Goal: Task Accomplishment & Management: Manage account settings

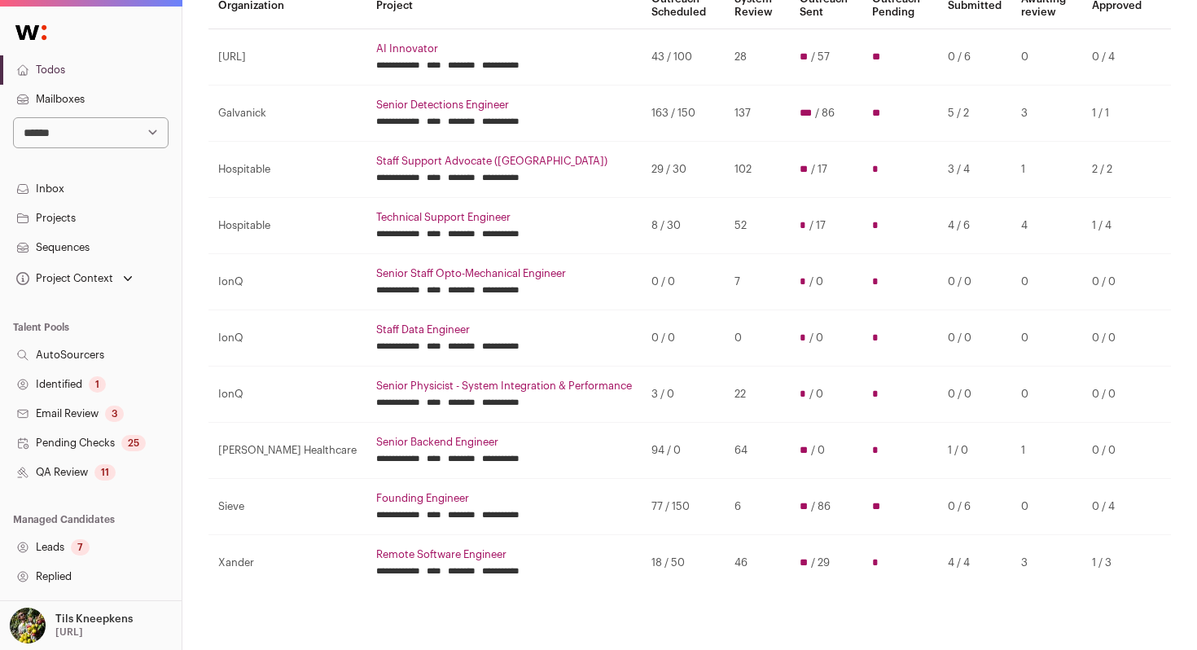
scroll to position [204, 0]
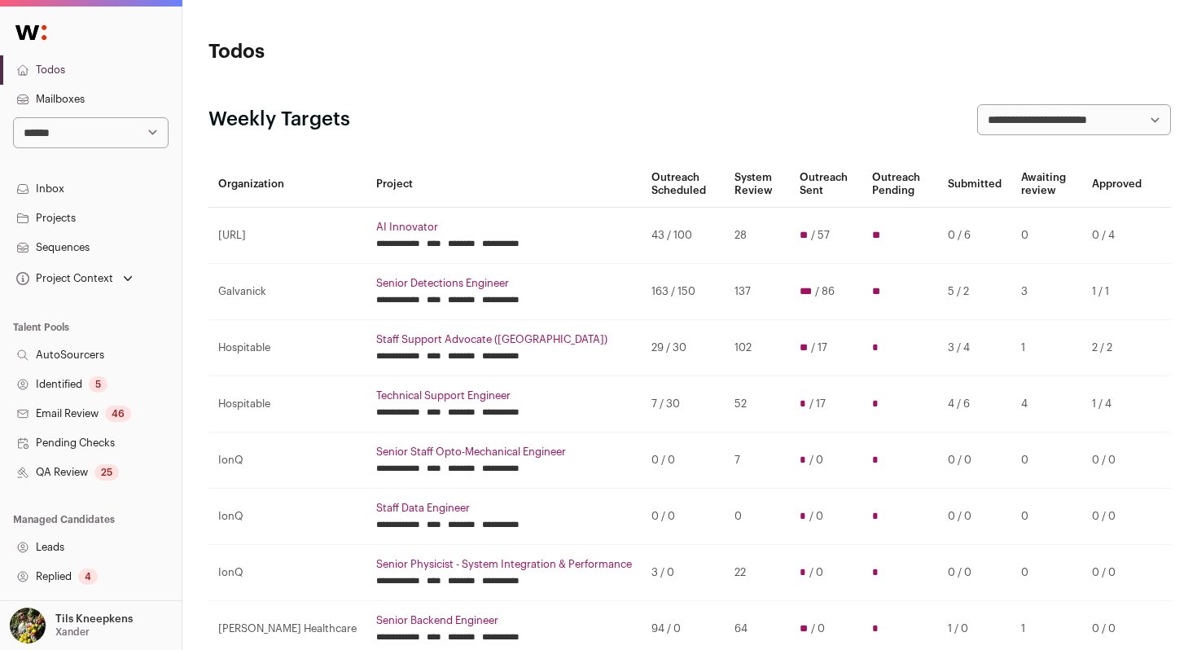
scroll to position [204, 0]
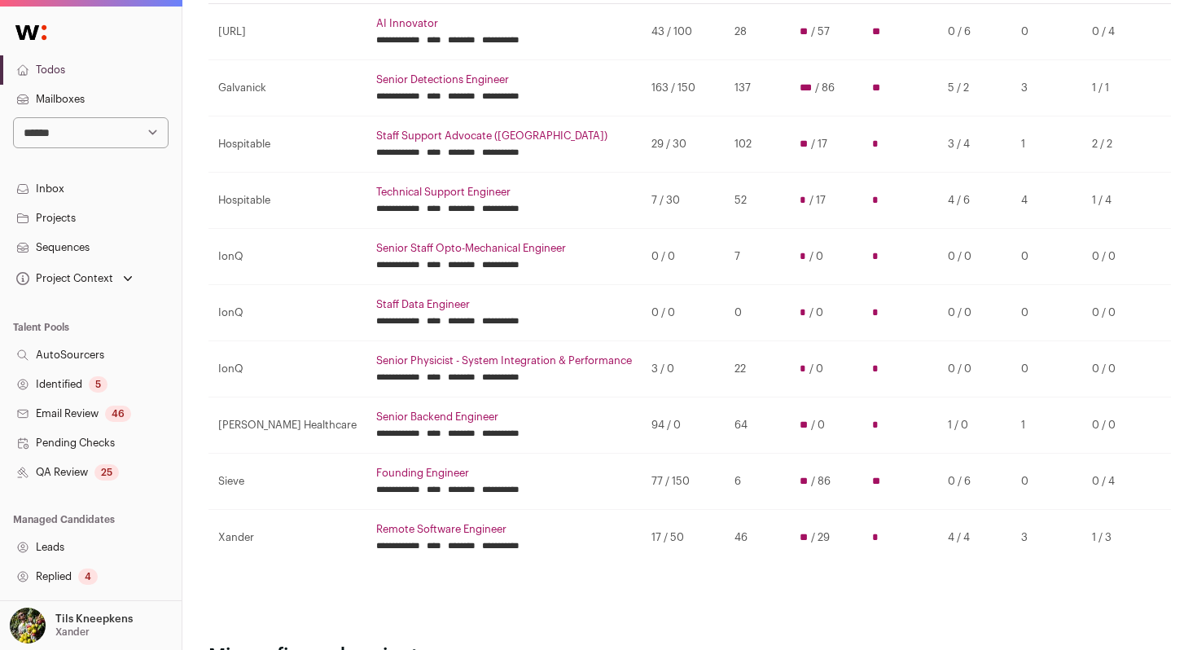
click at [376, 527] on link "Remote Software Engineer" at bounding box center [504, 529] width 256 height 13
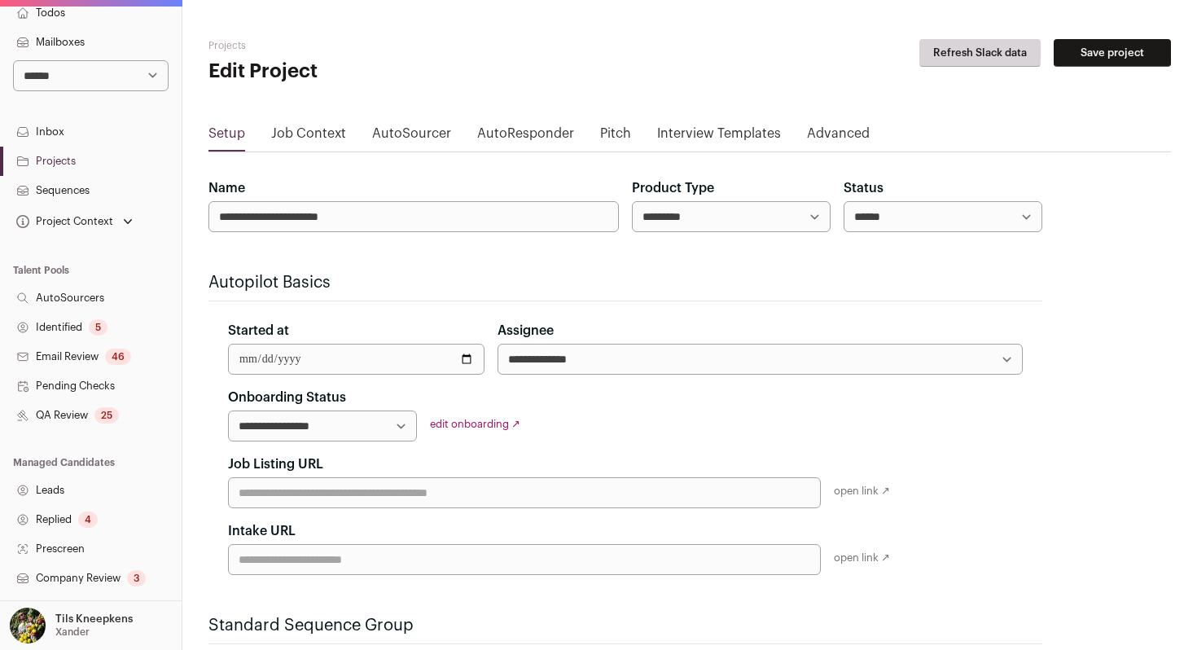
scroll to position [90, 0]
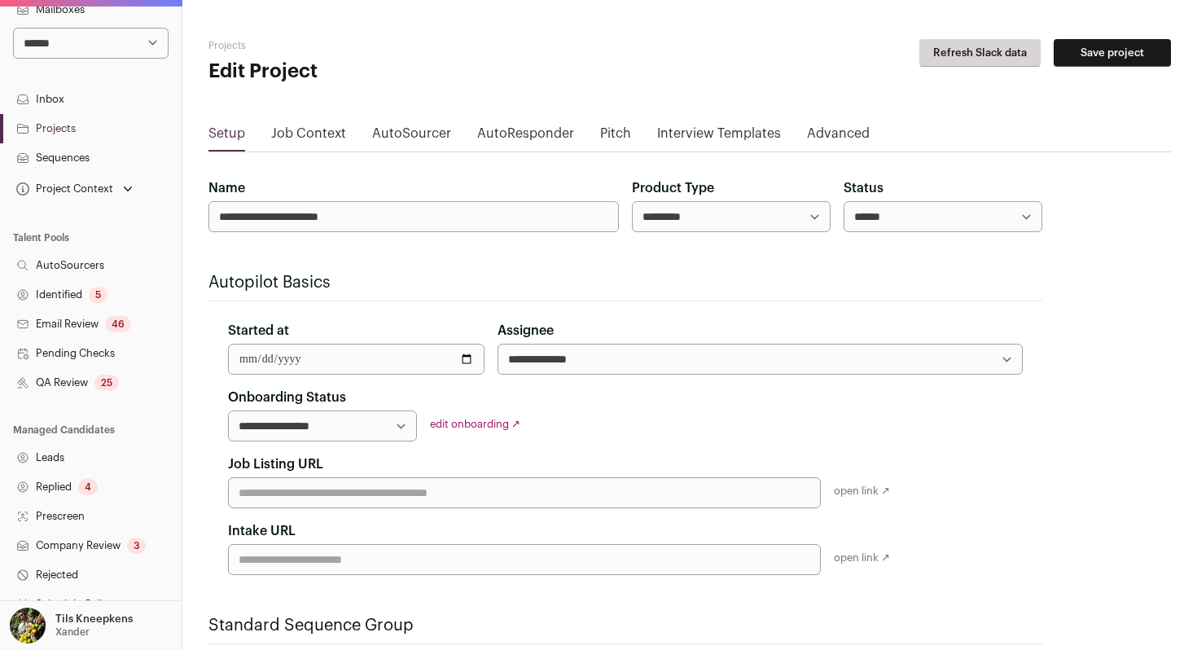
click at [109, 379] on div "25" at bounding box center [106, 383] width 24 height 16
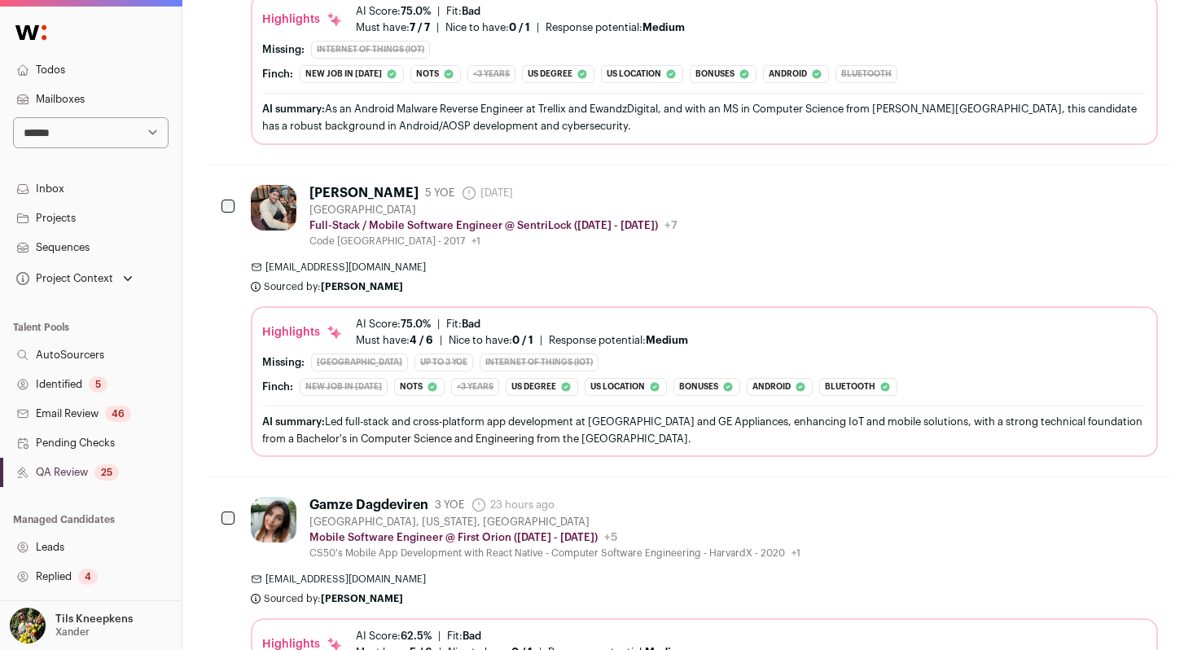
scroll to position [1038, 0]
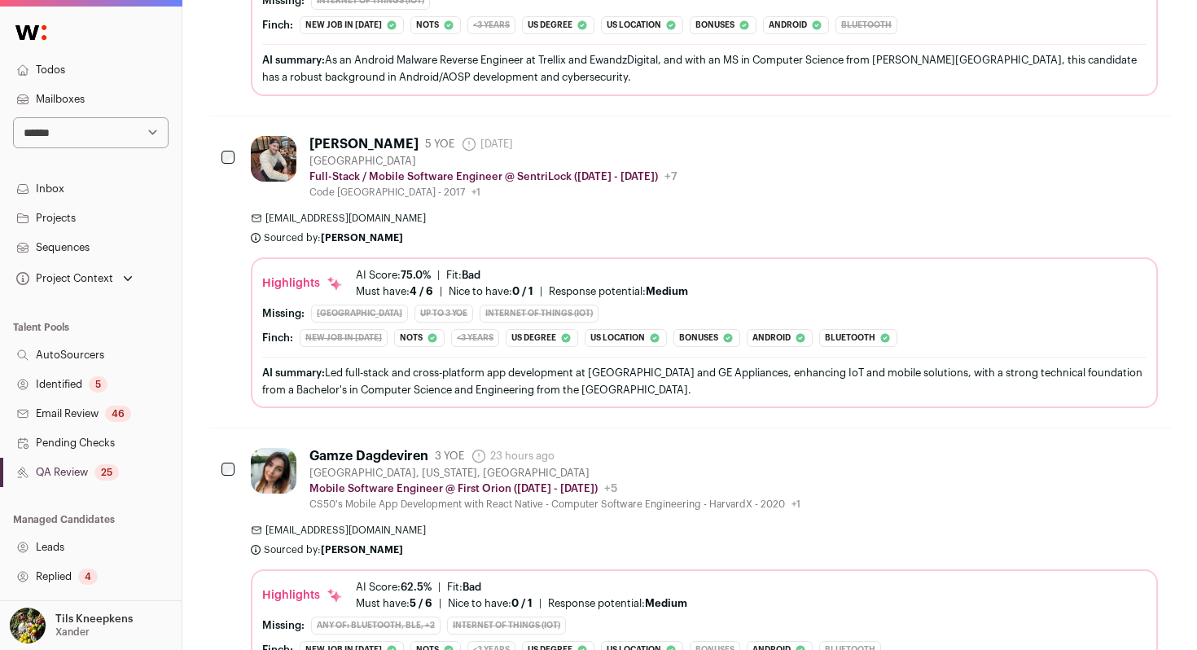
click at [468, 241] on div "raudeldeveloper@gmail.com Sourced by: Zuriah Flores Sourced 1 day ago" at bounding box center [704, 228] width 907 height 33
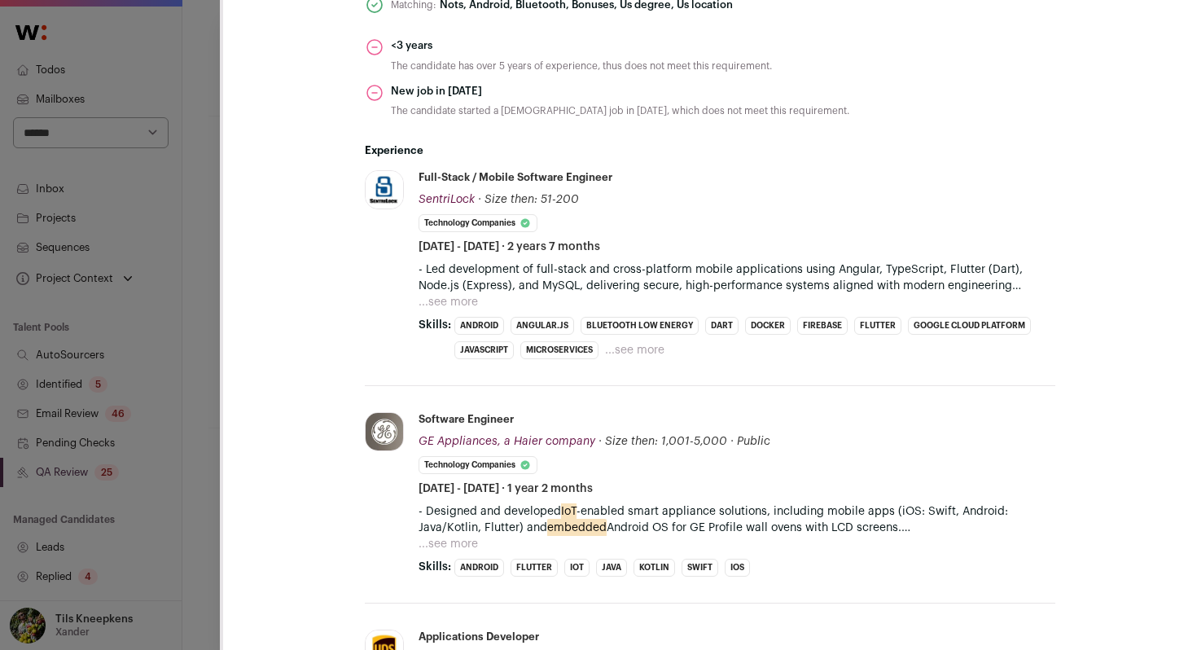
scroll to position [791, 0]
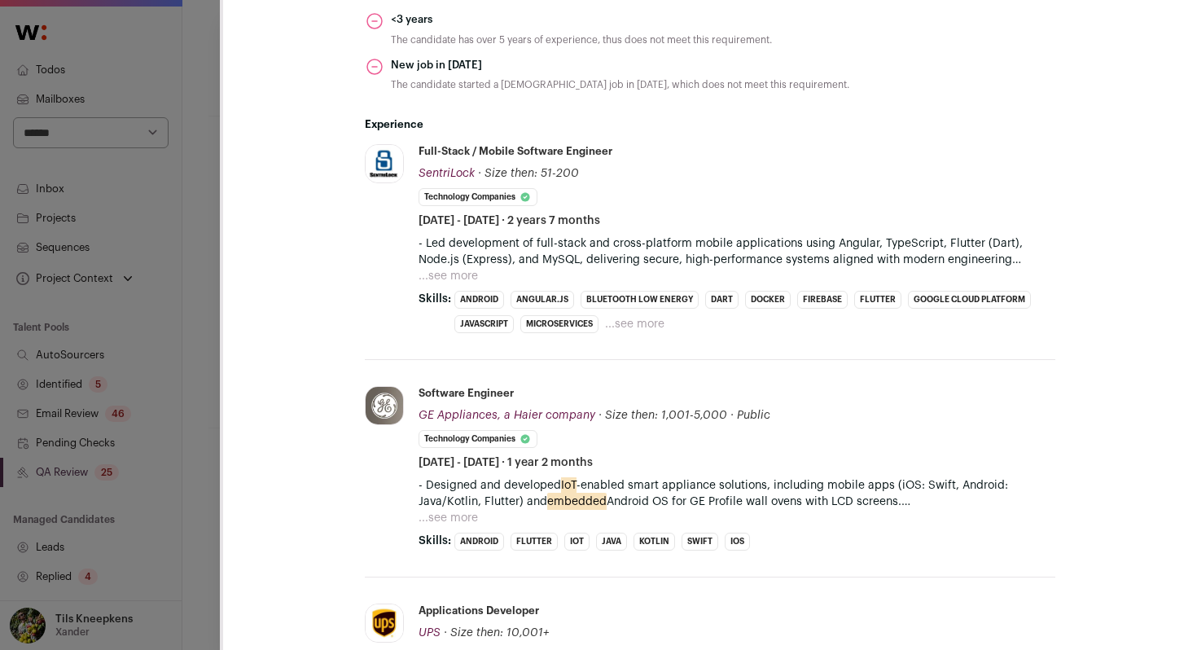
click at [461, 272] on button "...see more" at bounding box center [448, 276] width 59 height 16
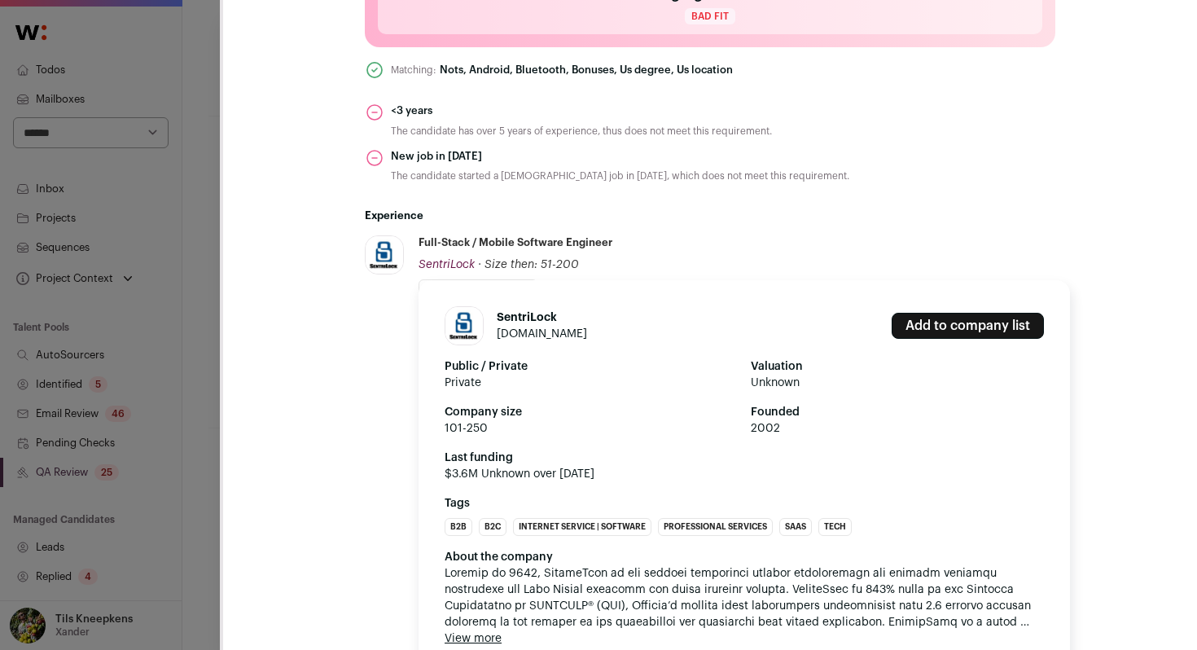
scroll to position [1386, 0]
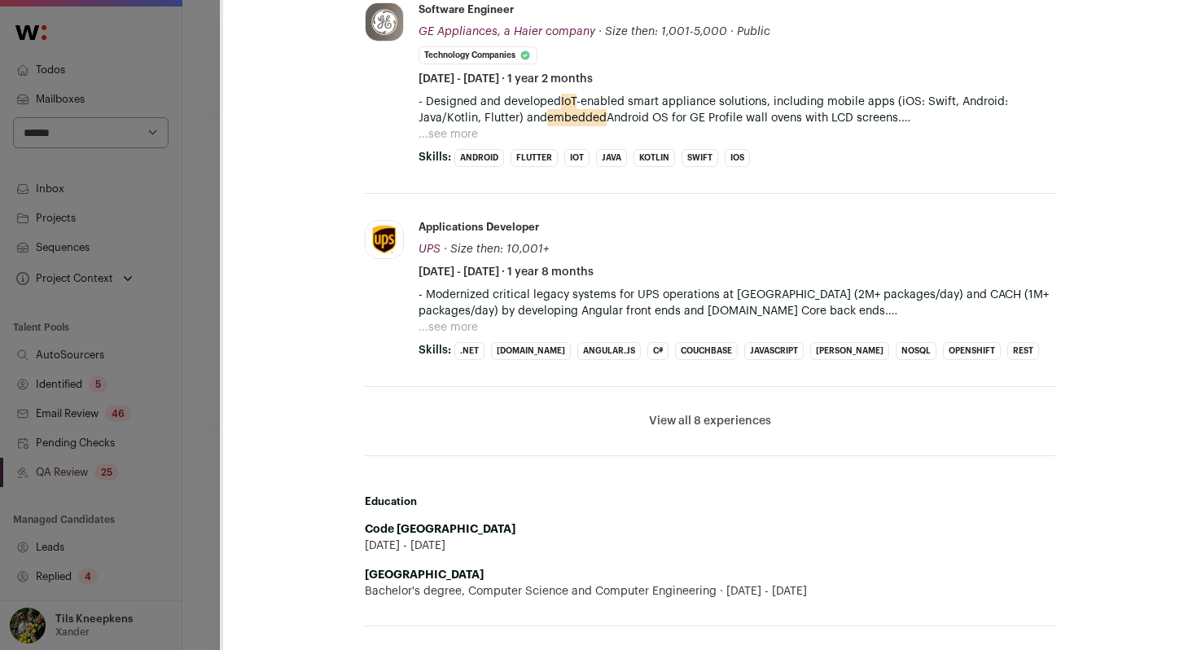
click at [665, 414] on button "View all 8 experiences" at bounding box center [710, 421] width 122 height 16
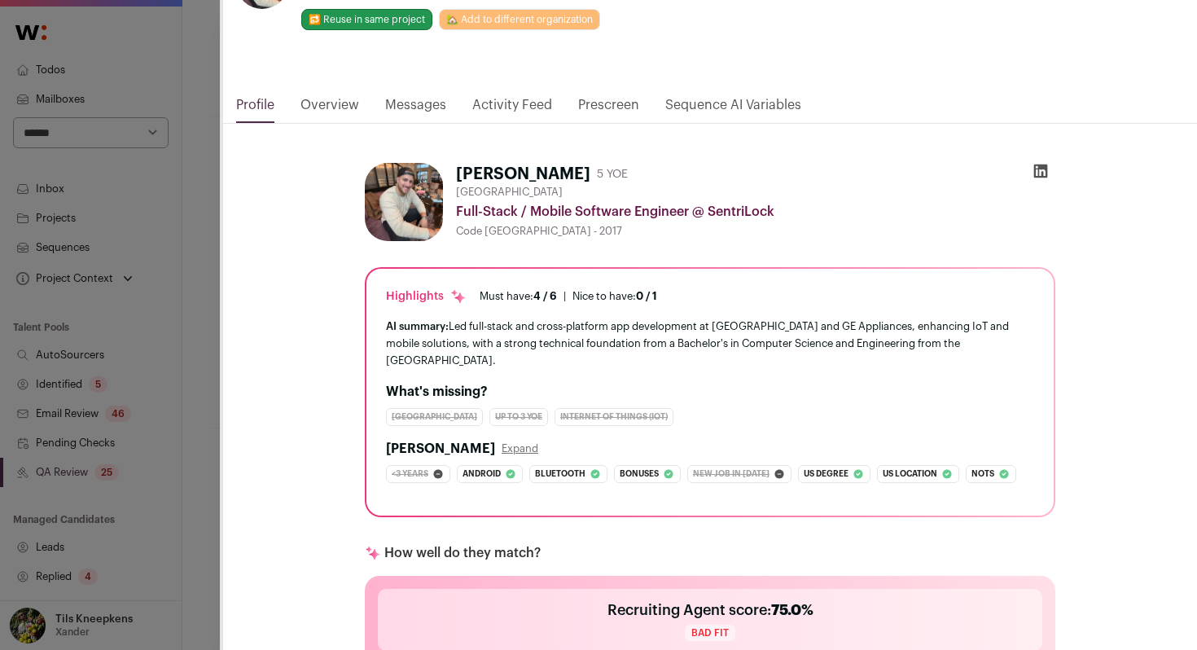
scroll to position [0, 0]
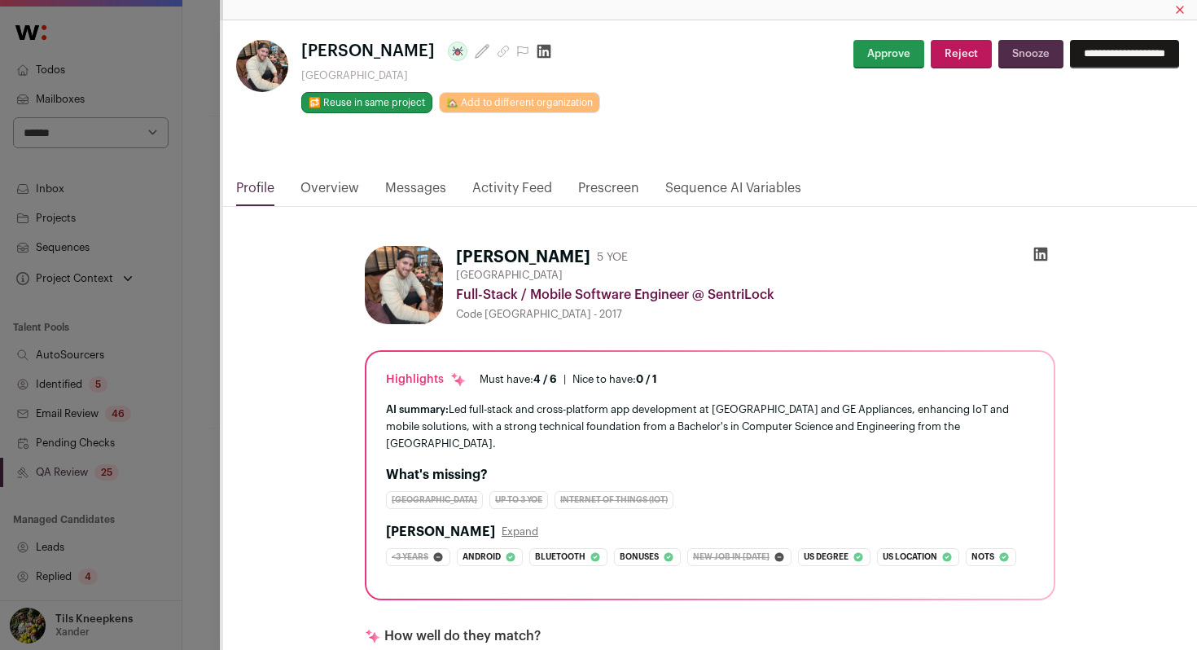
click at [883, 50] on button "Approve" at bounding box center [889, 54] width 71 height 29
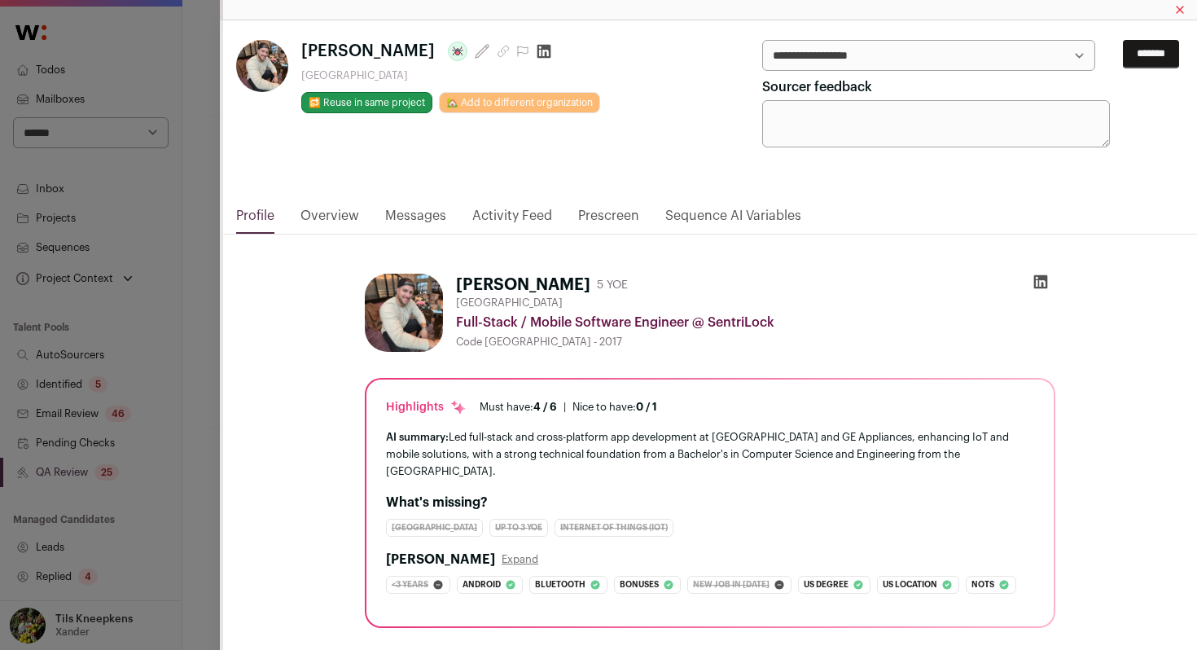
click at [876, 62] on select "**********" at bounding box center [928, 55] width 333 height 31
select select "*****"
click at [1156, 55] on input "*******" at bounding box center [1151, 54] width 56 height 29
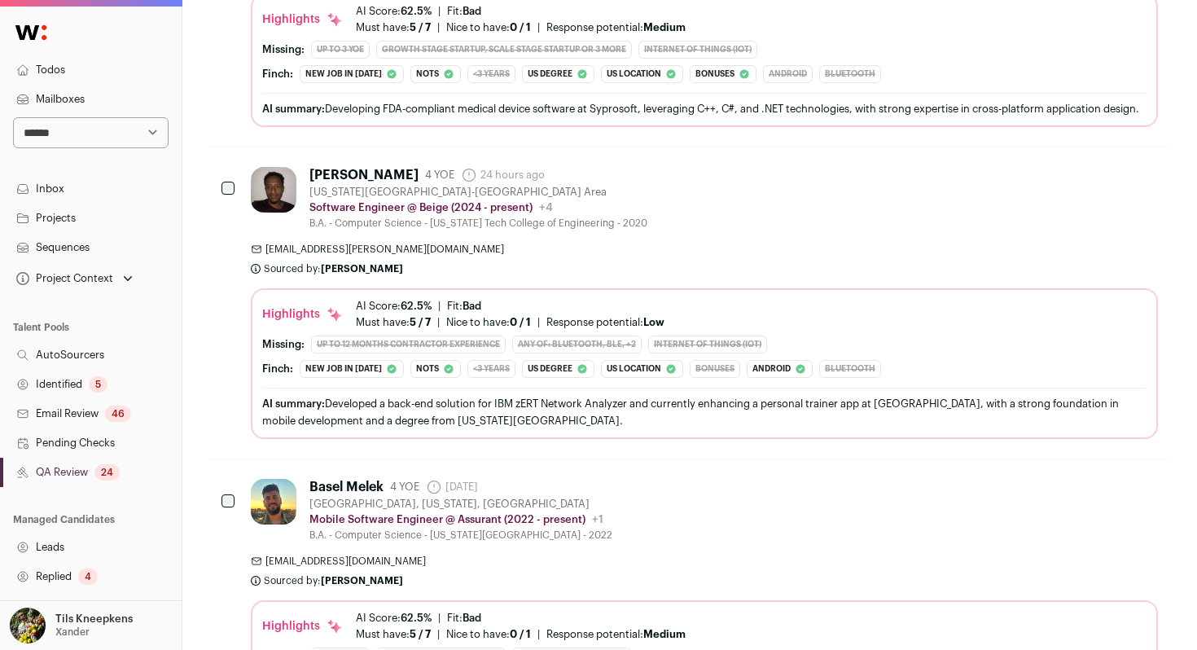
scroll to position [1653, 0]
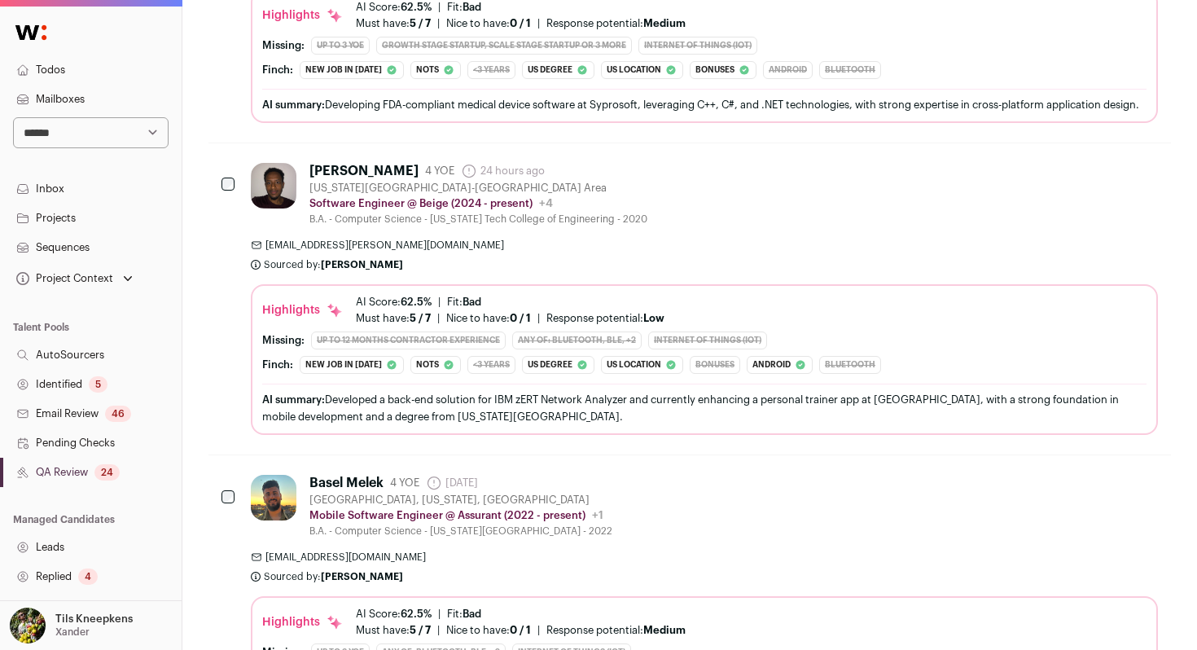
click at [759, 221] on div "Leoul Tadesse 4 YOE 24 hours ago Admin only. The last time the profile was scra…" at bounding box center [704, 194] width 907 height 63
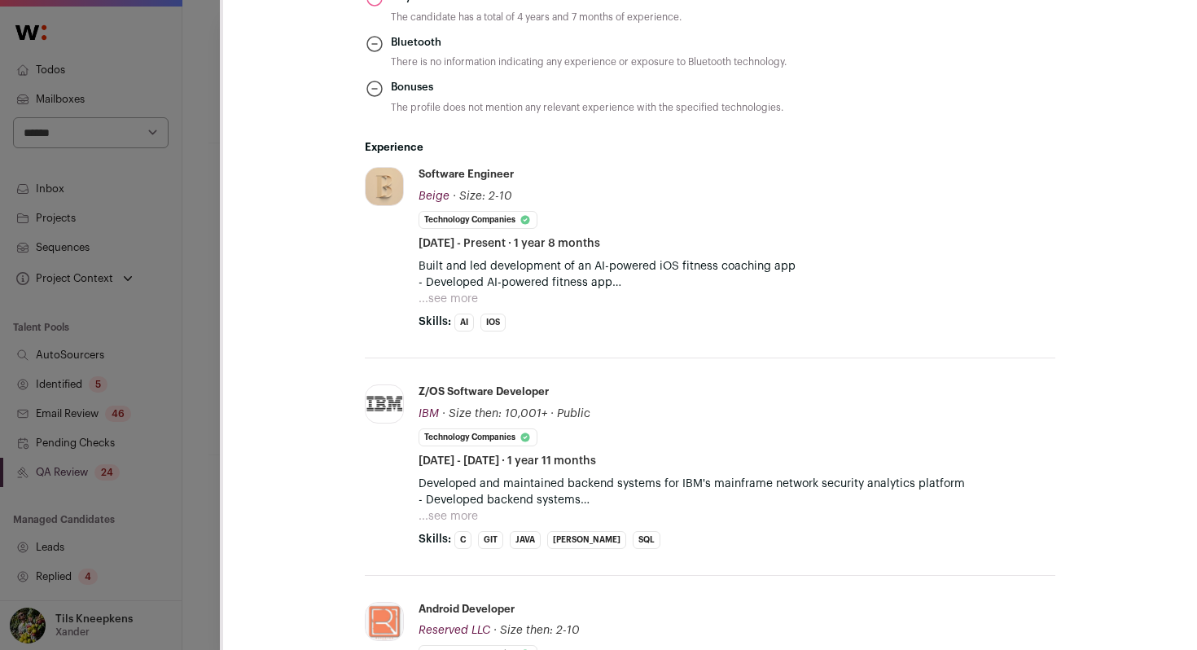
scroll to position [842, 0]
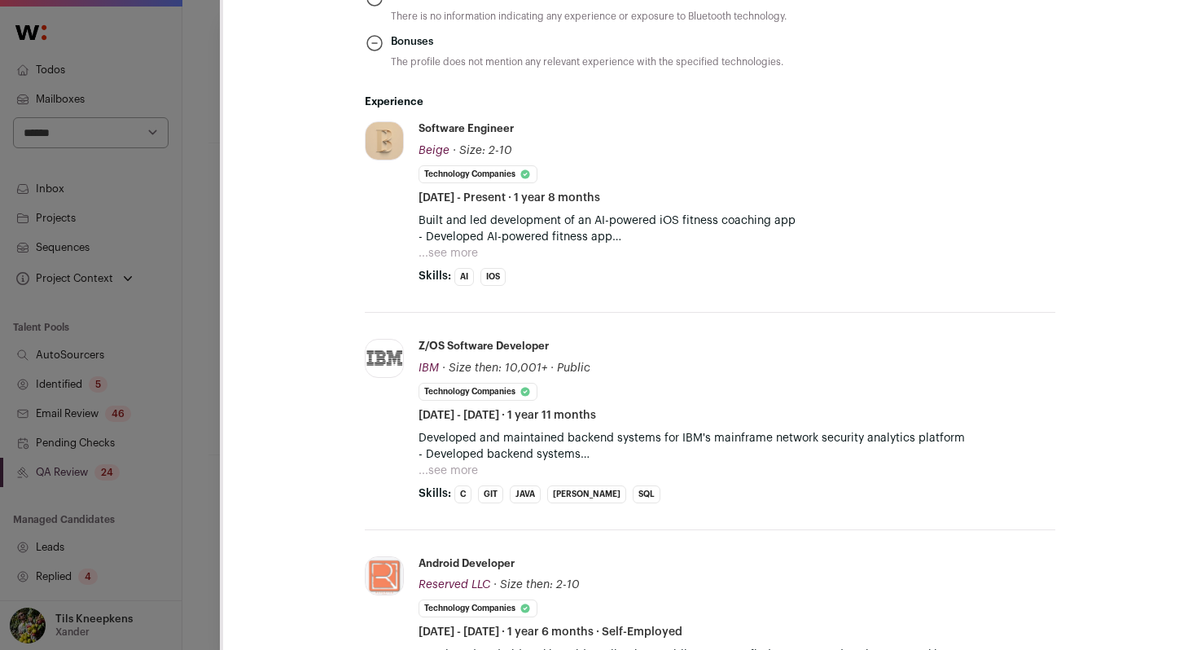
click at [459, 251] on button "...see more" at bounding box center [448, 253] width 59 height 16
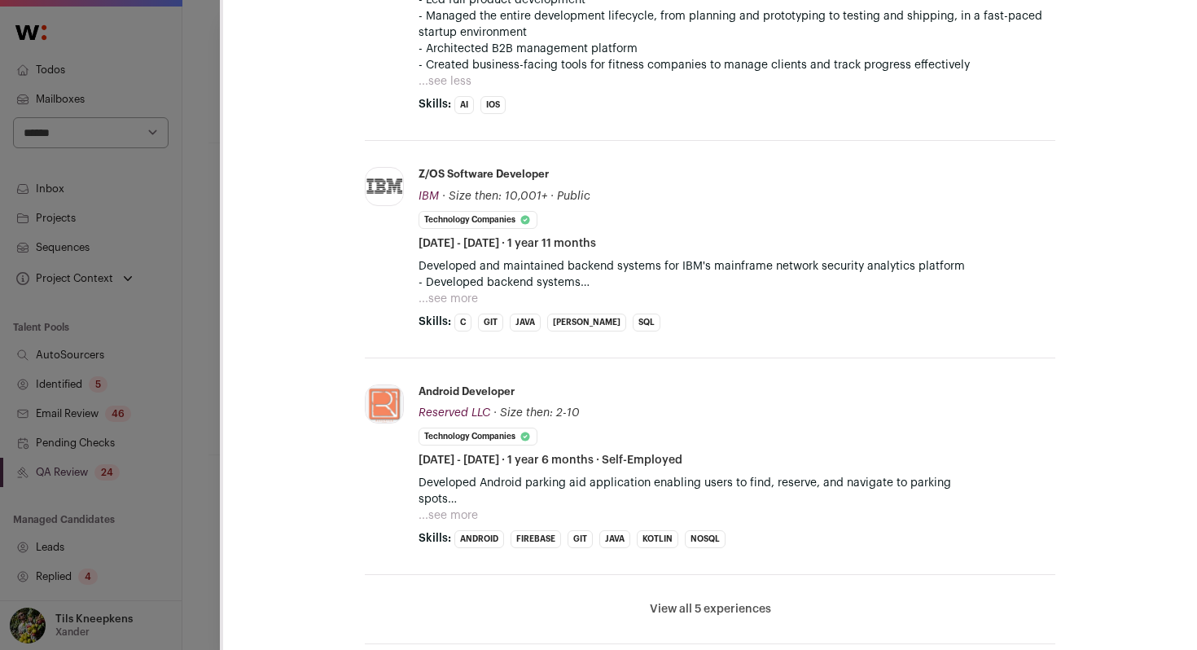
scroll to position [1162, 0]
click at [456, 287] on p "- Developed backend systems - Maintained IBM's mainframe network security analy…" at bounding box center [737, 281] width 637 height 16
click at [455, 301] on button "...see more" at bounding box center [448, 297] width 59 height 16
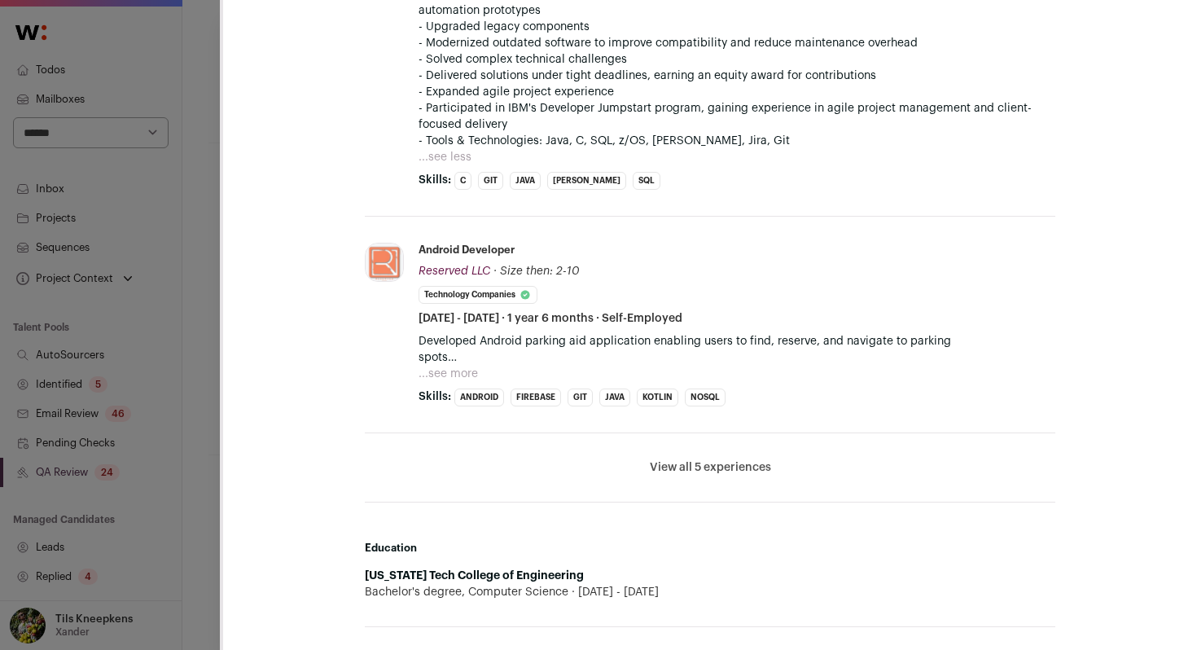
scroll to position [1476, 0]
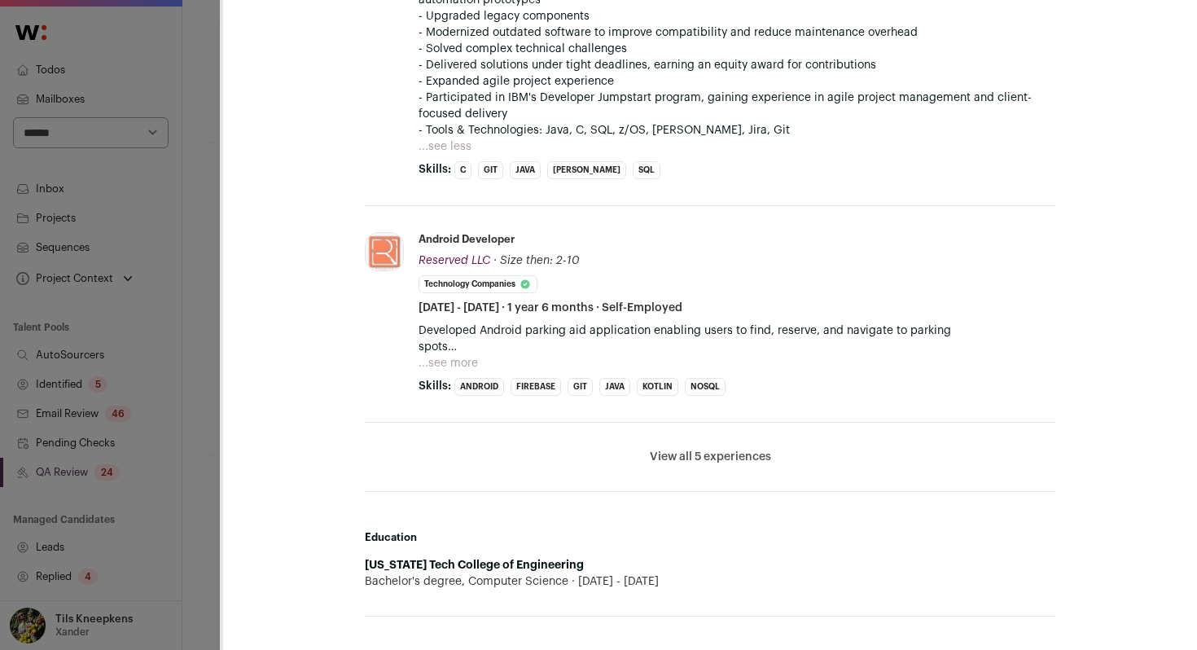
click at [444, 358] on button "...see more" at bounding box center [448, 363] width 59 height 16
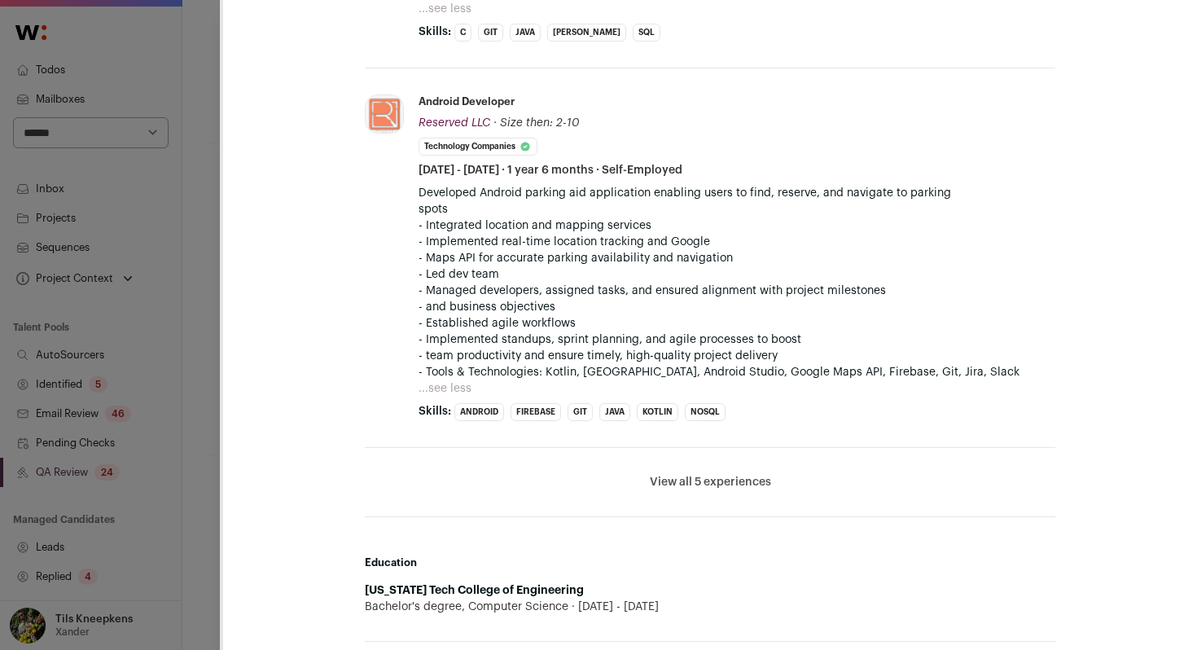
scroll to position [1637, 0]
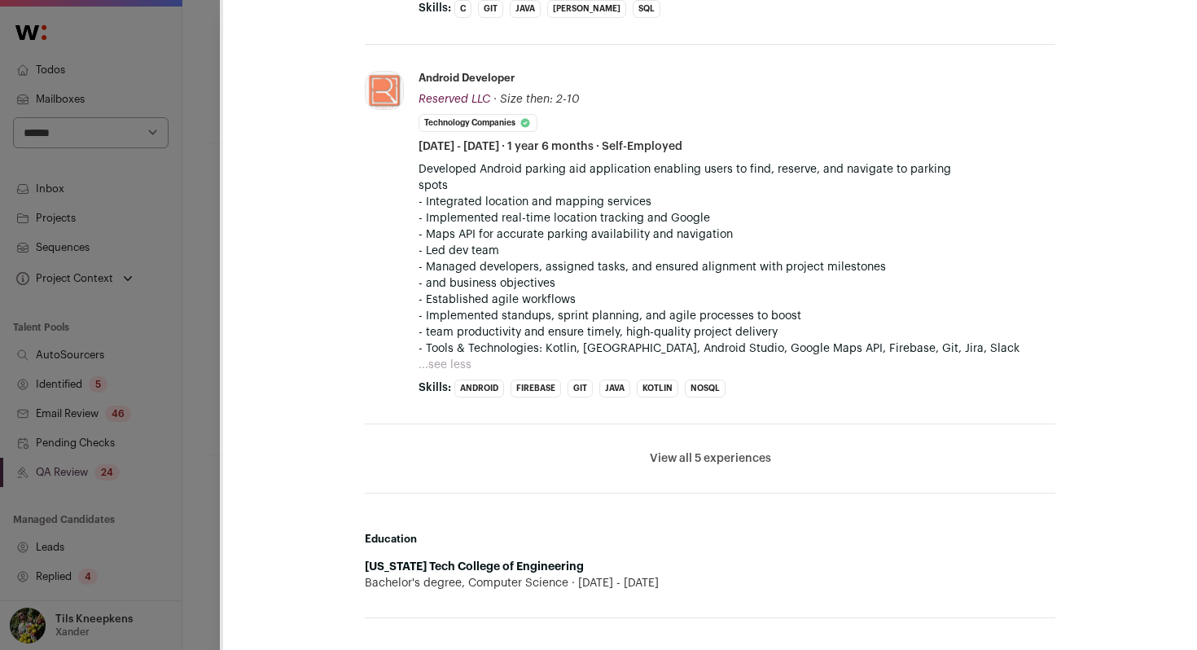
click at [665, 454] on button "View all 5 experiences" at bounding box center [710, 458] width 121 height 16
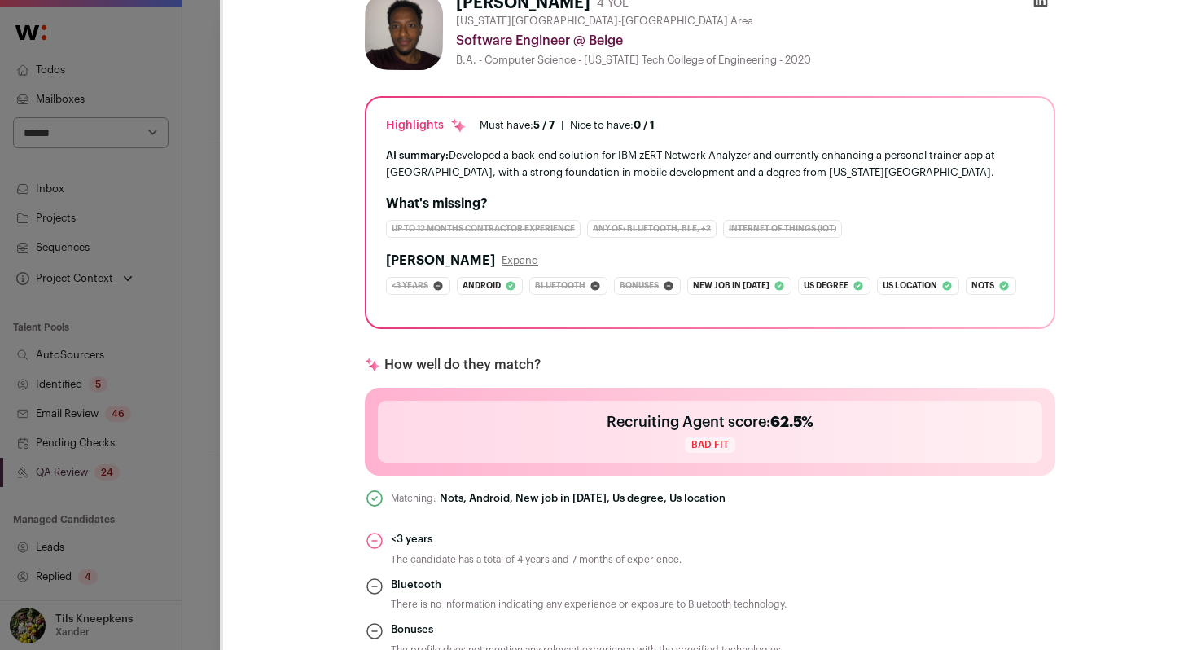
scroll to position [0, 0]
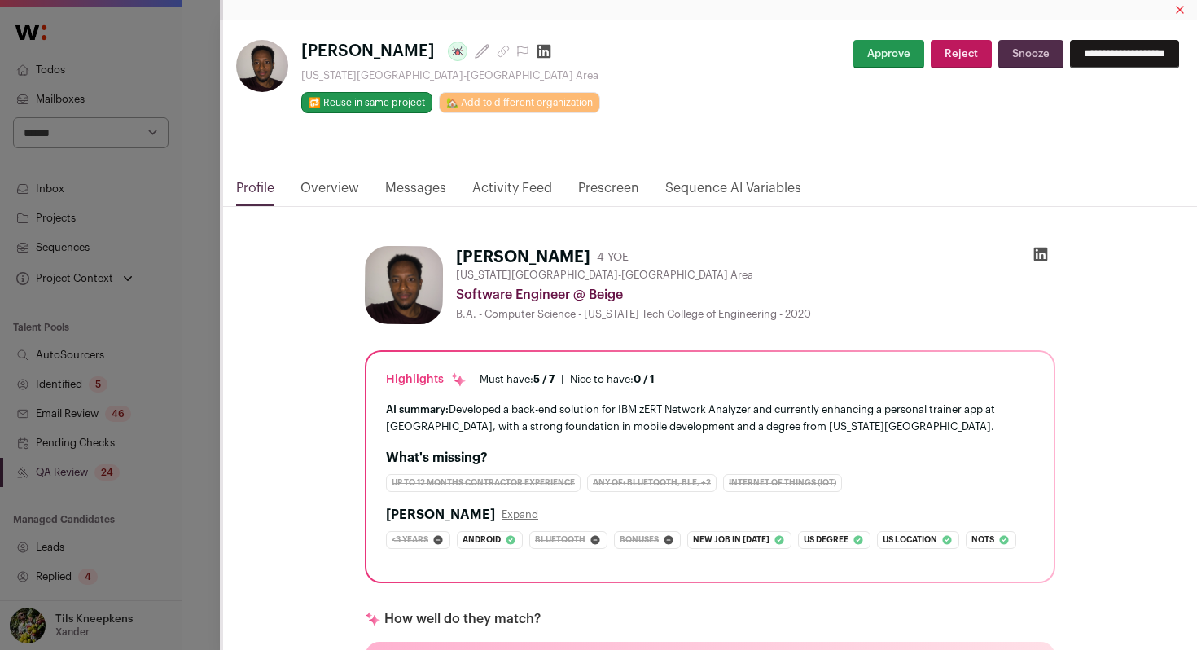
click at [877, 59] on button "Approve" at bounding box center [889, 54] width 71 height 29
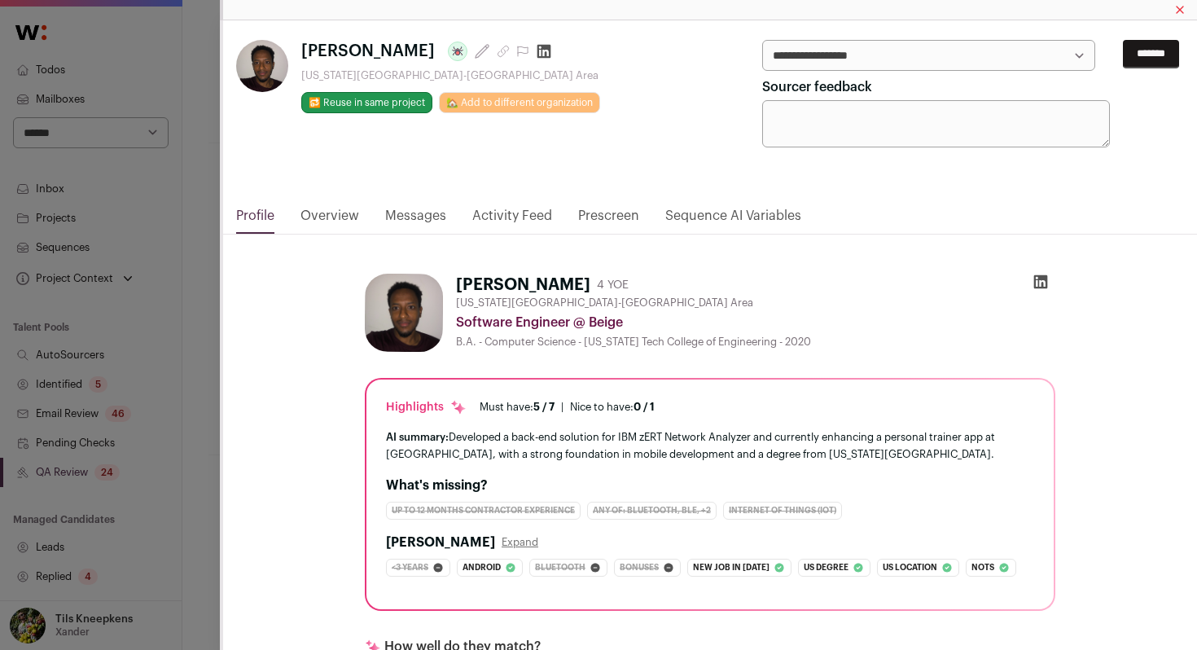
click at [877, 59] on select "**********" at bounding box center [928, 55] width 333 height 31
select select "*****"
click at [1125, 60] on input "*******" at bounding box center [1151, 54] width 56 height 29
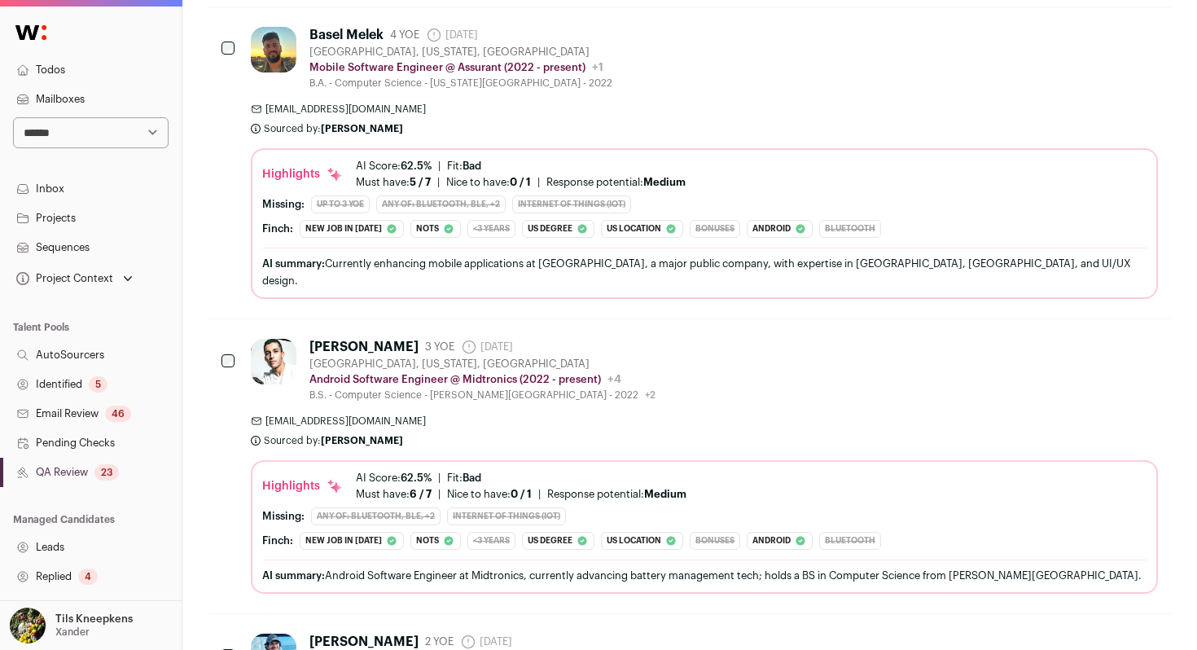
scroll to position [1916, 0]
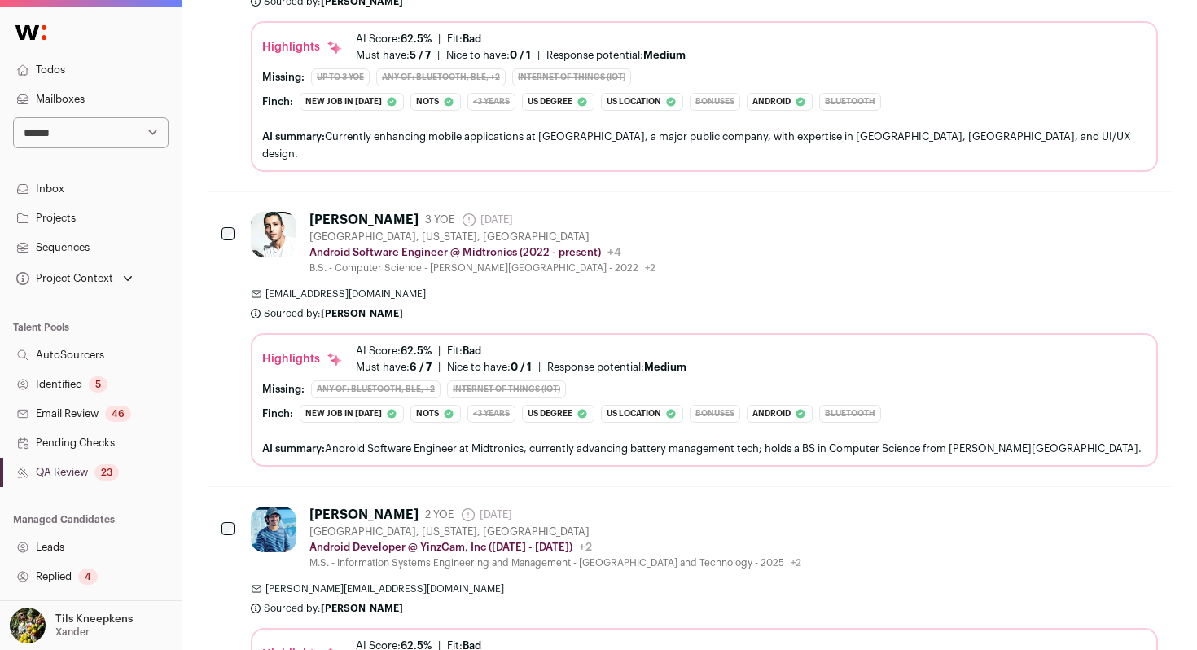
click at [950, 267] on div "Karthik Shankar 3 YOE 1 day ago Admin only. The last time the profile was scrap…" at bounding box center [704, 243] width 907 height 63
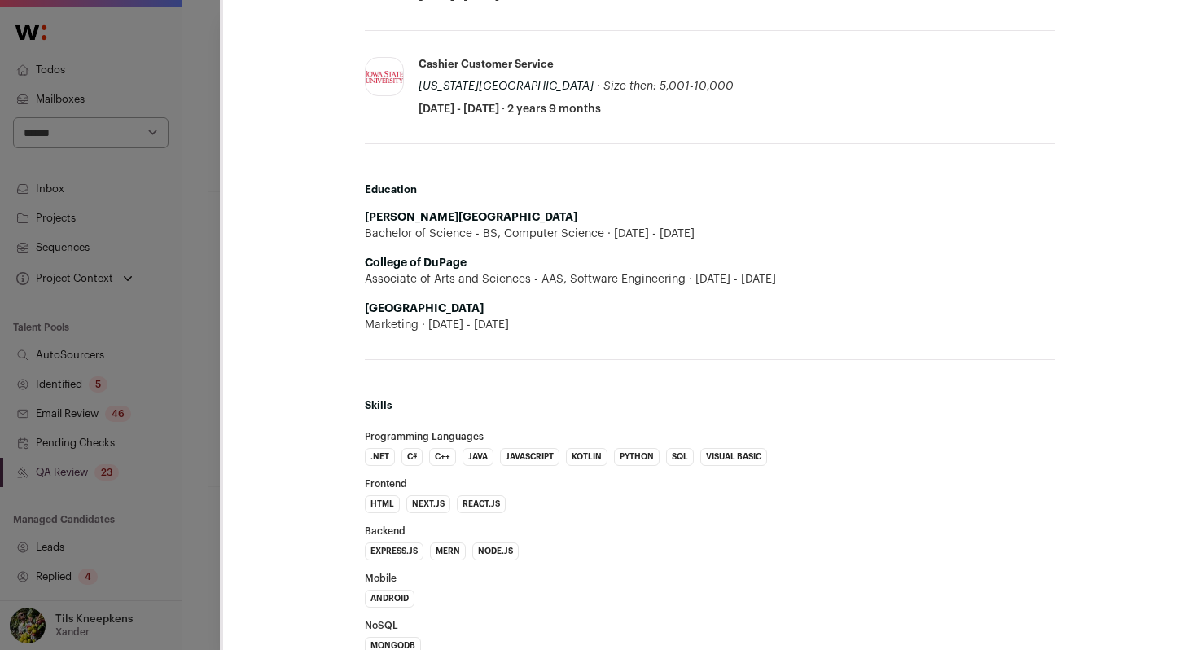
scroll to position [0, 0]
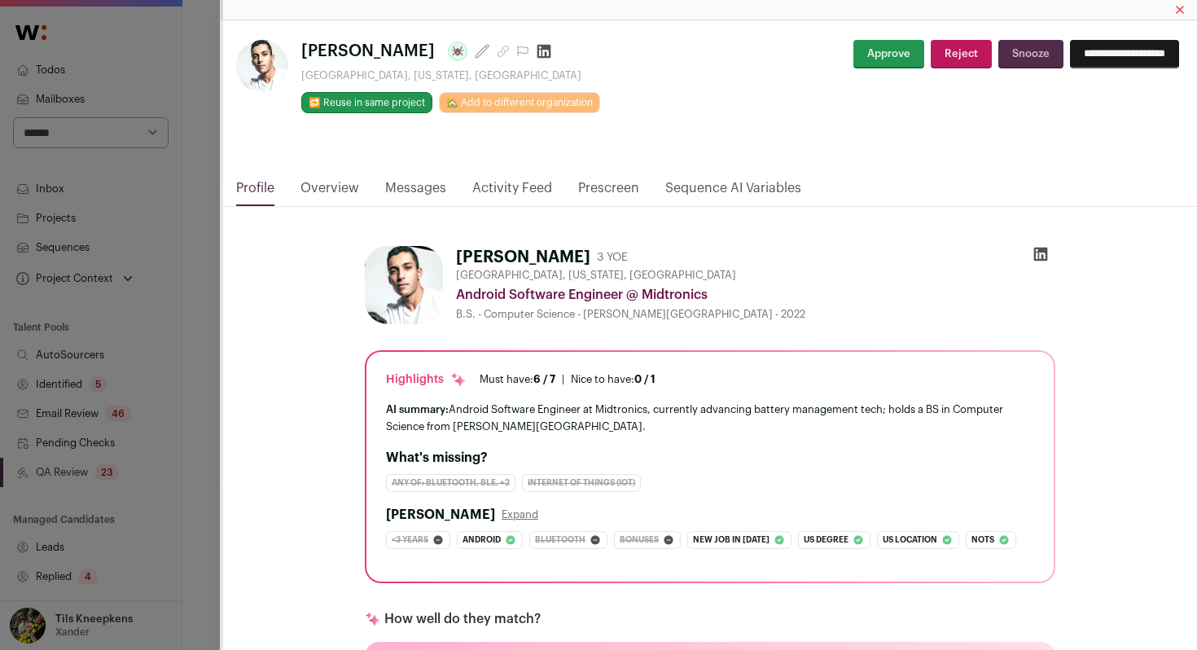
click at [877, 36] on div "**********" at bounding box center [710, 99] width 974 height 158
click at [872, 50] on button "Approve" at bounding box center [889, 54] width 71 height 29
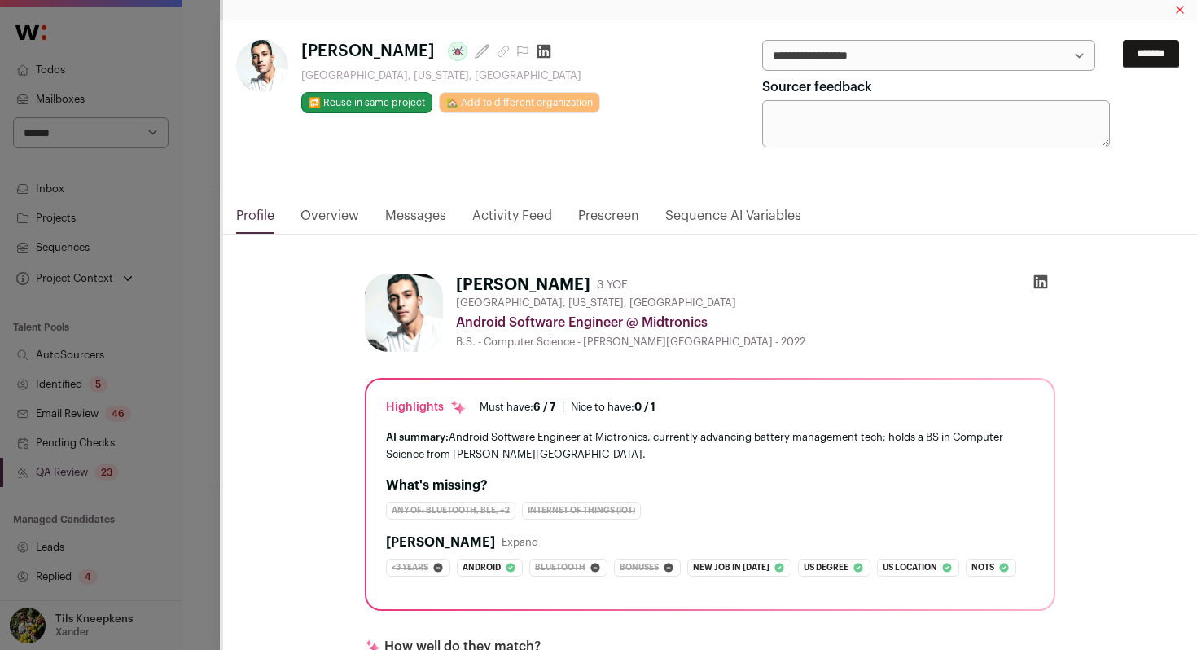
click at [889, 62] on select "**********" at bounding box center [928, 55] width 333 height 31
select select "*****"
click at [1168, 56] on input "*******" at bounding box center [1151, 54] width 56 height 29
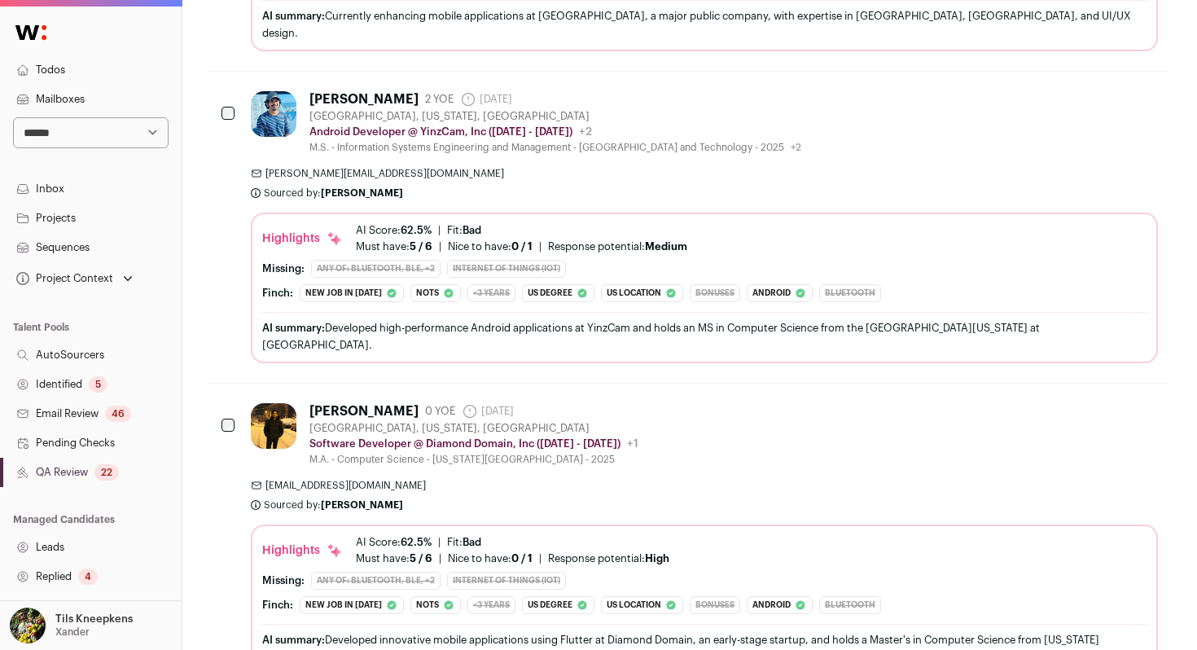
scroll to position [2038, 0]
click at [634, 179] on span "sarraf@yinzcam.com" at bounding box center [704, 172] width 907 height 13
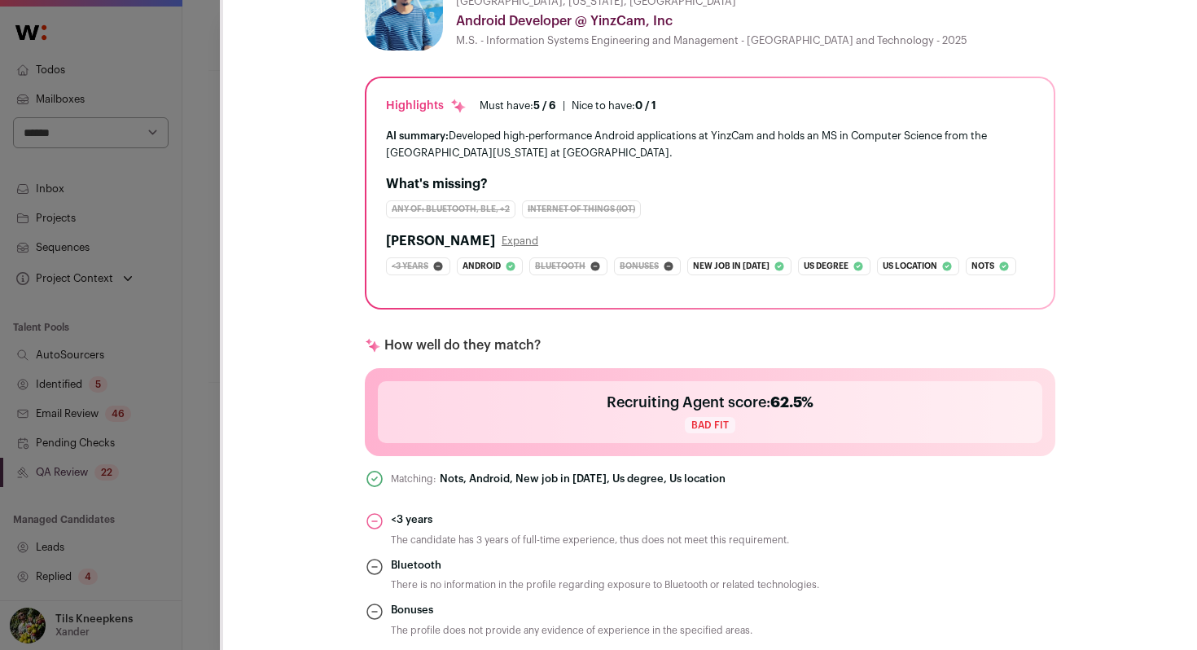
scroll to position [0, 0]
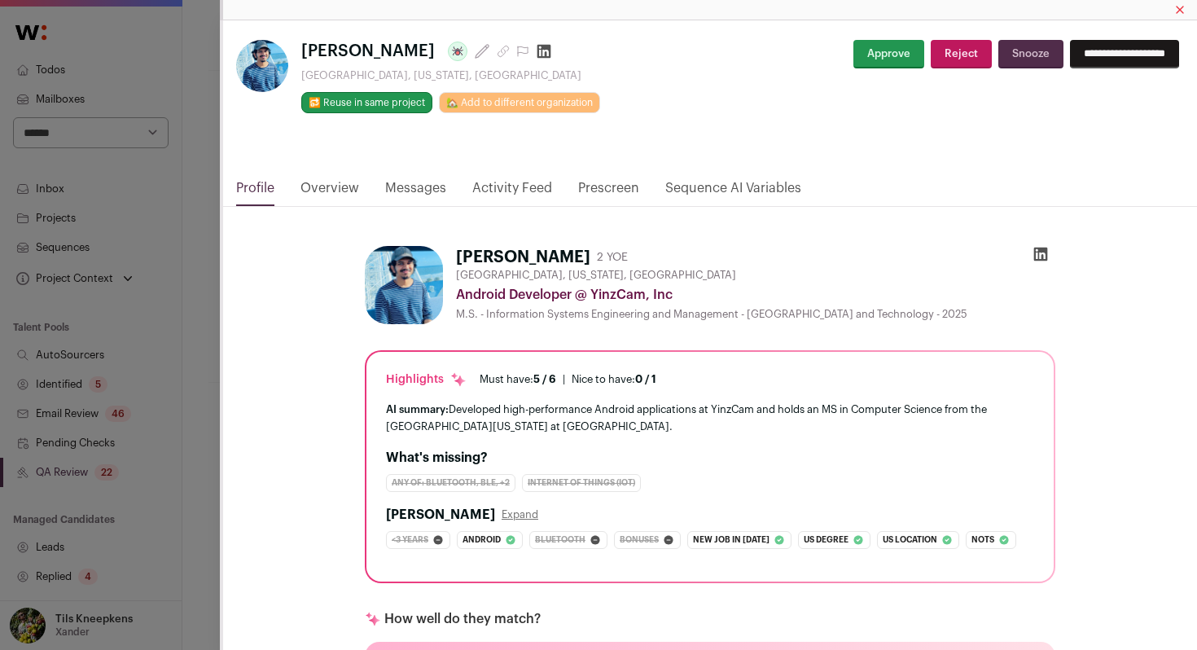
click at [871, 46] on button "Approve" at bounding box center [889, 54] width 71 height 29
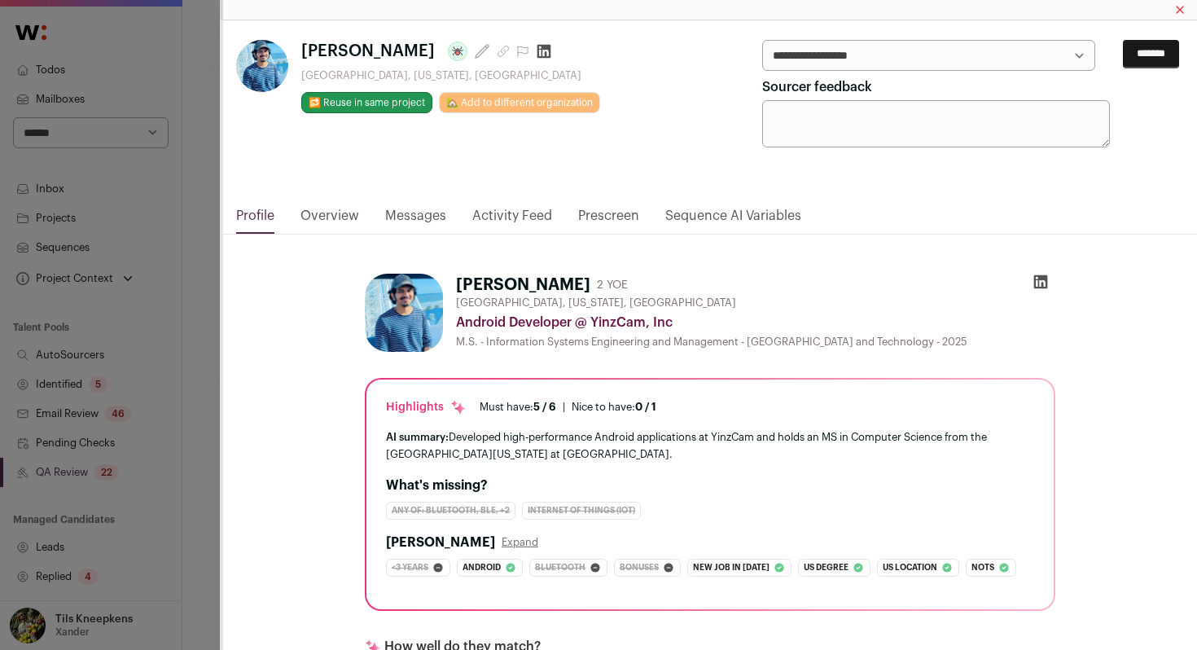
click at [875, 50] on select "**********" at bounding box center [928, 55] width 333 height 31
select select "*****"
click at [1130, 65] on input "*******" at bounding box center [1151, 54] width 56 height 29
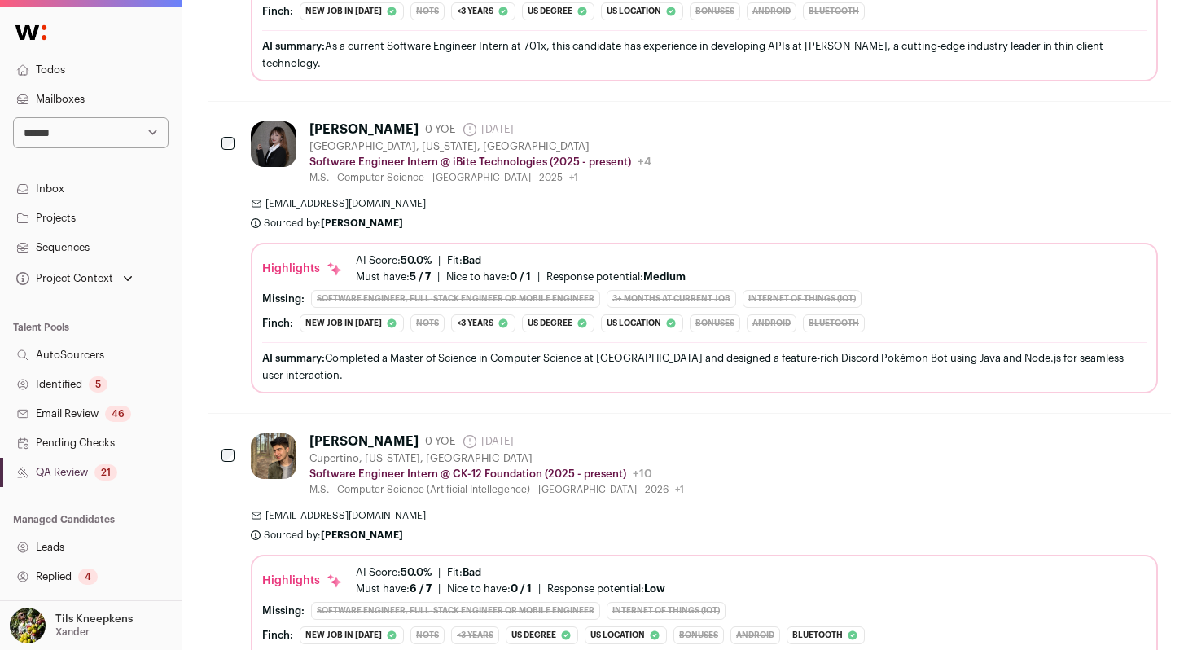
scroll to position [4798, 0]
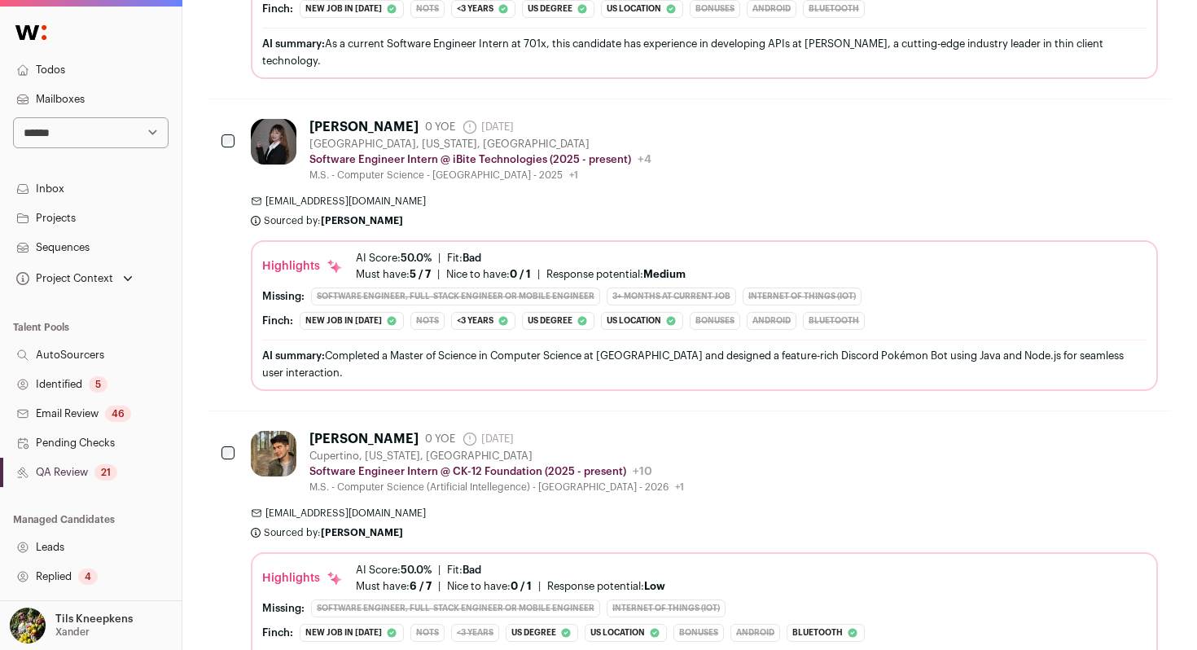
click at [933, 252] on div "Highlights AI Score: 50.0% | Fit: Bad Must have: 5 / 7 How many must haves have…" at bounding box center [704, 266] width 884 height 29
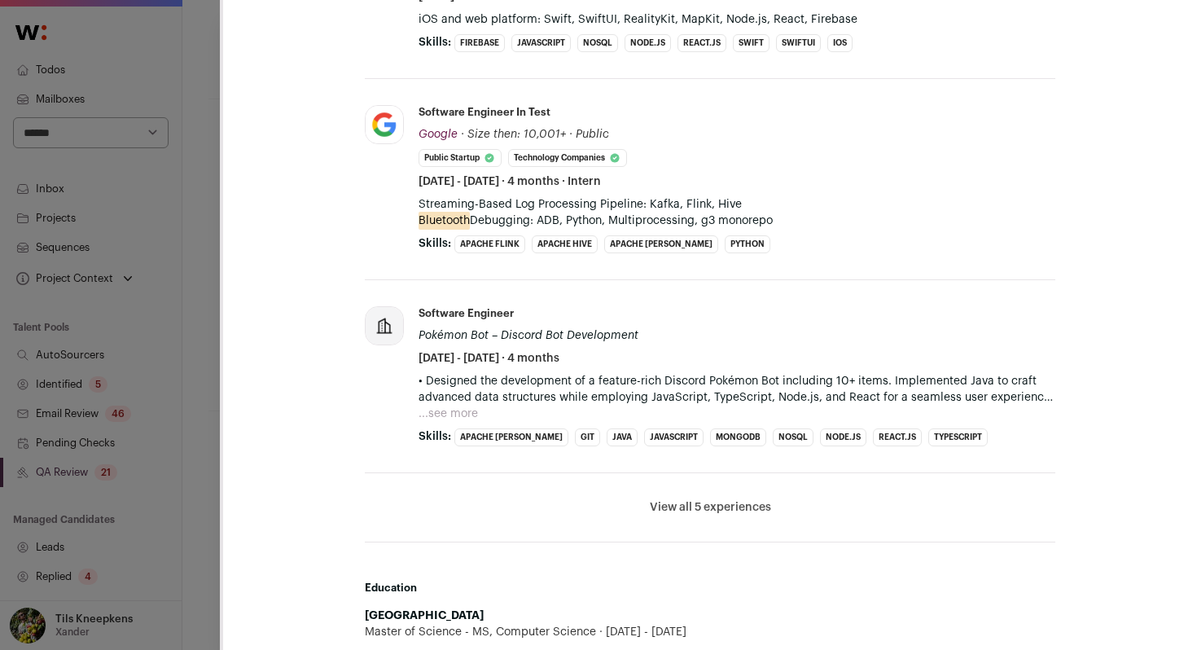
scroll to position [1060, 0]
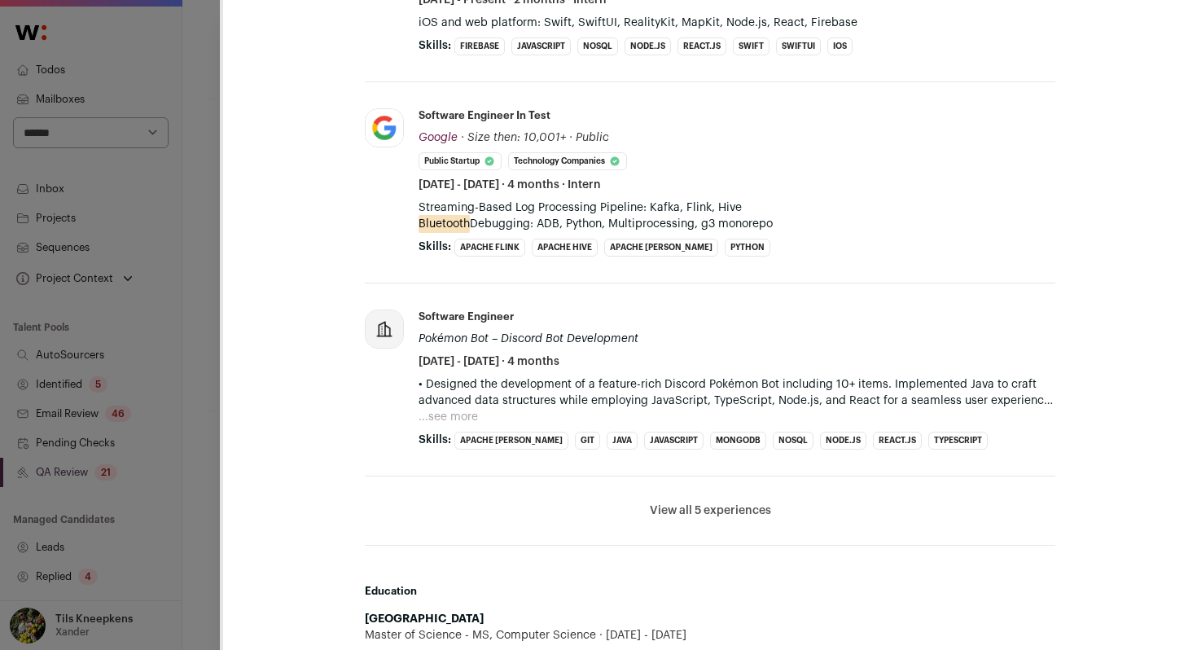
click at [448, 421] on button "...see more" at bounding box center [448, 417] width 59 height 16
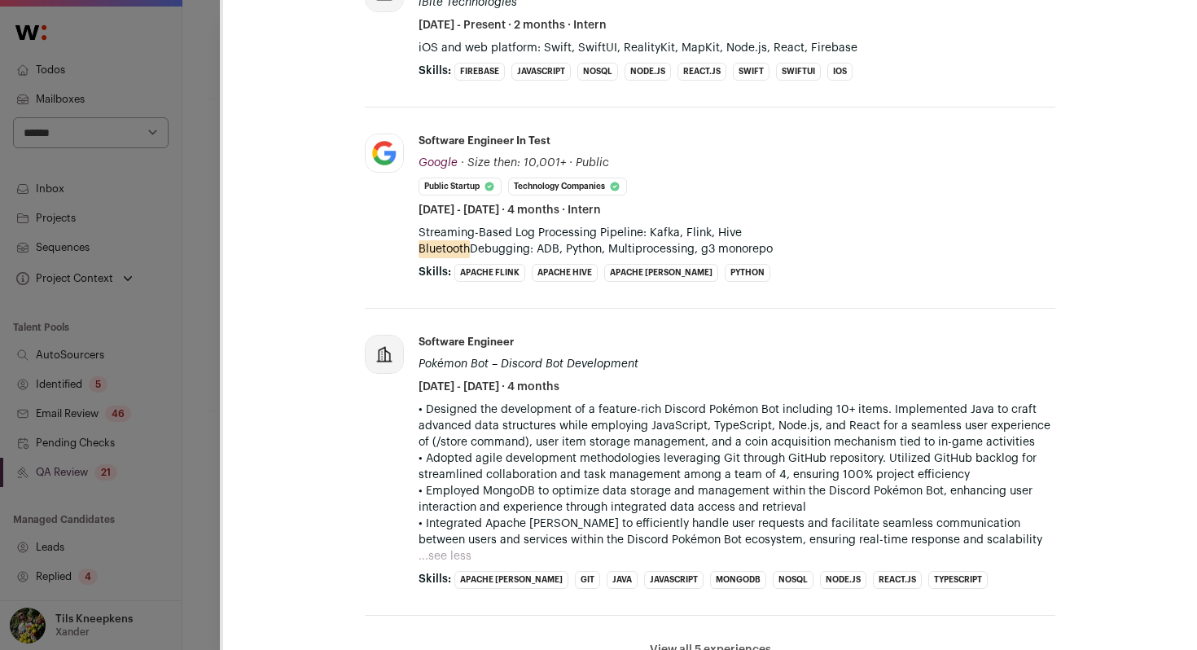
scroll to position [0, 0]
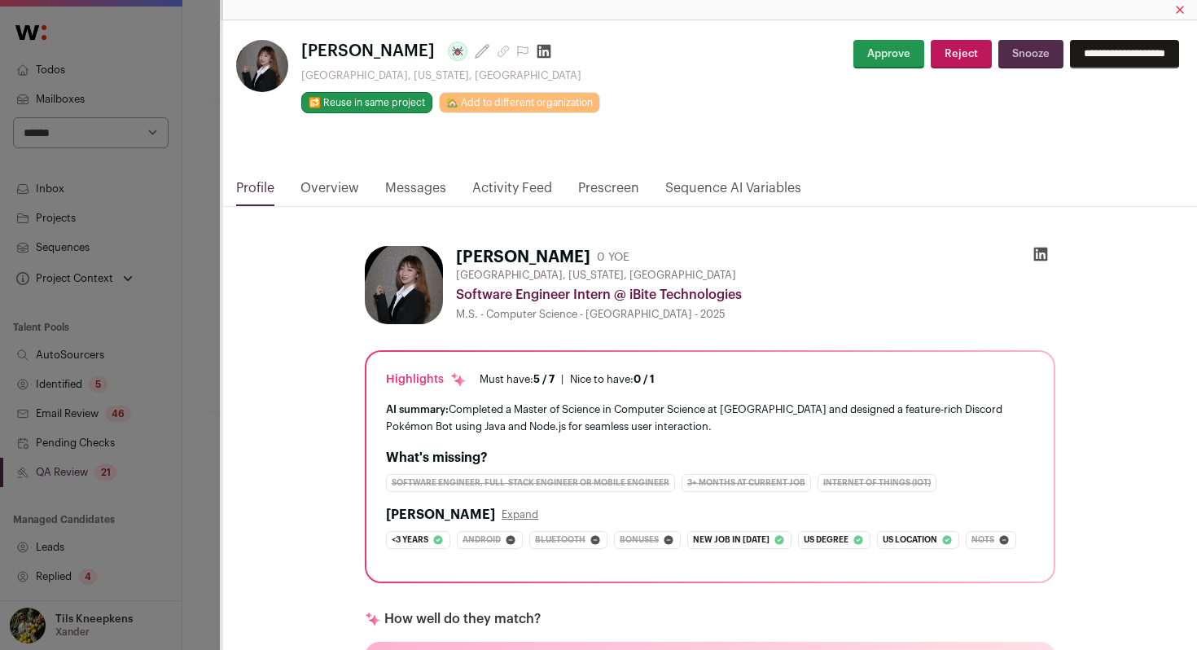
click at [858, 64] on button "Approve" at bounding box center [889, 54] width 71 height 29
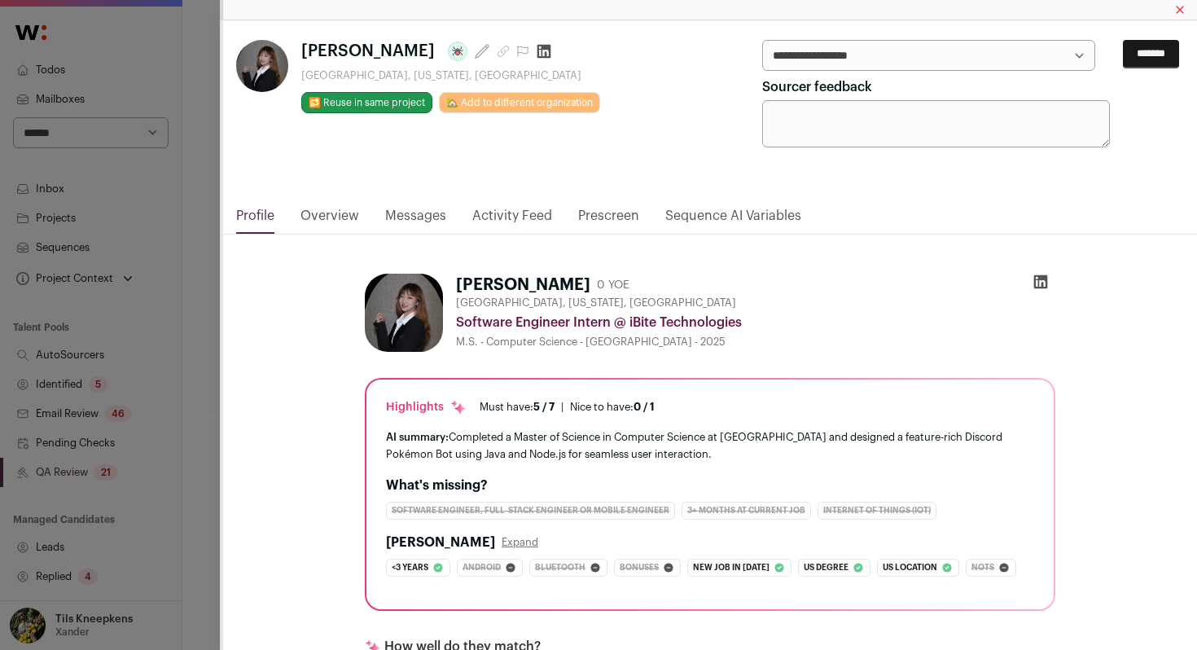
click at [858, 64] on select "**********" at bounding box center [928, 55] width 333 height 31
select select "*****"
click at [1137, 61] on input "*******" at bounding box center [1151, 54] width 56 height 29
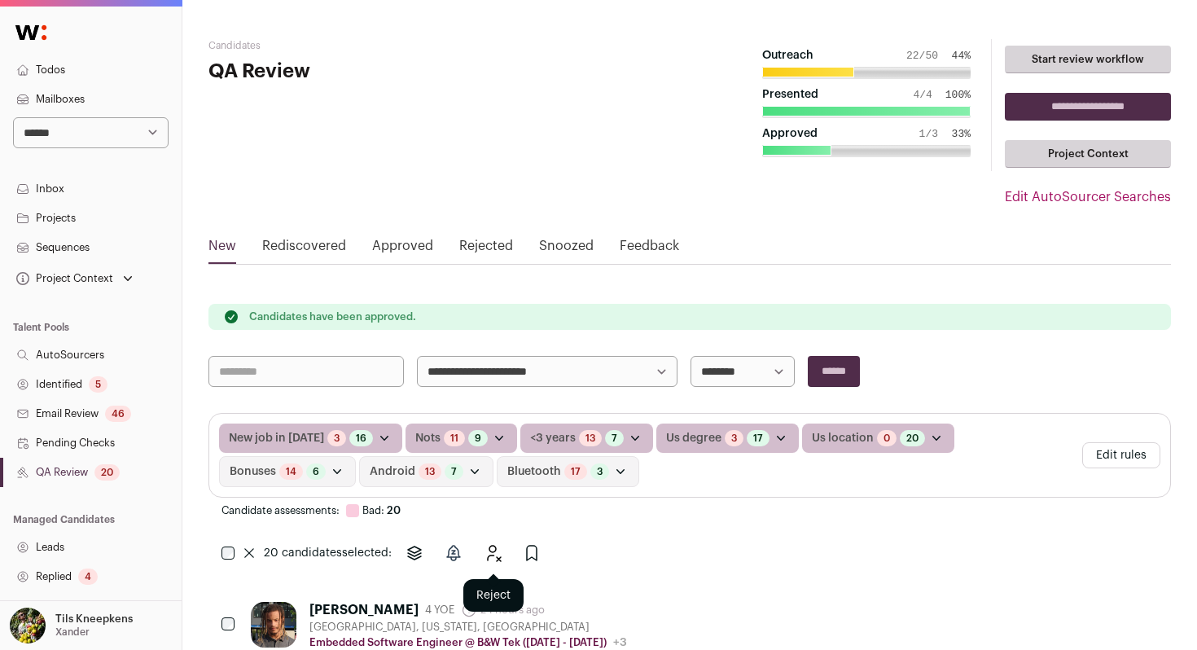
click at [494, 555] on icon "Reject" at bounding box center [494, 553] width 13 height 15
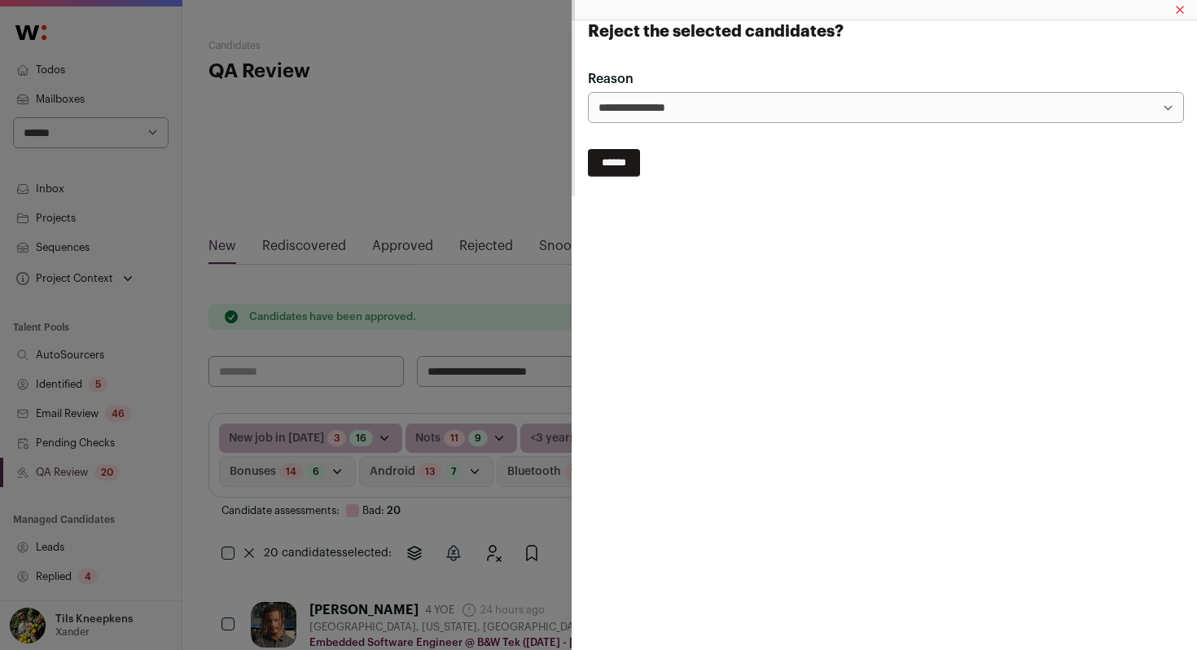
click at [621, 169] on input "******" at bounding box center [614, 163] width 52 height 28
select select
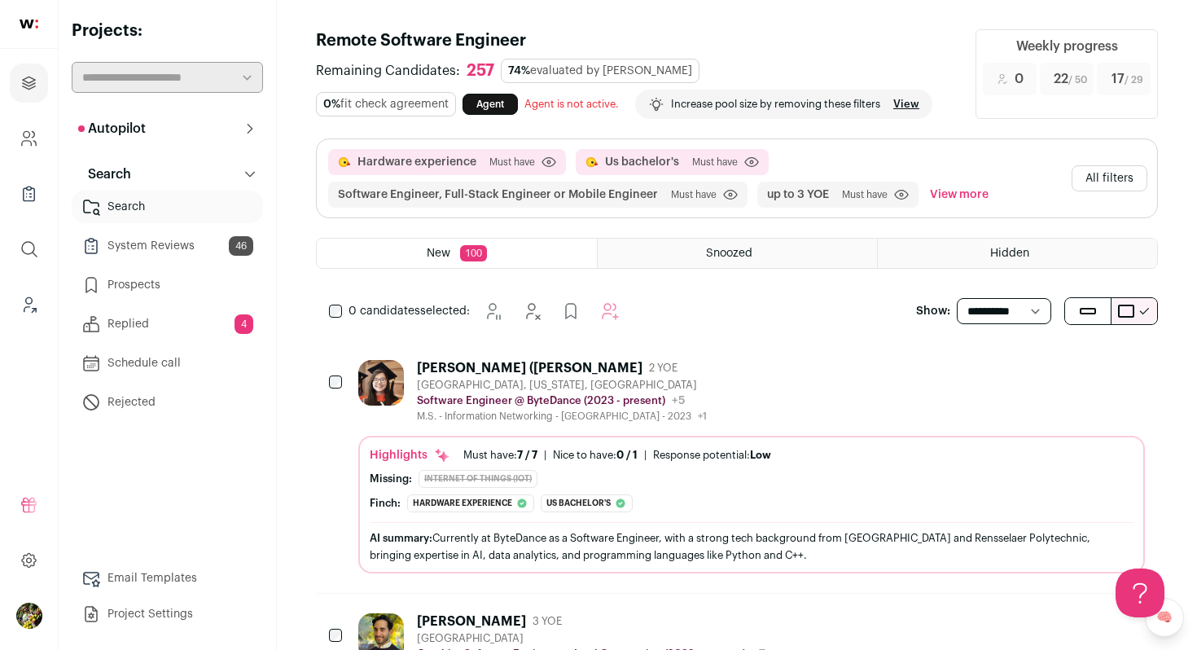
click at [1103, 182] on button "All filters" at bounding box center [1110, 178] width 76 height 26
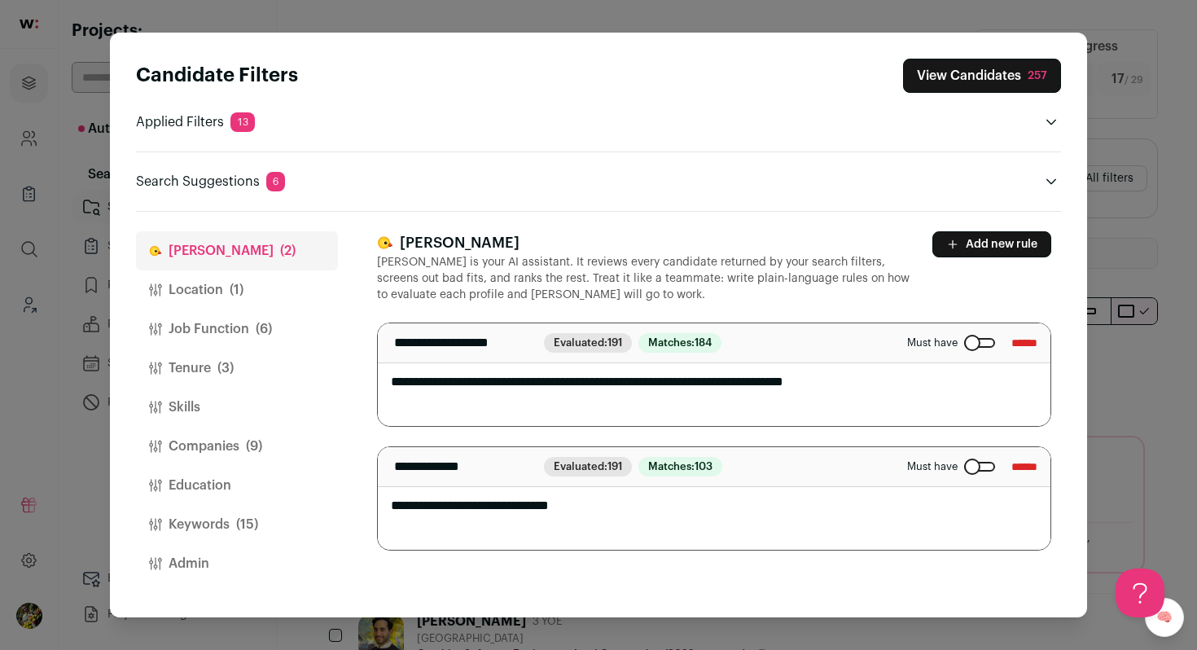
click at [259, 287] on button "Location (1)" at bounding box center [237, 289] width 202 height 39
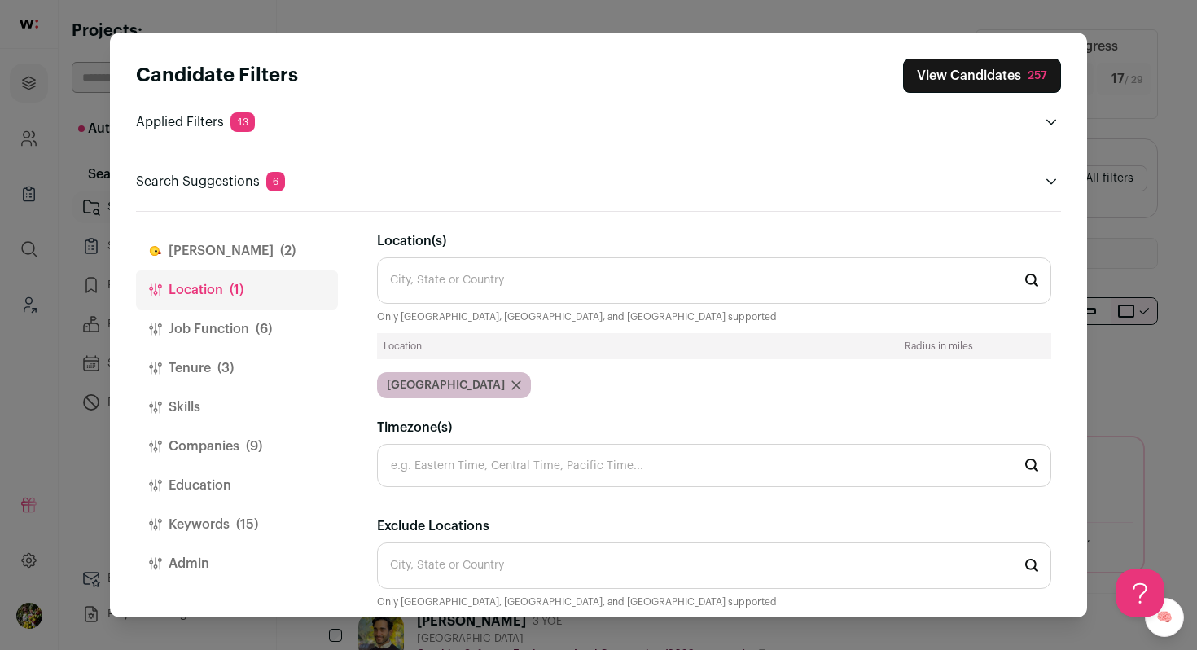
click at [257, 318] on button "Job Function (6)" at bounding box center [237, 328] width 202 height 39
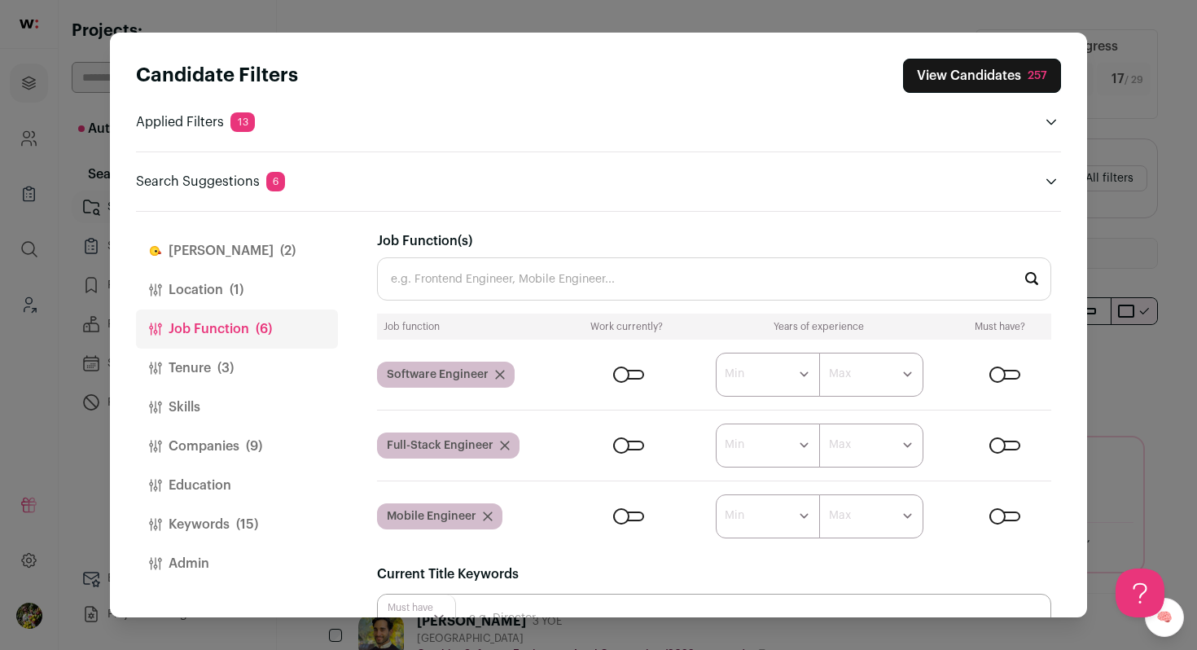
click at [264, 367] on button "Tenure (3)" at bounding box center [237, 368] width 202 height 39
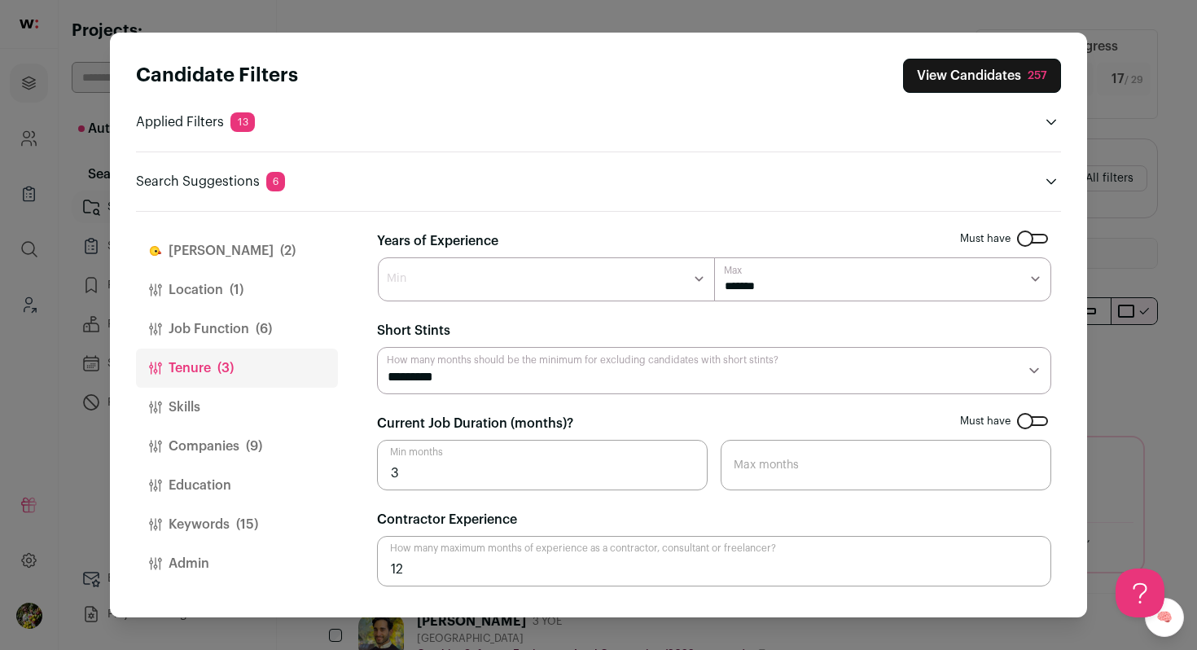
click at [748, 296] on select "******* ****** ******* ******* ******* ******* ******* ******* ******* ******* …" at bounding box center [882, 279] width 337 height 44
select select "*"
click at [990, 82] on button "View Candidates 257" at bounding box center [982, 76] width 158 height 34
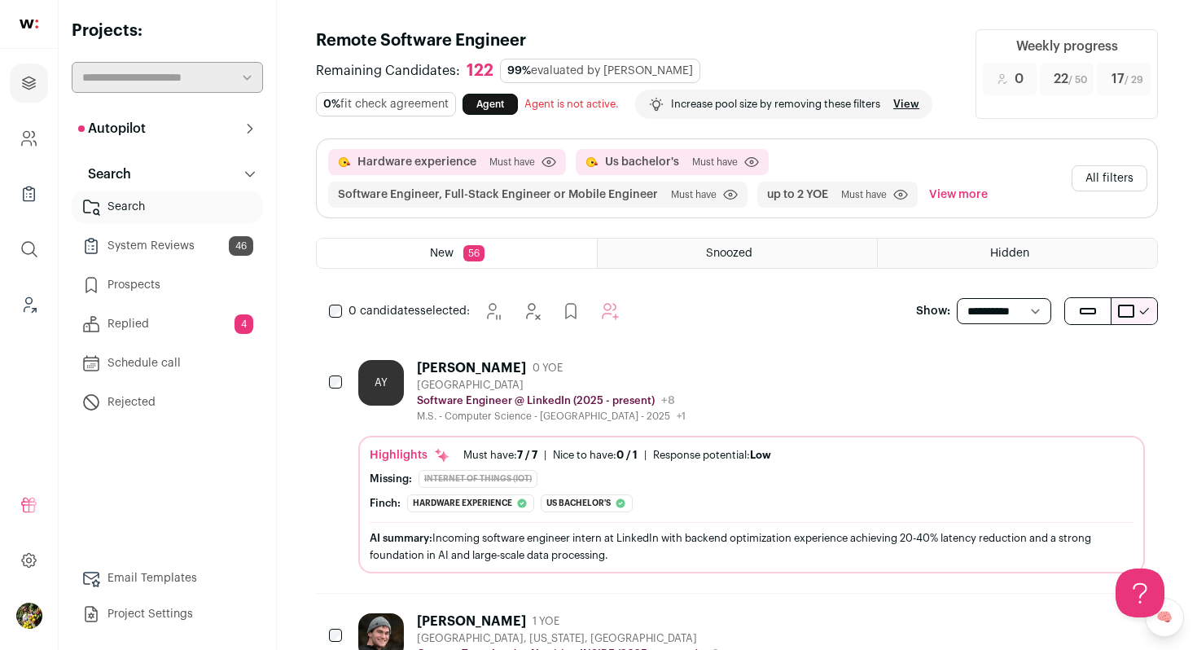
click at [1105, 177] on button "All filters" at bounding box center [1110, 178] width 76 height 26
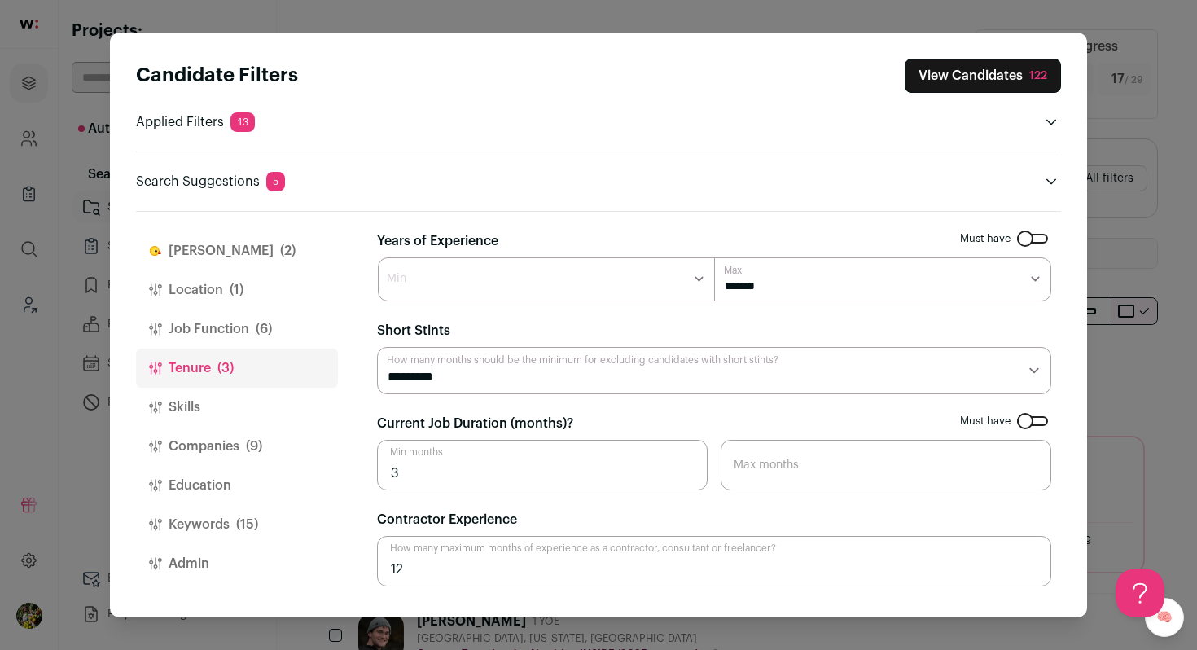
click at [233, 322] on button "Job Function (6)" at bounding box center [237, 328] width 202 height 39
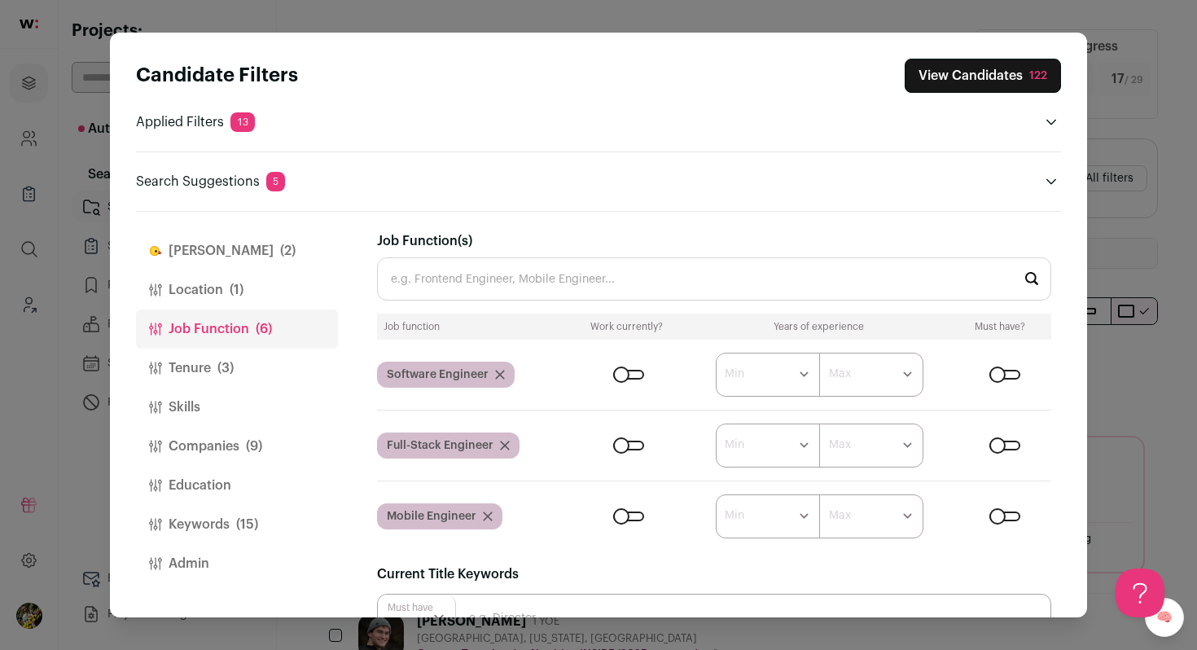
click at [261, 285] on button "Location (1)" at bounding box center [237, 289] width 202 height 39
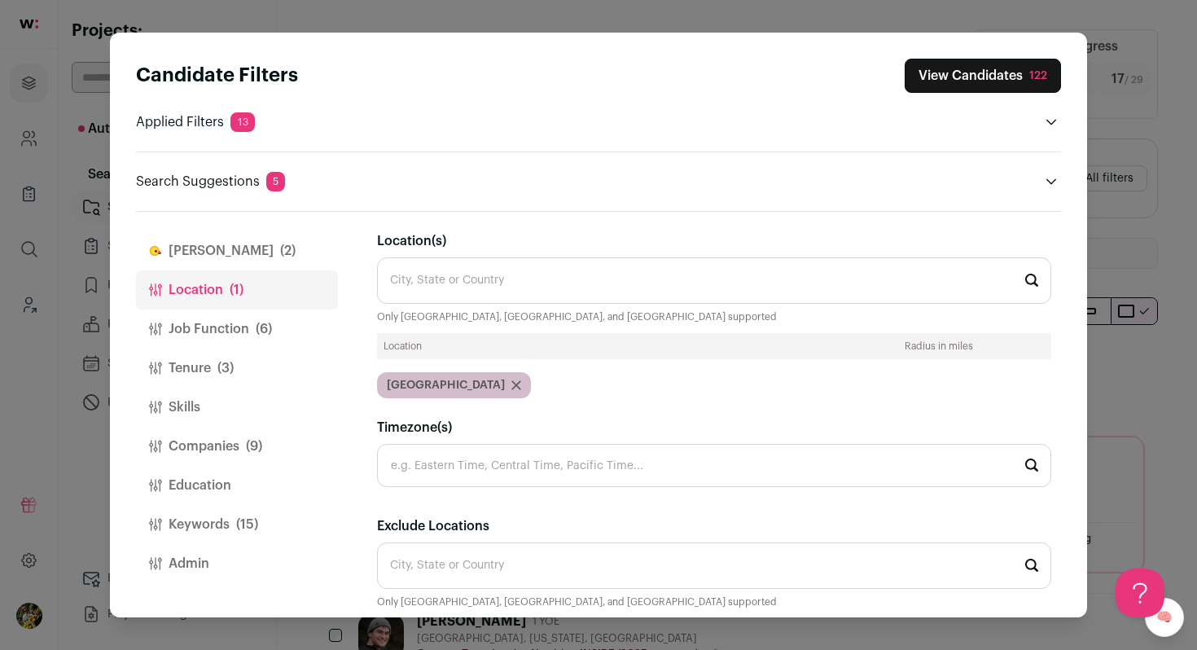
click at [277, 260] on button "Finch (2)" at bounding box center [237, 250] width 202 height 39
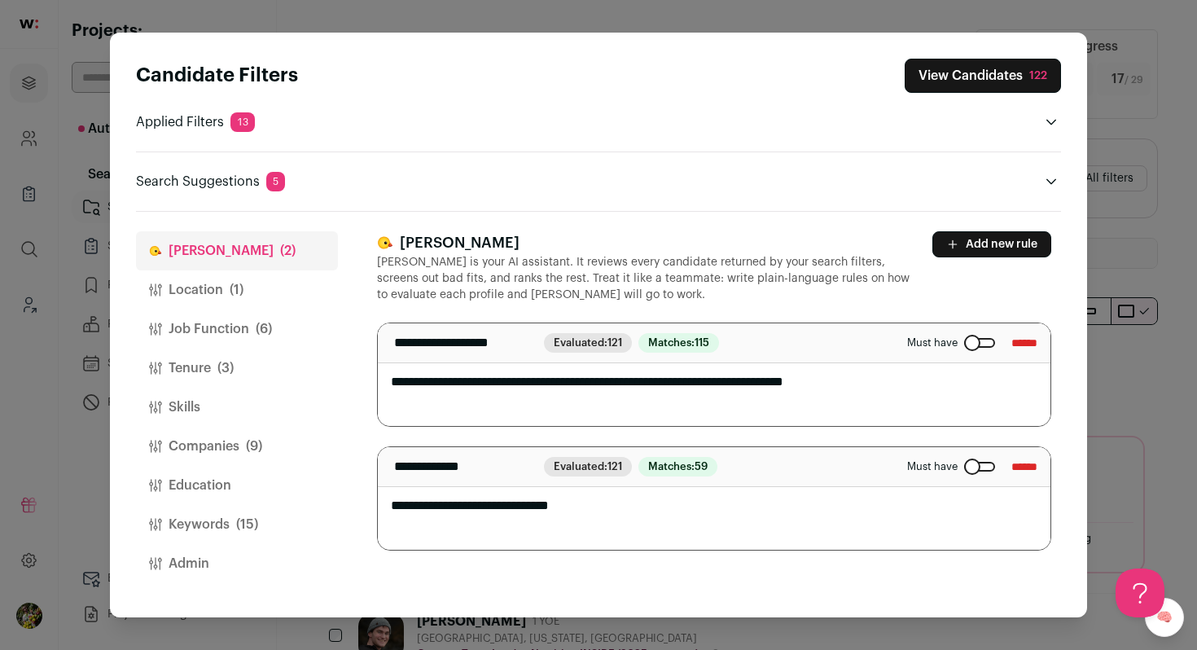
click at [288, 285] on button "Location (1)" at bounding box center [237, 289] width 202 height 39
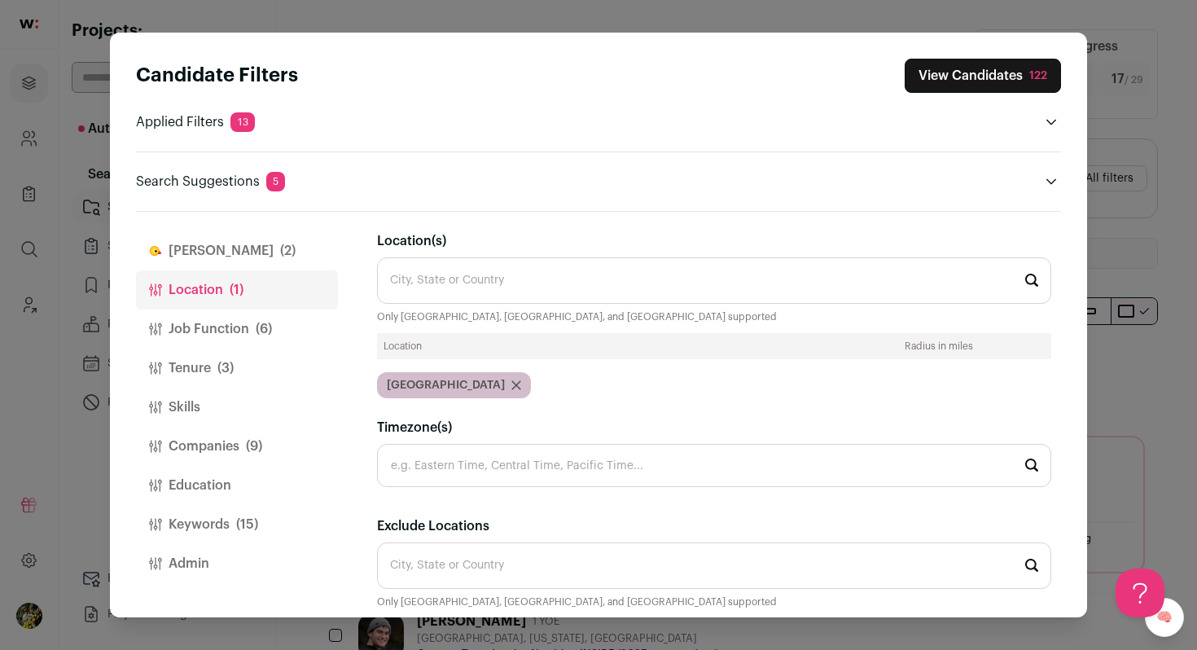
click at [286, 331] on button "Job Function (6)" at bounding box center [237, 328] width 202 height 39
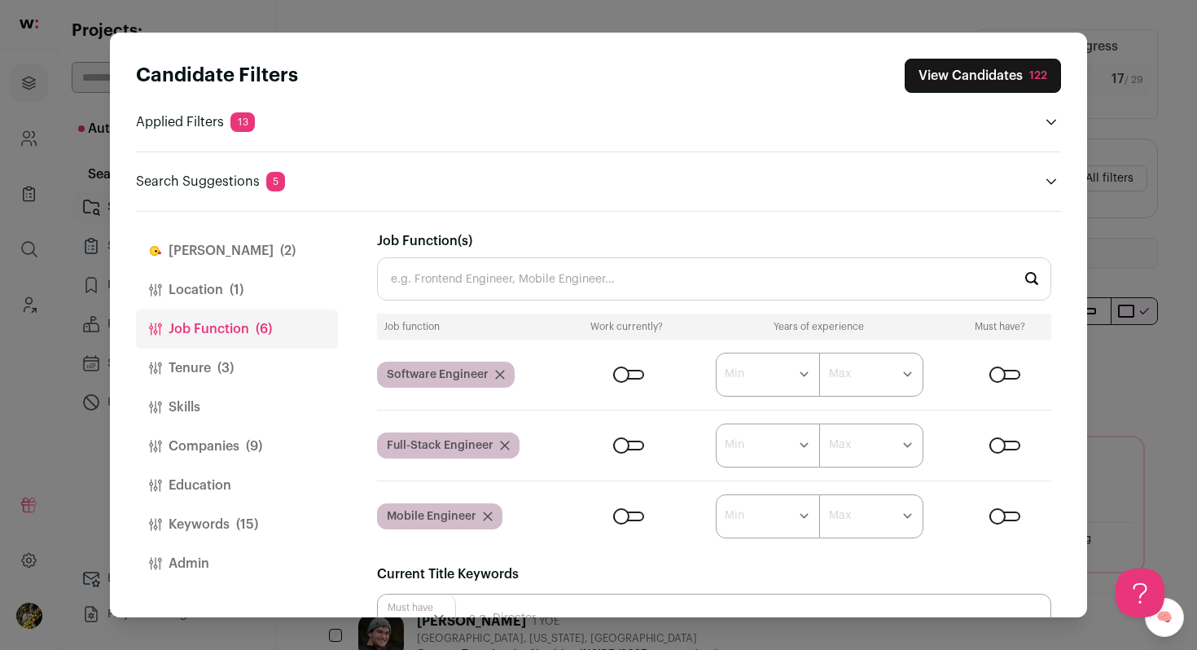
click at [286, 372] on button "Tenure (3)" at bounding box center [237, 368] width 202 height 39
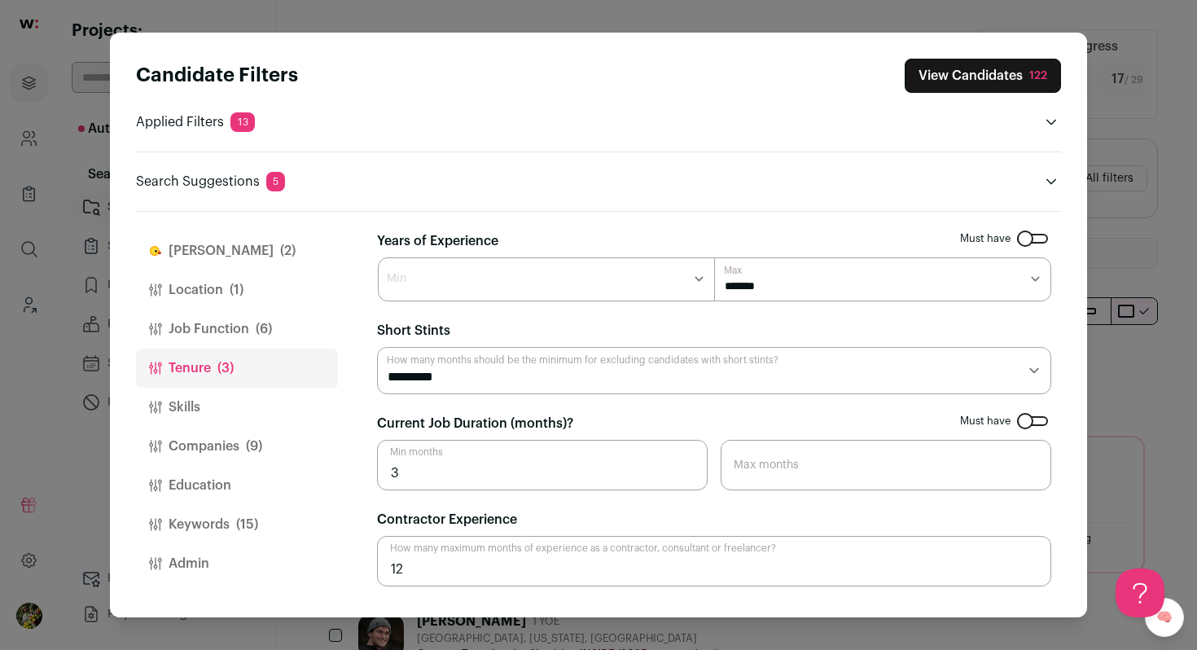
click at [279, 443] on button "Companies (9)" at bounding box center [237, 446] width 202 height 39
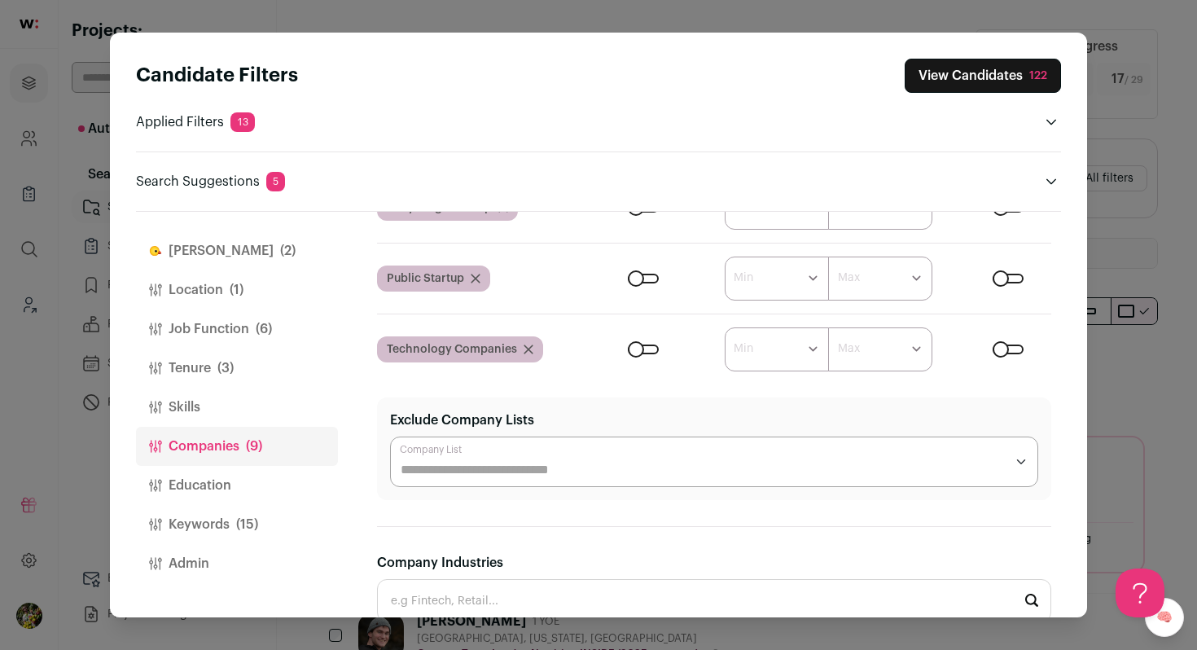
scroll to position [517, 0]
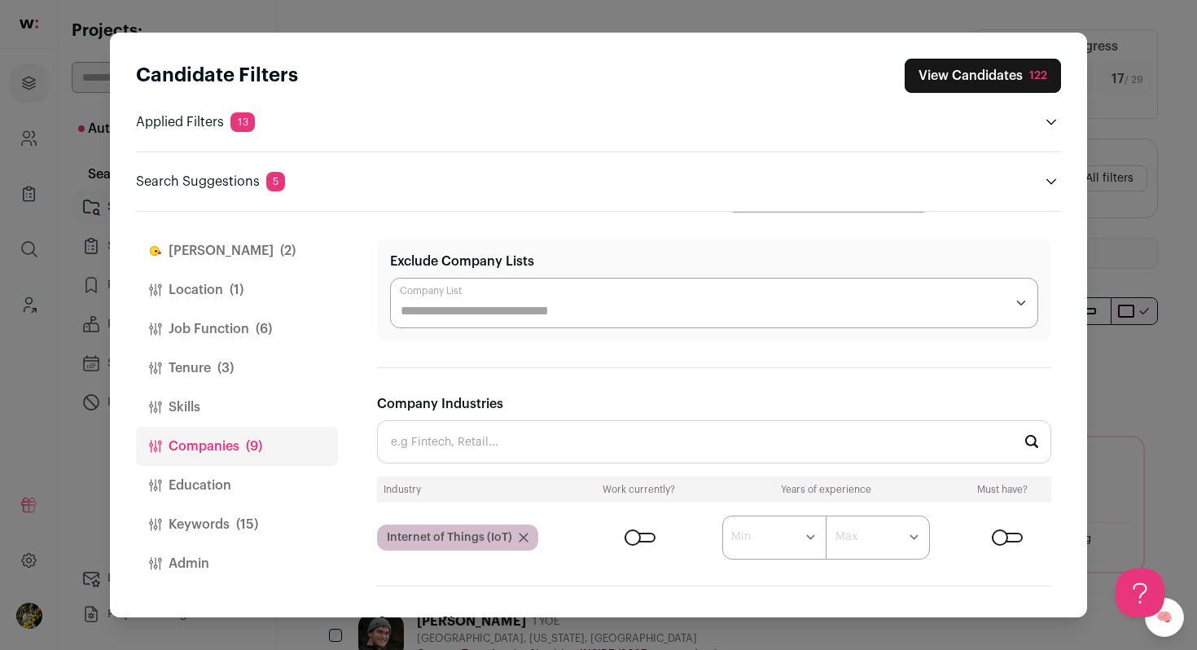
click at [274, 507] on button "Keywords (15)" at bounding box center [237, 524] width 202 height 39
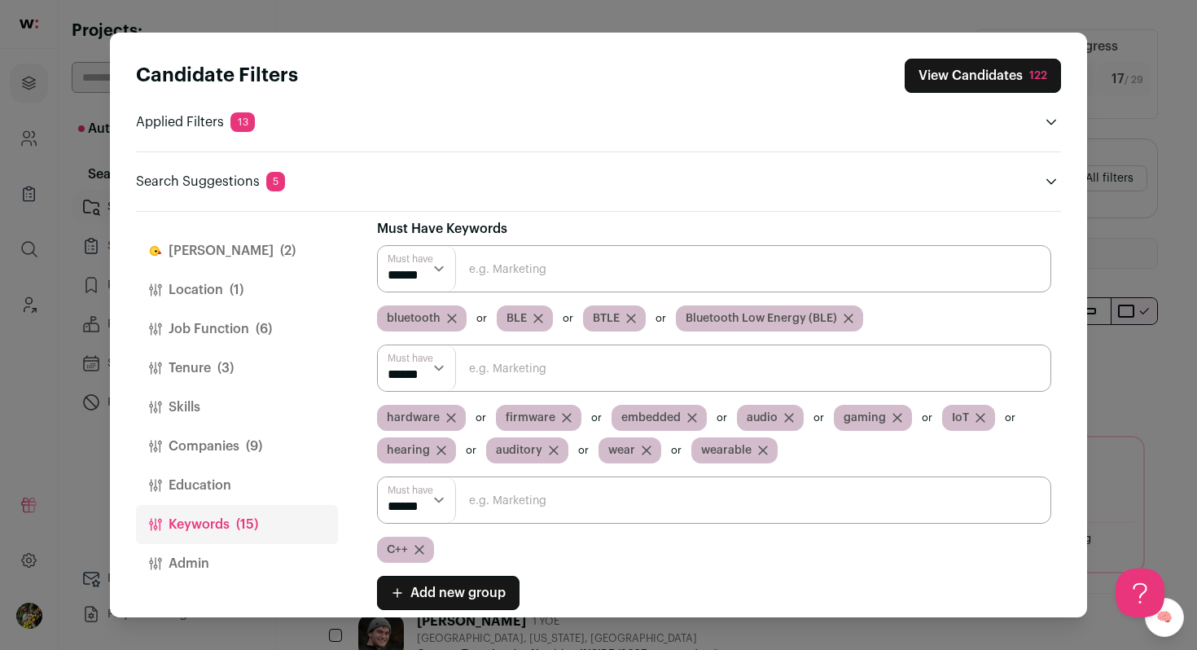
scroll to position [0, 0]
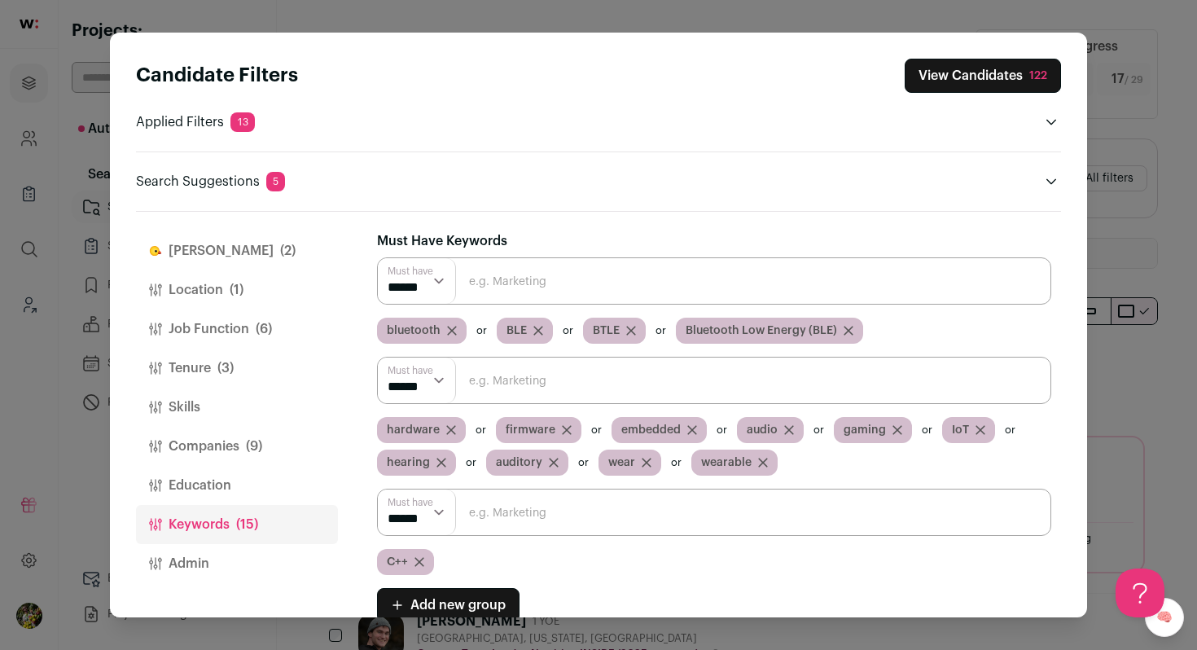
click at [493, 514] on input "Close modal via background" at bounding box center [714, 512] width 674 height 47
type input "android"
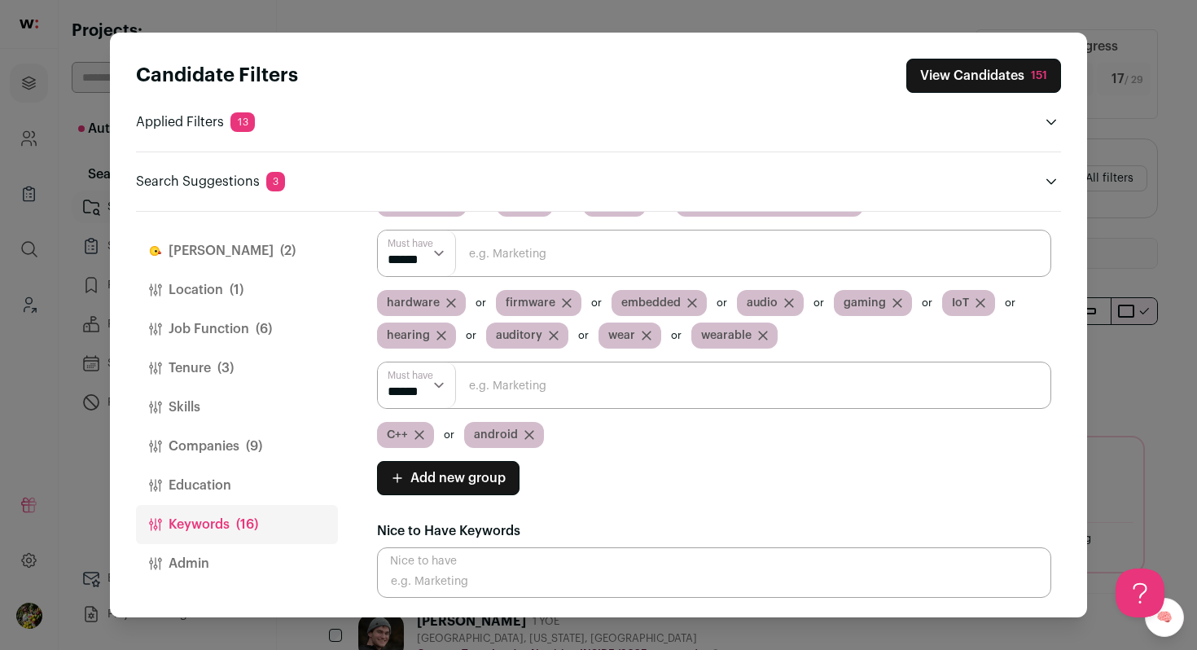
click at [638, 254] on input "Close modal via background" at bounding box center [714, 253] width 674 height 47
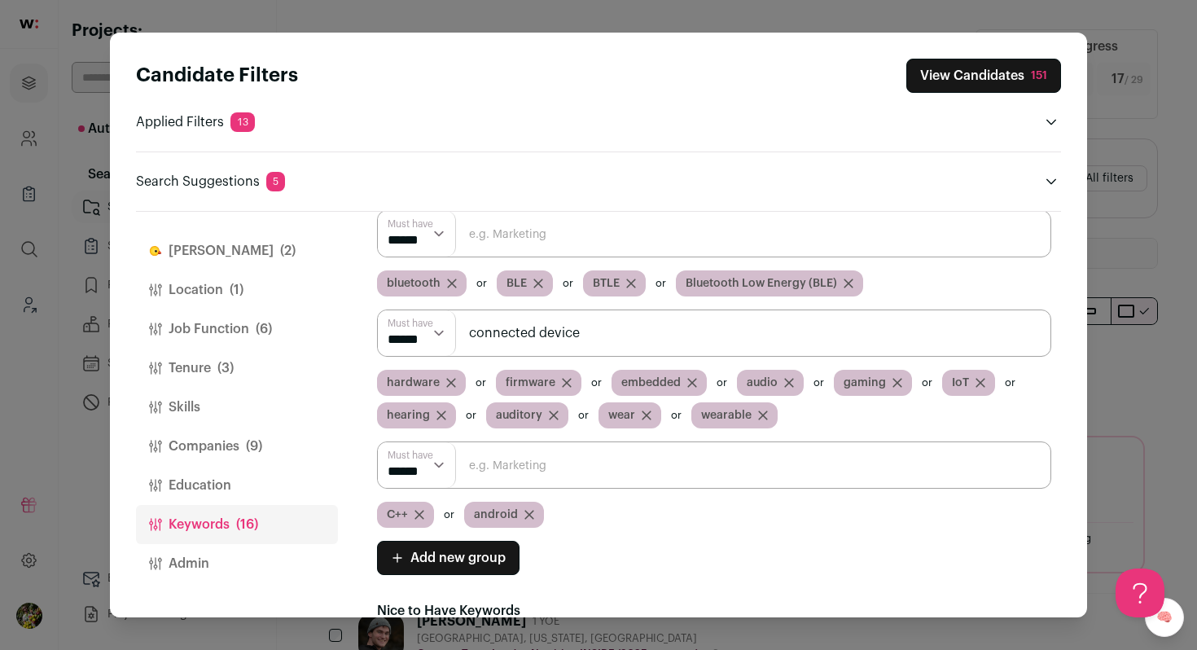
type input "connected device"
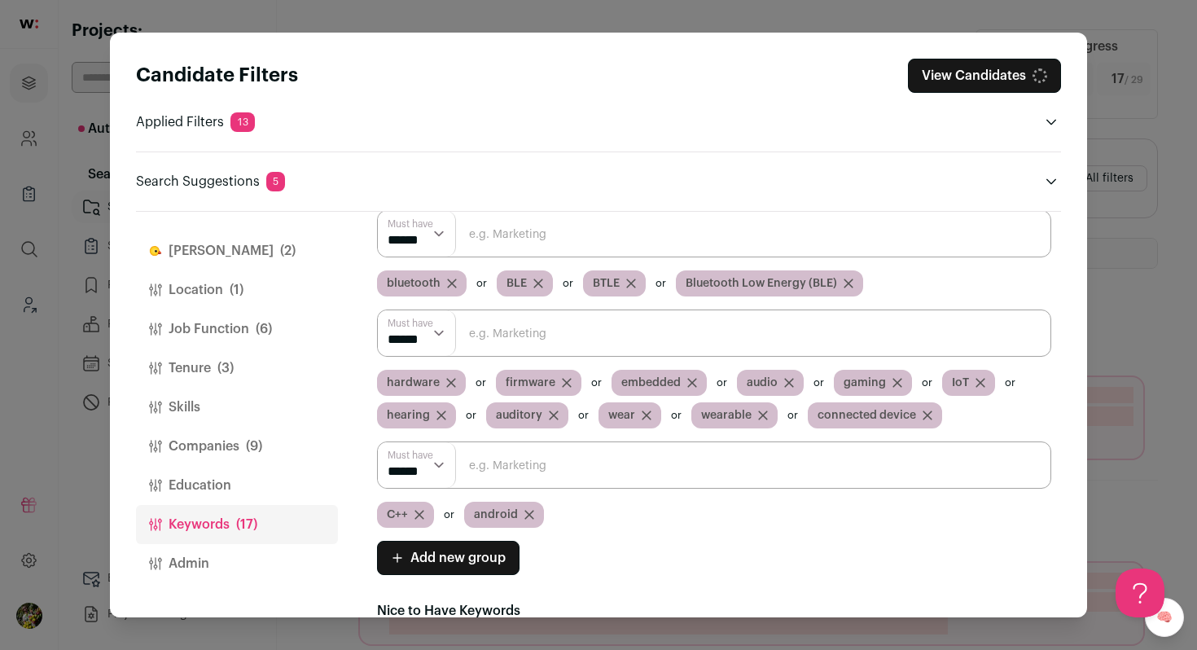
click at [252, 449] on span "(9)" at bounding box center [254, 447] width 16 height 20
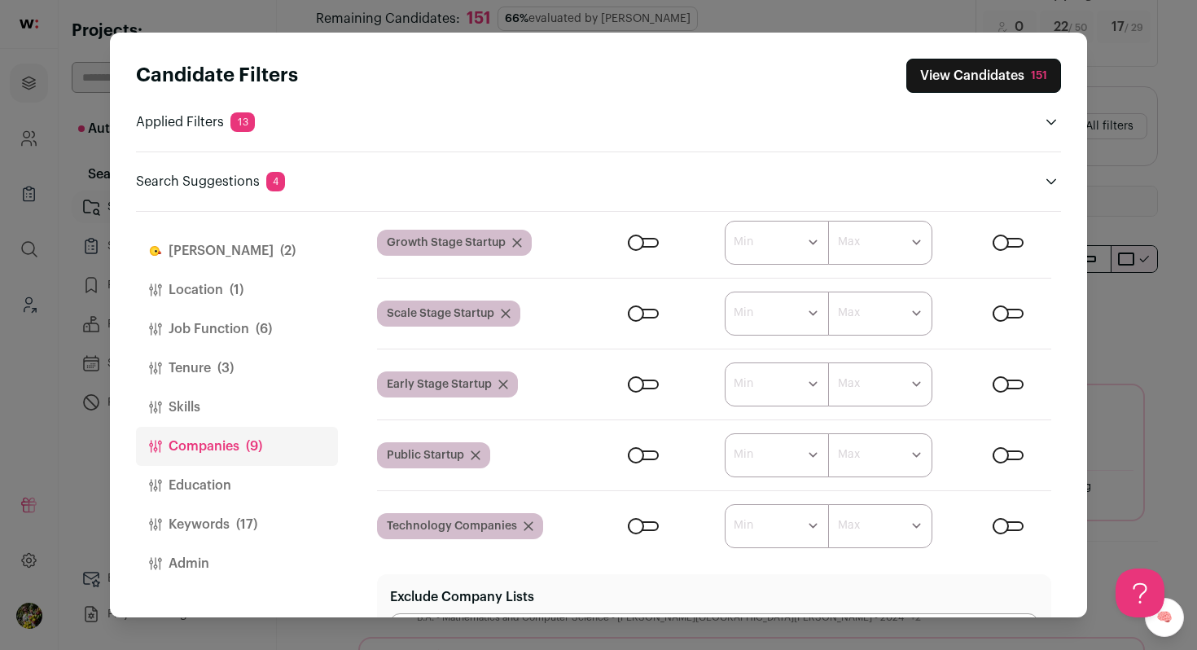
click at [647, 457] on div "Close modal via background" at bounding box center [643, 455] width 31 height 10
click at [651, 382] on div "Close modal via background" at bounding box center [643, 385] width 31 height 10
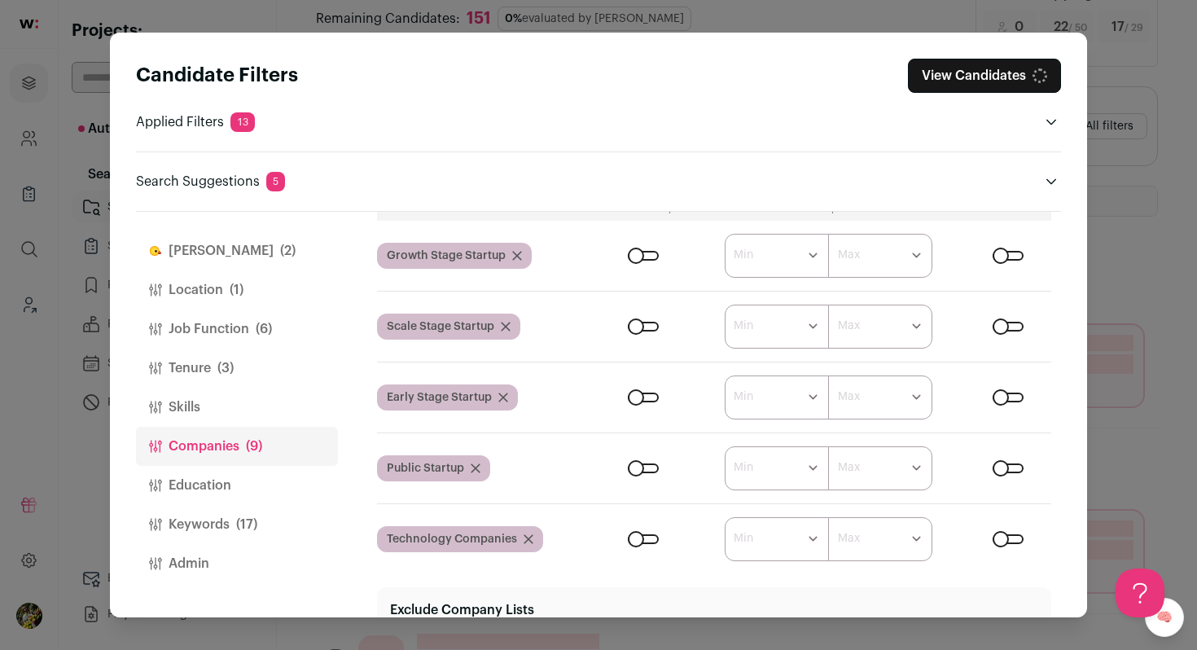
click at [649, 322] on div "Close modal via background" at bounding box center [643, 327] width 31 height 10
click at [648, 257] on div "Close modal via background" at bounding box center [643, 256] width 31 height 10
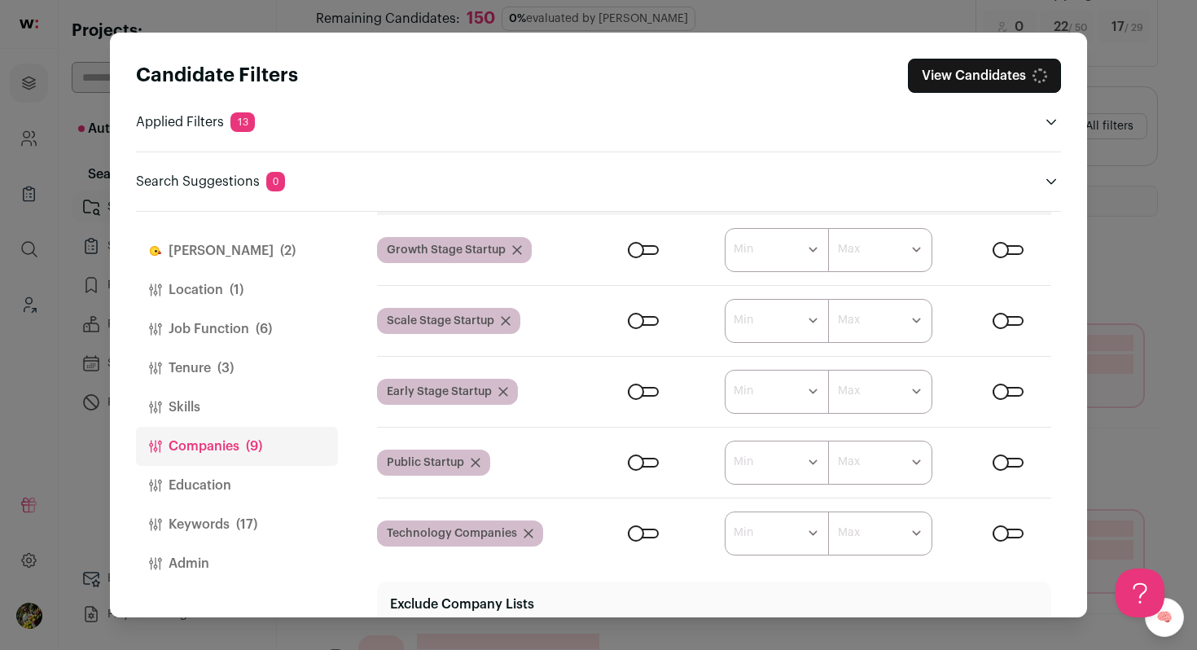
scroll to position [168, 0]
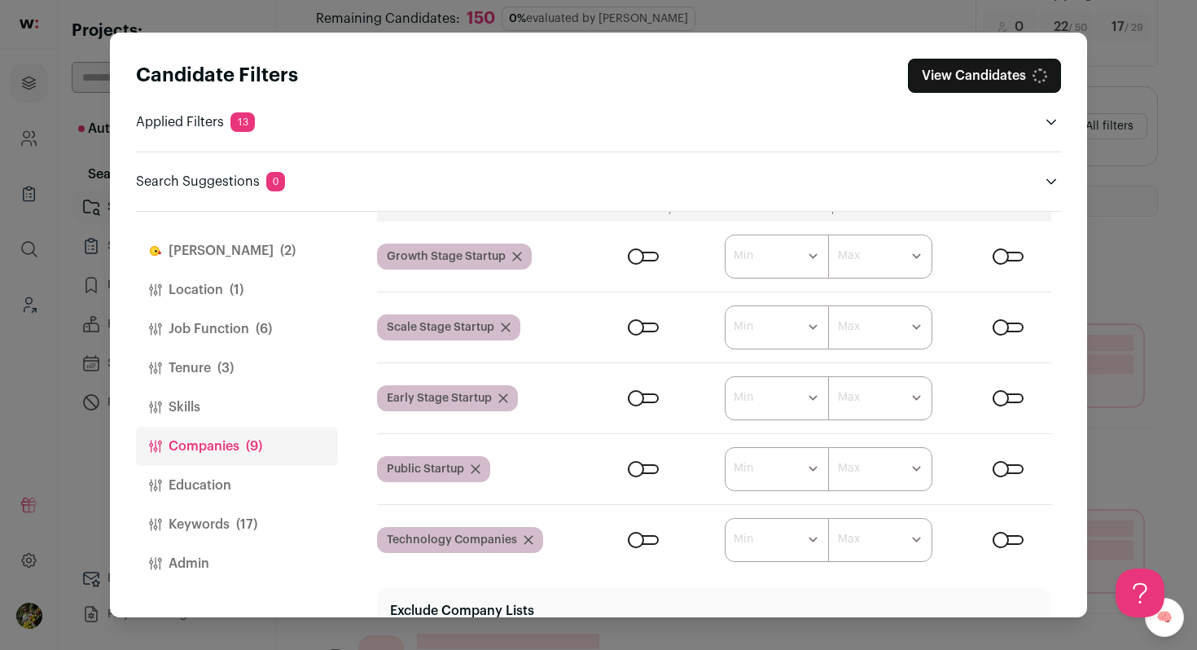
click at [652, 538] on div "Close modal via background" at bounding box center [643, 540] width 31 height 10
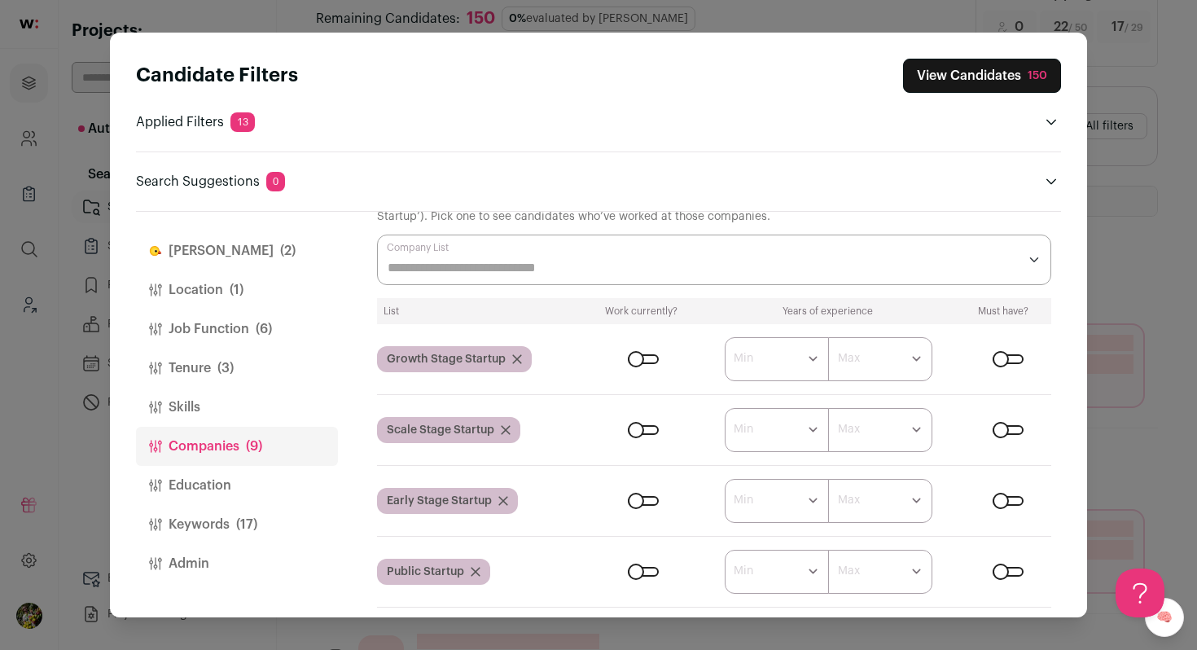
scroll to position [31, 0]
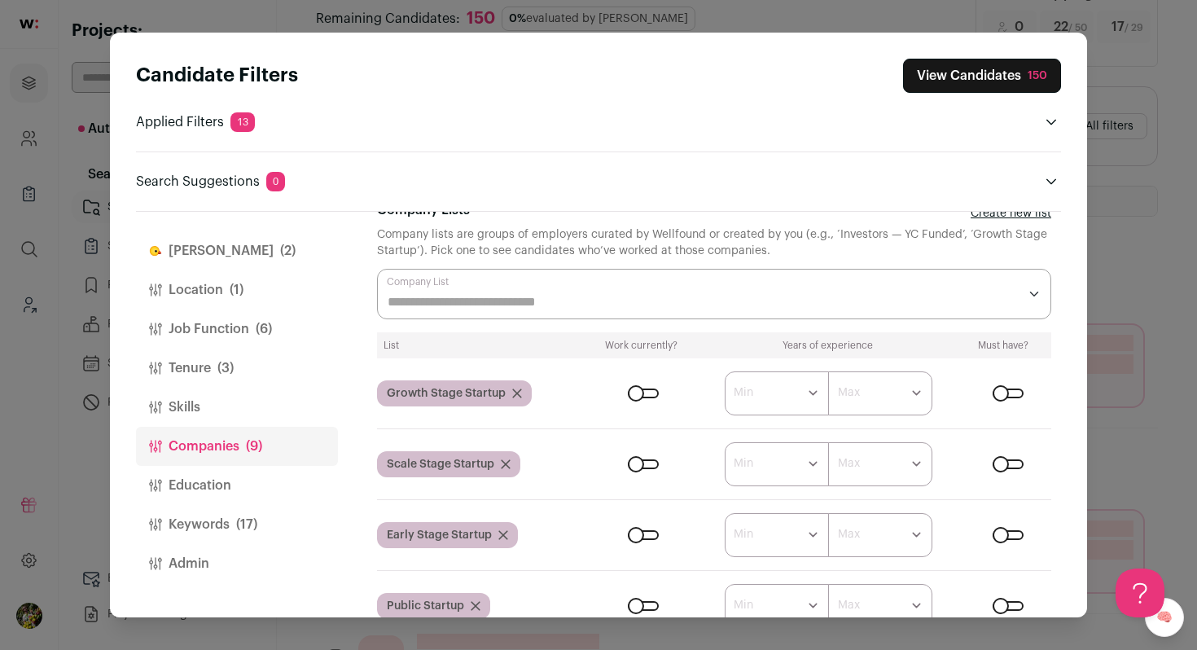
click at [259, 402] on button "Skills" at bounding box center [237, 407] width 202 height 39
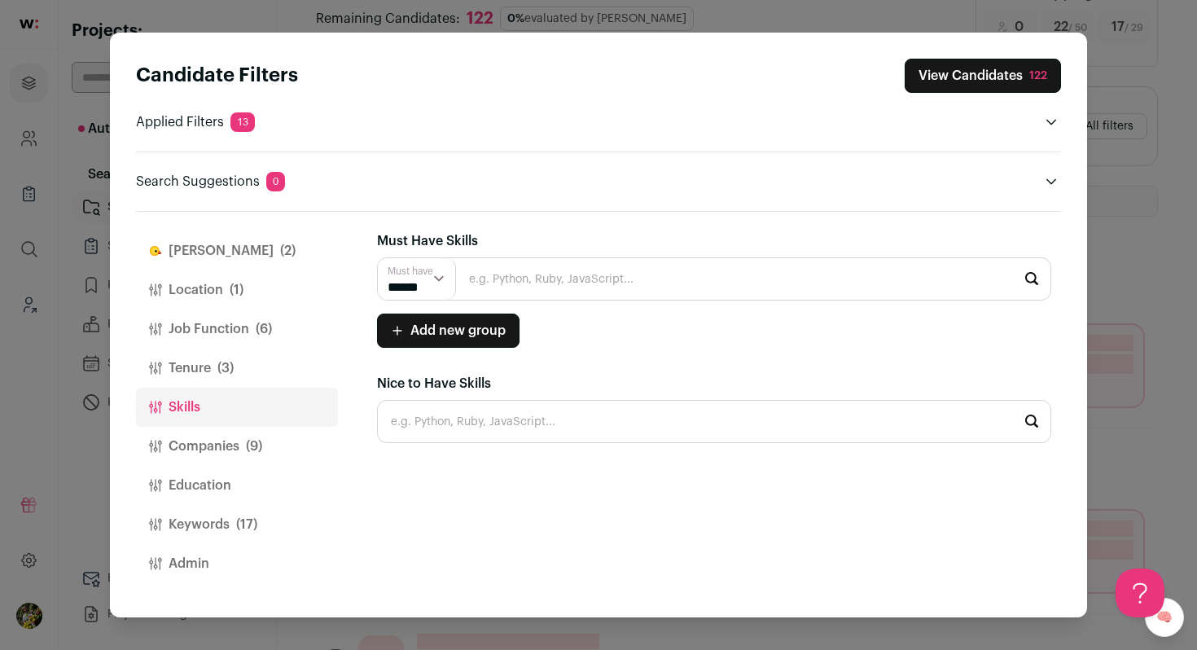
scroll to position [0, 0]
click at [266, 366] on button "Tenure (3)" at bounding box center [237, 368] width 202 height 39
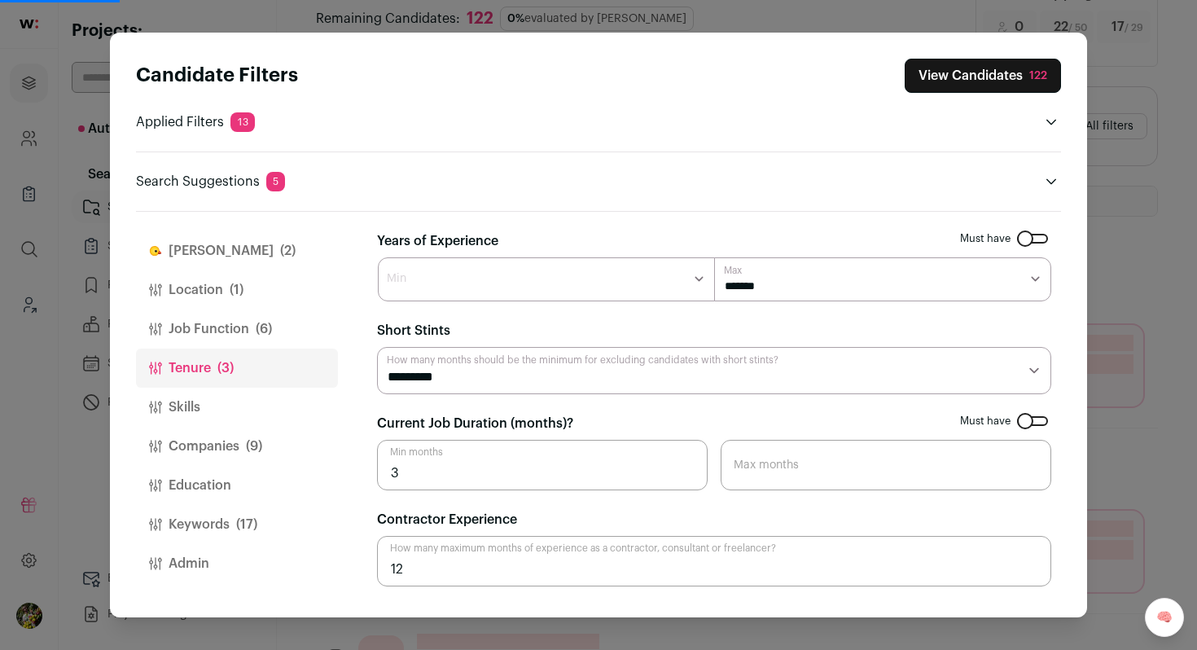
click at [990, 80] on button "View Candidates 122" at bounding box center [983, 76] width 156 height 34
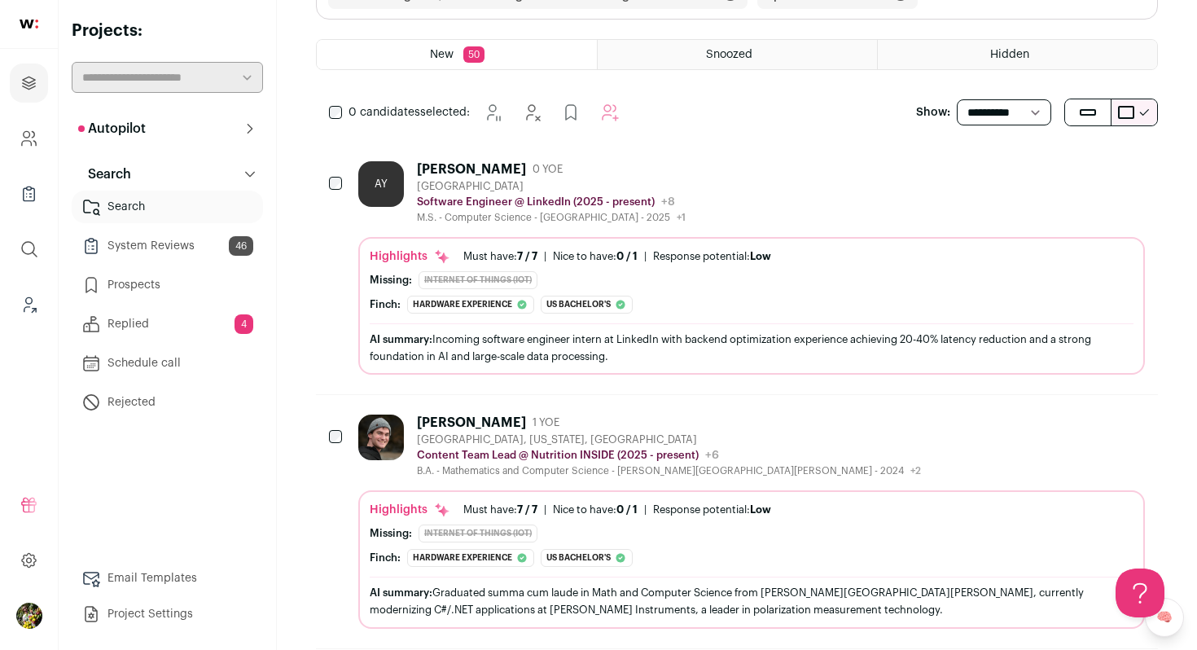
click at [538, 186] on div "[GEOGRAPHIC_DATA]" at bounding box center [551, 186] width 269 height 13
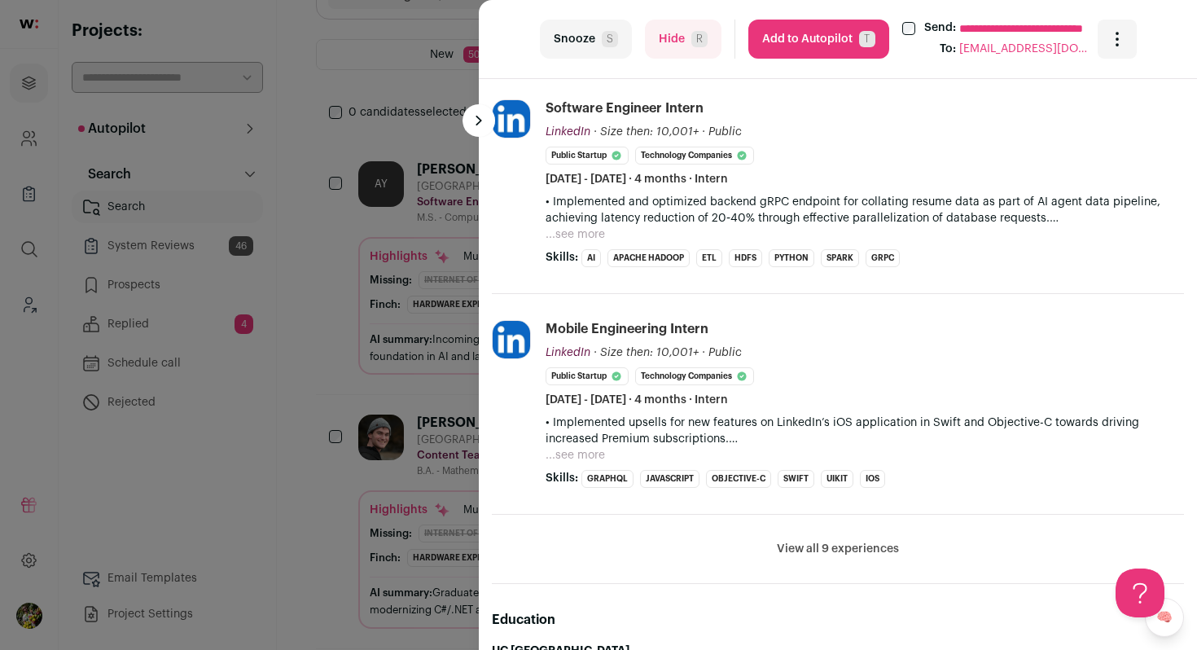
scroll to position [563, 0]
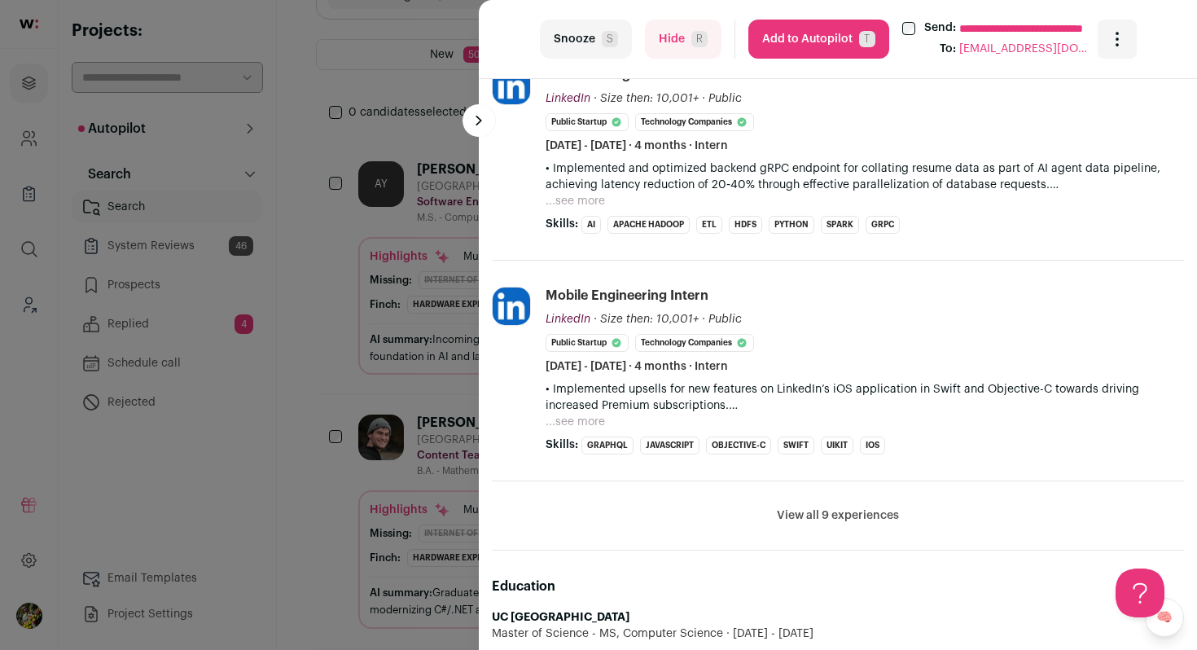
click at [595, 204] on button "...see more" at bounding box center [575, 201] width 59 height 16
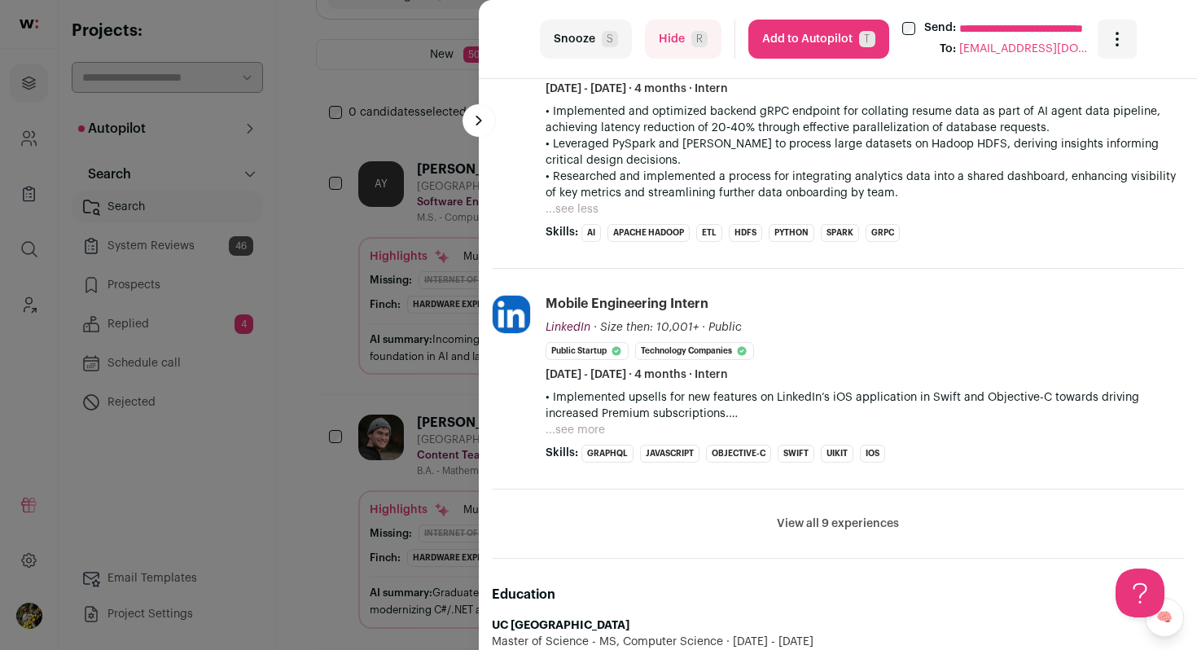
scroll to position [648, 0]
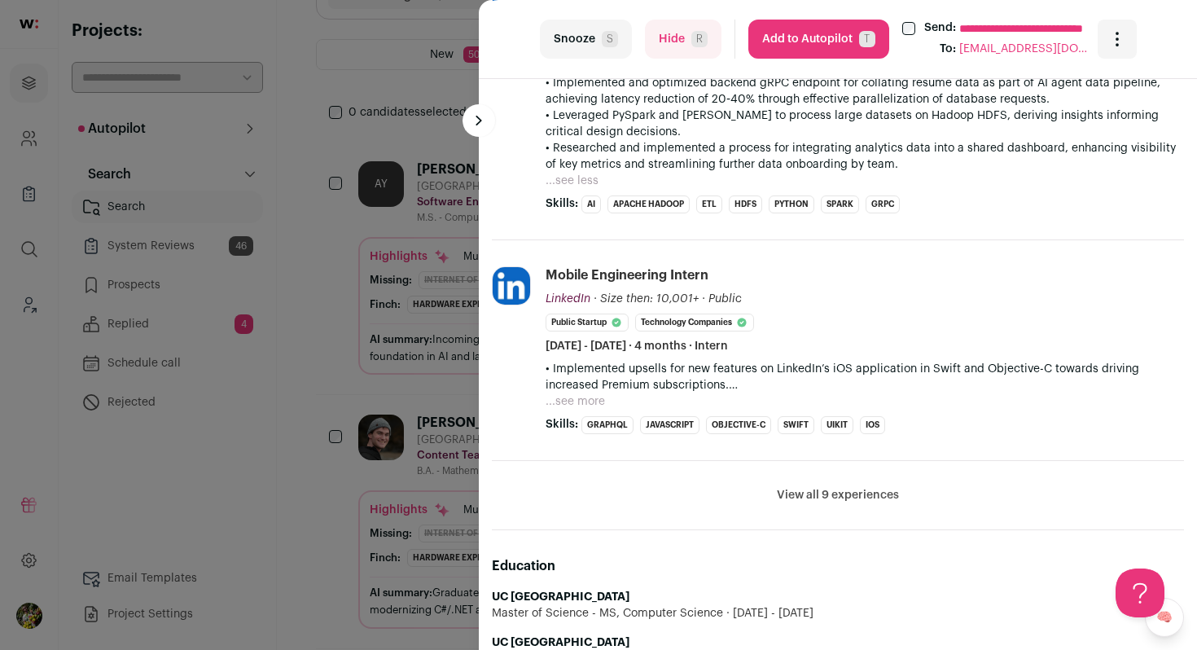
click at [586, 401] on button "...see more" at bounding box center [575, 401] width 59 height 16
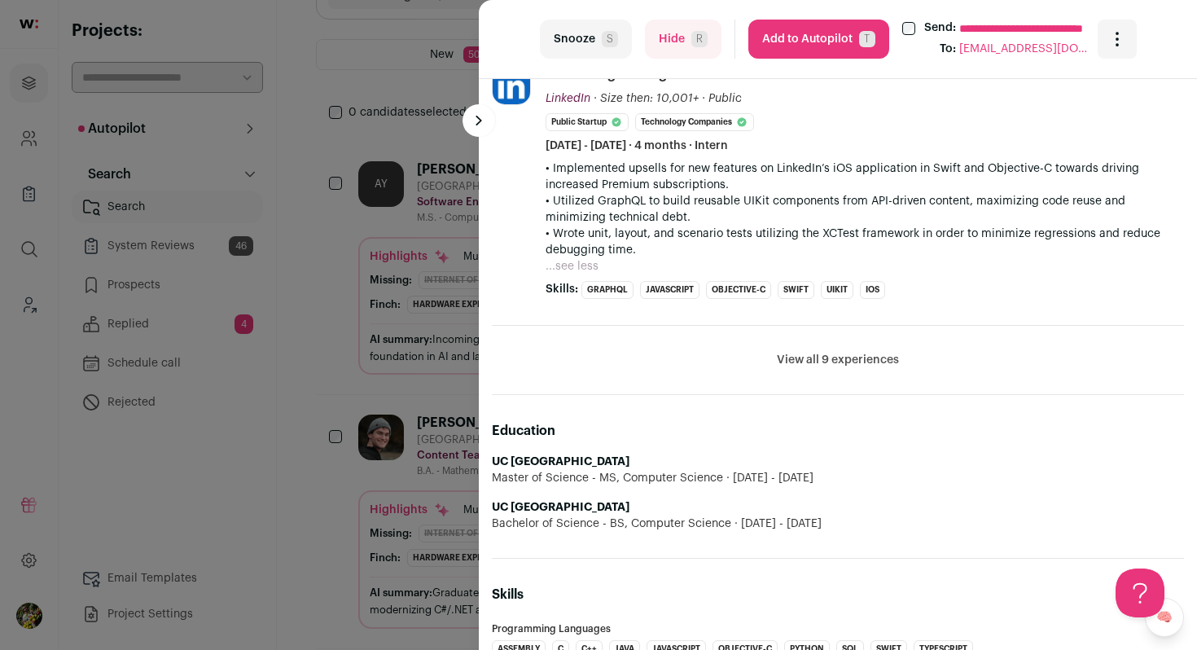
scroll to position [874, 0]
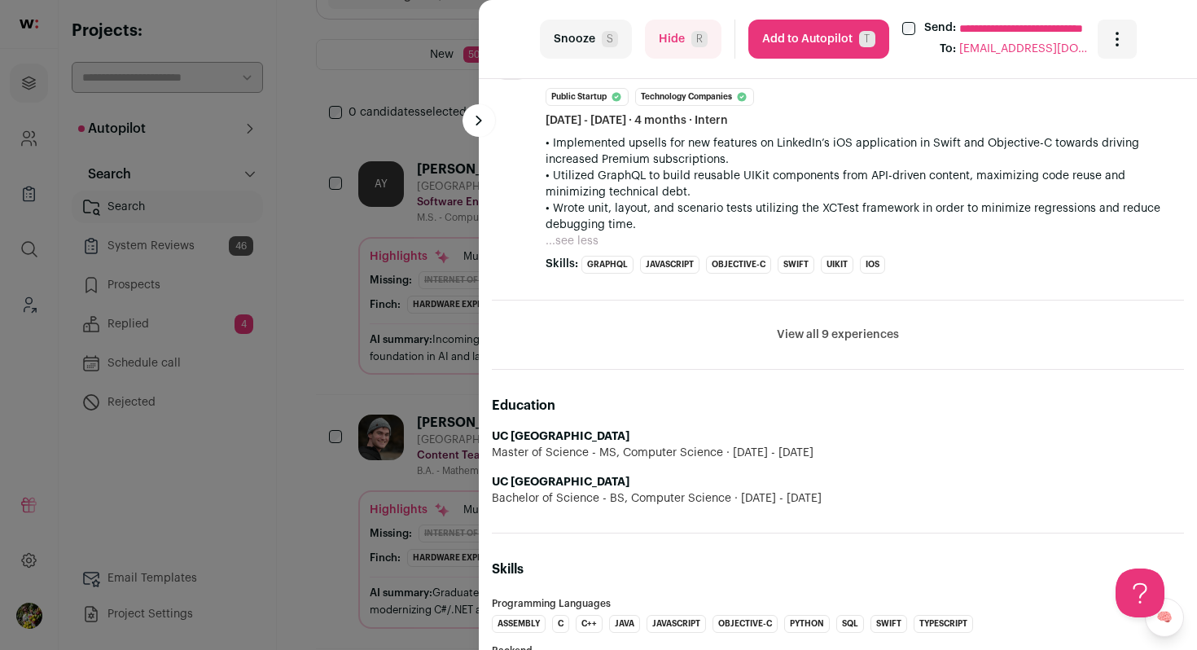
click at [699, 54] on button "Hide R" at bounding box center [683, 39] width 77 height 39
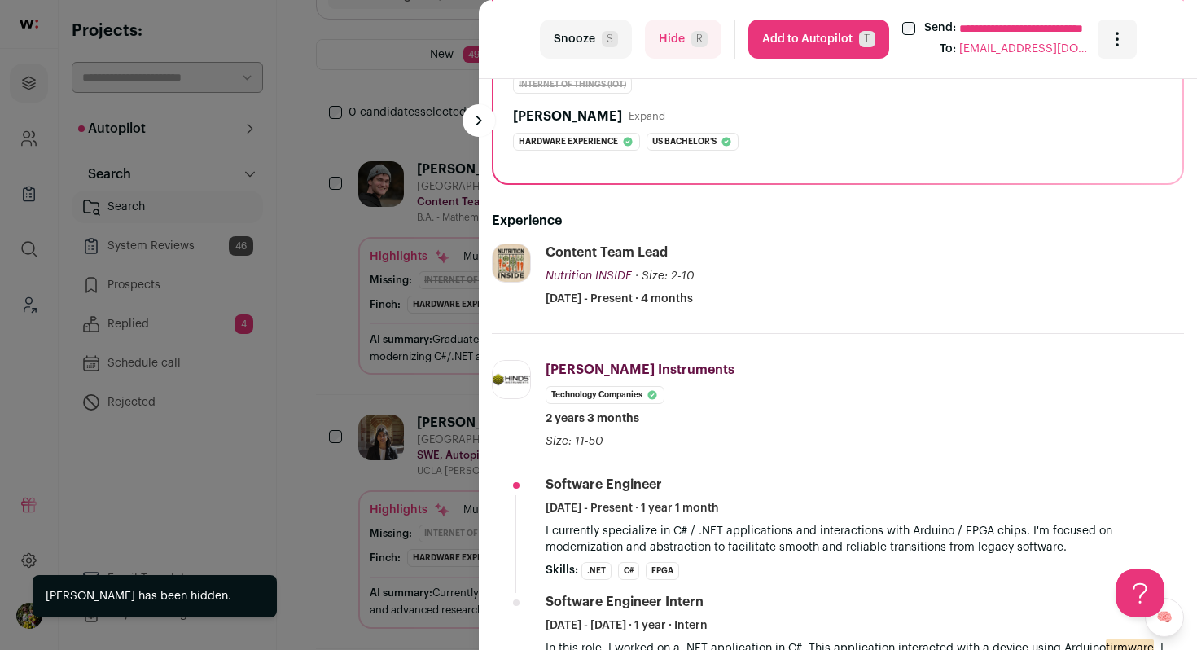
scroll to position [307, 0]
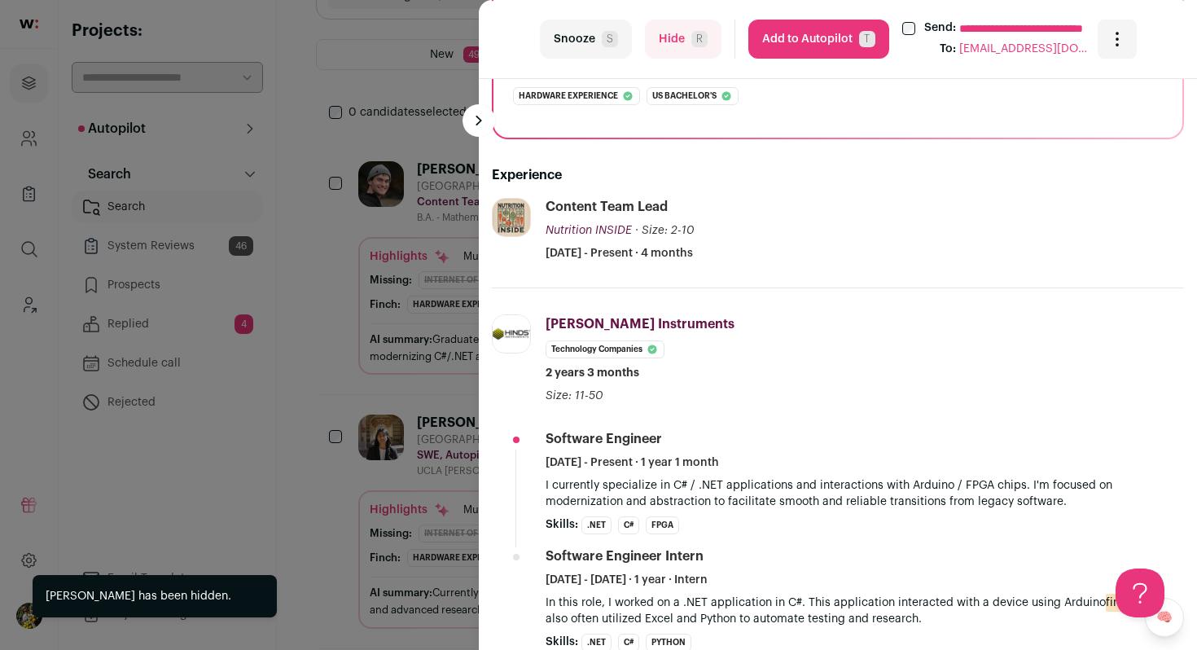
click at [687, 42] on button "Hide R" at bounding box center [683, 39] width 77 height 39
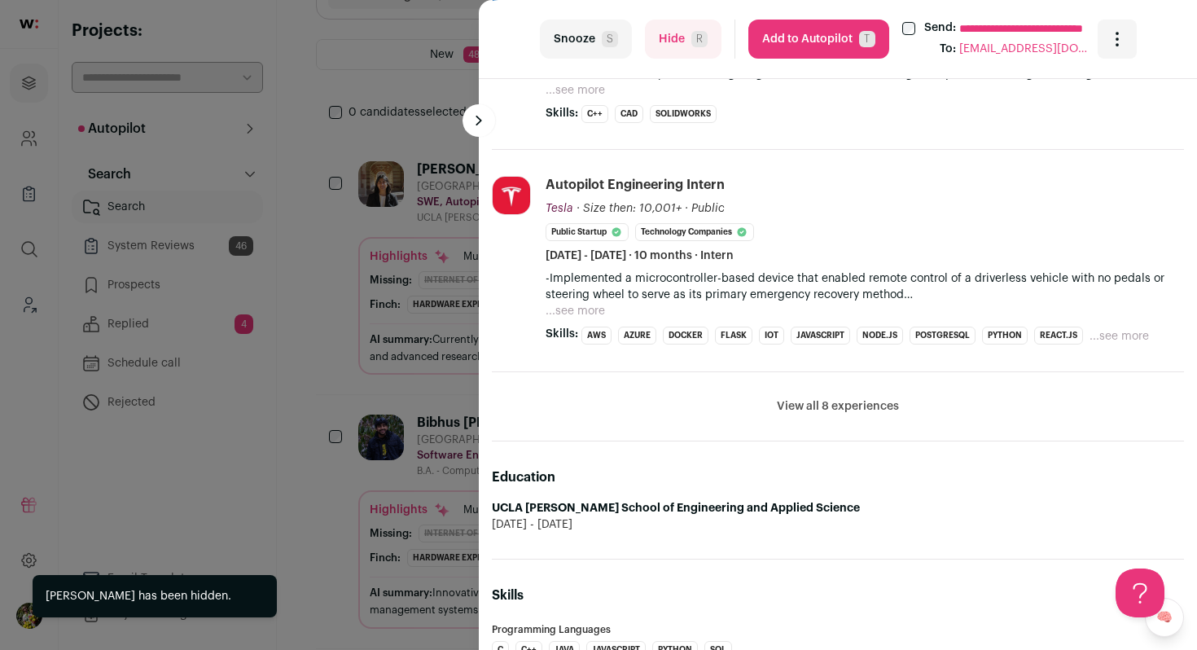
scroll to position [658, 0]
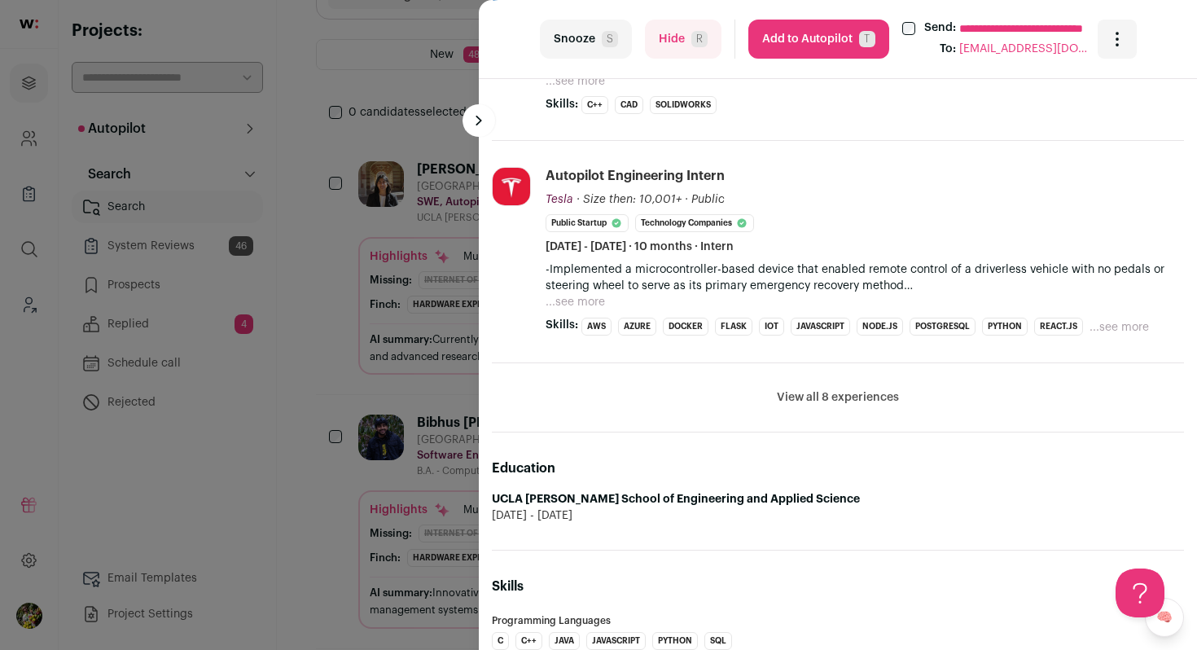
click at [593, 301] on button "...see more" at bounding box center [575, 302] width 59 height 16
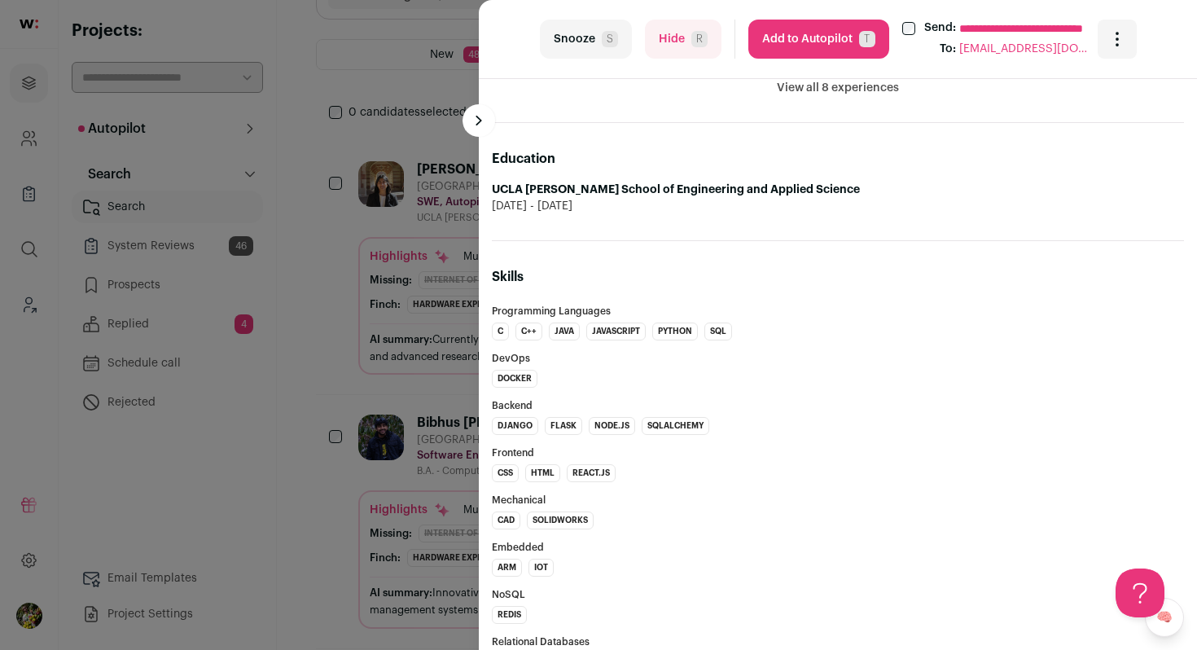
scroll to position [1312, 0]
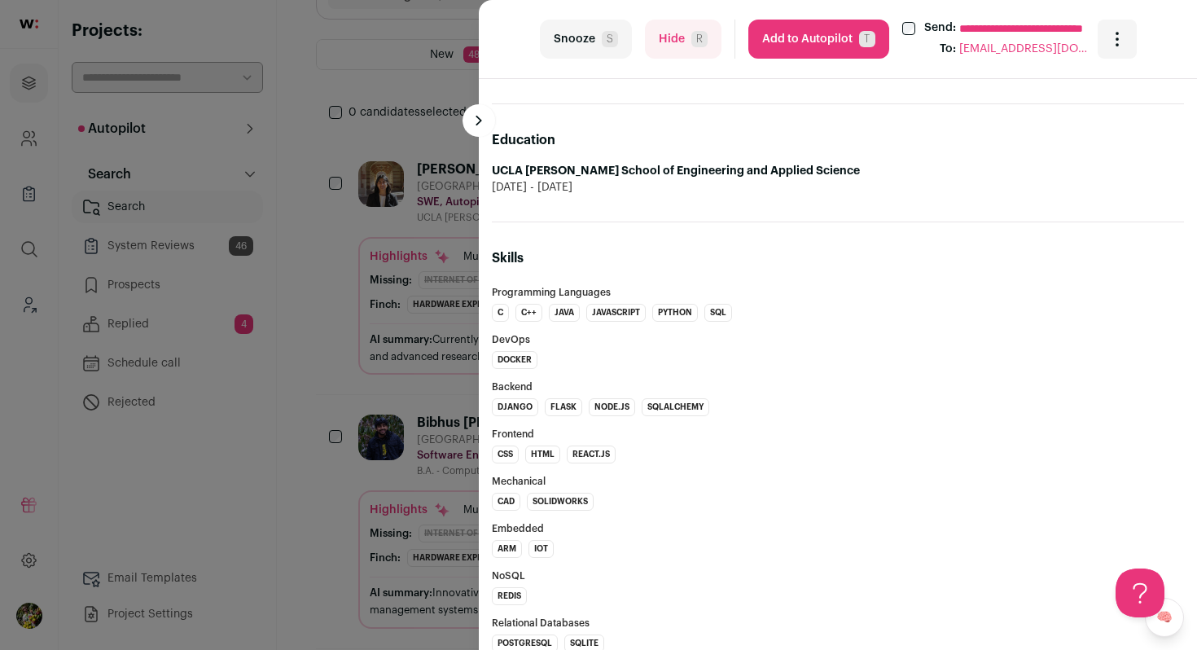
click at [836, 54] on button "Add to Autopilot T" at bounding box center [818, 39] width 141 height 39
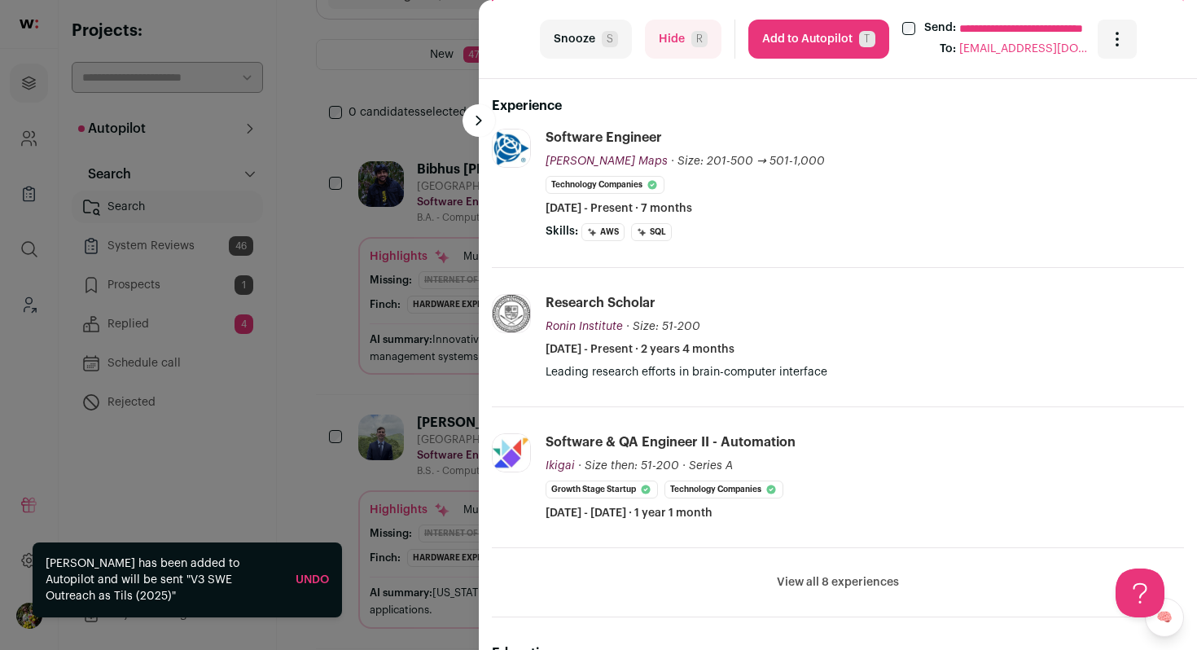
scroll to position [383, 0]
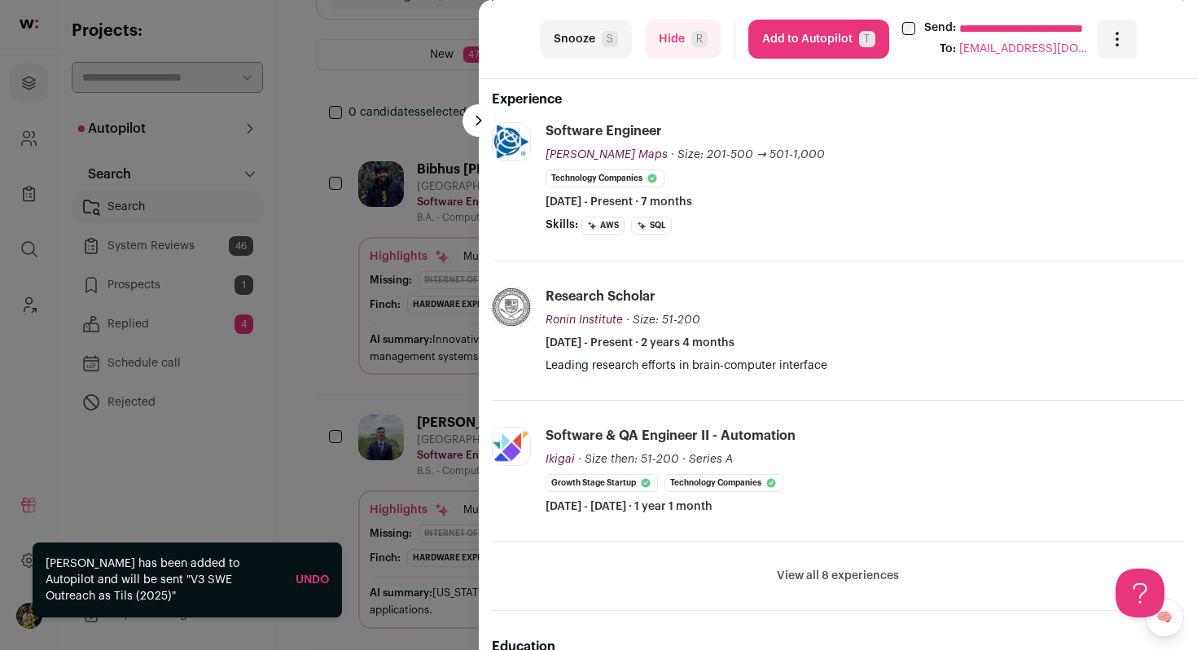
click at [847, 568] on button "View all 8 experiences" at bounding box center [838, 576] width 122 height 16
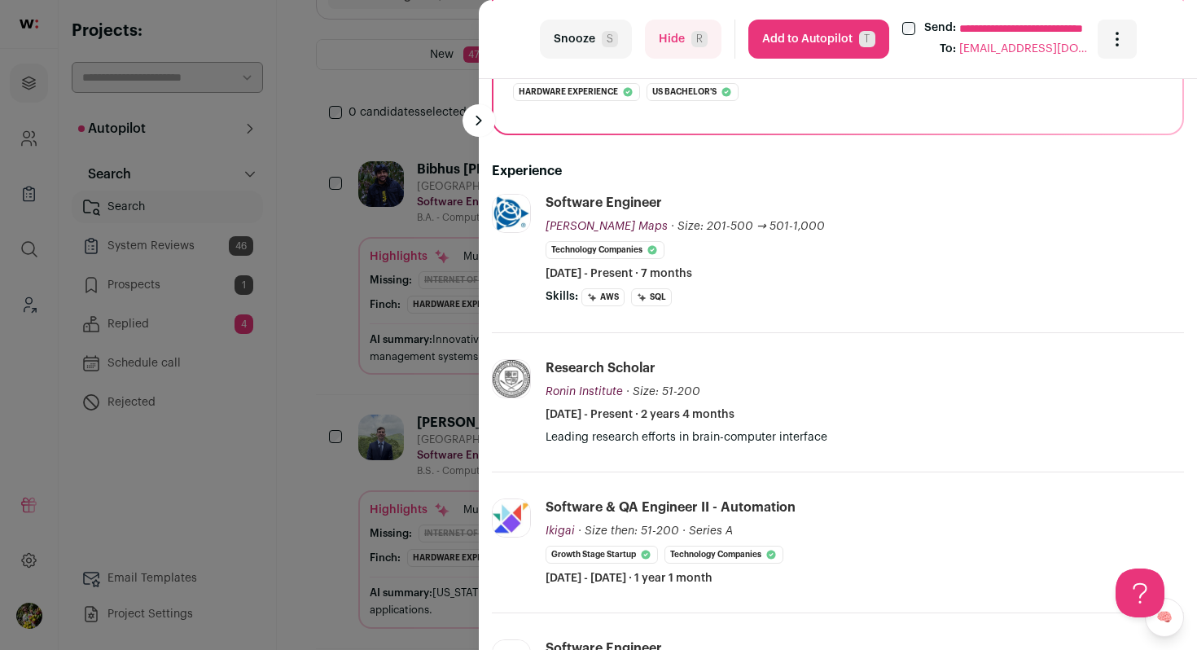
scroll to position [385, 0]
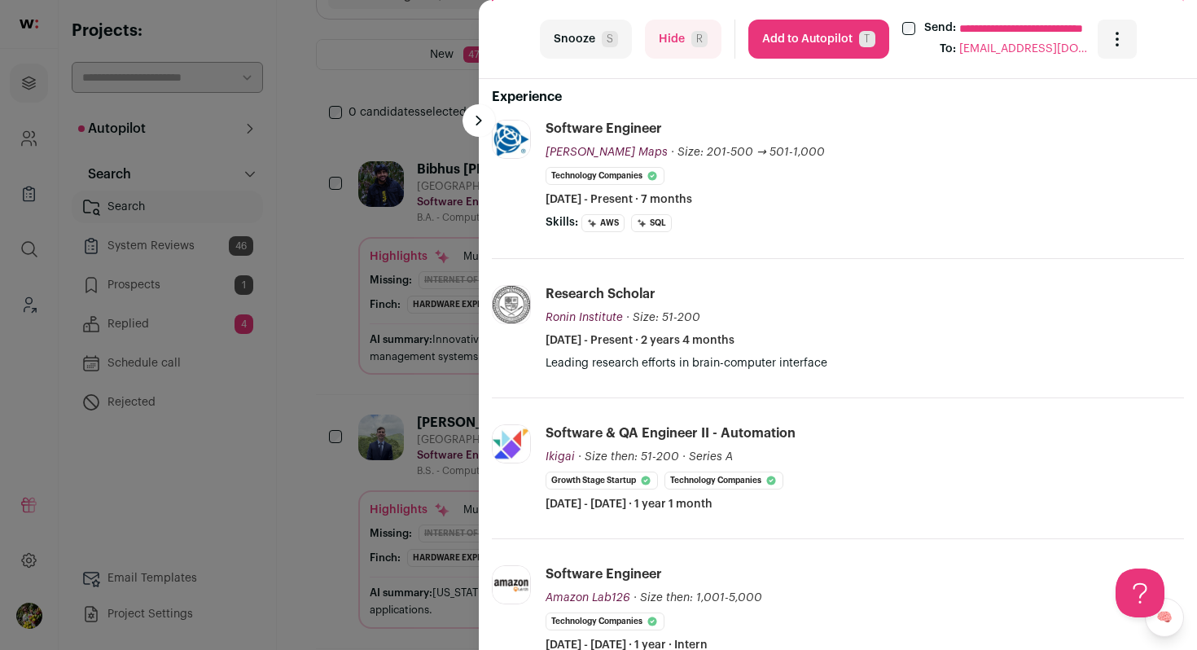
click at [697, 41] on span "R" at bounding box center [699, 39] width 16 height 16
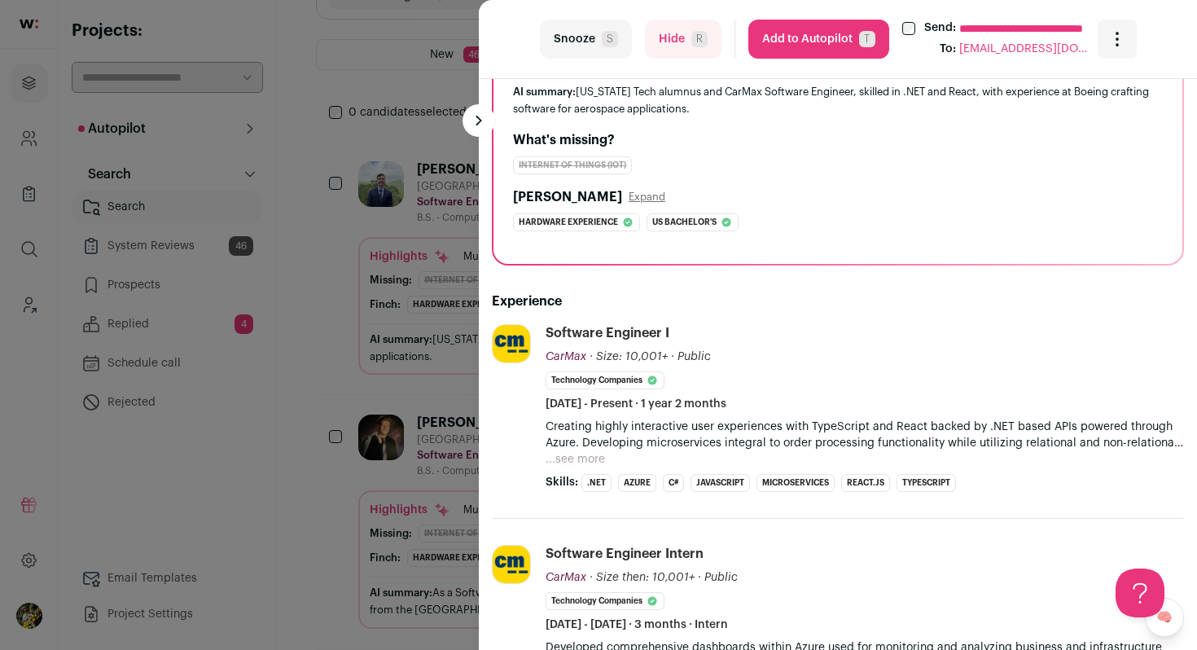
scroll to position [178, 0]
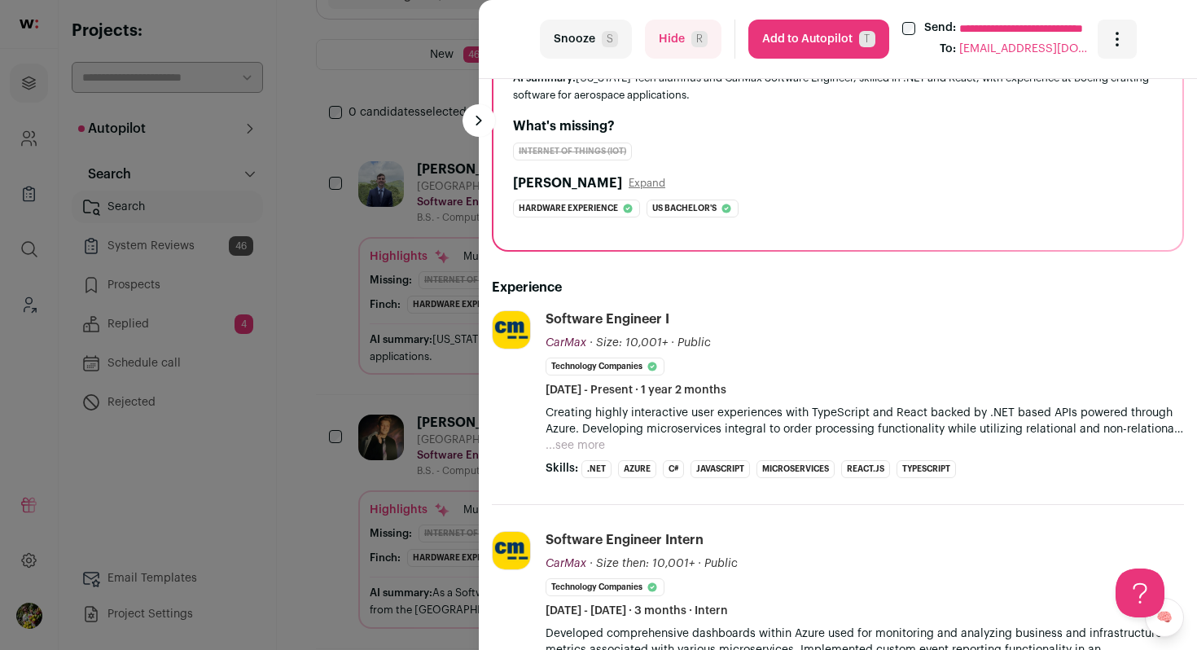
click at [596, 442] on button "...see more" at bounding box center [575, 445] width 59 height 16
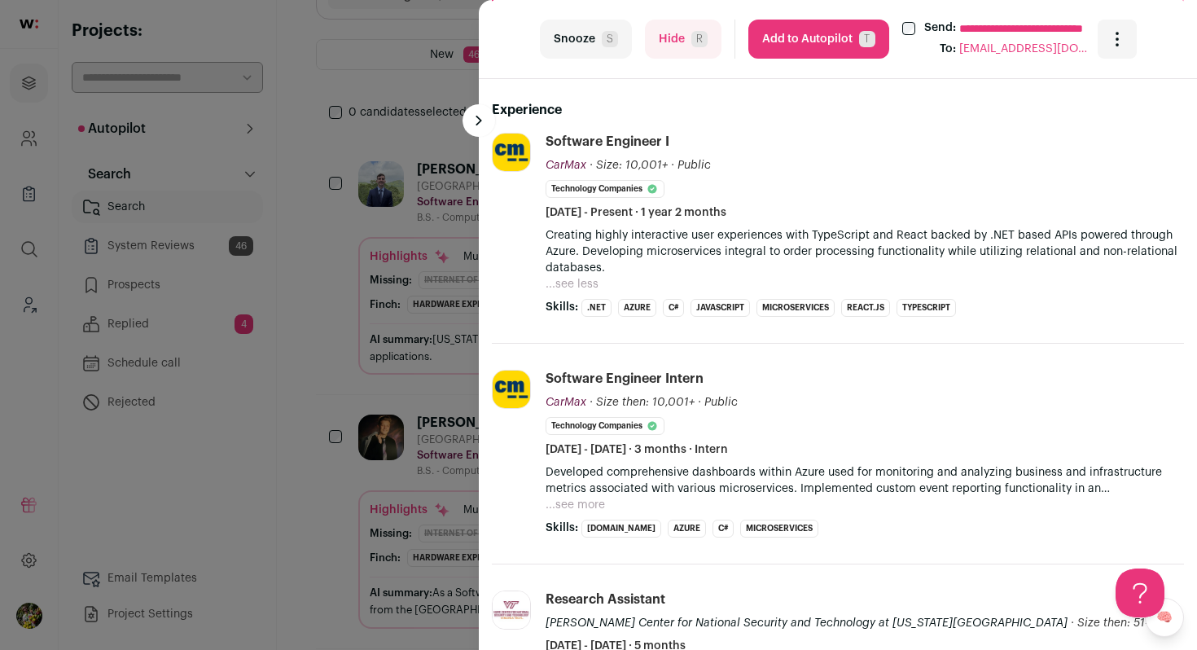
scroll to position [391, 0]
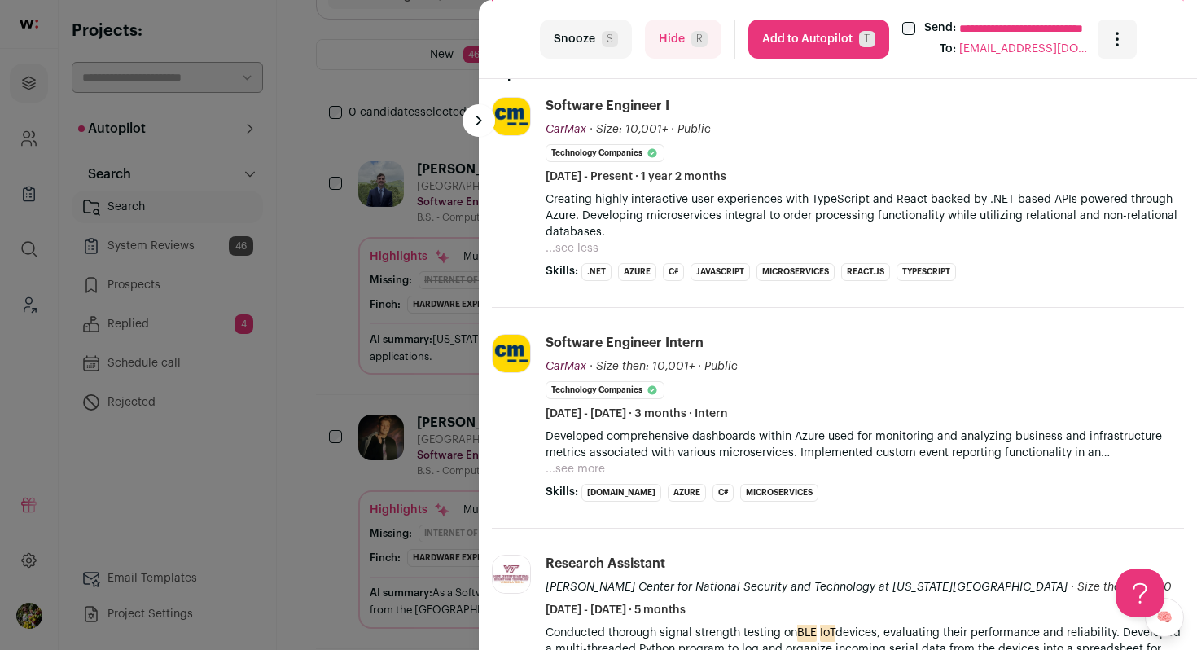
click at [586, 467] on button "...see more" at bounding box center [575, 469] width 59 height 16
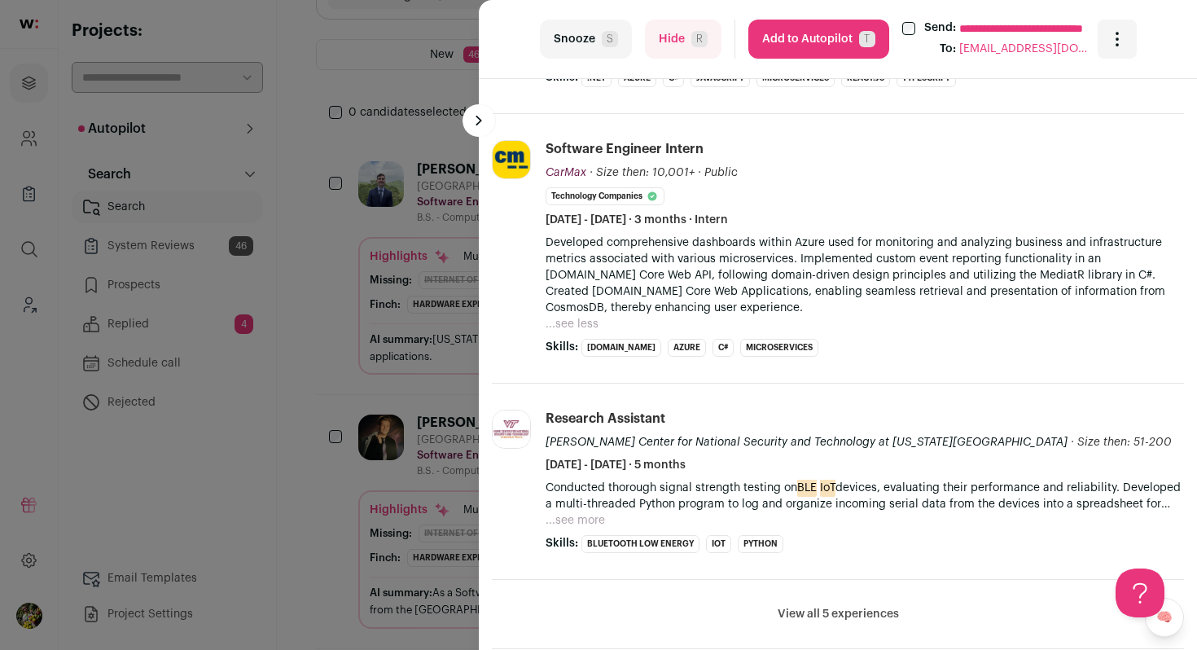
scroll to position [687, 0]
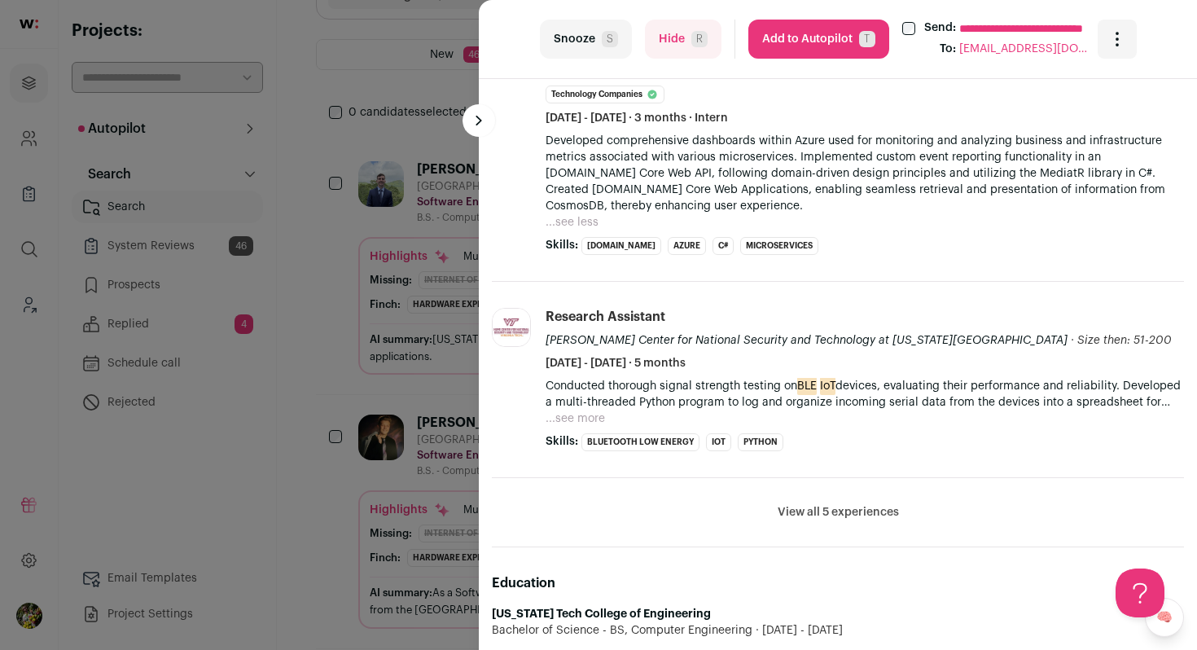
click at [683, 50] on button "Hide R" at bounding box center [683, 39] width 77 height 39
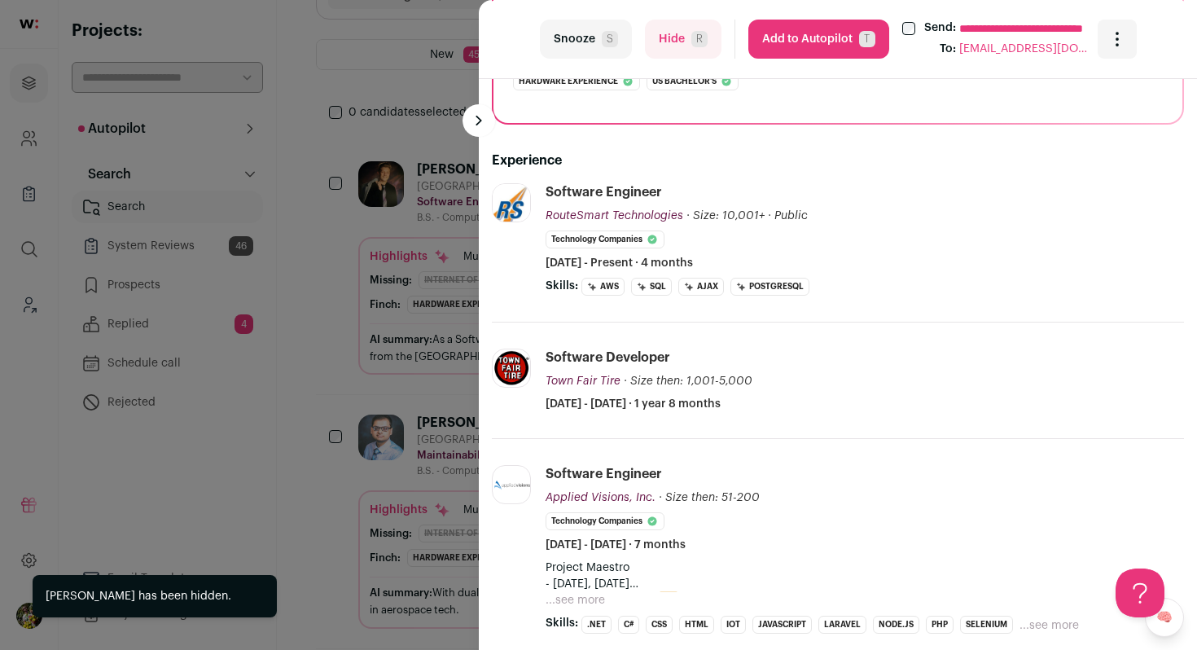
scroll to position [358, 0]
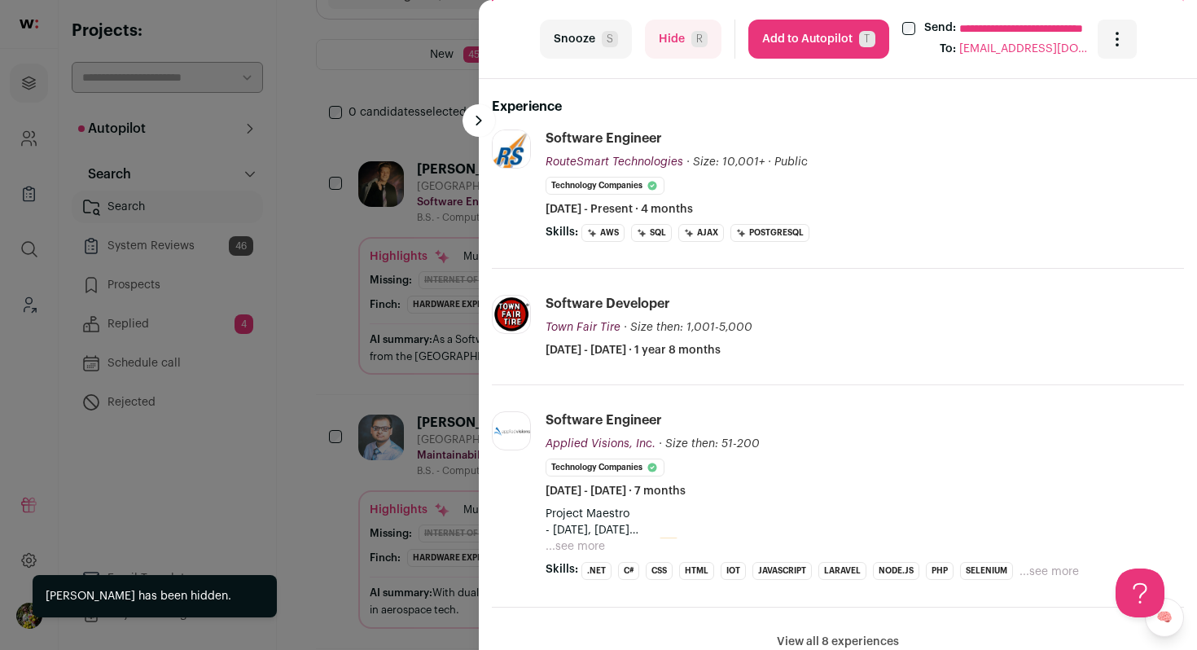
click at [674, 41] on button "Hide R" at bounding box center [683, 39] width 77 height 39
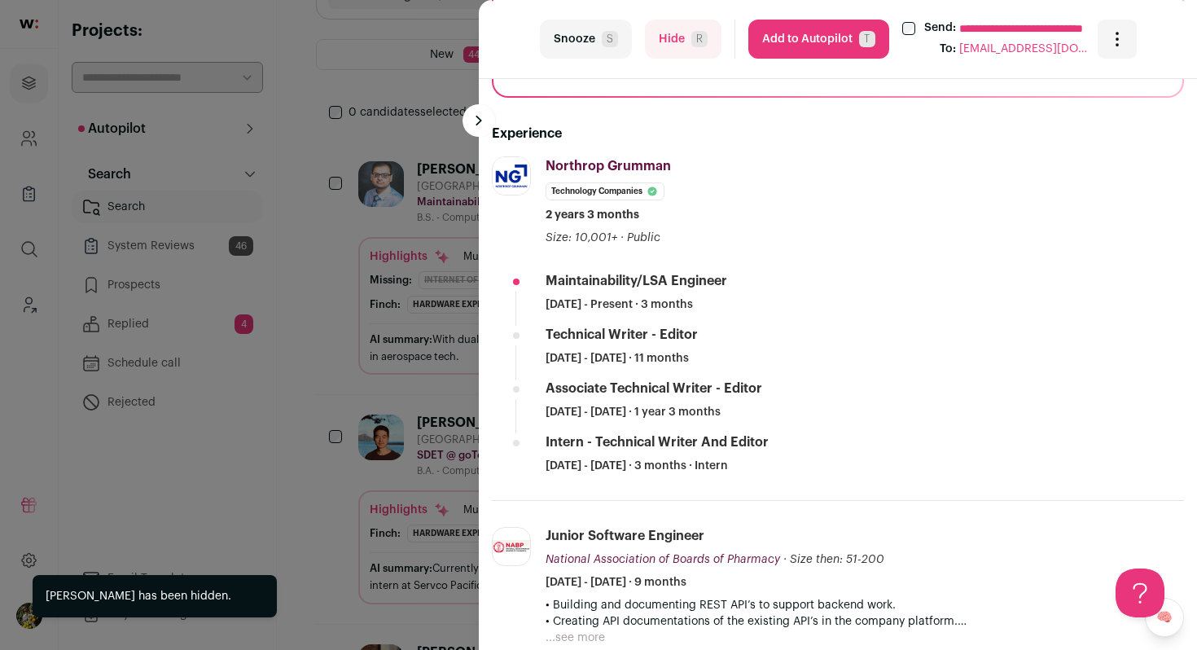
scroll to position [332, 0]
click at [660, 43] on button "Hide R" at bounding box center [683, 39] width 77 height 39
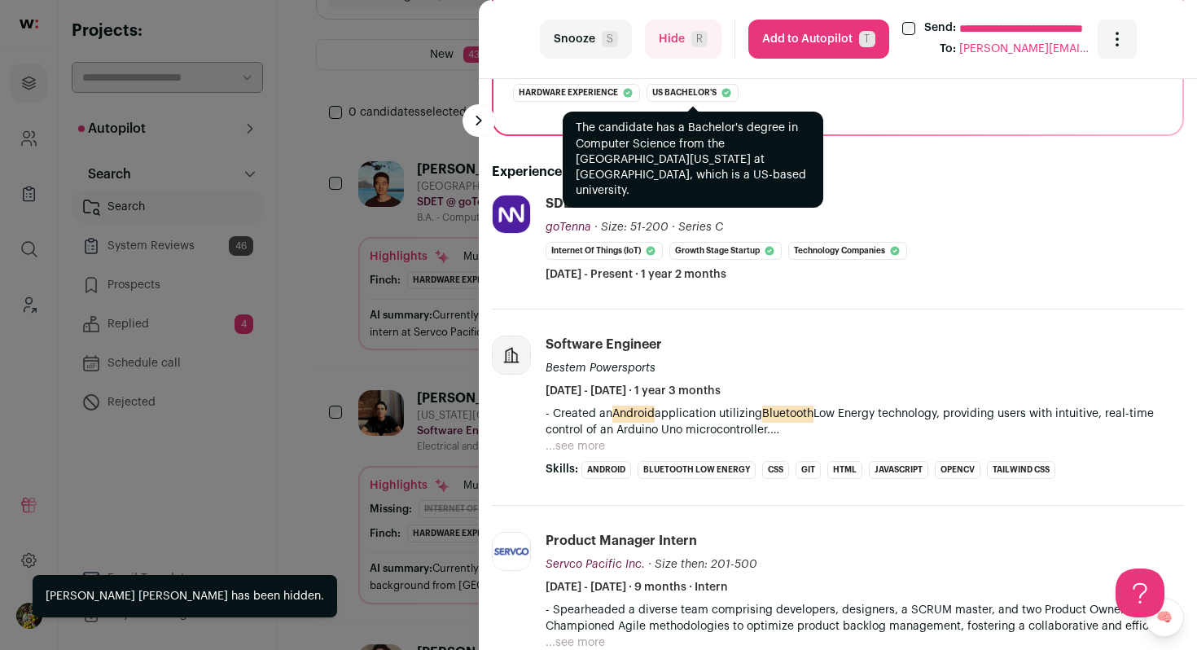
scroll to position [237, 0]
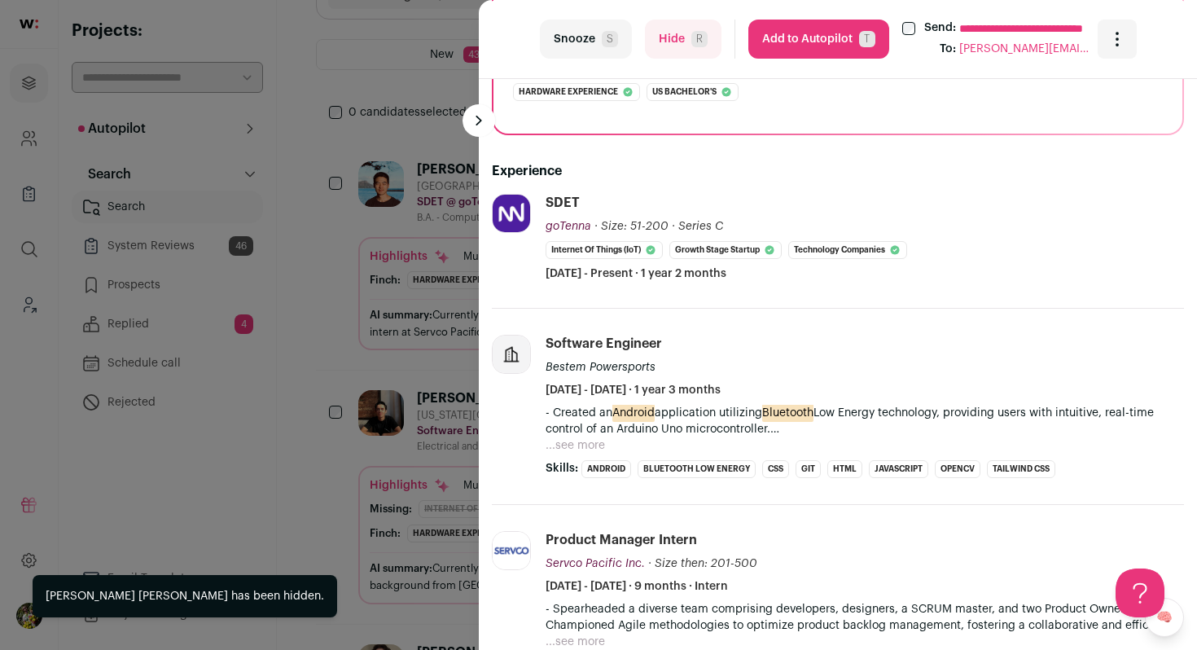
click at [681, 51] on button "Hide R" at bounding box center [683, 39] width 77 height 39
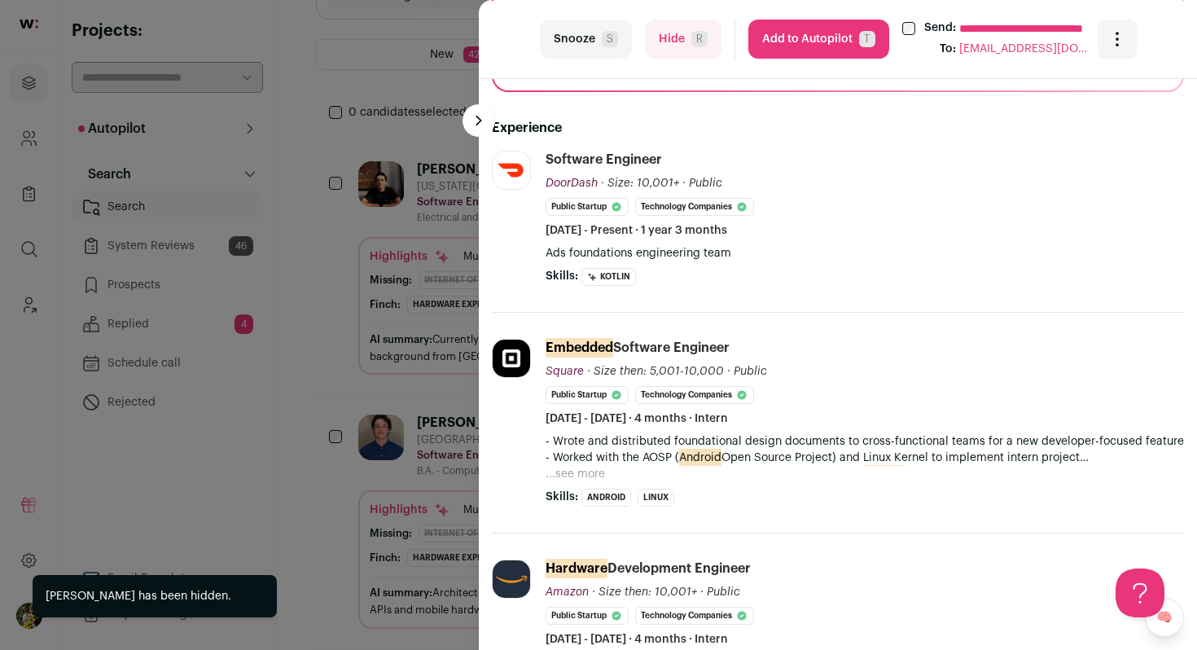
scroll to position [340, 0]
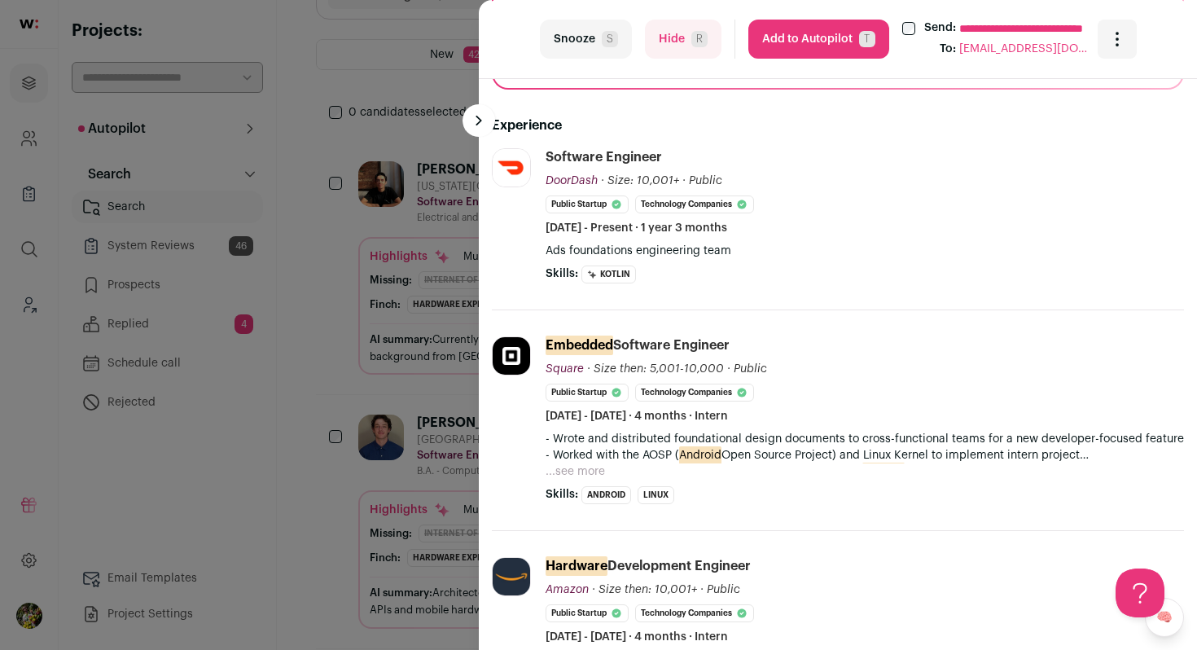
drag, startPoint x: 681, startPoint y: 40, endPoint x: 665, endPoint y: 157, distance: 118.3
click at [665, 156] on turbo-frame "**********" at bounding box center [838, 325] width 718 height 650
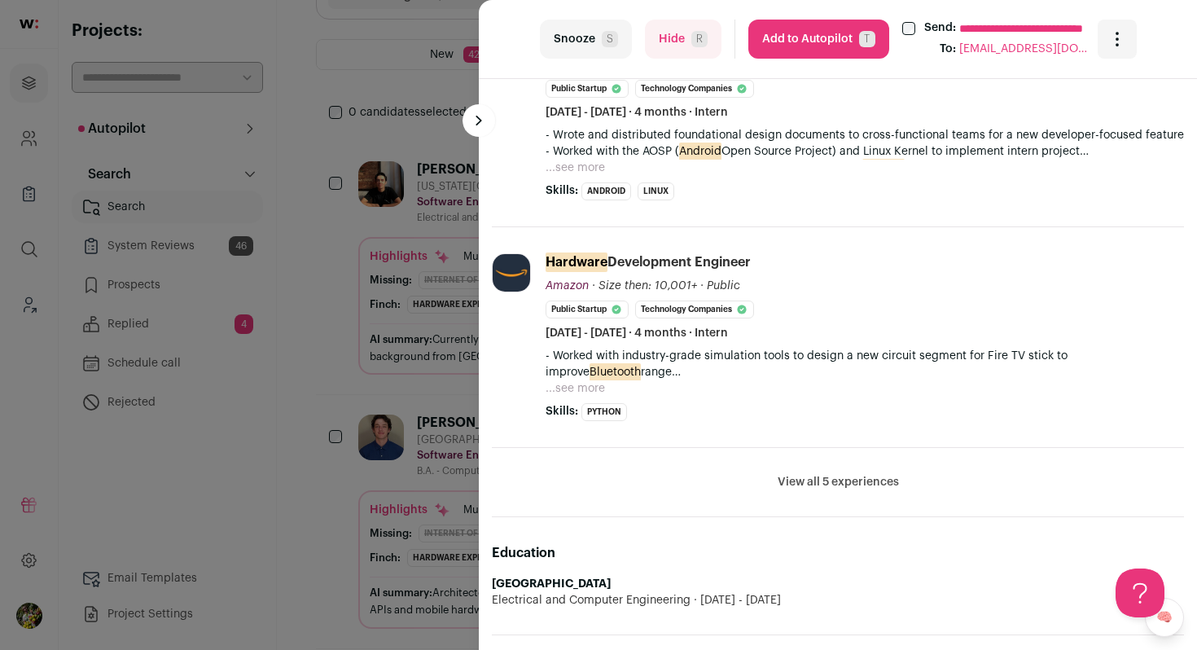
scroll to position [656, 0]
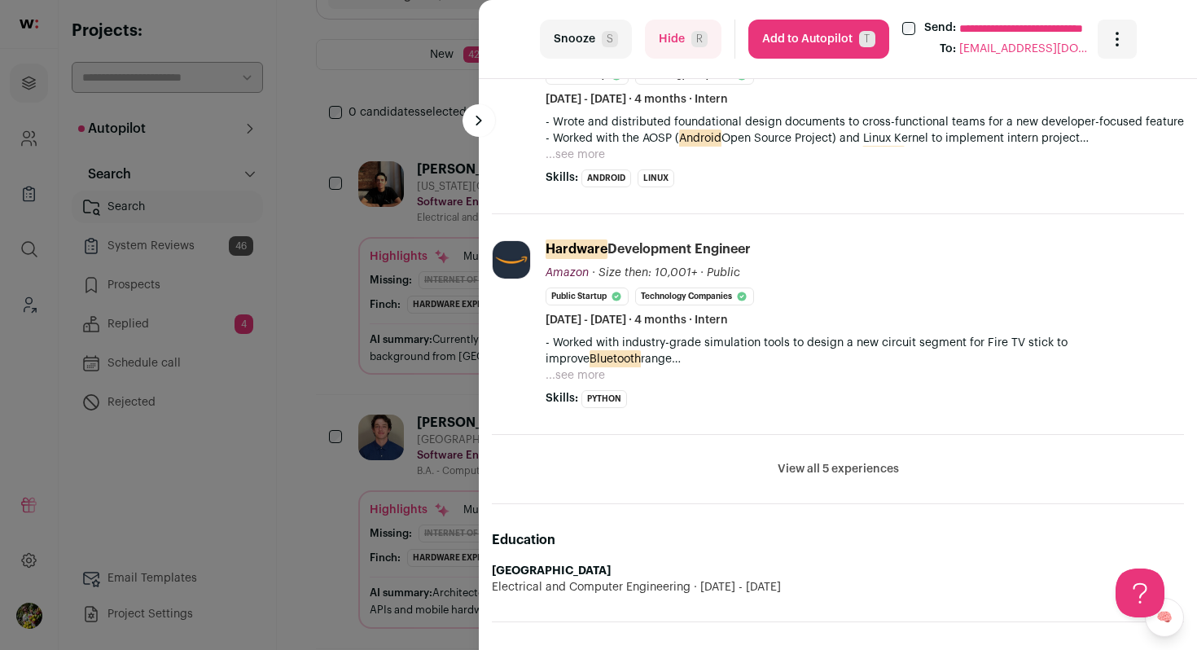
click at [805, 472] on button "View all 5 experiences" at bounding box center [838, 469] width 121 height 16
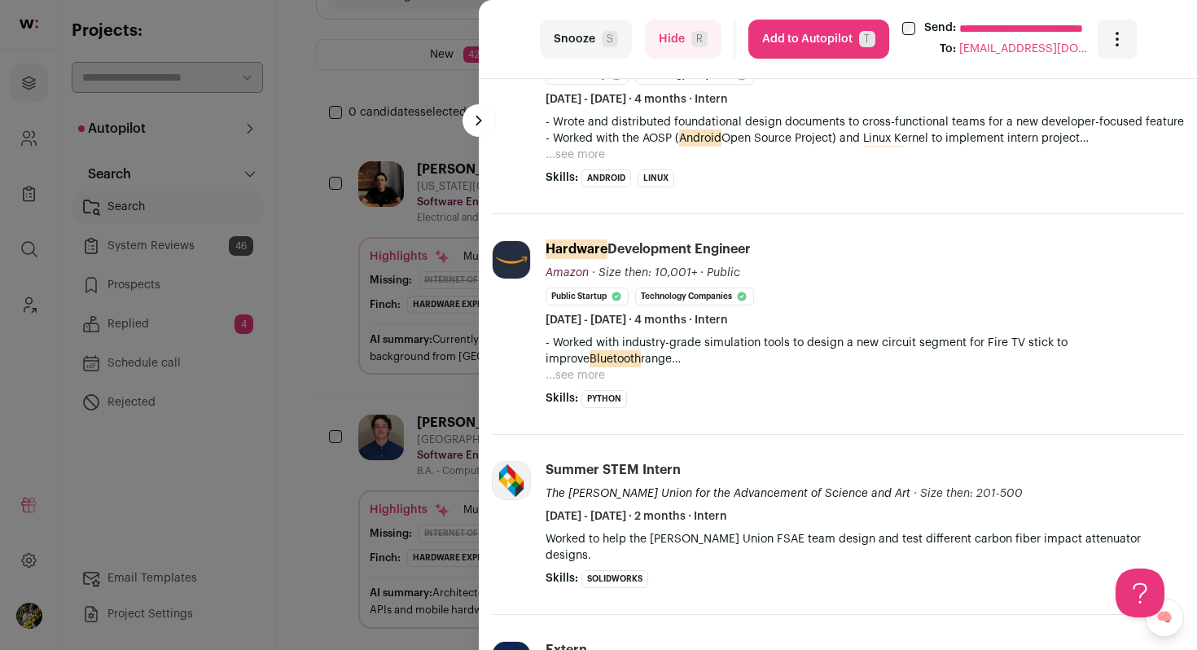
scroll to position [0, 0]
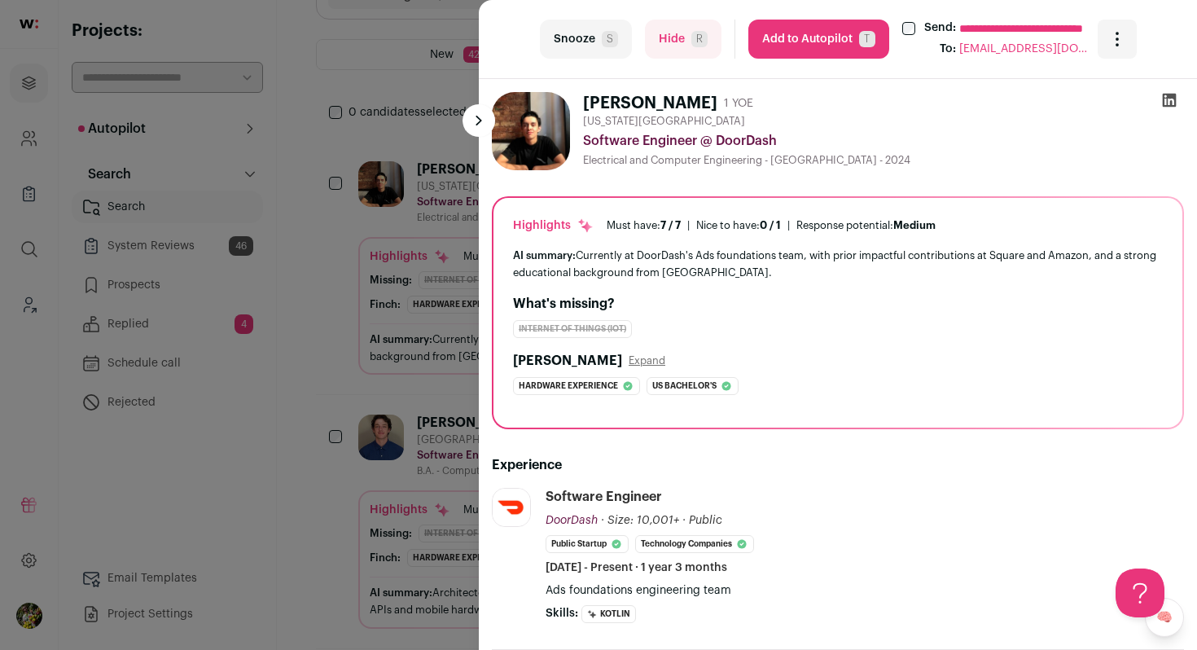
click at [786, 44] on button "Add to Autopilot T" at bounding box center [818, 39] width 141 height 39
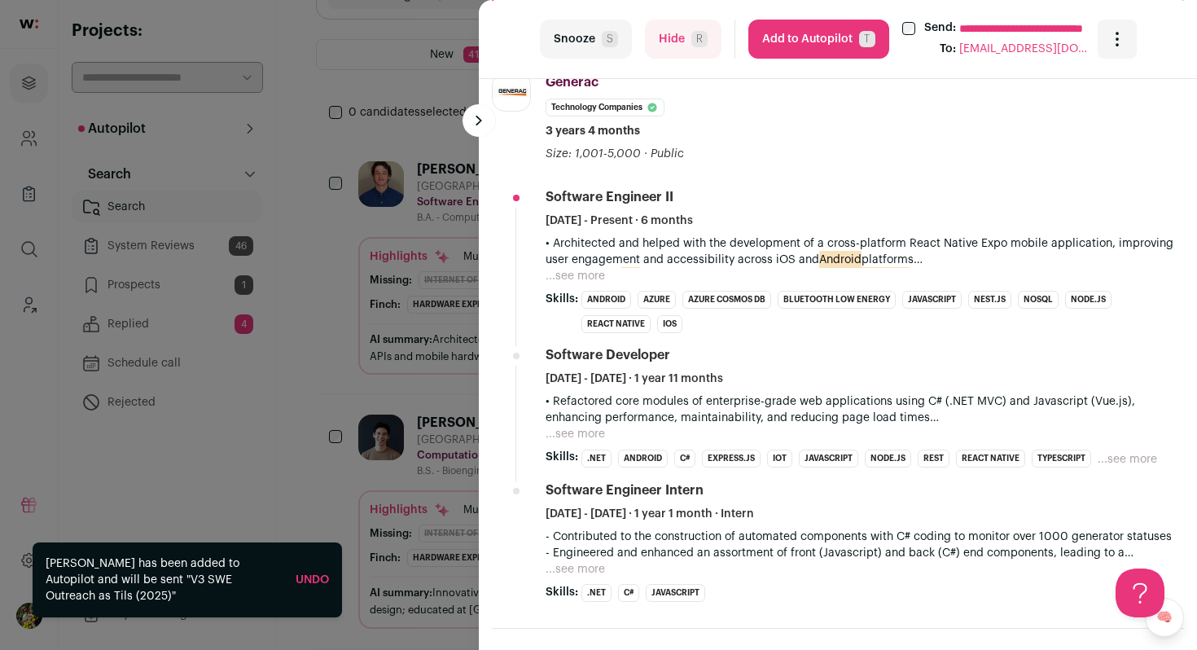
scroll to position [419, 0]
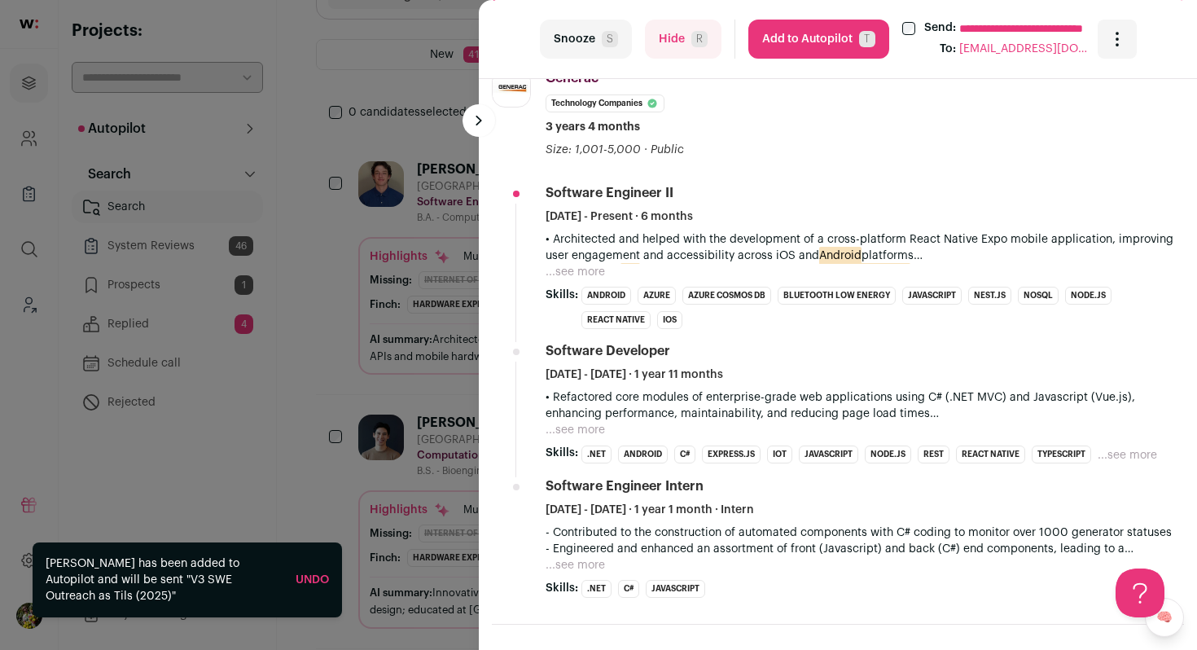
click at [592, 274] on button "...see more" at bounding box center [575, 272] width 59 height 16
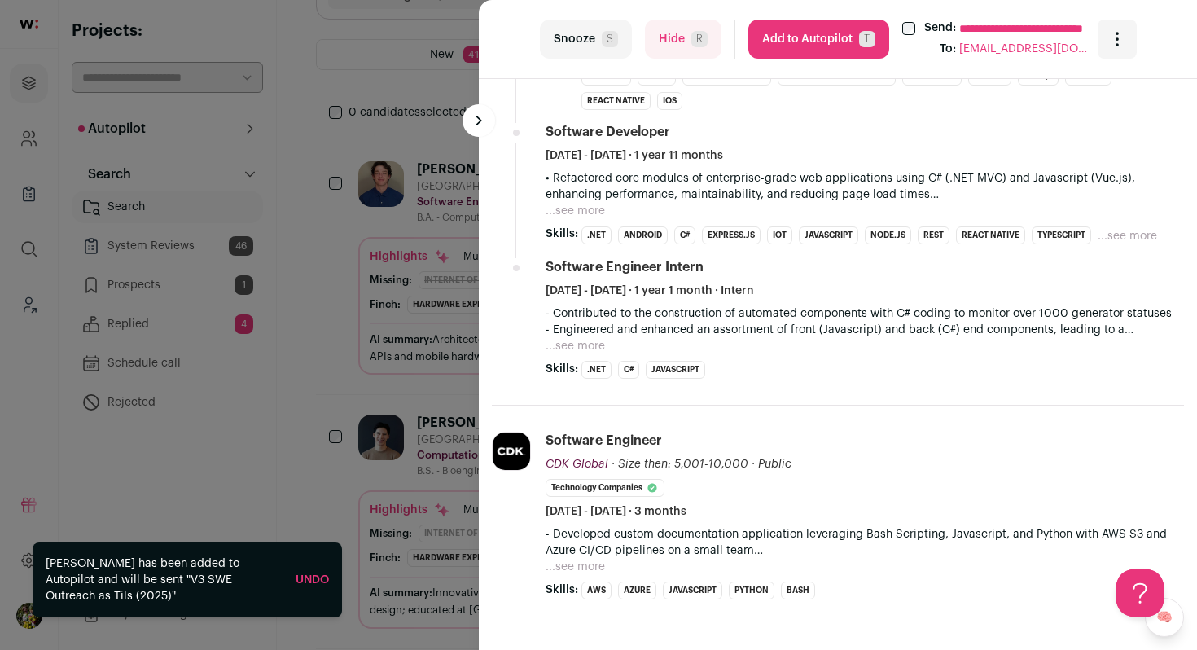
scroll to position [751, 0]
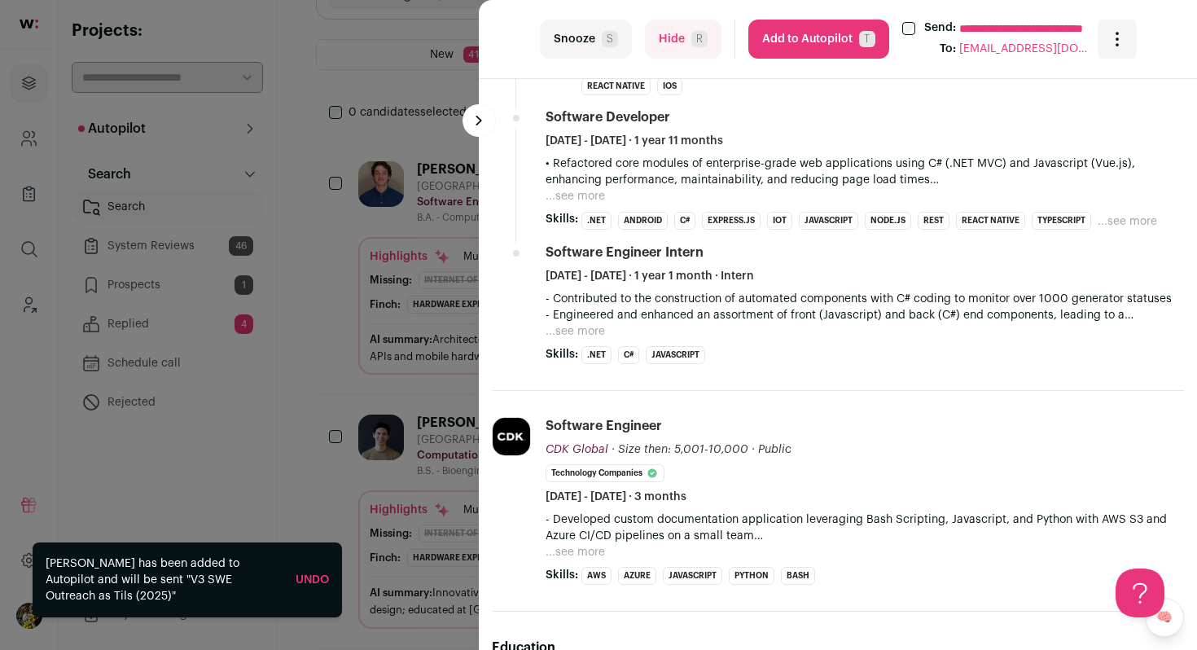
click at [817, 46] on button "Add to Autopilot T" at bounding box center [818, 39] width 141 height 39
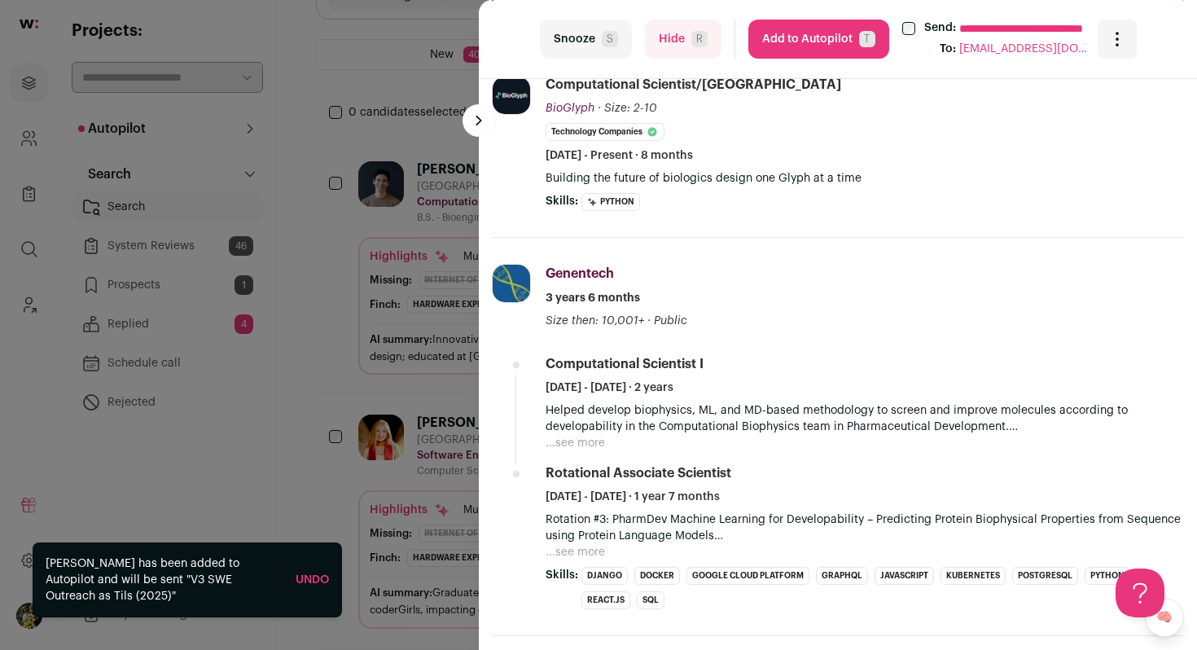
scroll to position [431, 0]
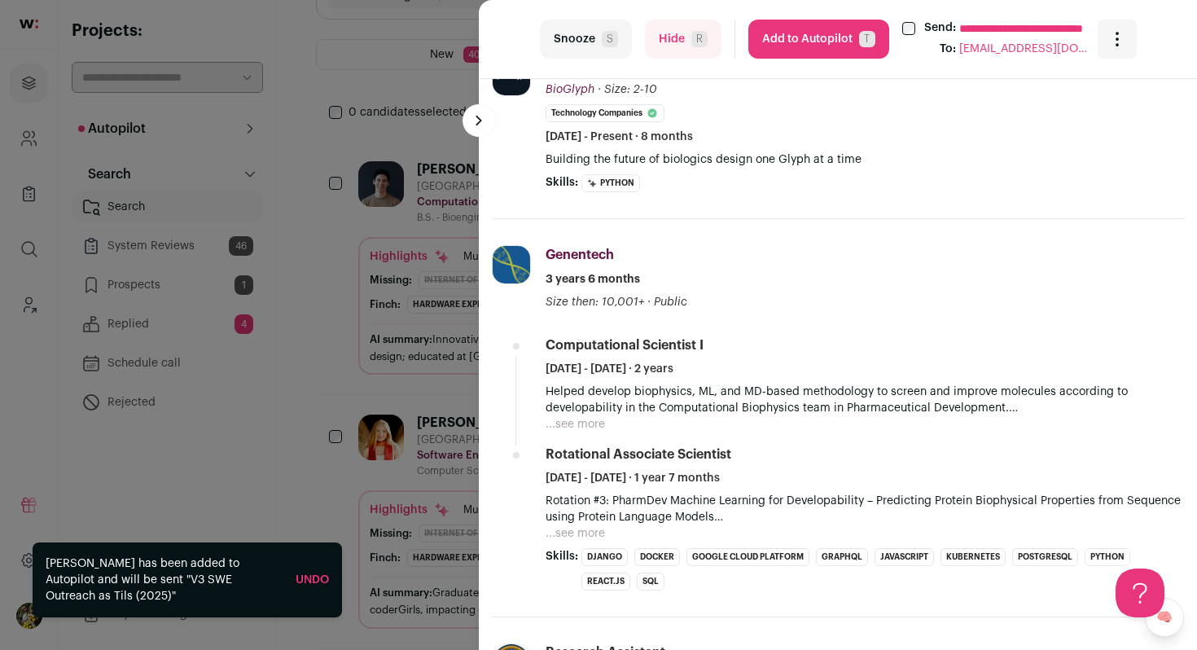
click at [679, 47] on button "Hide R" at bounding box center [683, 39] width 77 height 39
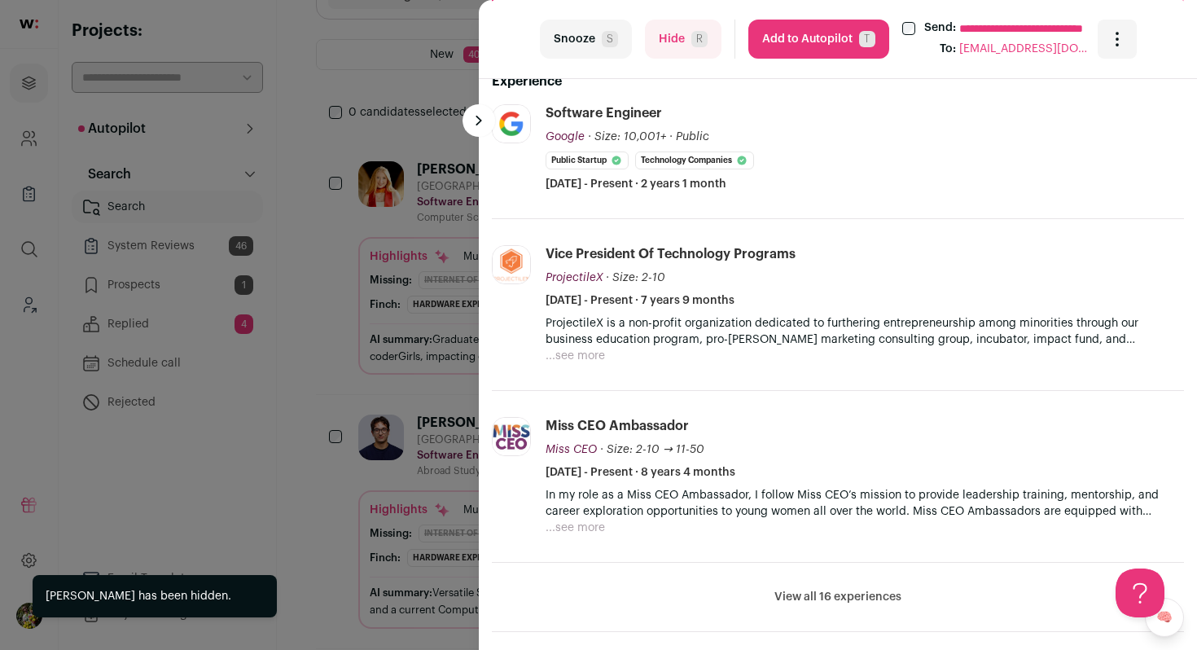
scroll to position [397, 0]
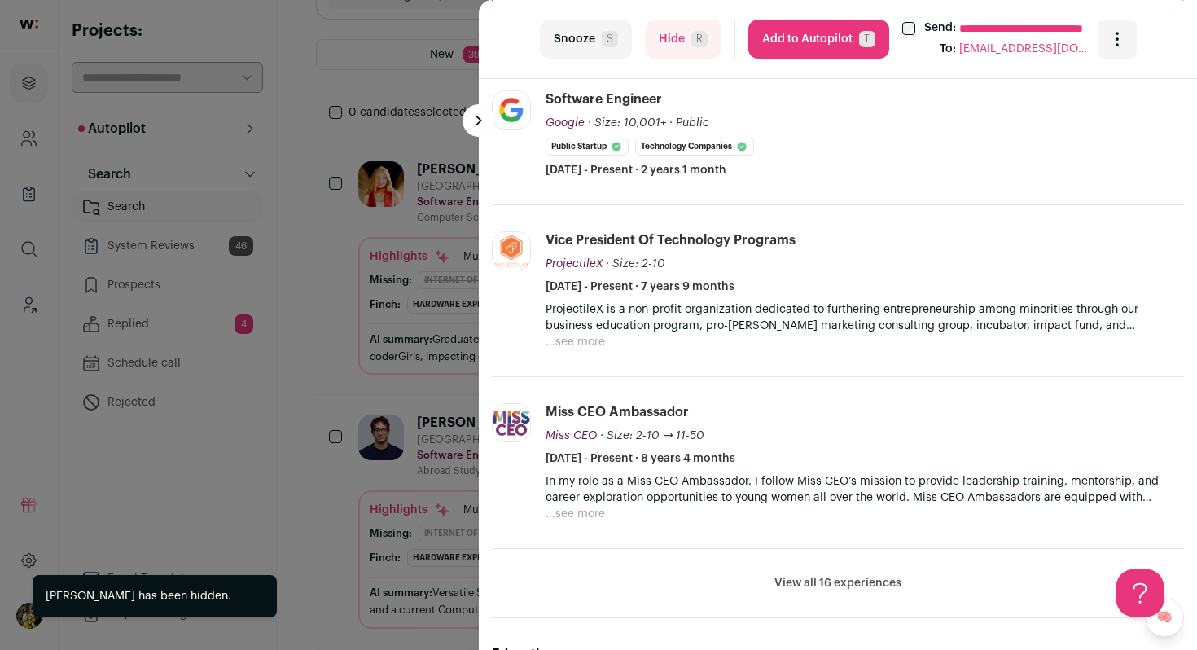
click at [799, 49] on button "Add to Autopilot T" at bounding box center [818, 39] width 141 height 39
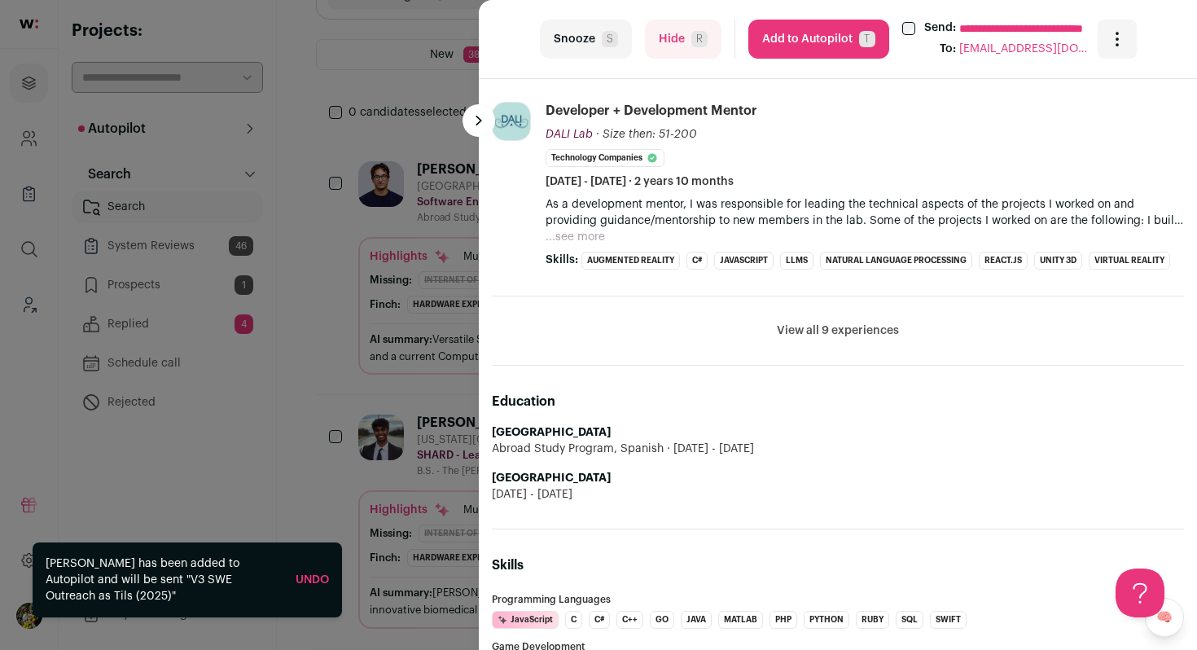
scroll to position [926, 0]
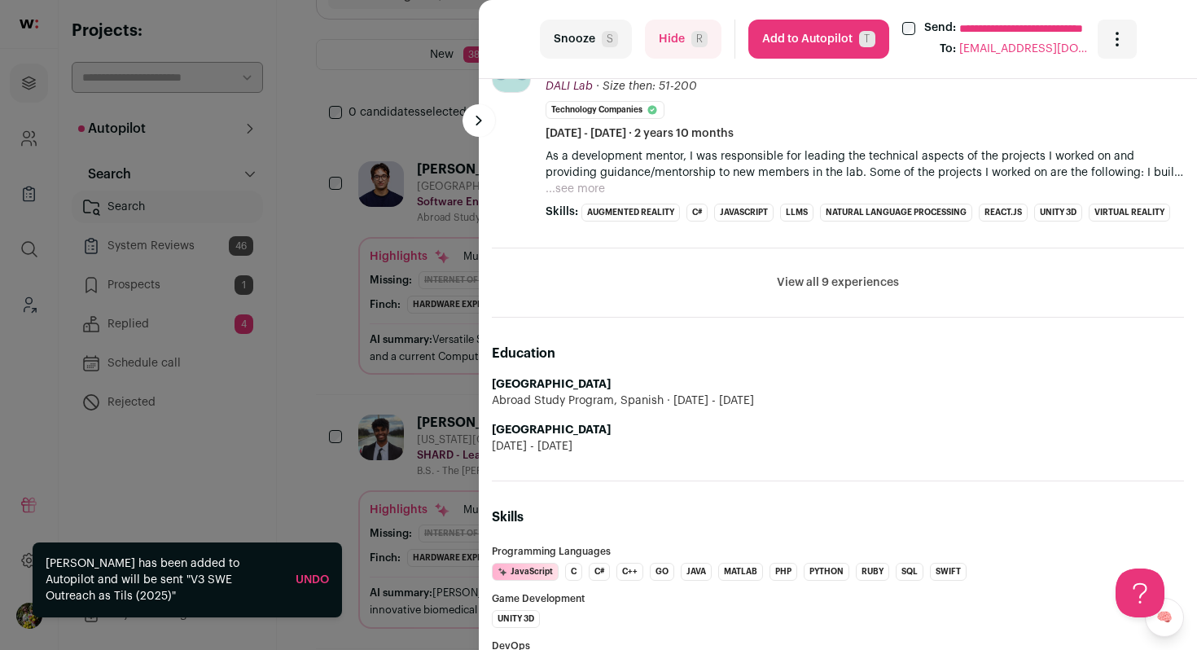
click at [792, 53] on button "Add to Autopilot T" at bounding box center [818, 39] width 141 height 39
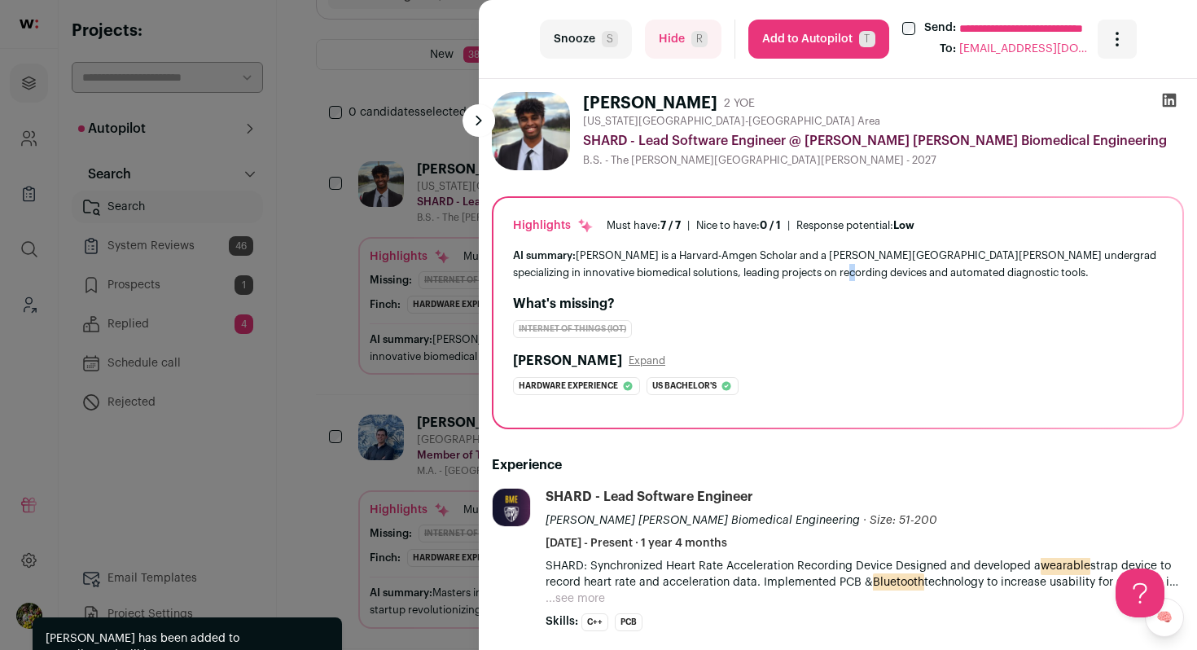
click at [818, 276] on div "AI summary: Hassan is a Harvard-Amgen Scholar and a Johns Hopkins undergrad spe…" at bounding box center [838, 264] width 650 height 34
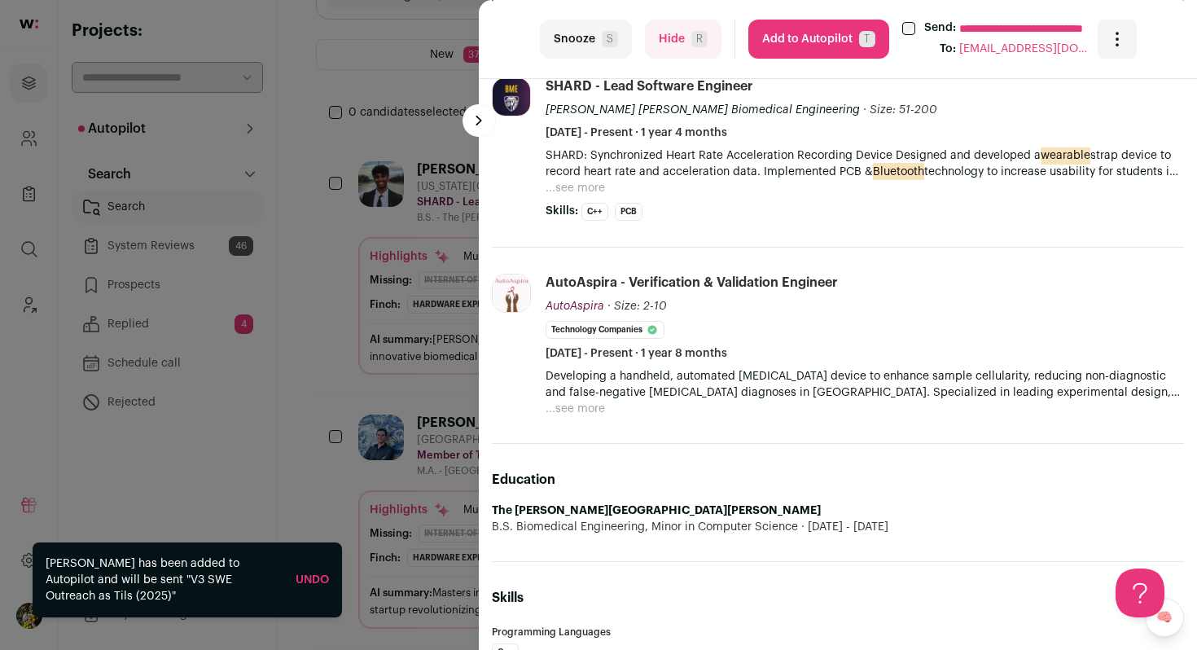
scroll to position [417, 0]
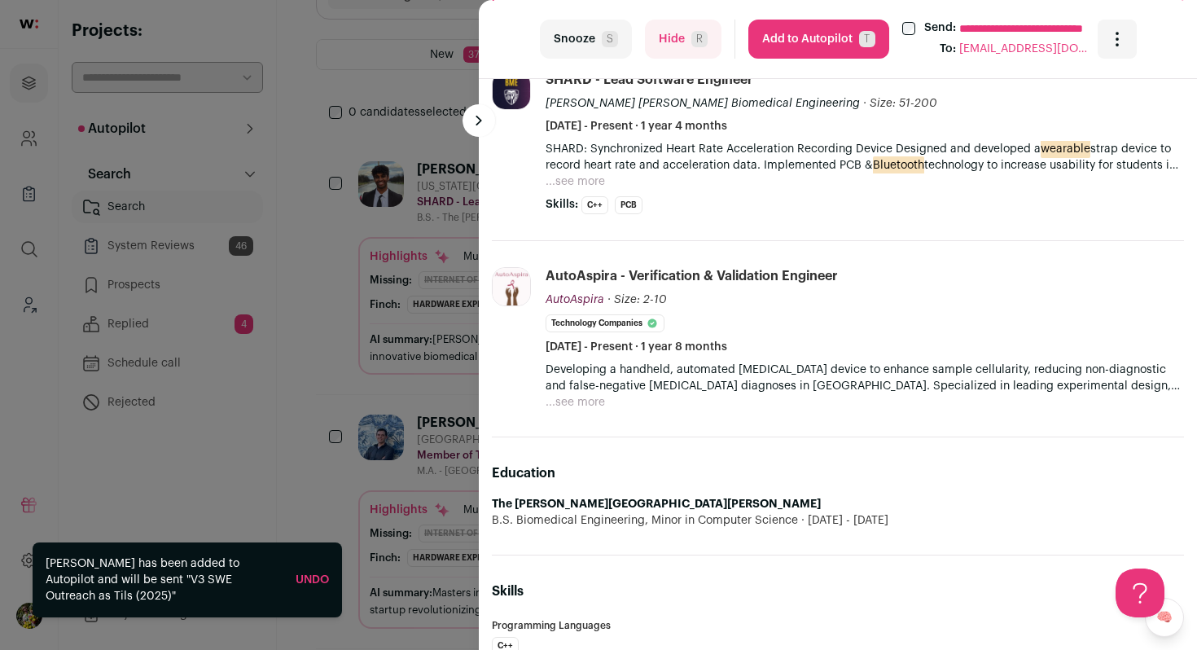
click at [822, 41] on button "Add to Autopilot T" at bounding box center [818, 39] width 141 height 39
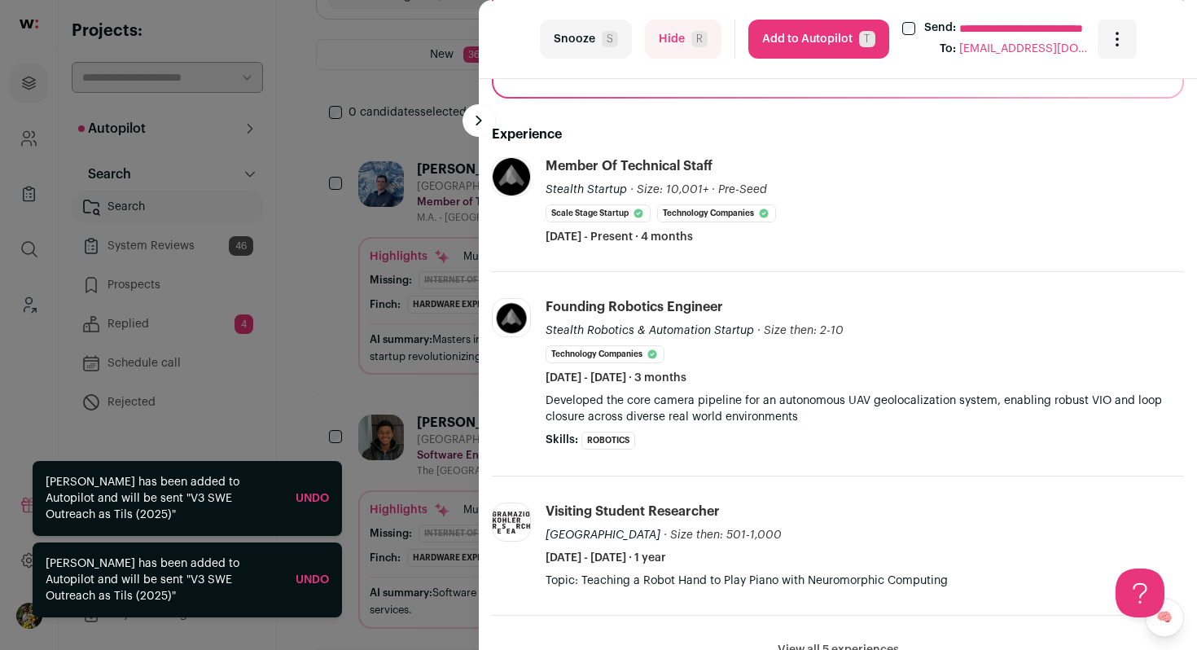
scroll to position [350, 0]
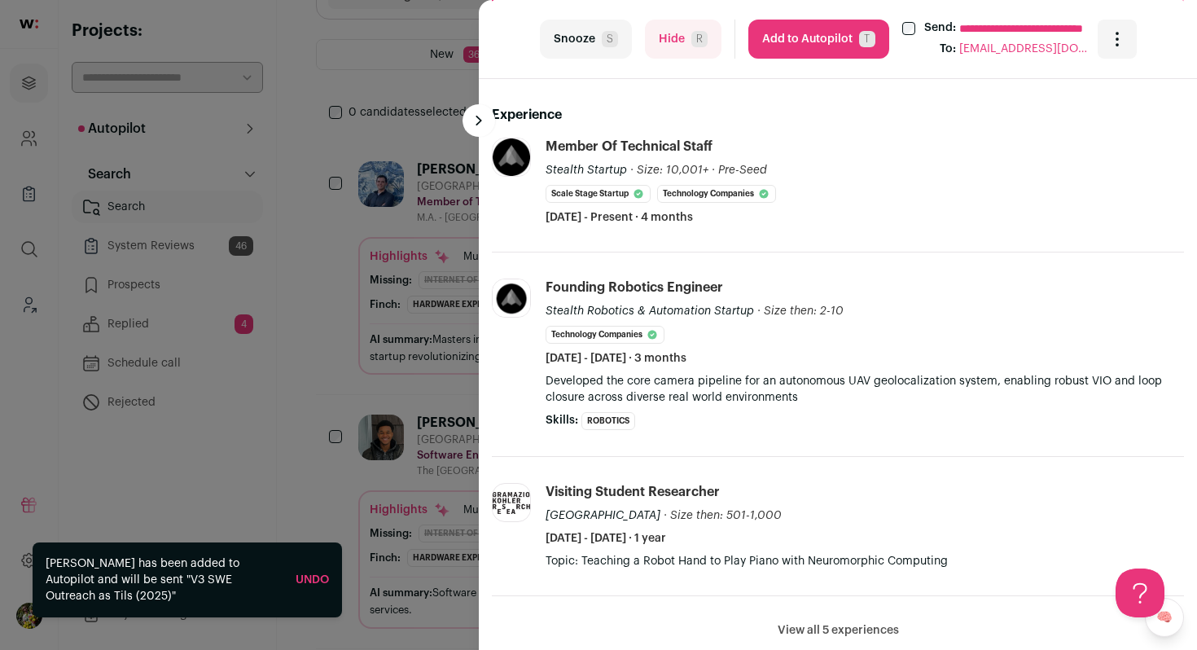
click at [314, 578] on link "Undo" at bounding box center [312, 579] width 33 height 11
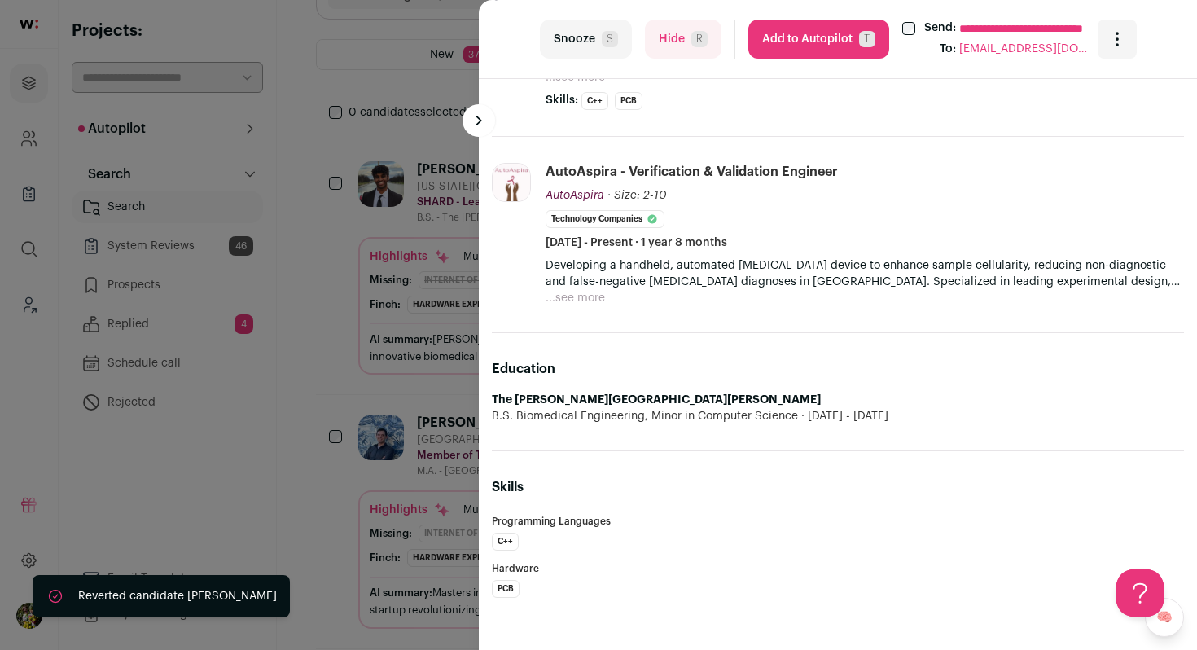
scroll to position [0, 0]
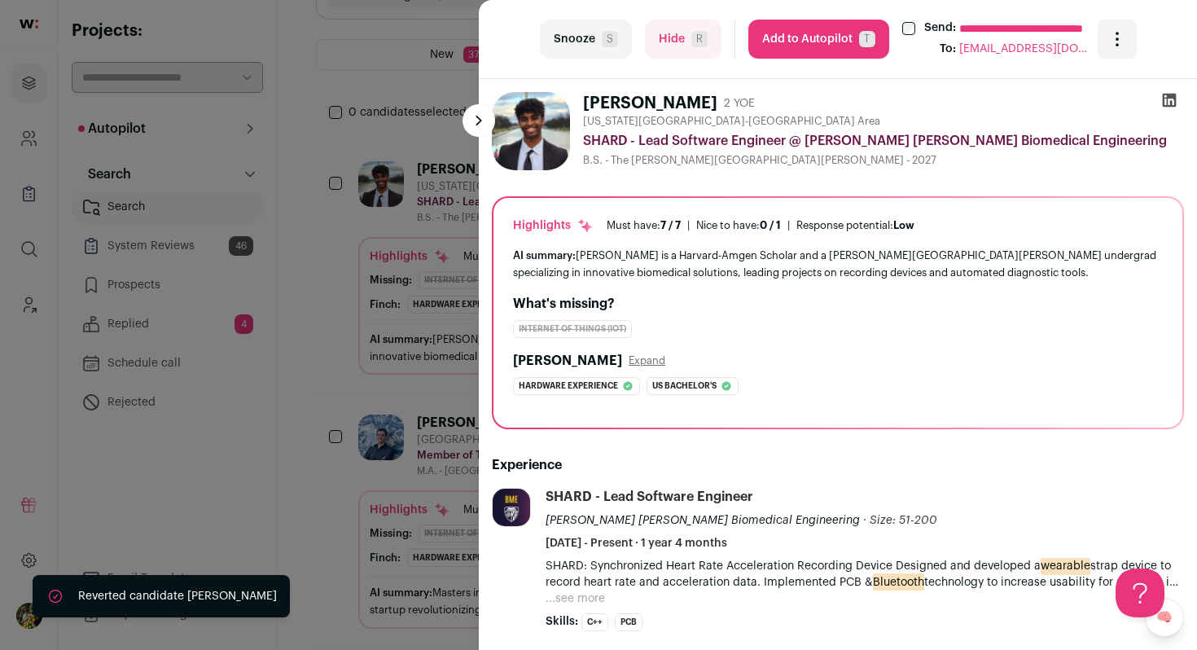
click at [672, 40] on button "Hide R" at bounding box center [683, 39] width 77 height 39
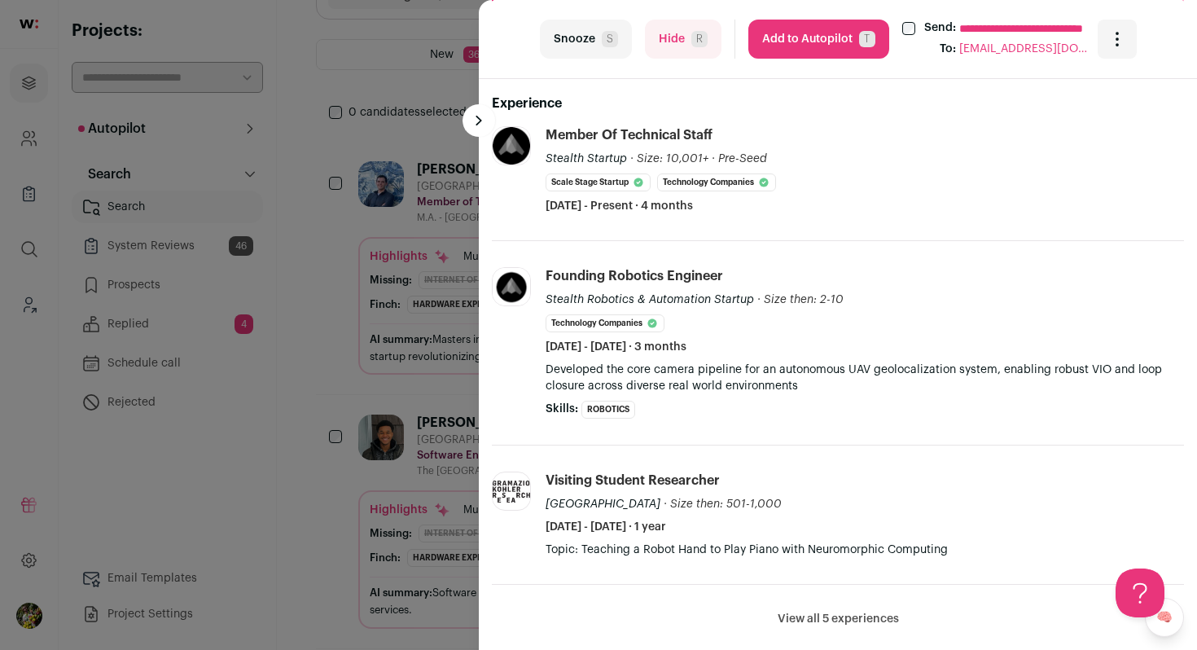
scroll to position [460, 0]
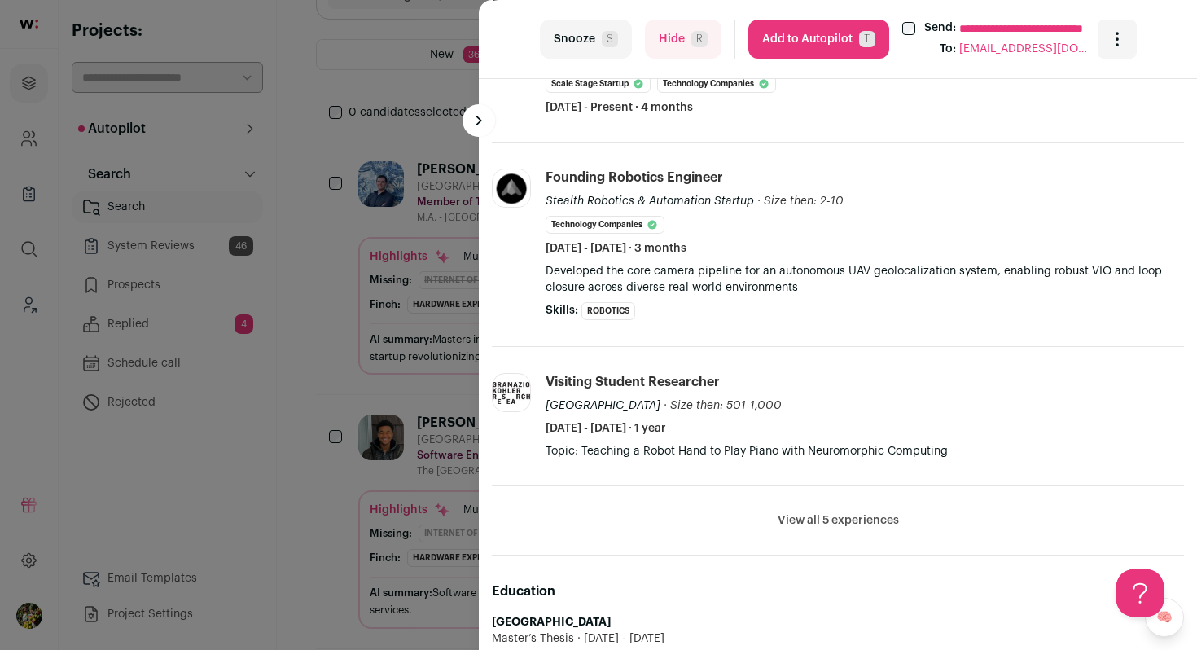
click at [709, 44] on button "Hide R" at bounding box center [683, 39] width 77 height 39
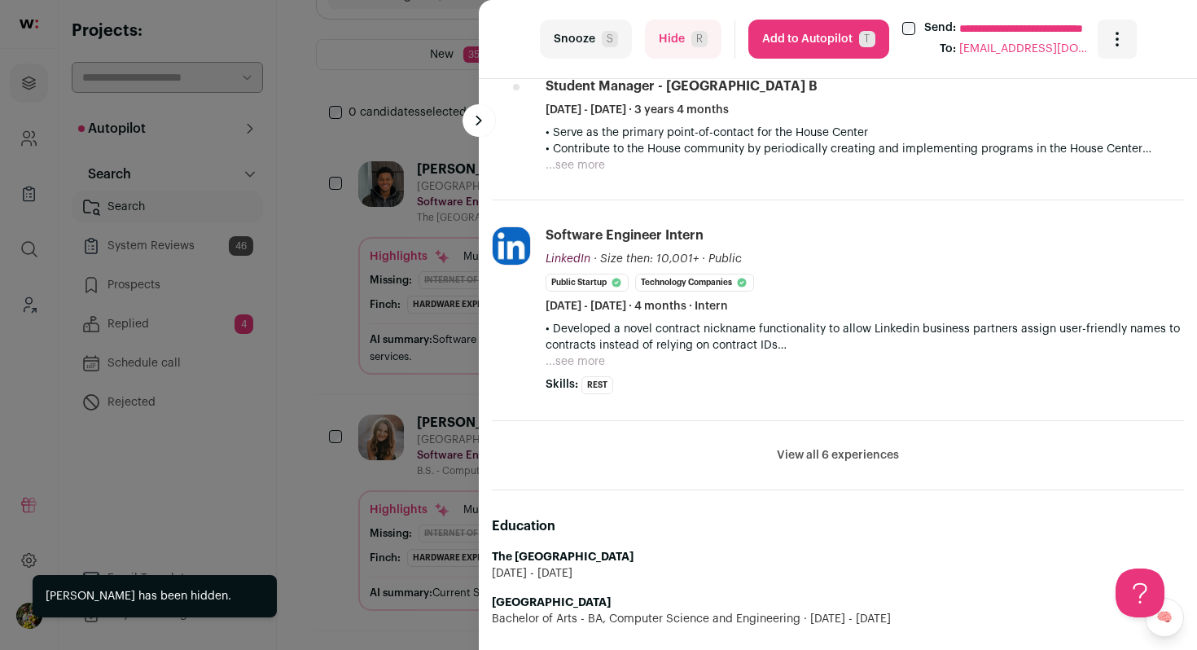
scroll to position [832, 0]
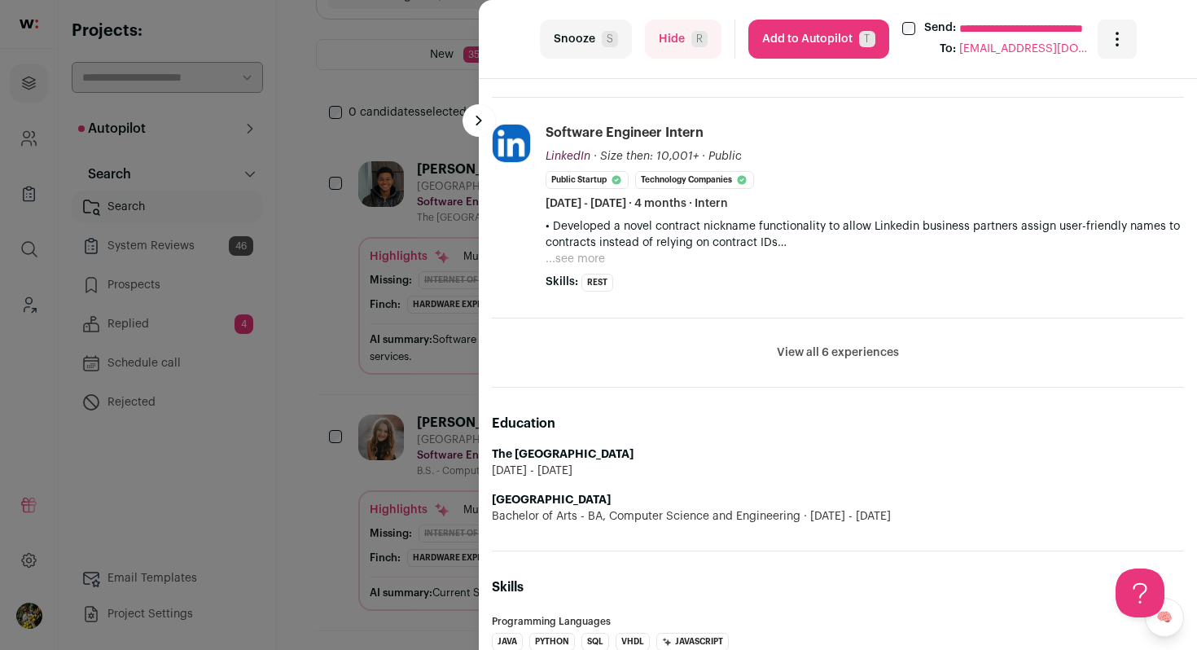
click at [679, 36] on button "Hide R" at bounding box center [683, 39] width 77 height 39
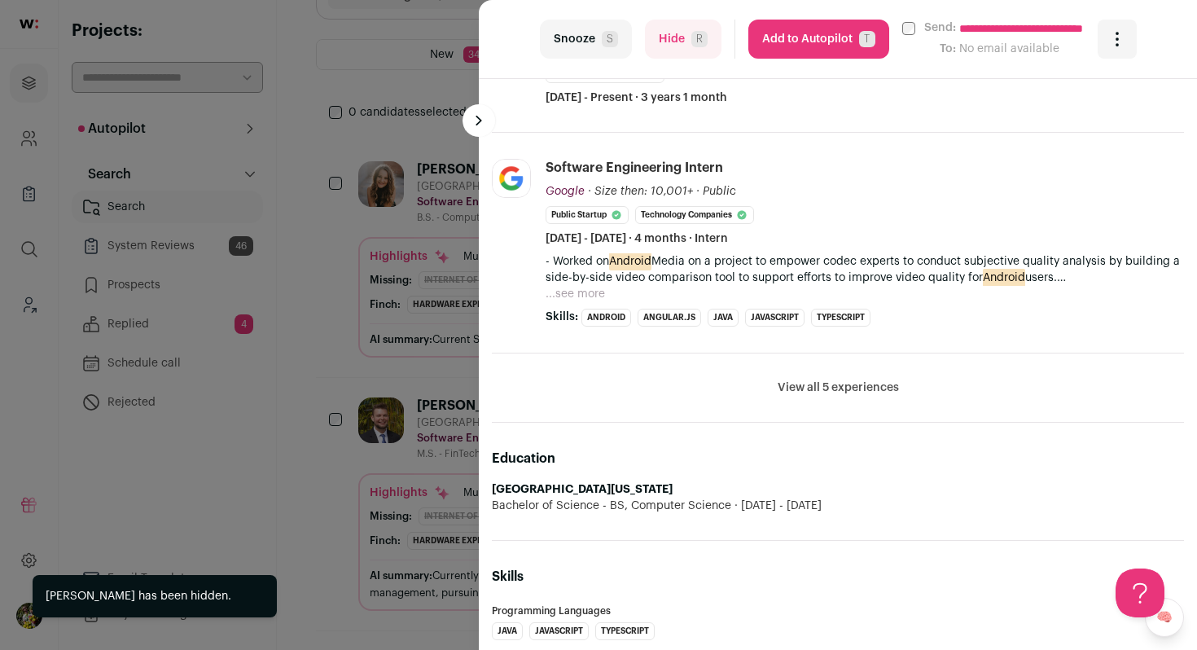
scroll to position [641, 0]
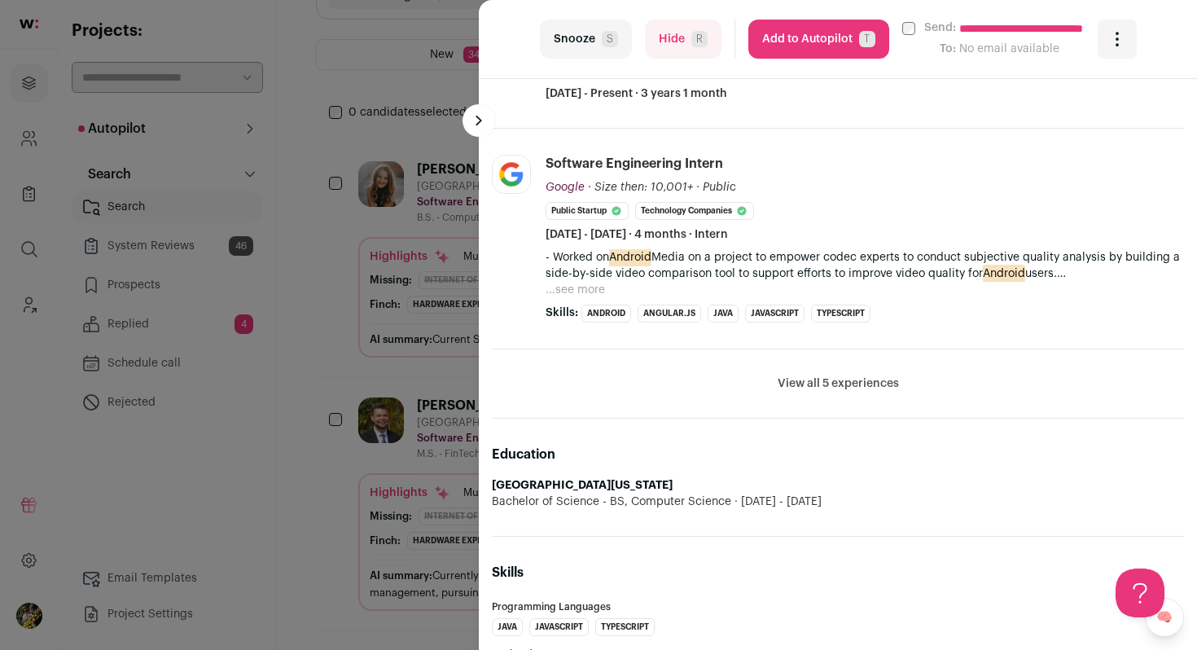
click at [806, 57] on button "Add to Autopilot T" at bounding box center [818, 39] width 141 height 39
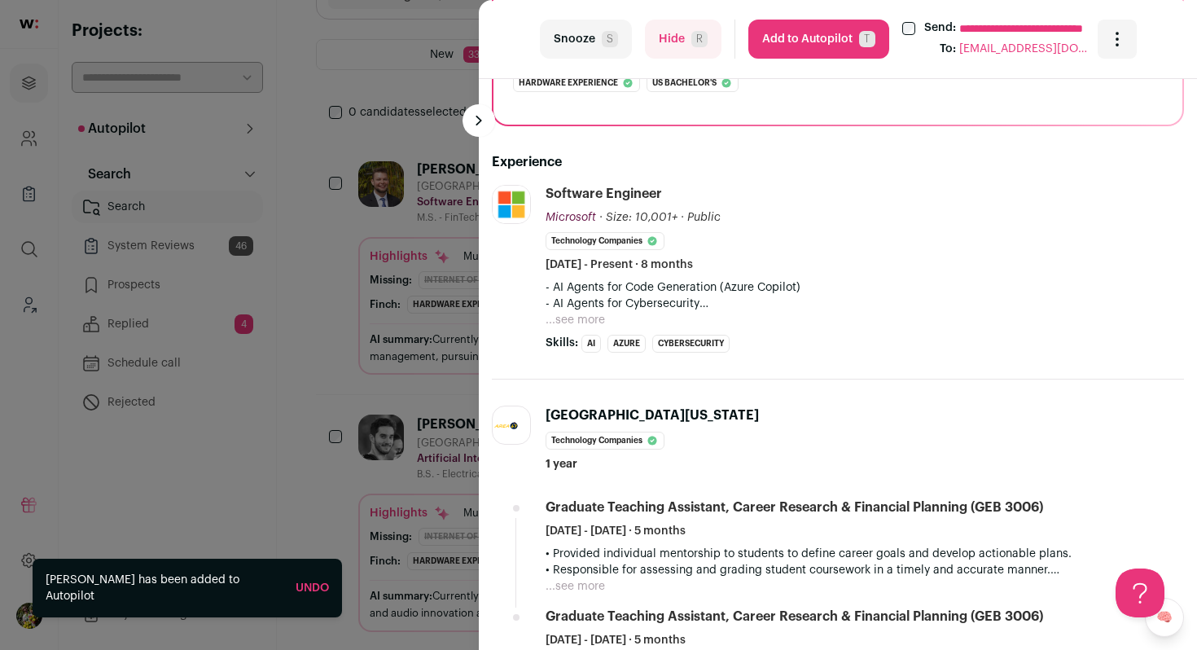
scroll to position [308, 0]
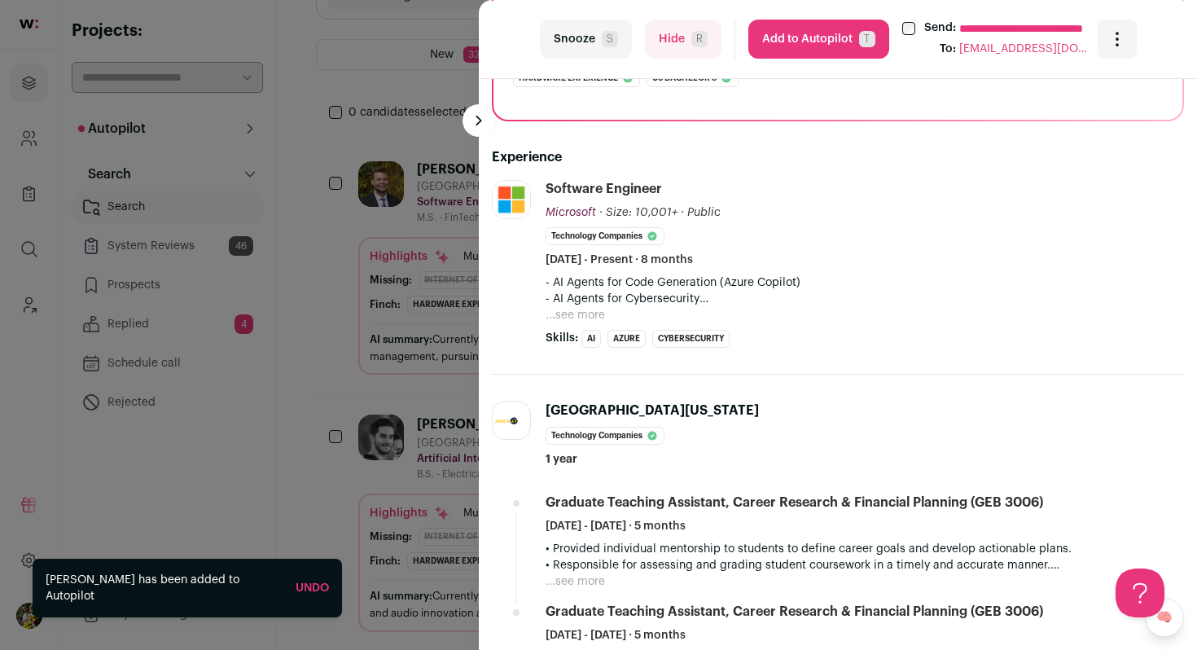
click at [590, 314] on button "...see more" at bounding box center [575, 315] width 59 height 16
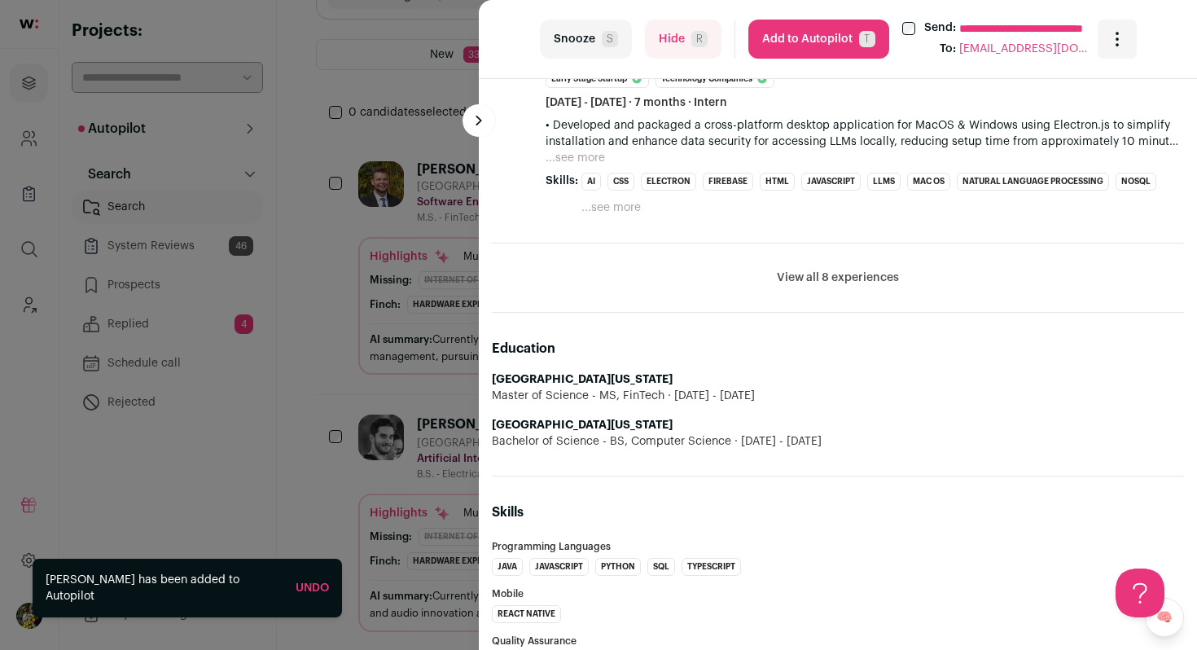
scroll to position [1103, 0]
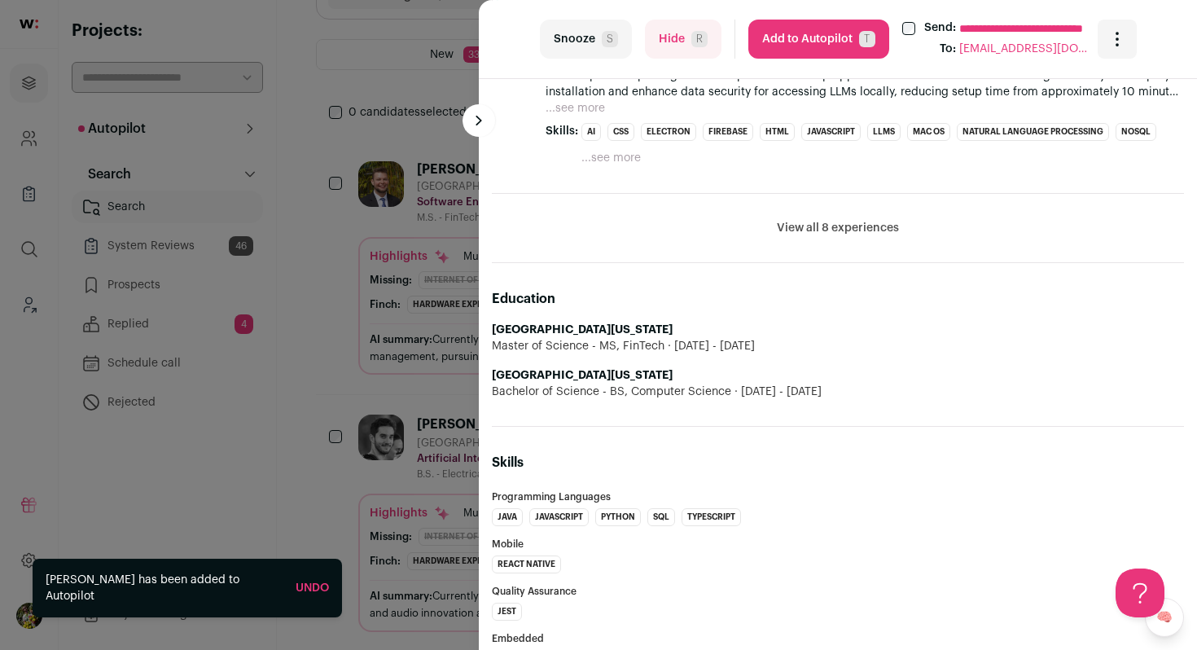
click at [691, 46] on span "R" at bounding box center [699, 39] width 16 height 16
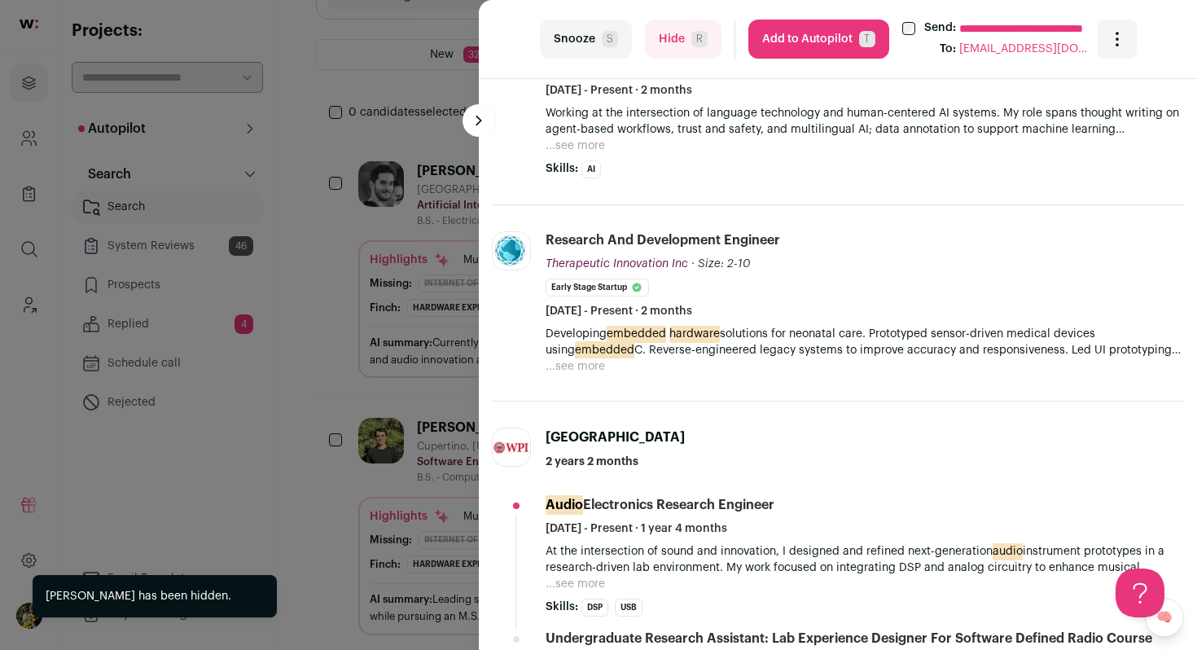
scroll to position [480, 0]
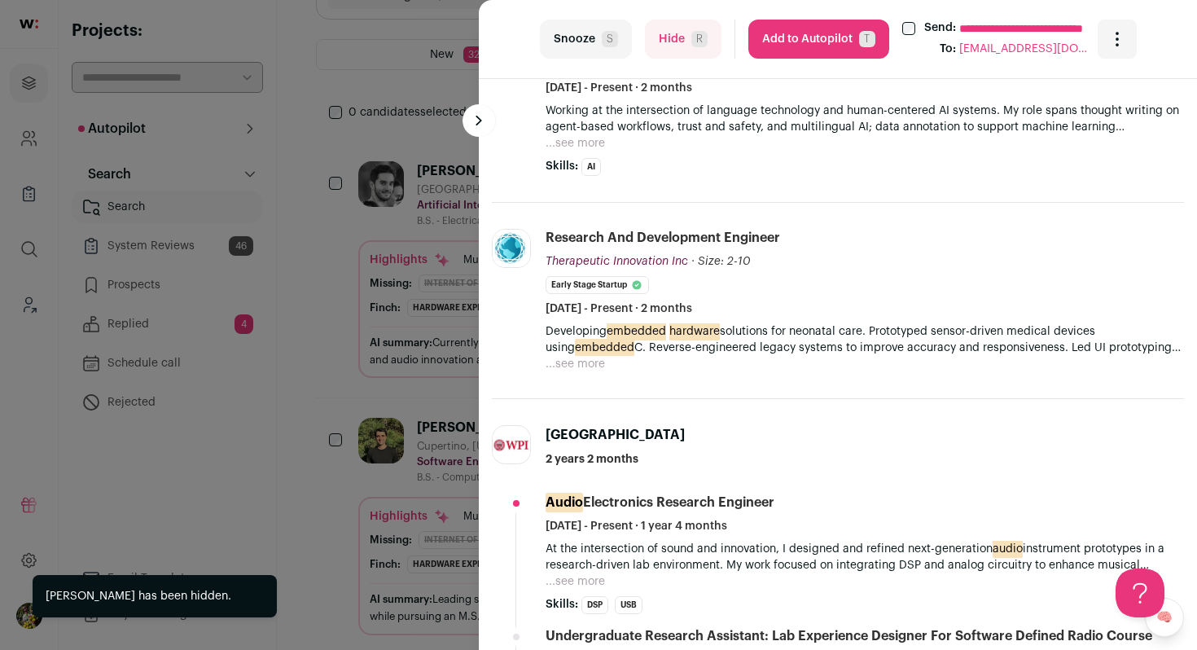
click at [682, 41] on button "Hide R" at bounding box center [683, 39] width 77 height 39
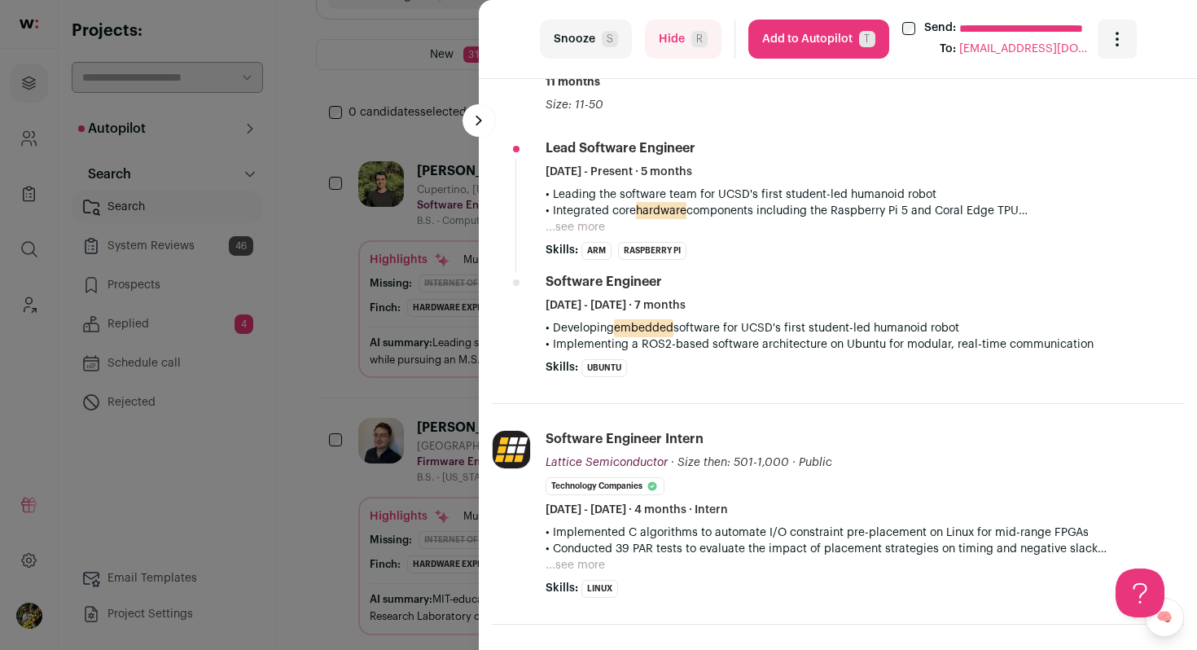
scroll to position [674, 0]
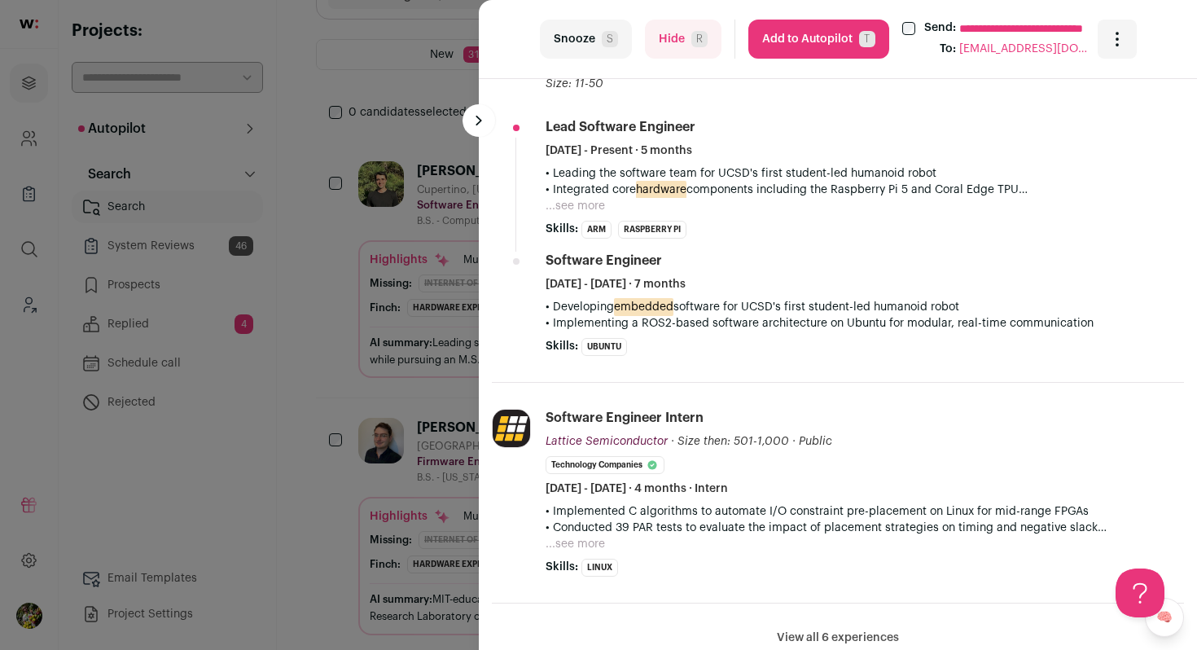
click at [595, 199] on button "...see more" at bounding box center [575, 206] width 59 height 16
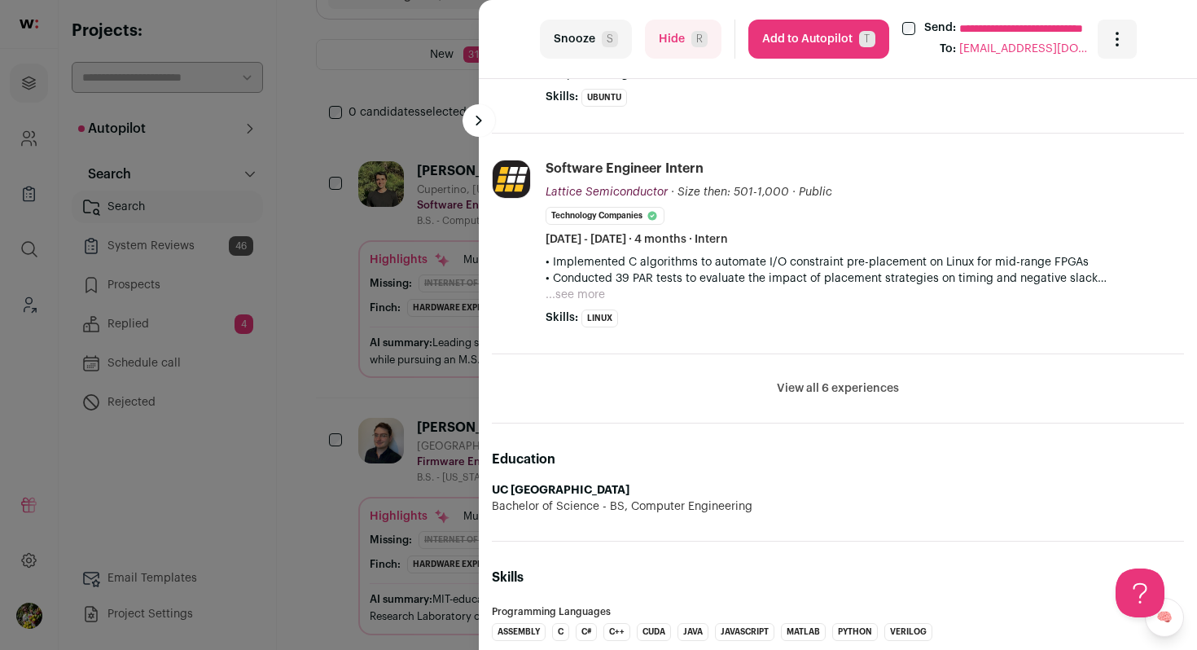
scroll to position [950, 0]
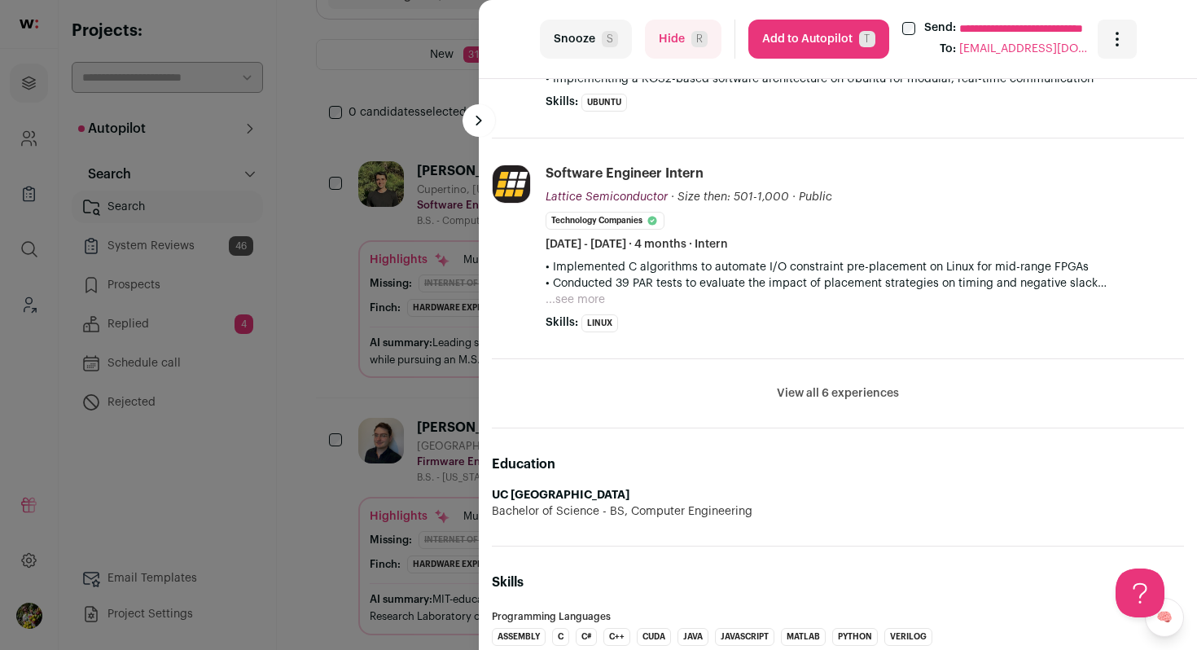
click at [575, 296] on button "...see more" at bounding box center [575, 300] width 59 height 16
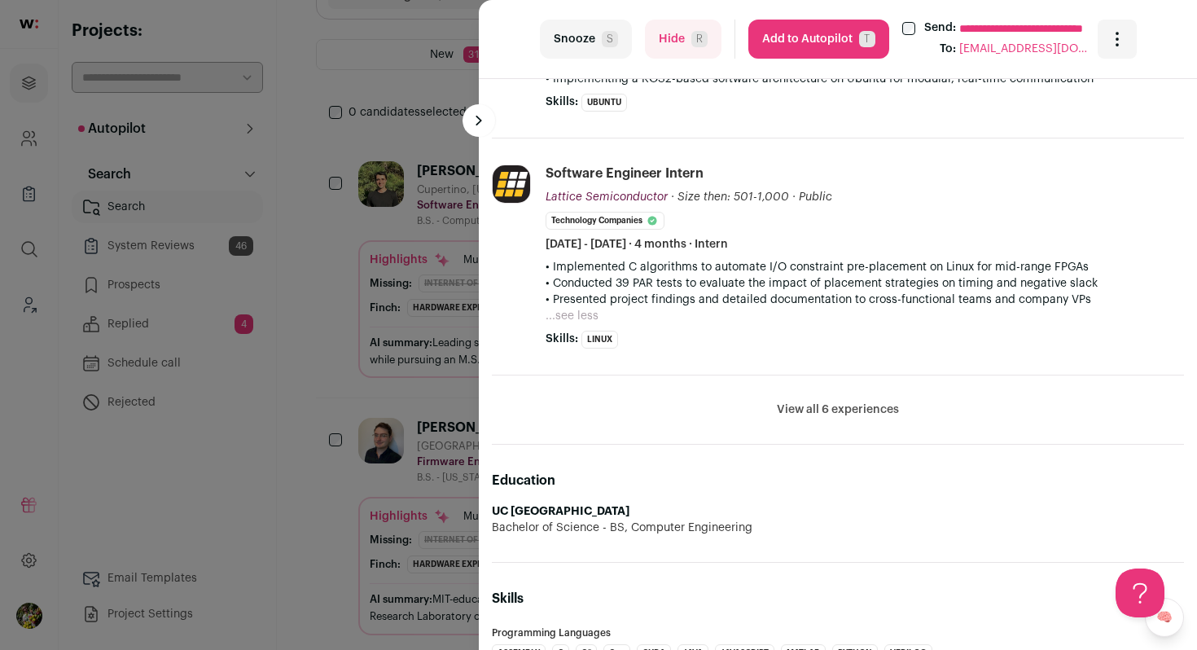
click at [805, 403] on button "View all 6 experiences" at bounding box center [838, 410] width 122 height 16
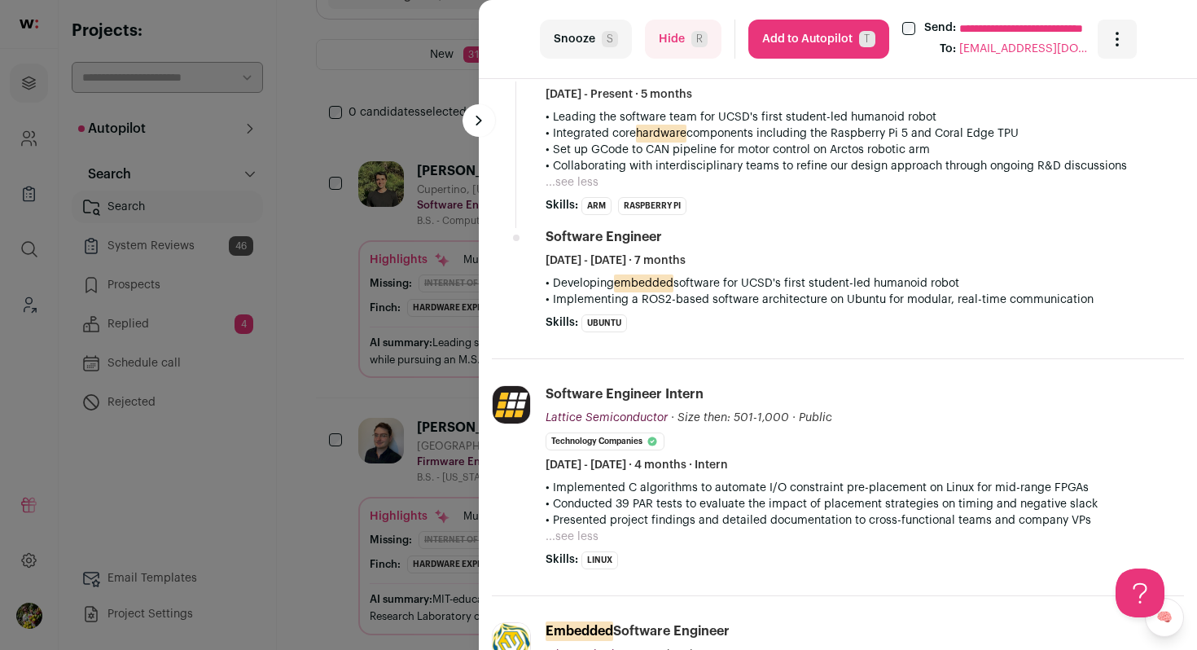
scroll to position [732, 0]
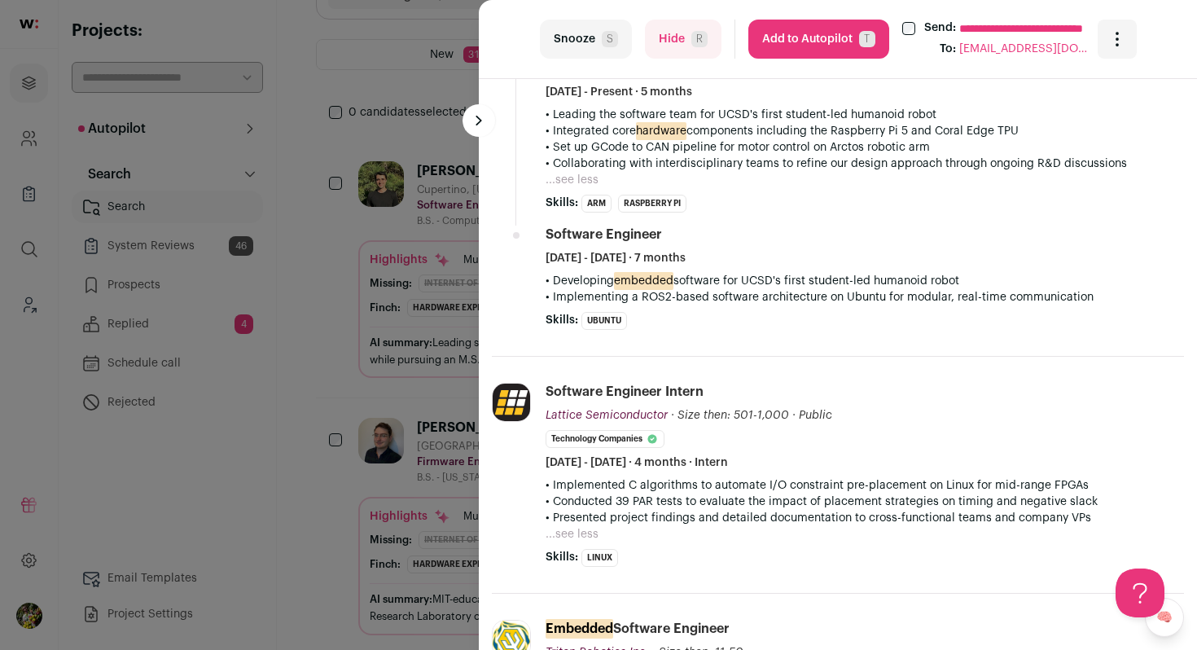
click at [813, 43] on button "Add to Autopilot T" at bounding box center [818, 39] width 141 height 39
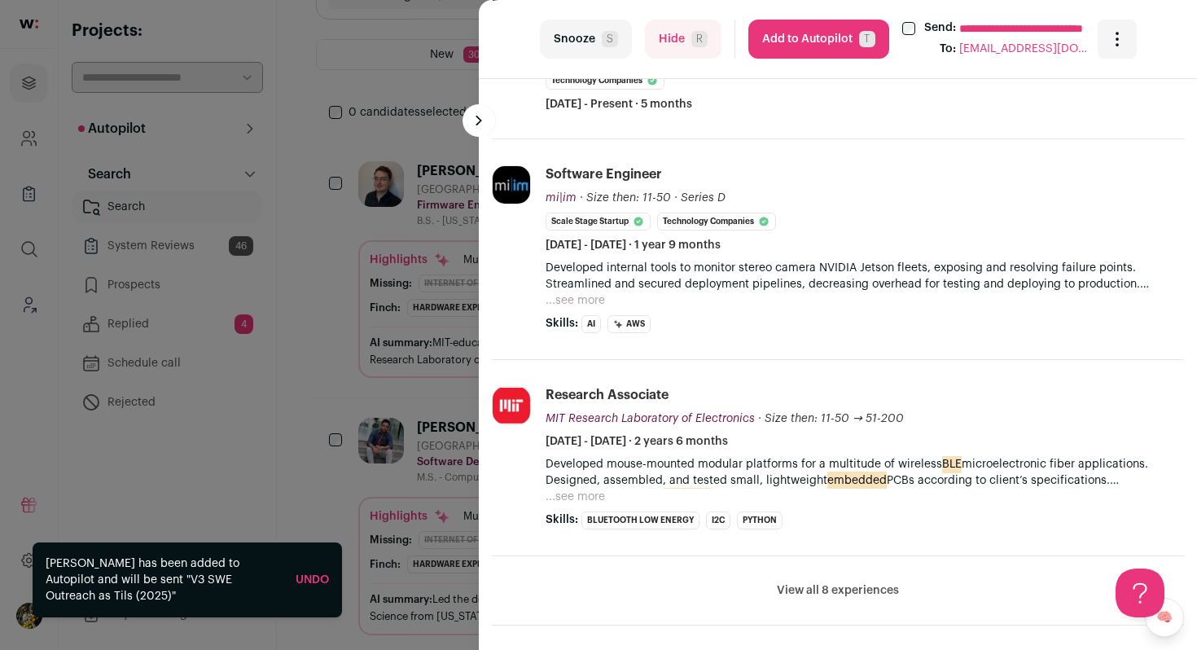
scroll to position [498, 0]
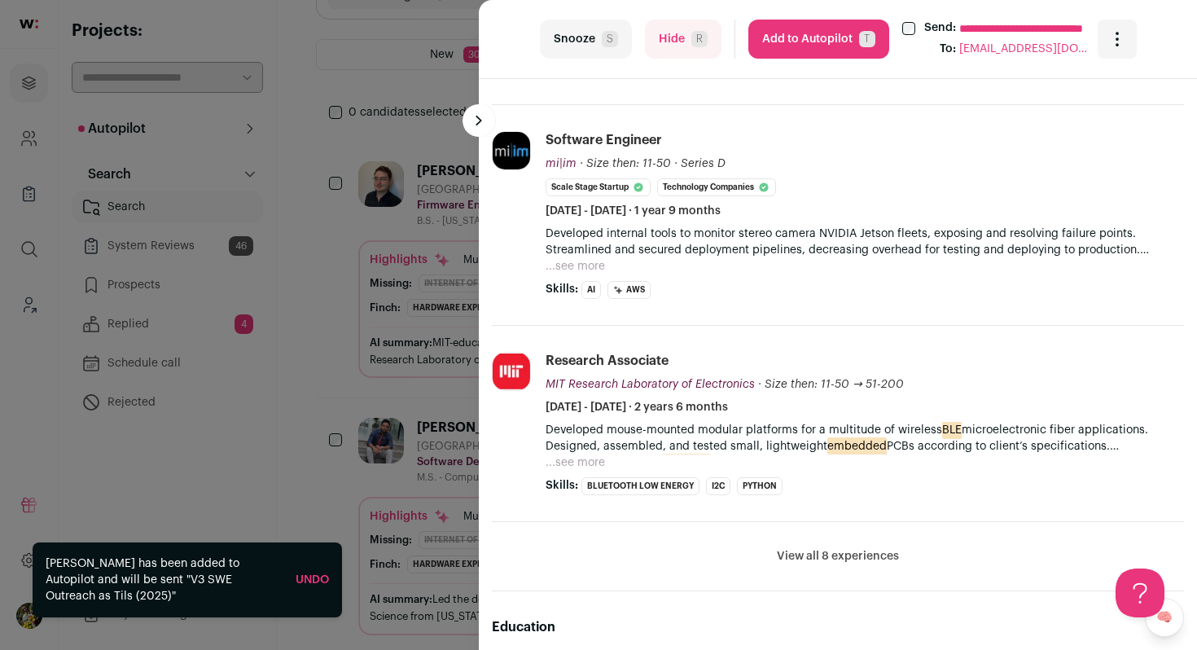
click at [579, 266] on button "...see more" at bounding box center [575, 266] width 59 height 16
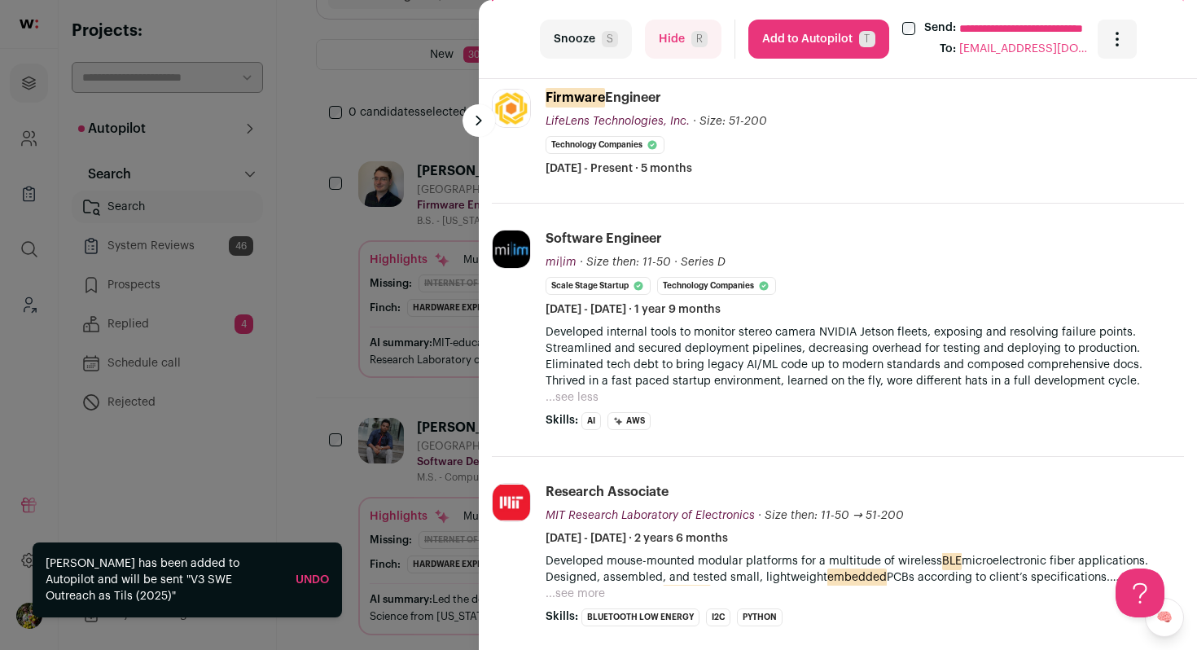
scroll to position [397, 0]
click at [684, 26] on button "Hide R" at bounding box center [683, 39] width 77 height 39
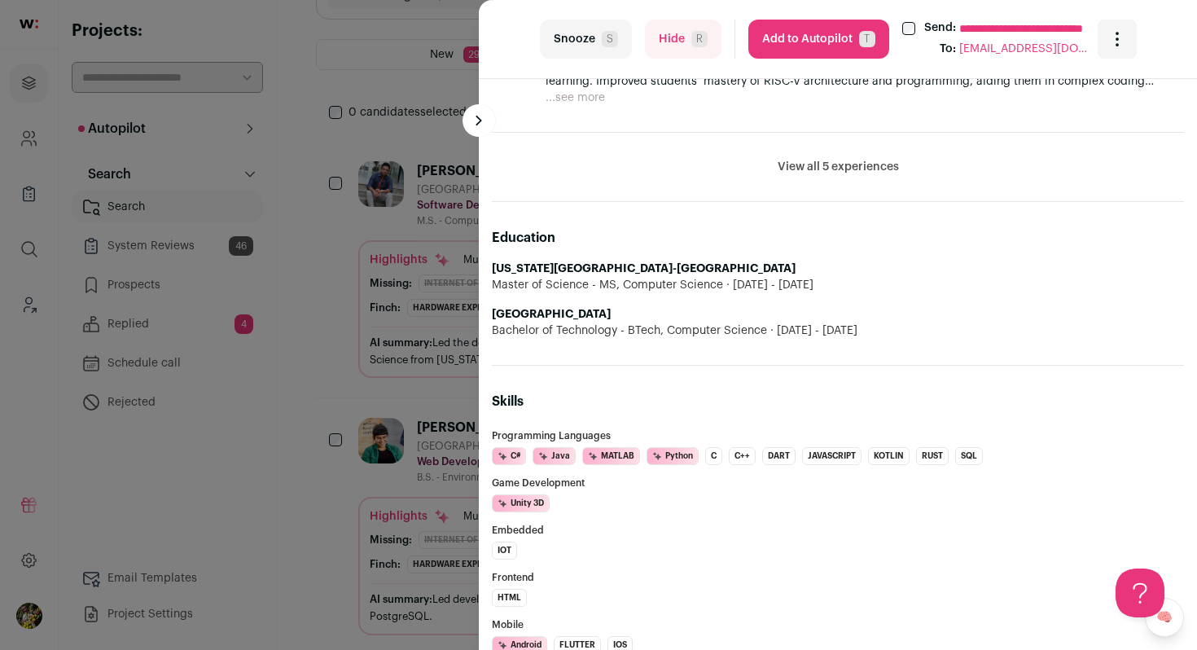
scroll to position [1107, 0]
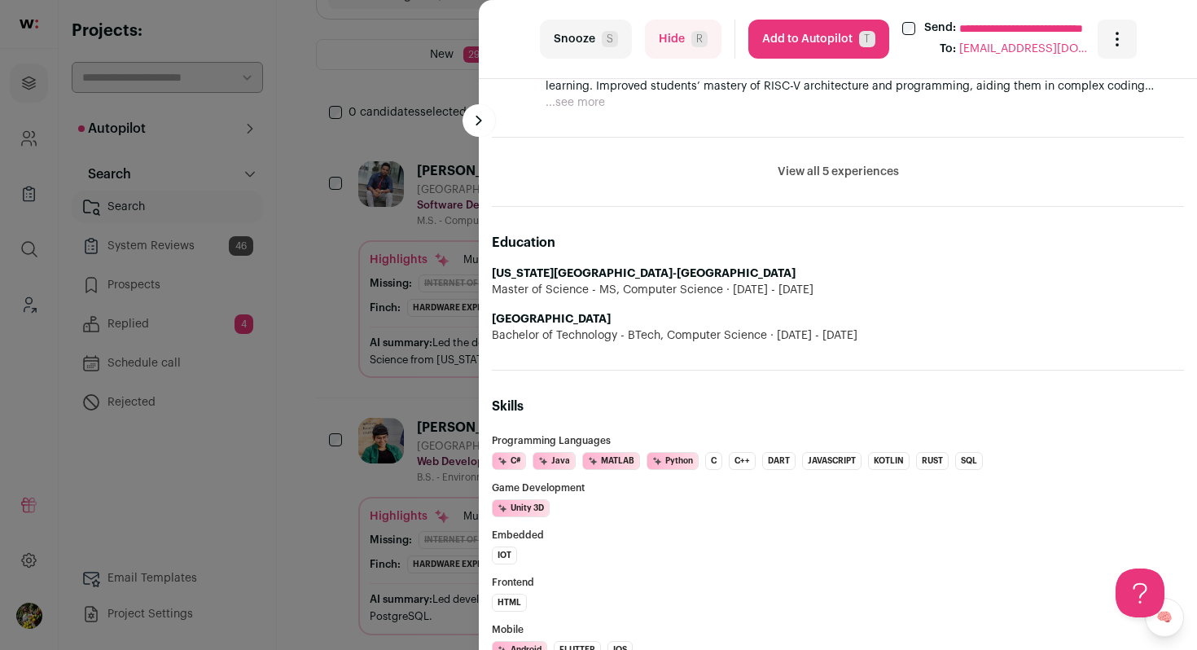
click at [696, 54] on button "Hide R" at bounding box center [683, 39] width 77 height 39
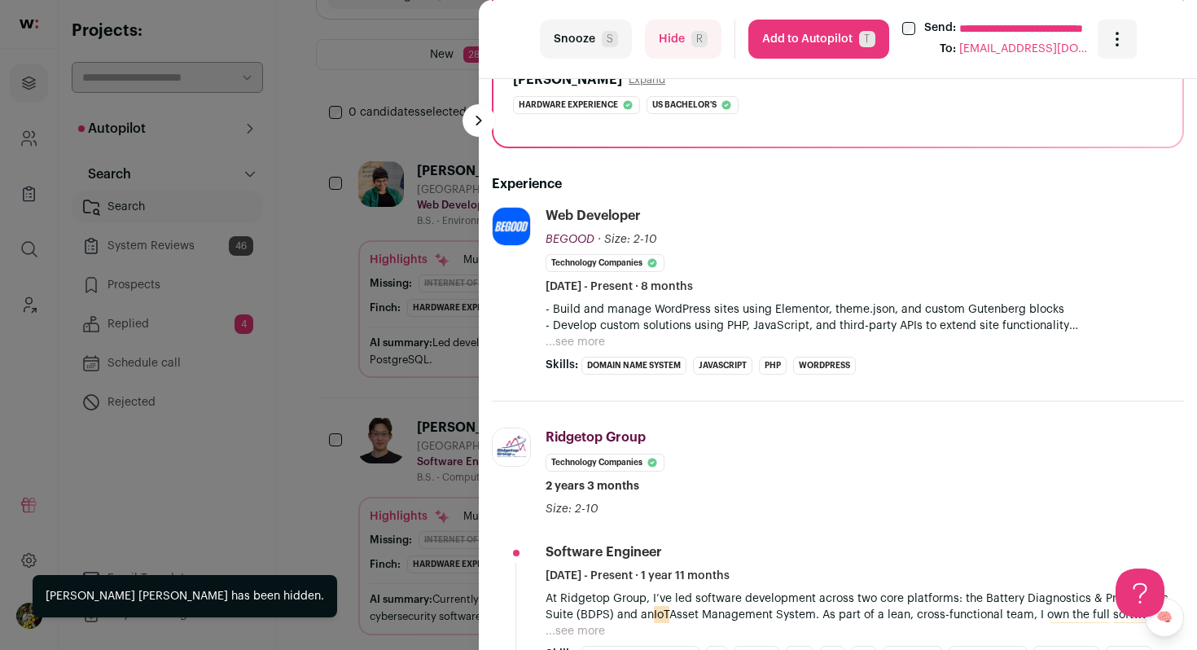
scroll to position [294, 0]
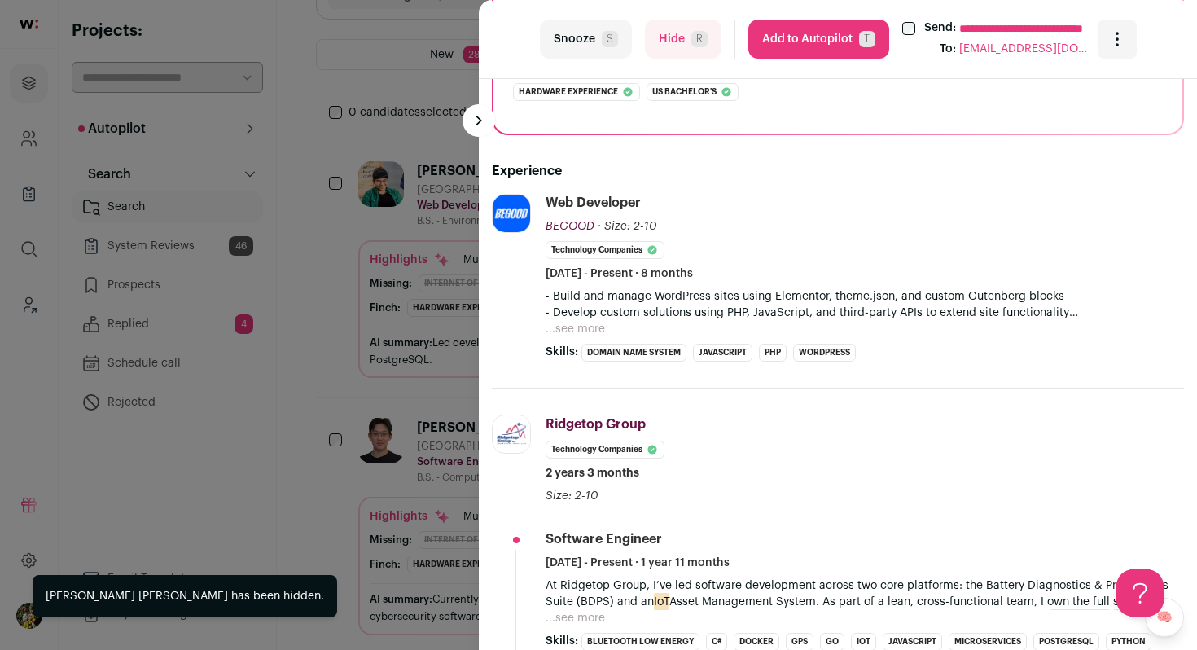
click at [672, 46] on button "Hide R" at bounding box center [683, 39] width 77 height 39
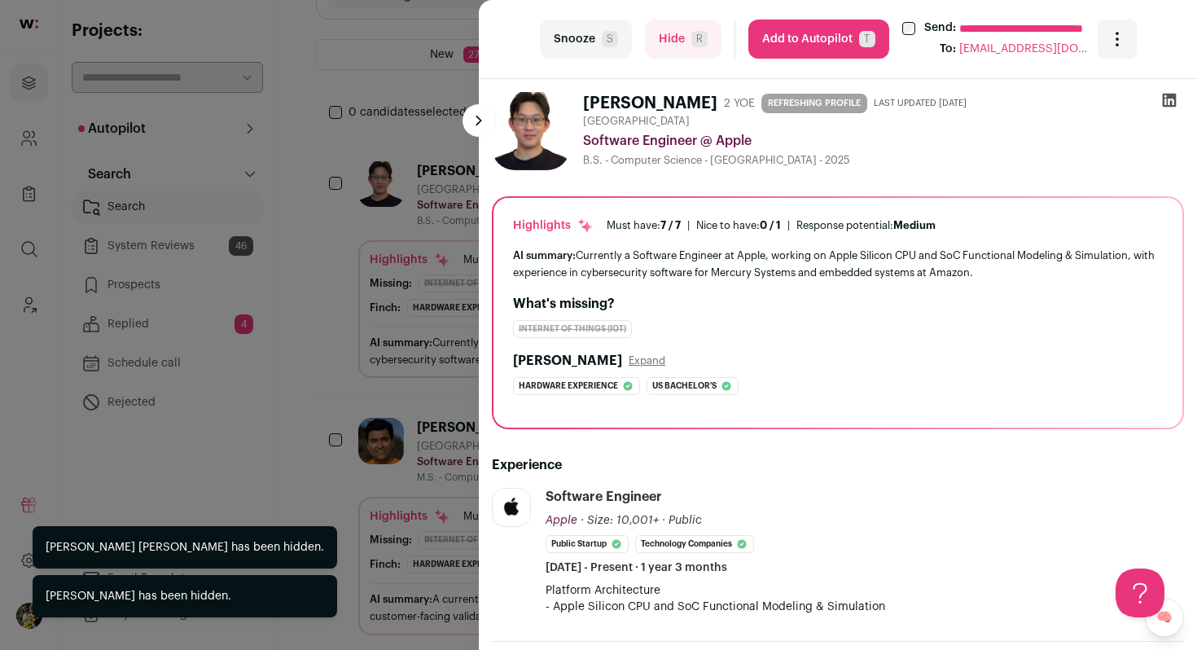
click at [432, 255] on div "**********" at bounding box center [598, 325] width 1197 height 650
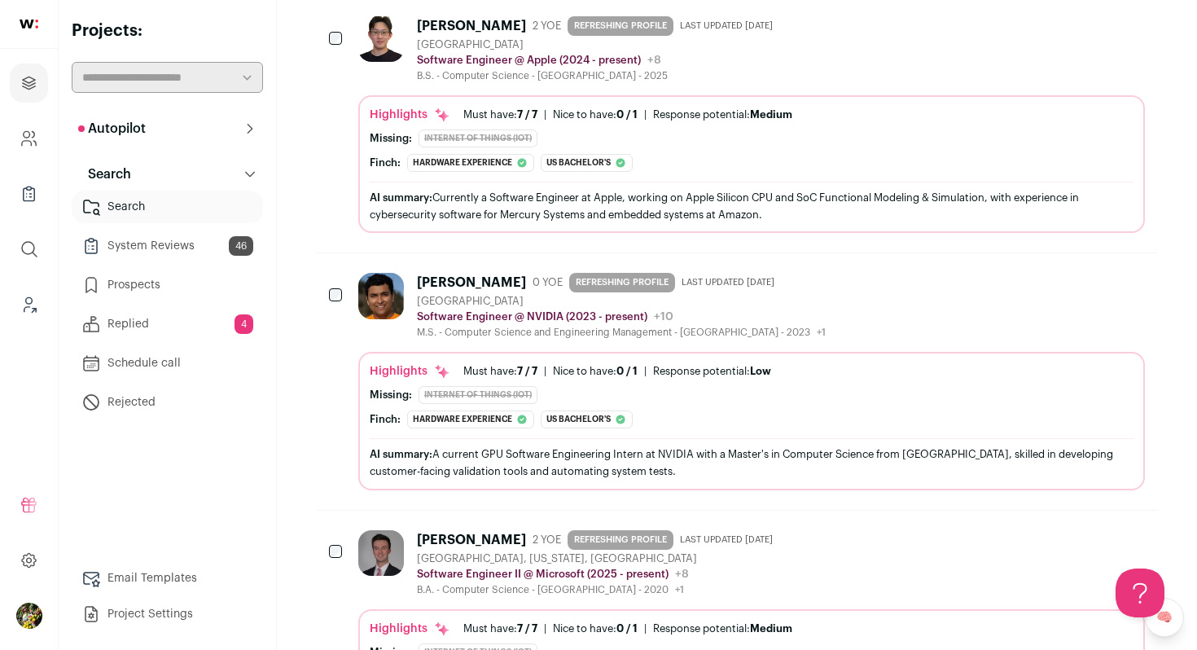
scroll to position [379, 0]
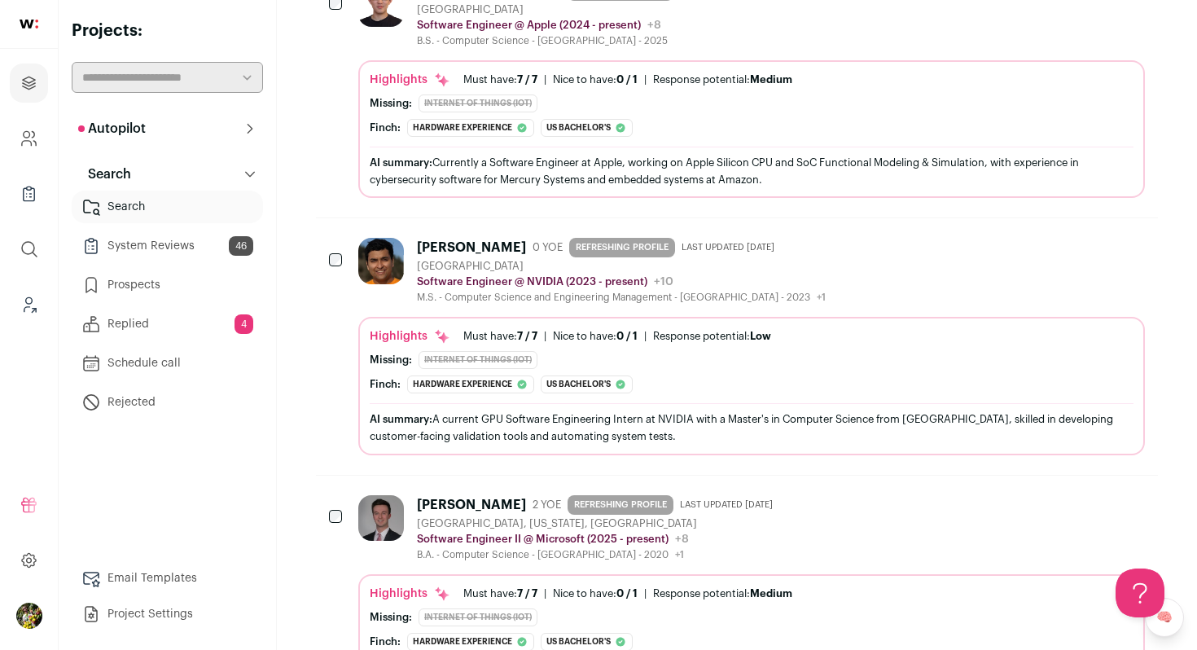
click at [481, 301] on div "M.S. - Computer Science and Engineering Management - UCLA - 2023 +1 2019 - 2022…" at bounding box center [621, 297] width 409 height 13
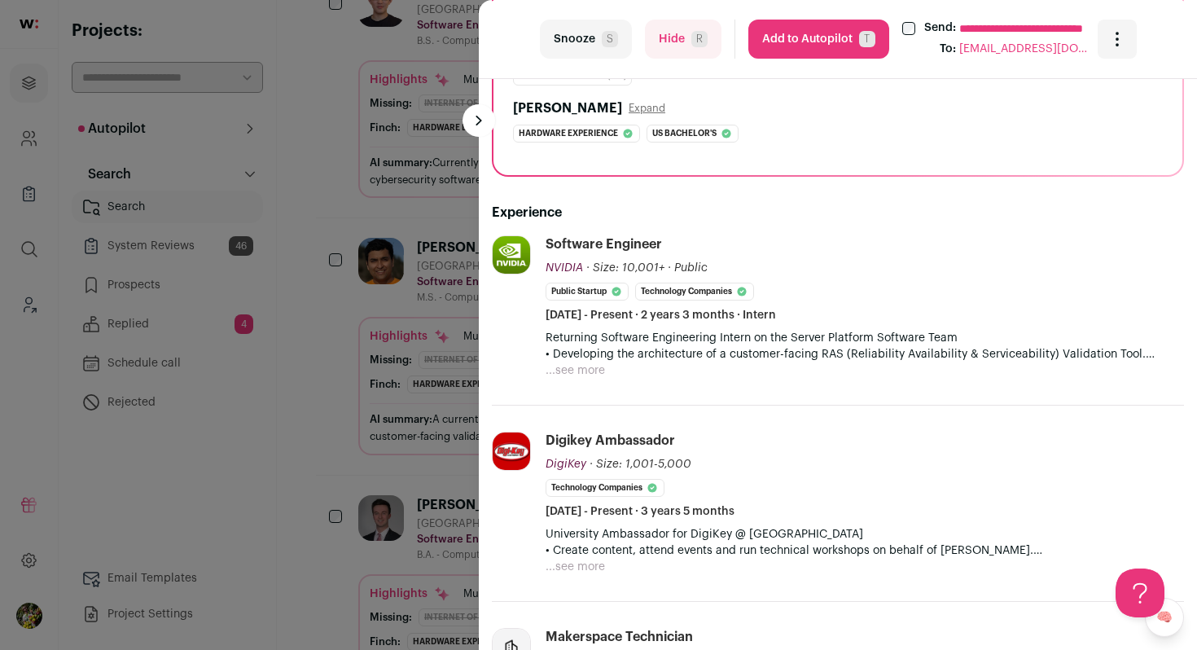
scroll to position [255, 0]
click at [580, 365] on button "...see more" at bounding box center [575, 369] width 59 height 16
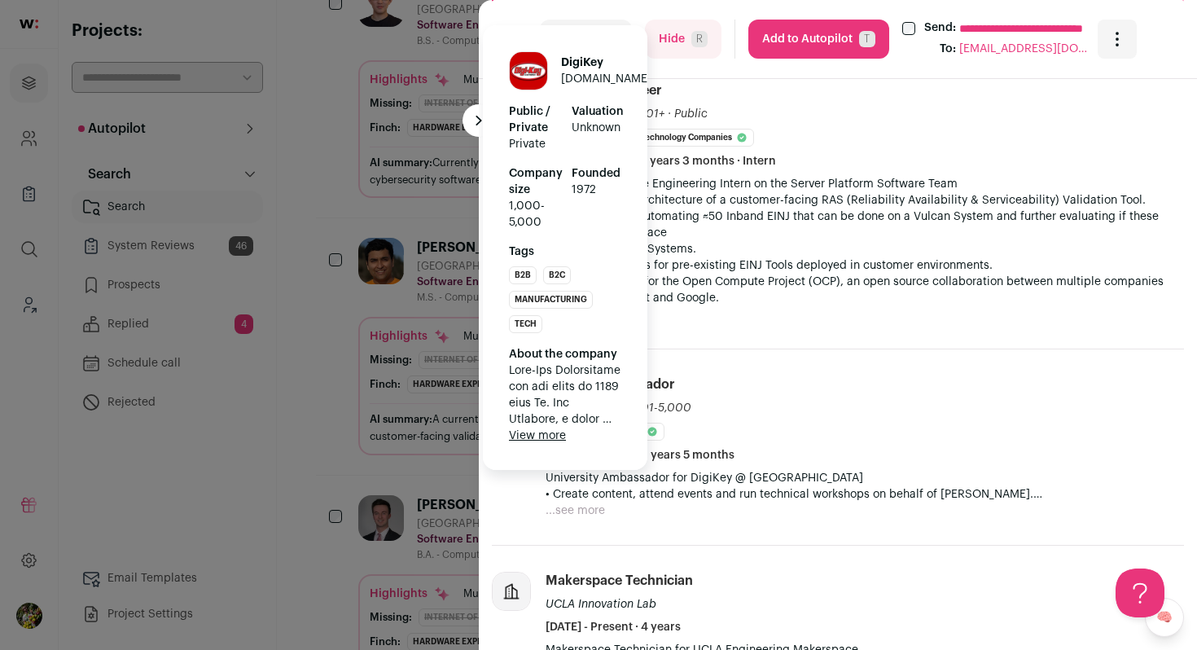
scroll to position [441, 0]
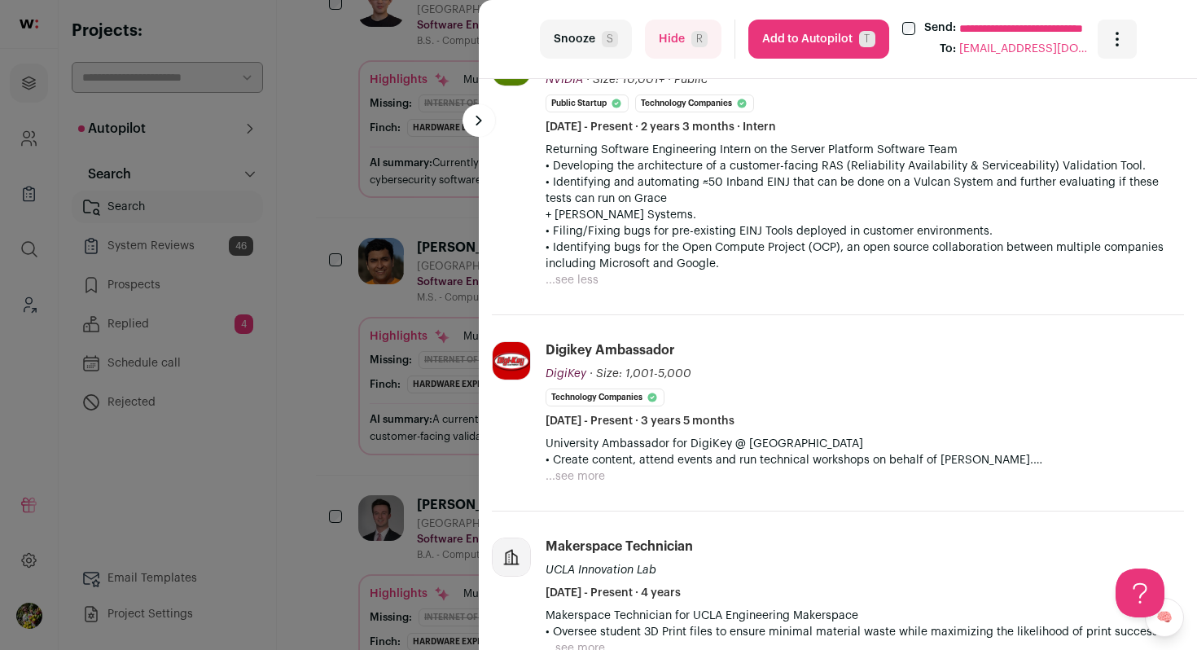
click at [585, 479] on button "...see more" at bounding box center [575, 476] width 59 height 16
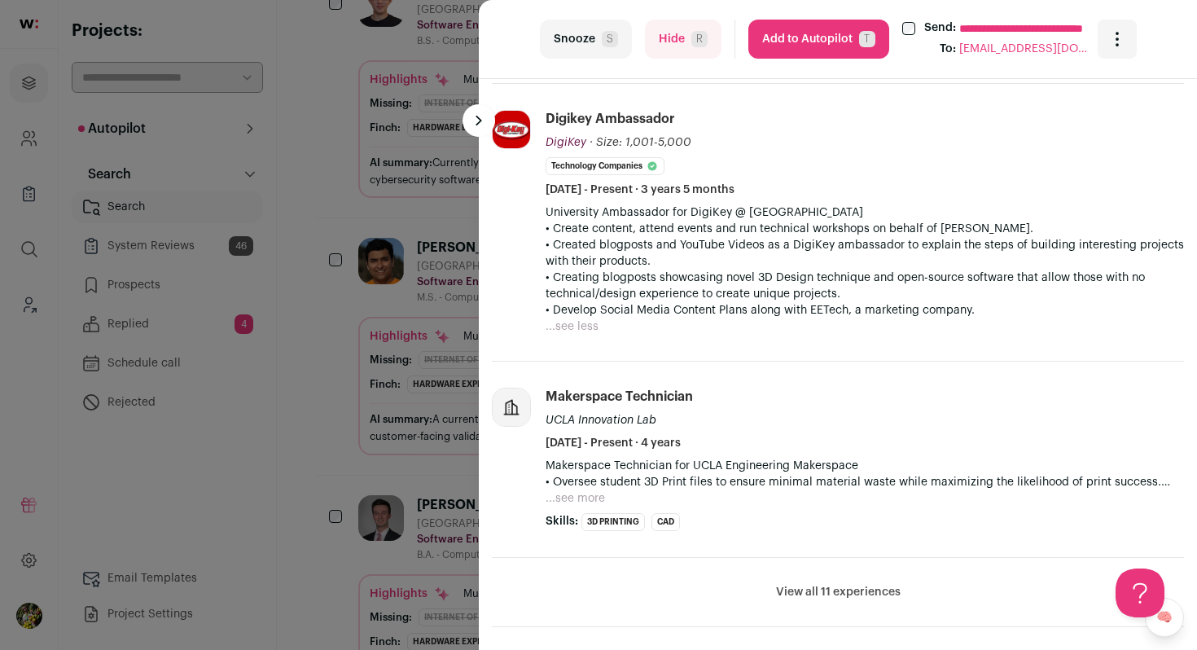
scroll to position [674, 0]
click at [580, 491] on button "...see more" at bounding box center [575, 497] width 59 height 16
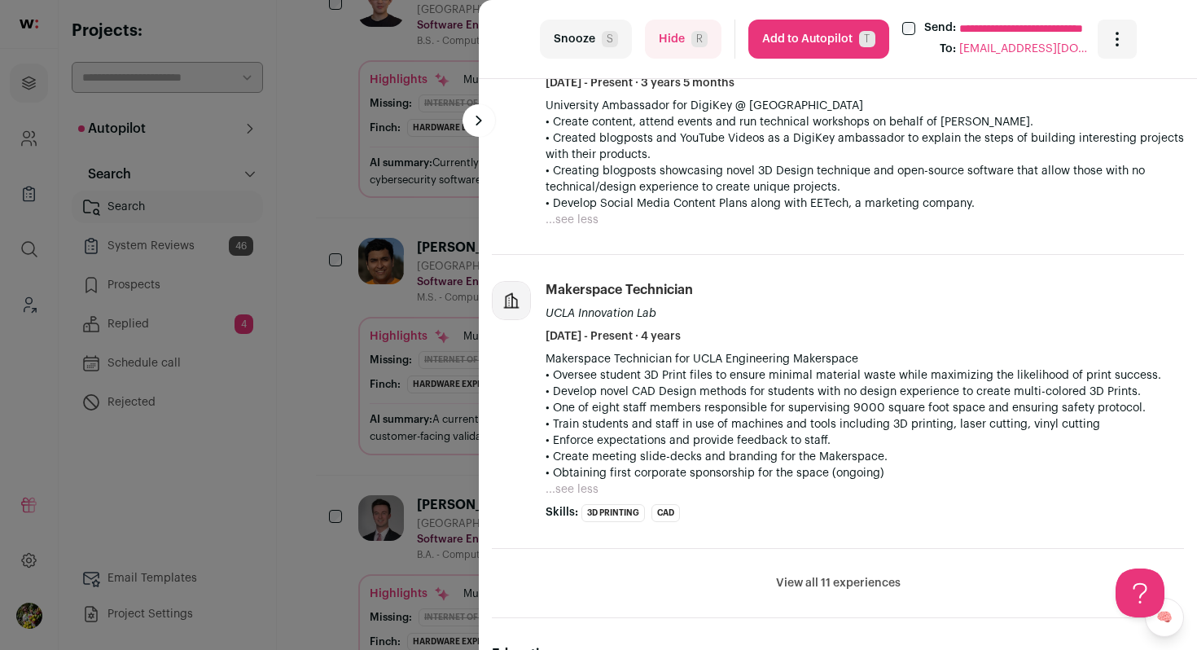
scroll to position [785, 0]
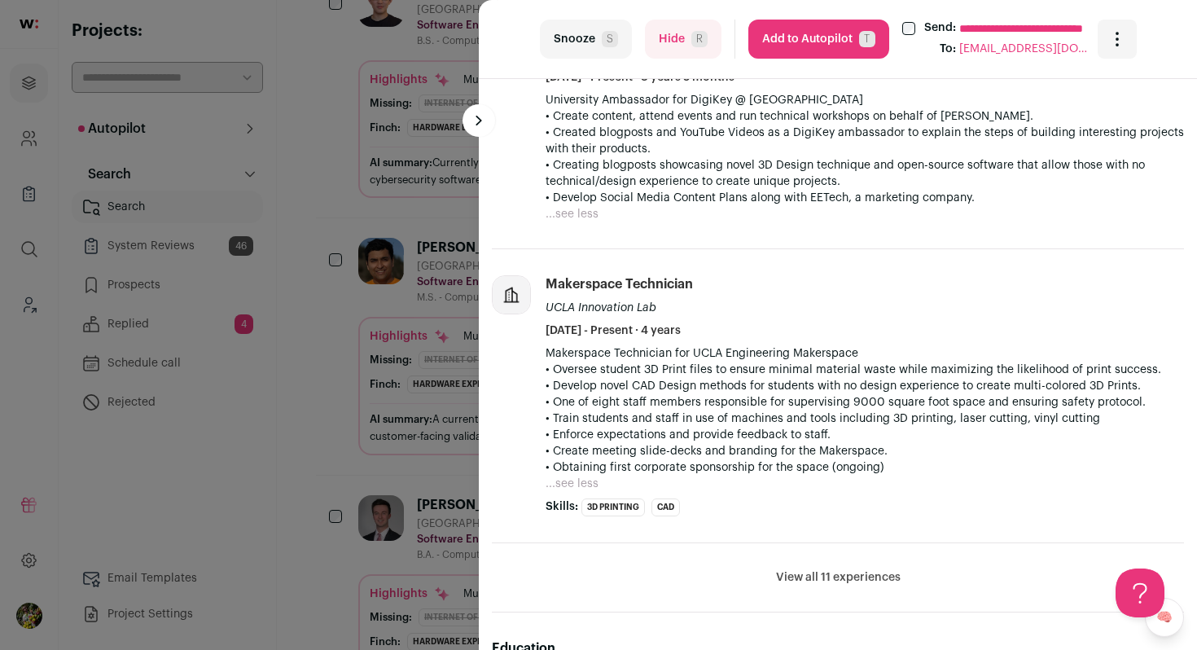
click at [790, 573] on button "View all 11 experiences" at bounding box center [838, 577] width 125 height 16
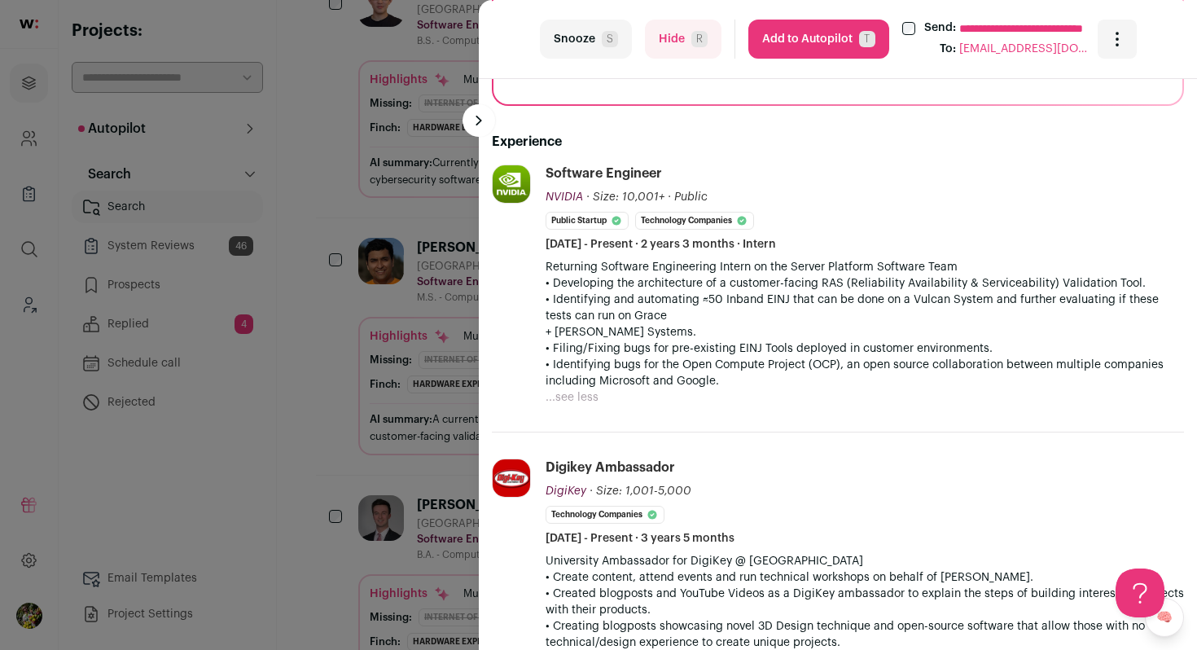
scroll to position [297, 0]
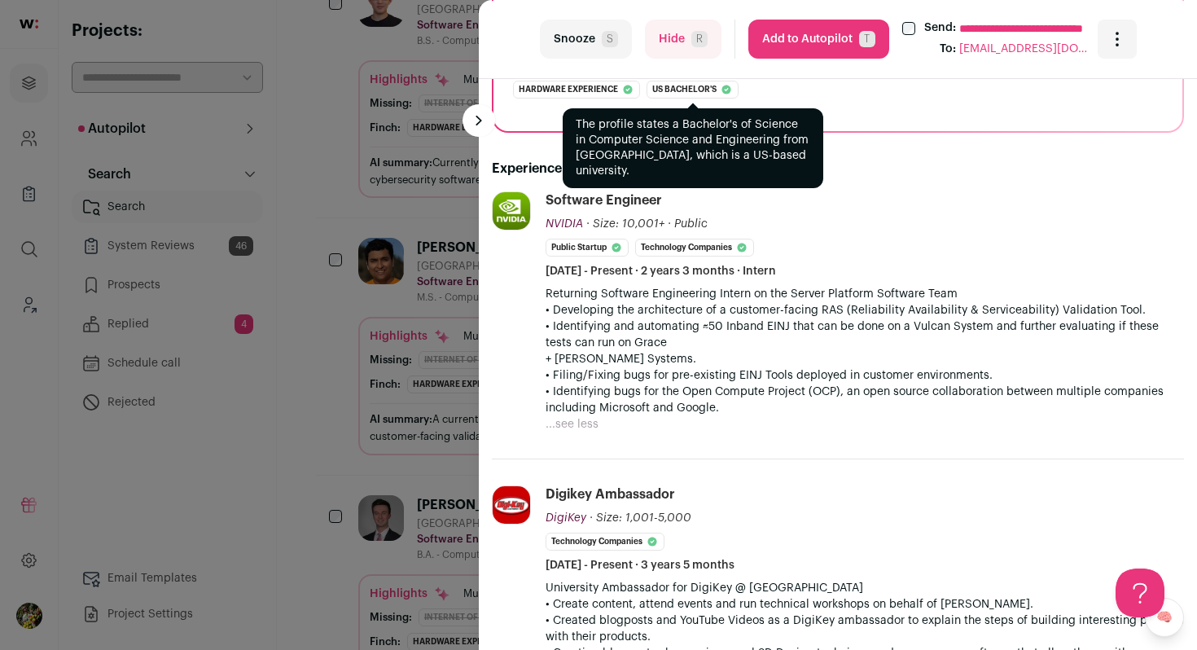
drag, startPoint x: 676, startPoint y: 25, endPoint x: 630, endPoint y: 213, distance: 193.6
click at [630, 208] on turbo-frame "**********" at bounding box center [838, 325] width 718 height 650
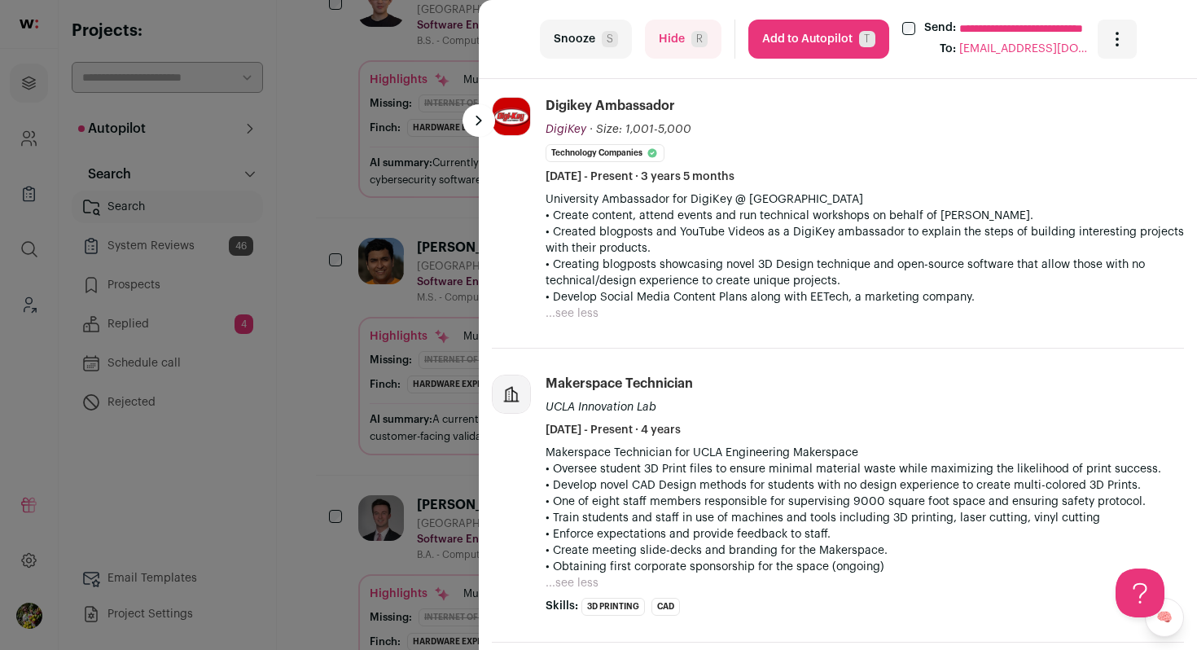
scroll to position [703, 0]
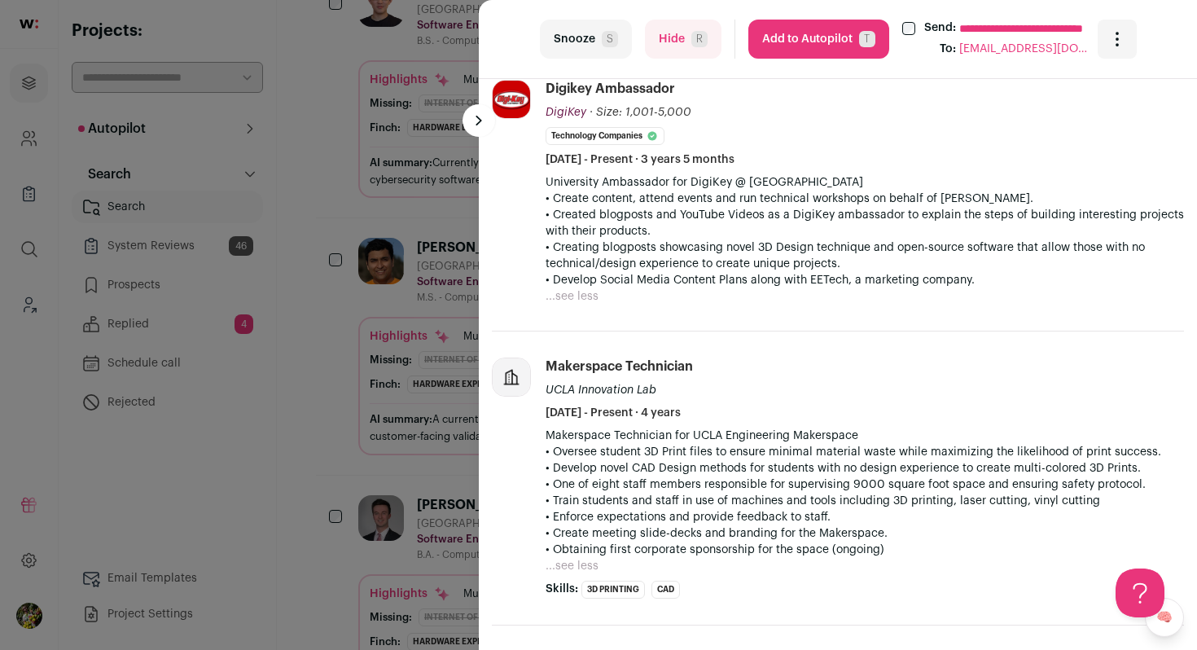
click at [662, 29] on button "Hide R" at bounding box center [683, 39] width 77 height 39
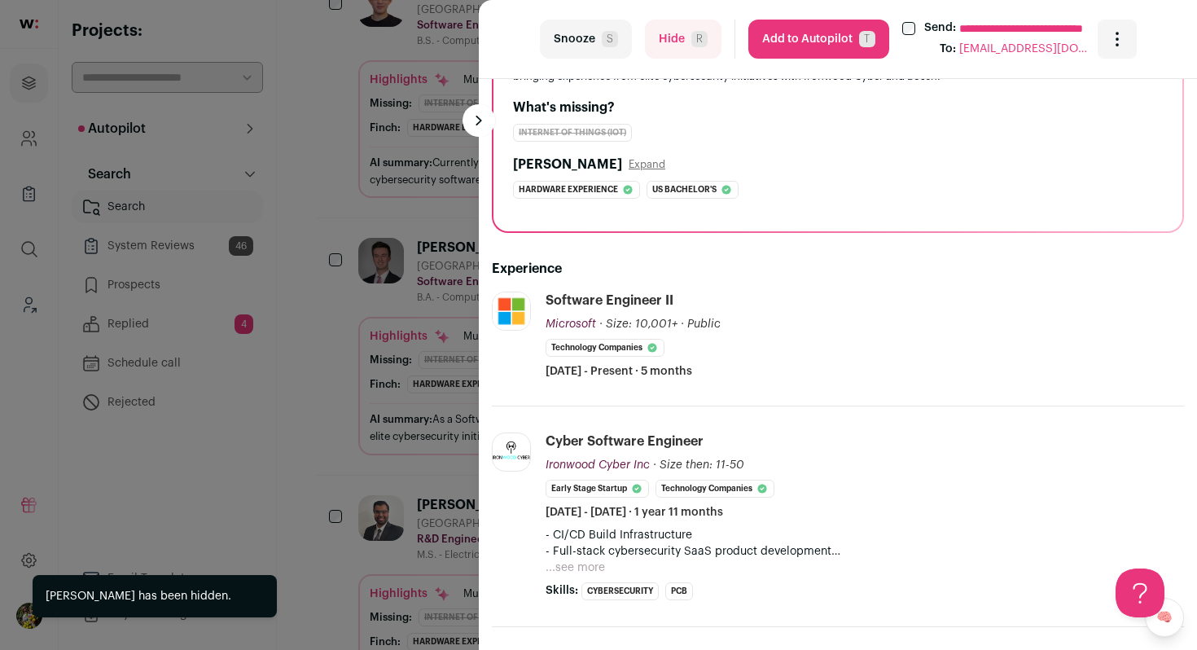
scroll to position [197, 0]
click at [675, 44] on button "Hide R" at bounding box center [683, 39] width 77 height 39
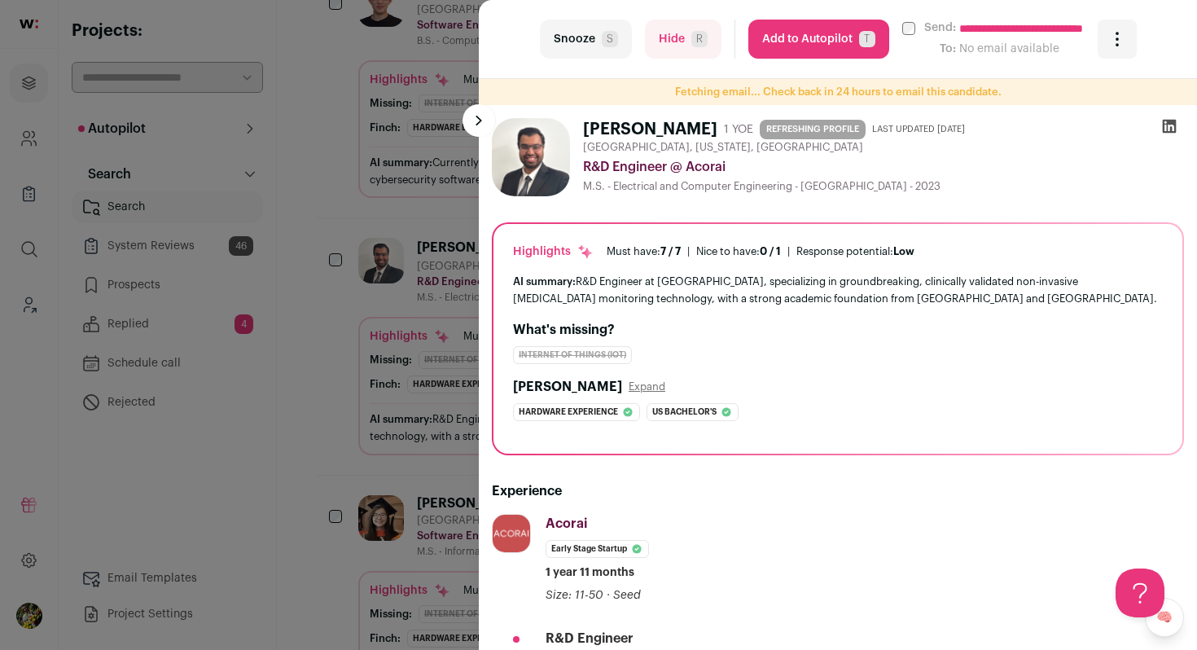
click at [309, 30] on div "**********" at bounding box center [598, 325] width 1197 height 650
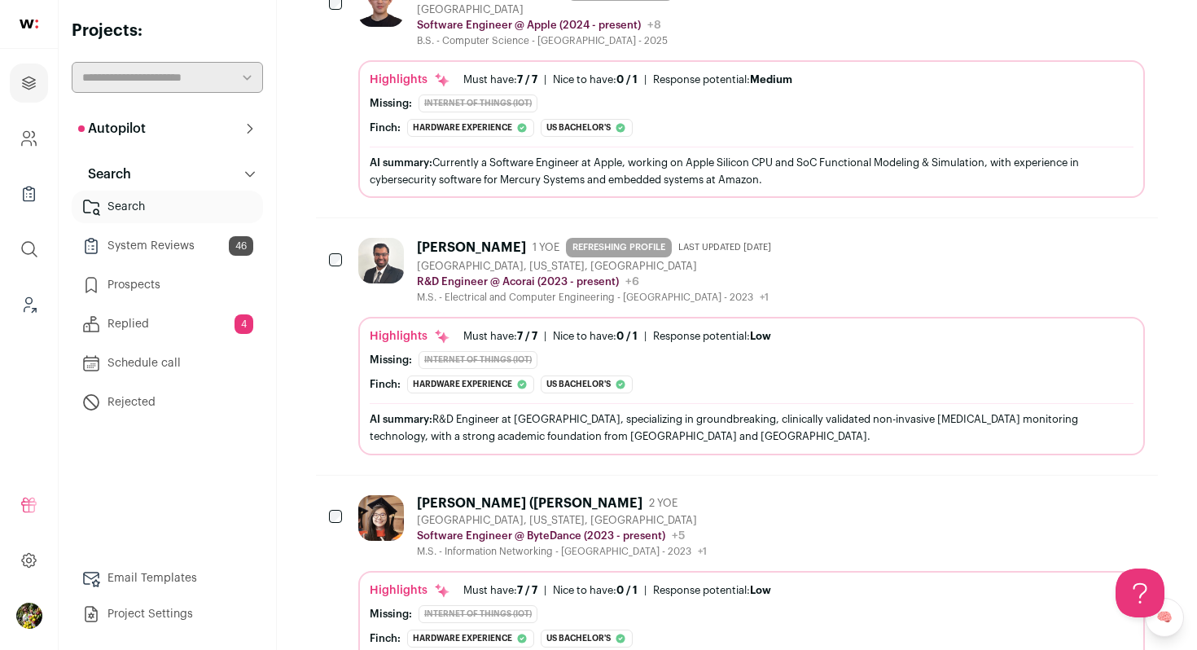
scroll to position [0, 0]
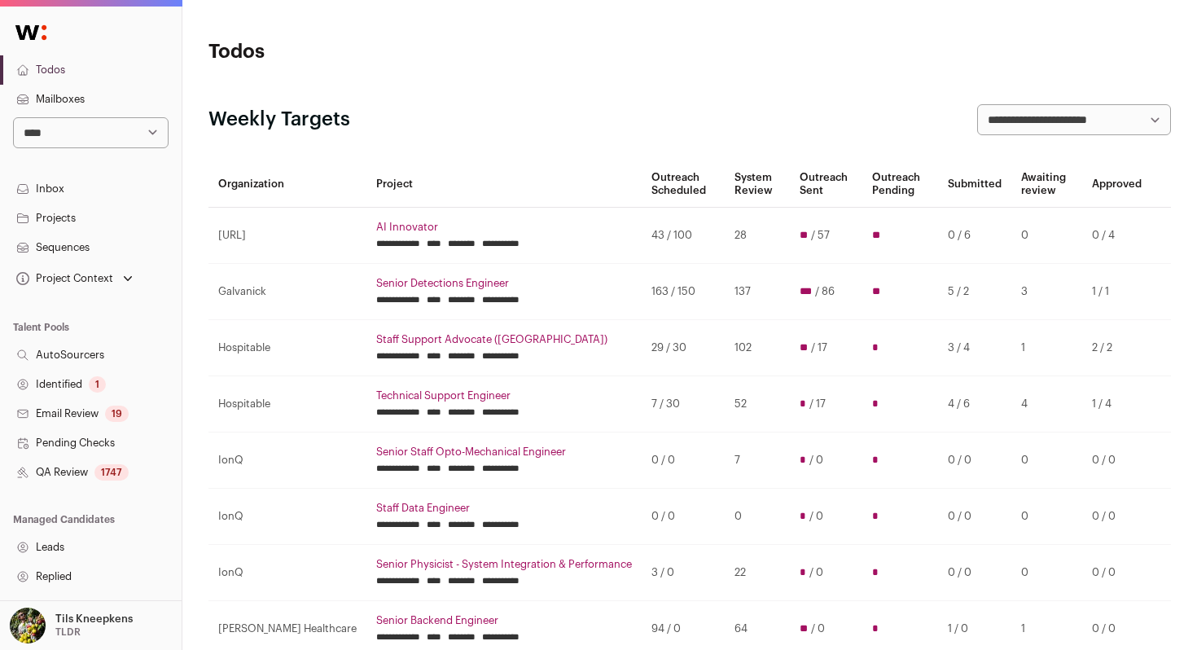
click at [151, 145] on select "**********" at bounding box center [91, 132] width 156 height 31
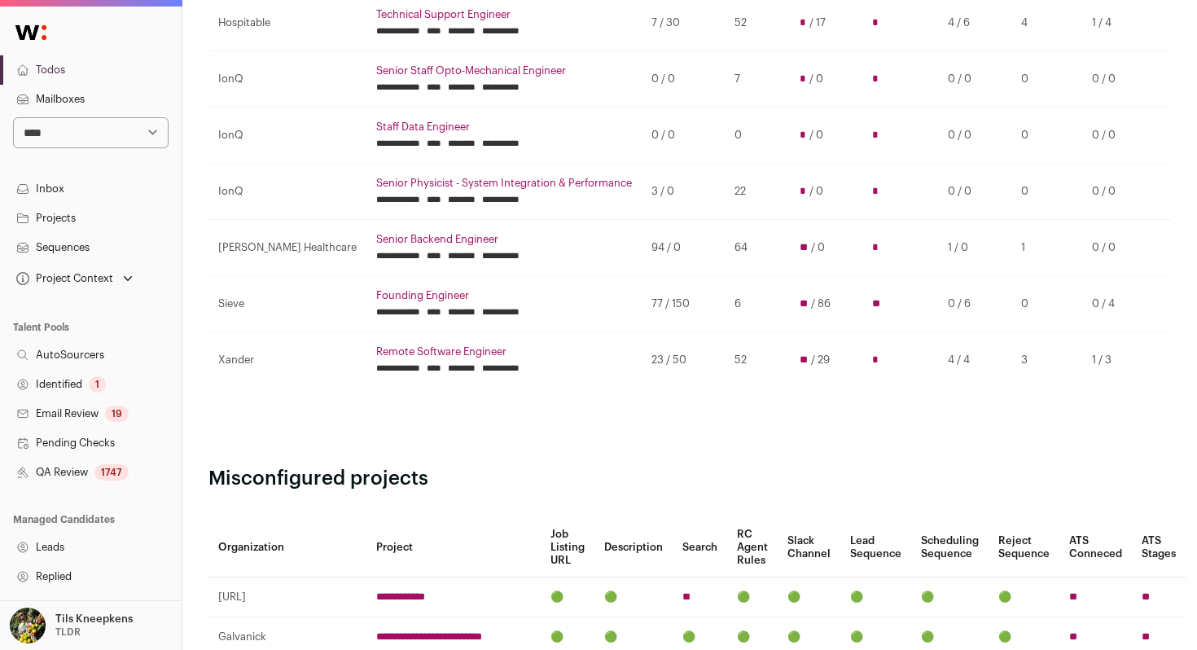
scroll to position [382, 0]
click at [141, 131] on select "**********" at bounding box center [91, 132] width 156 height 31
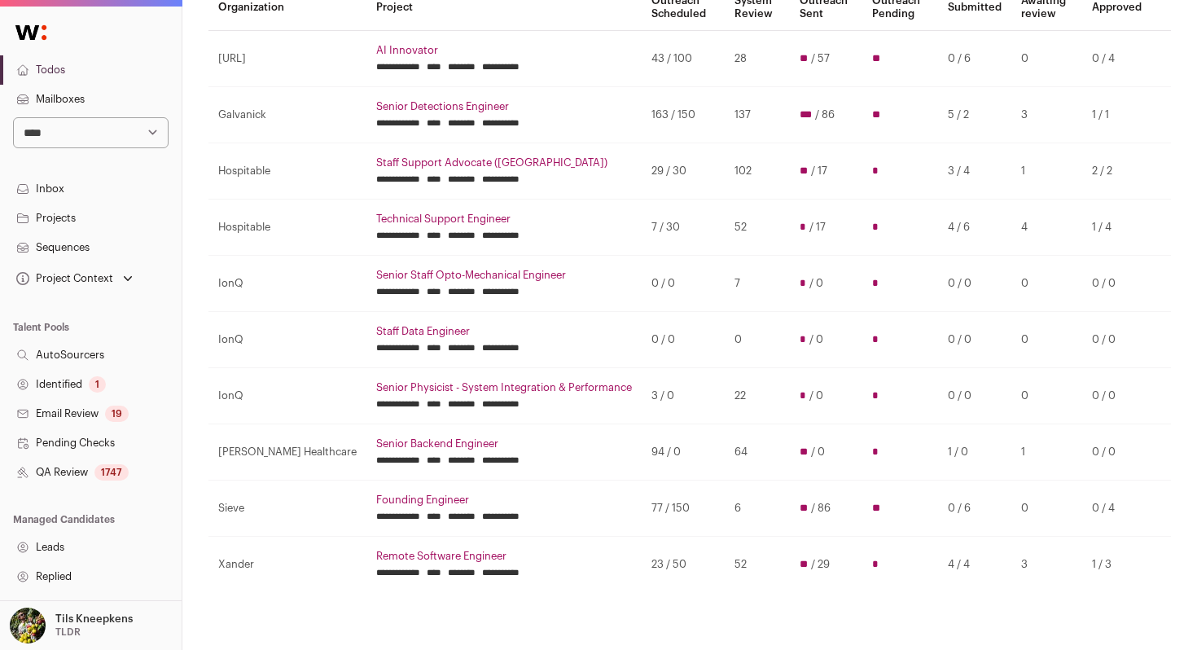
scroll to position [188, 0]
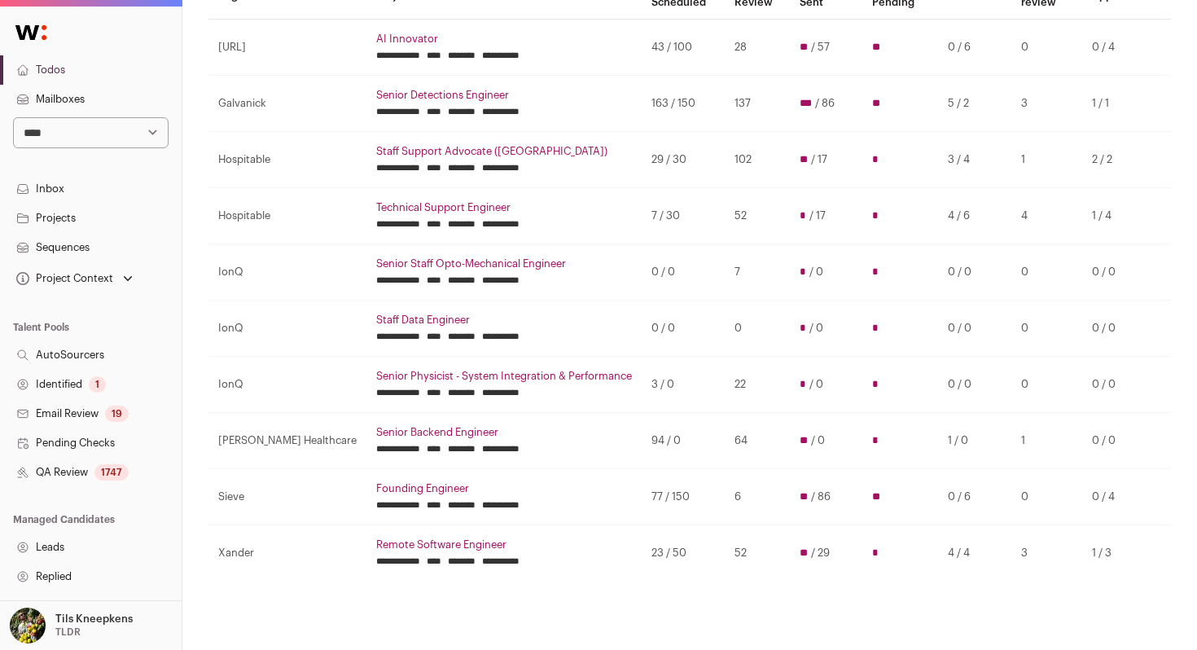
click at [496, 151] on link "Staff Support Advocate ([GEOGRAPHIC_DATA])" at bounding box center [504, 151] width 256 height 13
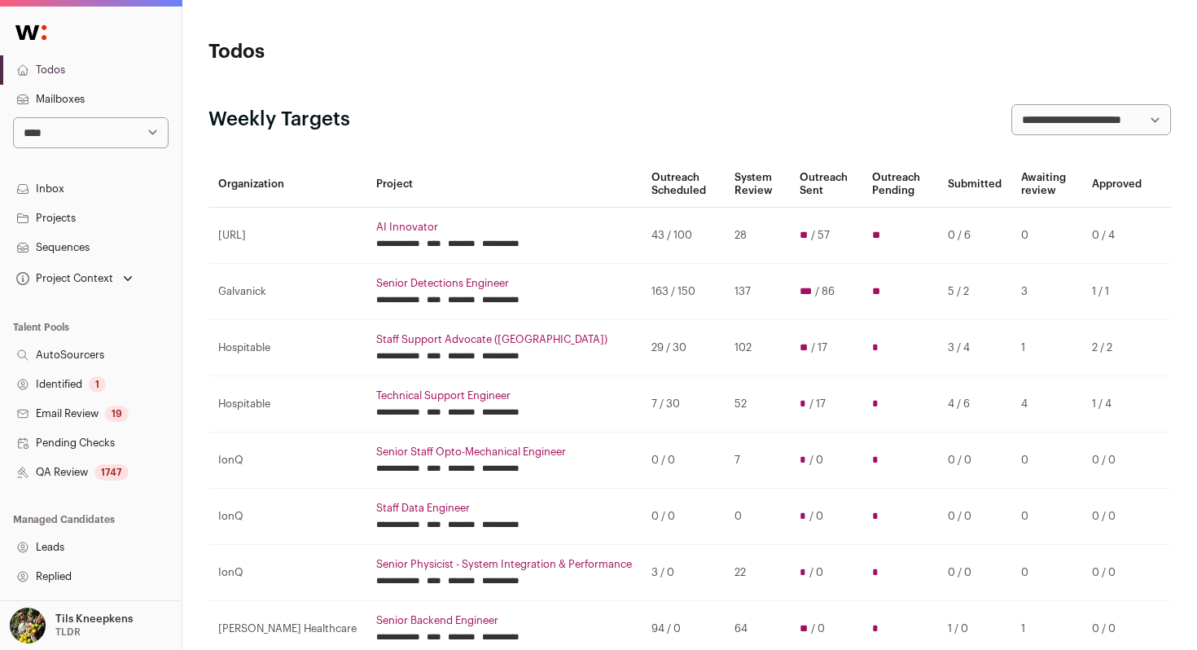
scroll to position [188, 0]
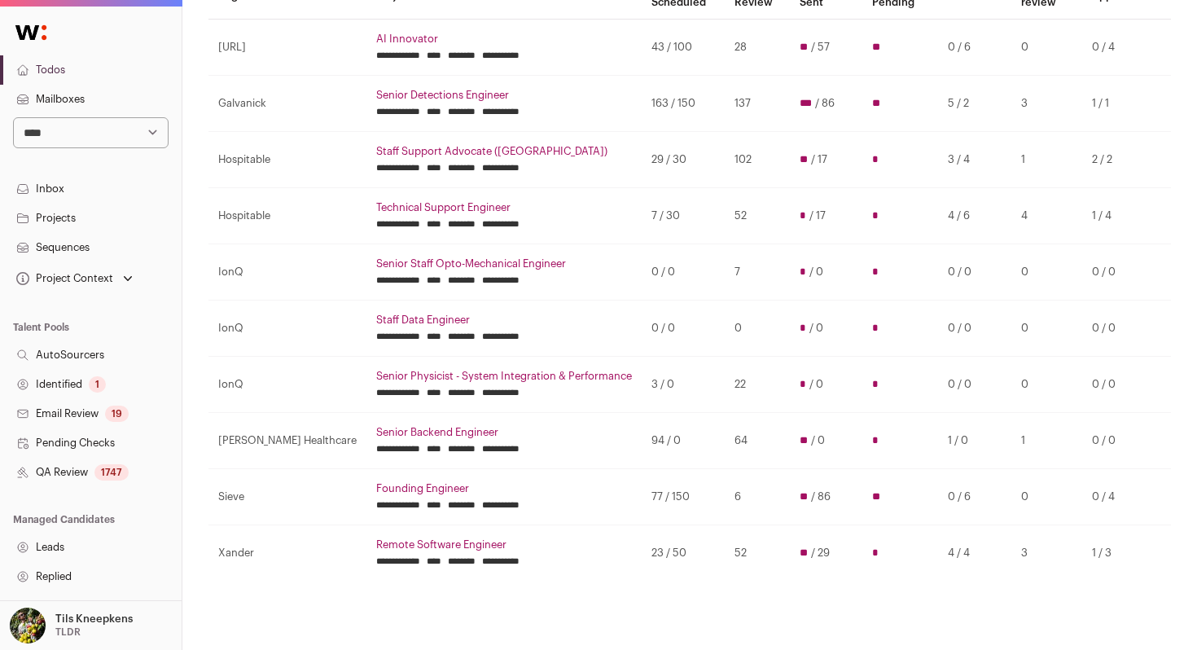
click at [393, 432] on link "Senior Backend Engineer" at bounding box center [504, 432] width 256 height 13
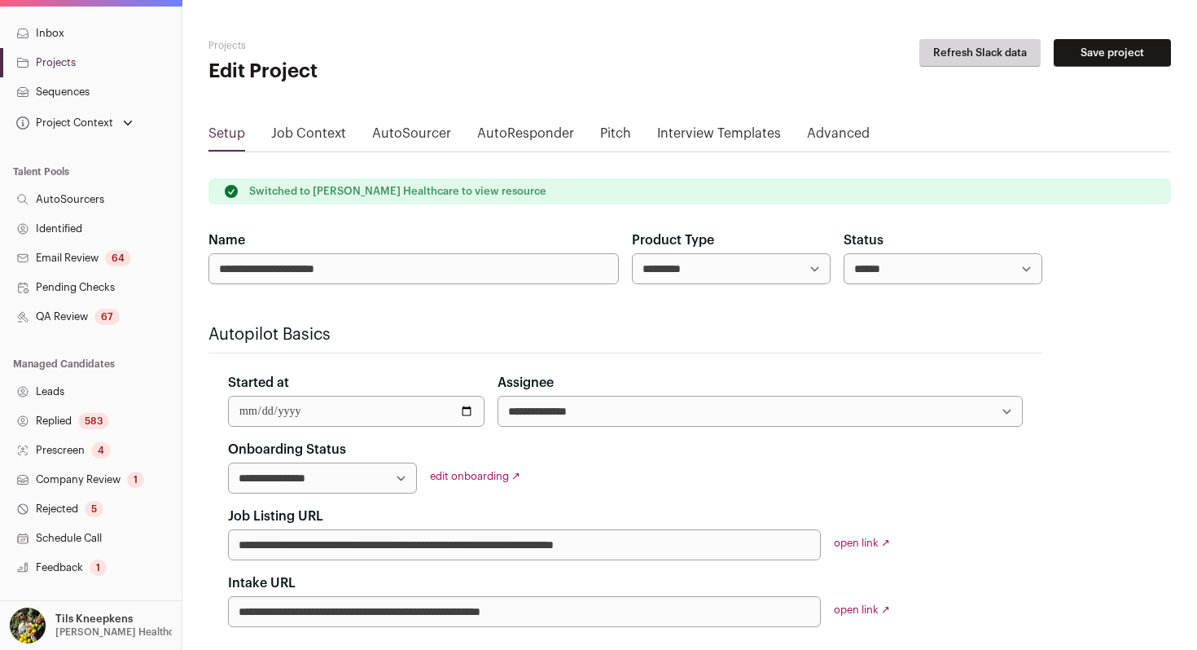
scroll to position [287, 0]
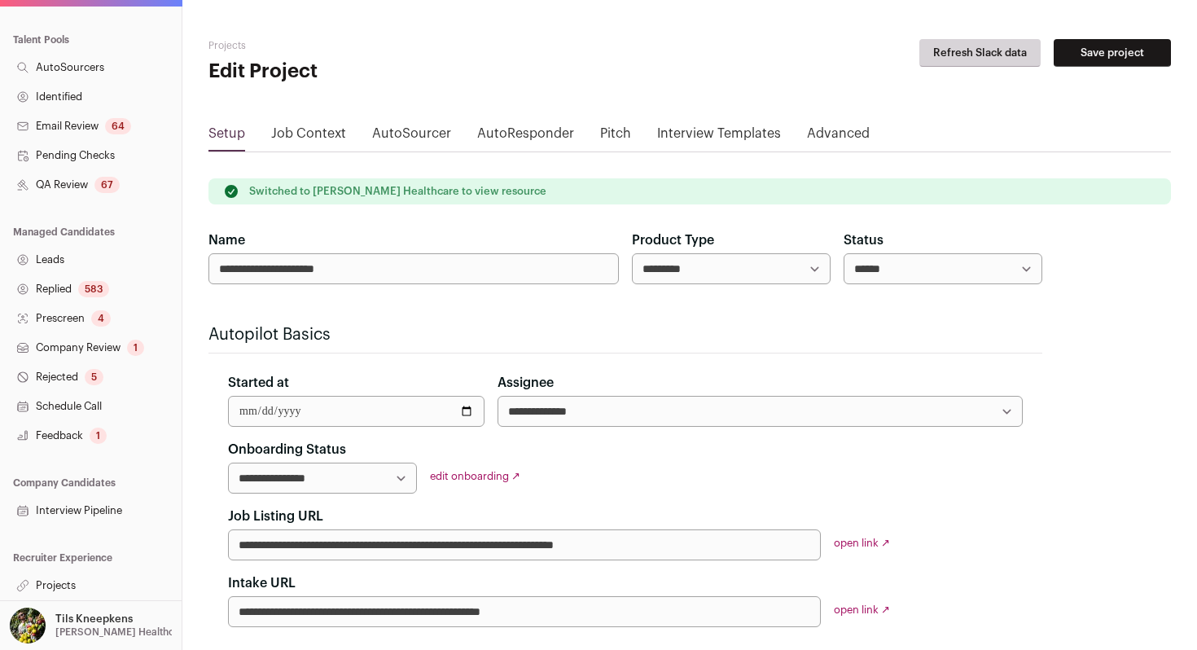
click at [113, 502] on link "Interview Pipeline" at bounding box center [91, 510] width 182 height 29
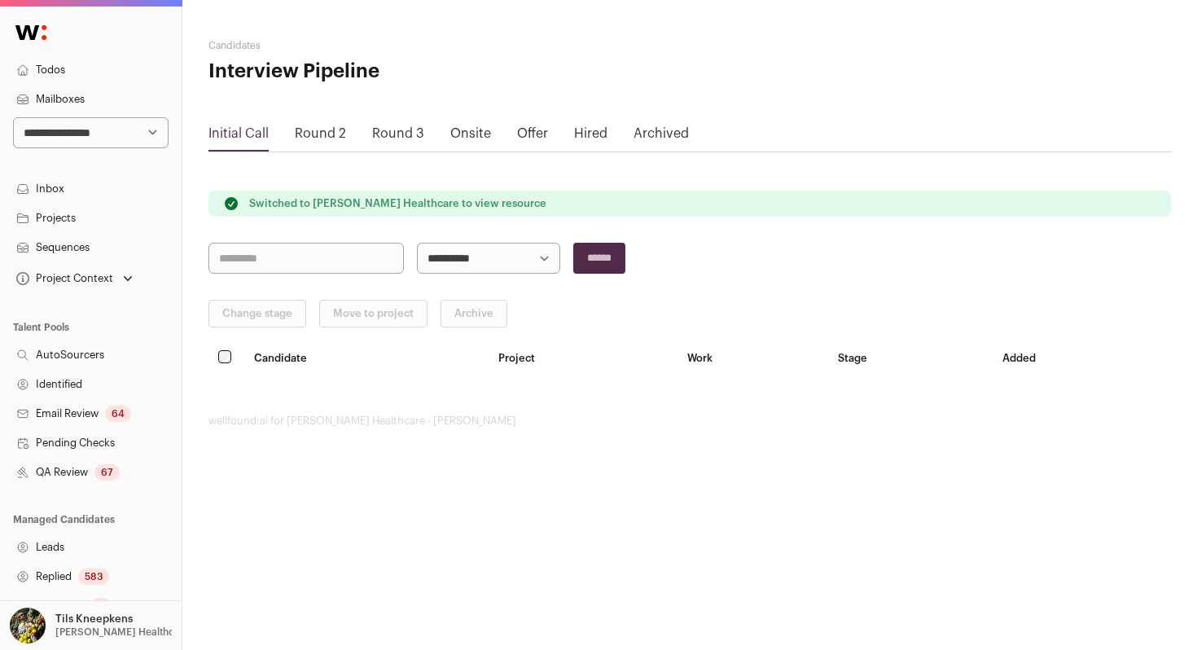
click at [525, 129] on link "Offer" at bounding box center [532, 133] width 31 height 13
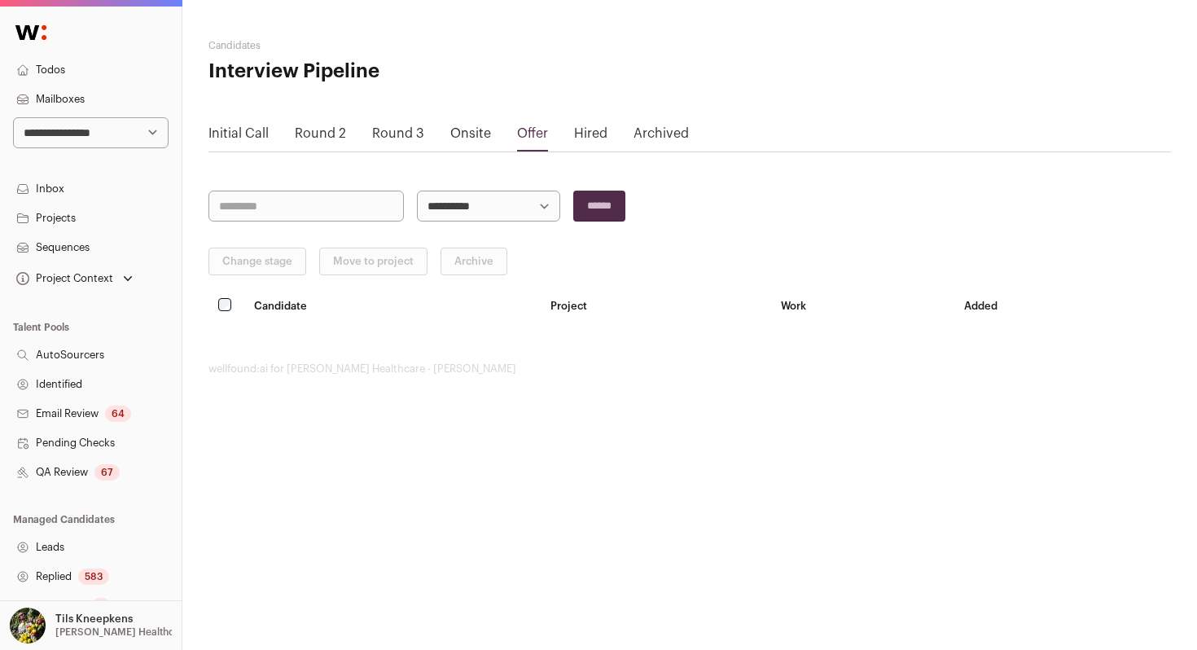
click at [586, 139] on link "Hired" at bounding box center [590, 133] width 33 height 13
click at [674, 131] on link "Archived" at bounding box center [661, 133] width 55 height 13
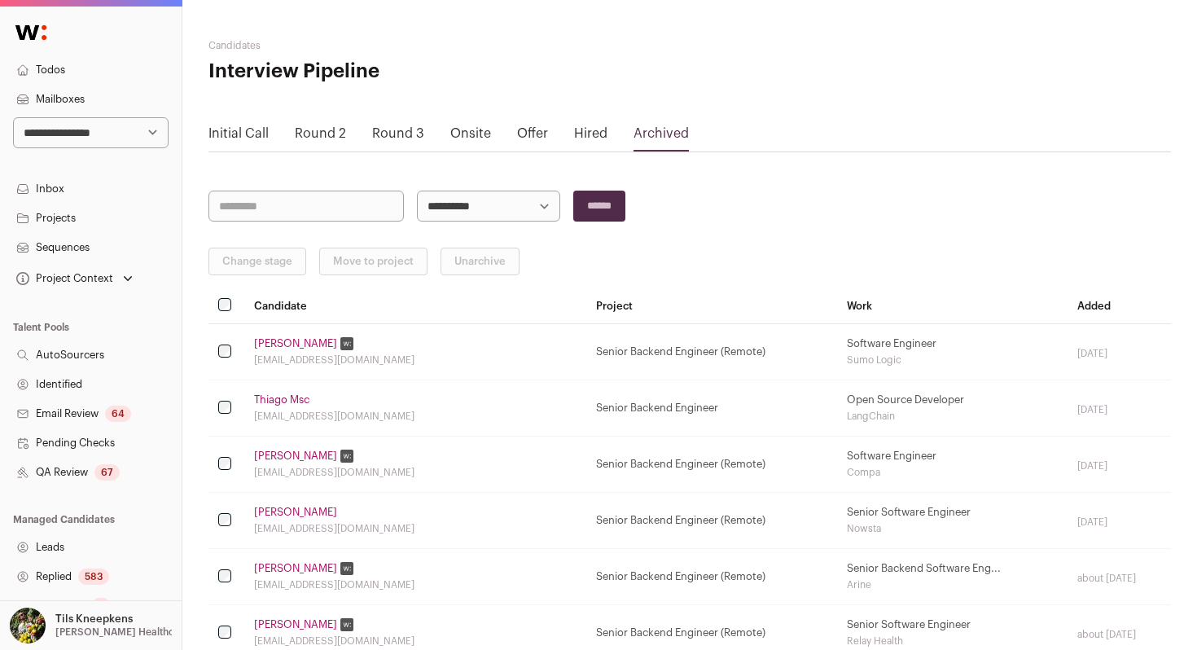
click at [371, 210] on input "search" at bounding box center [305, 206] width 195 height 31
type input "*****"
click at [573, 191] on input "******" at bounding box center [599, 206] width 52 height 31
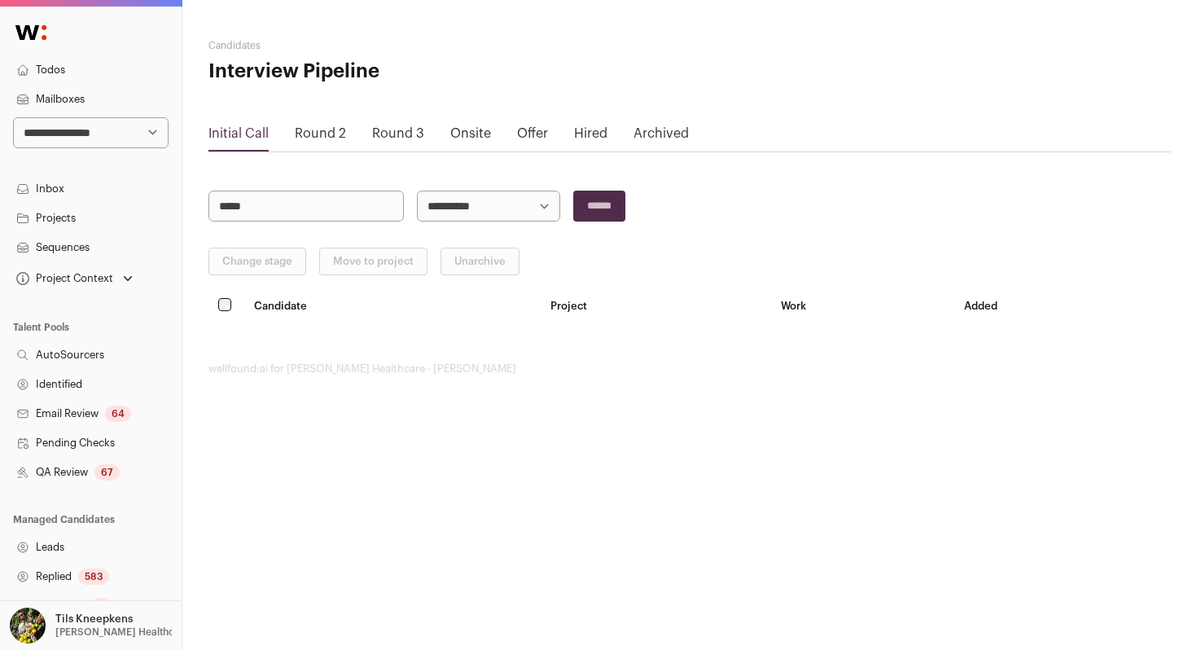
click at [459, 207] on select "**********" at bounding box center [488, 206] width 143 height 31
select select "*****"
click at [621, 211] on input "******" at bounding box center [599, 206] width 52 height 31
click at [537, 131] on link "Offer" at bounding box center [532, 133] width 31 height 13
click at [578, 133] on link "Hired" at bounding box center [590, 133] width 33 height 13
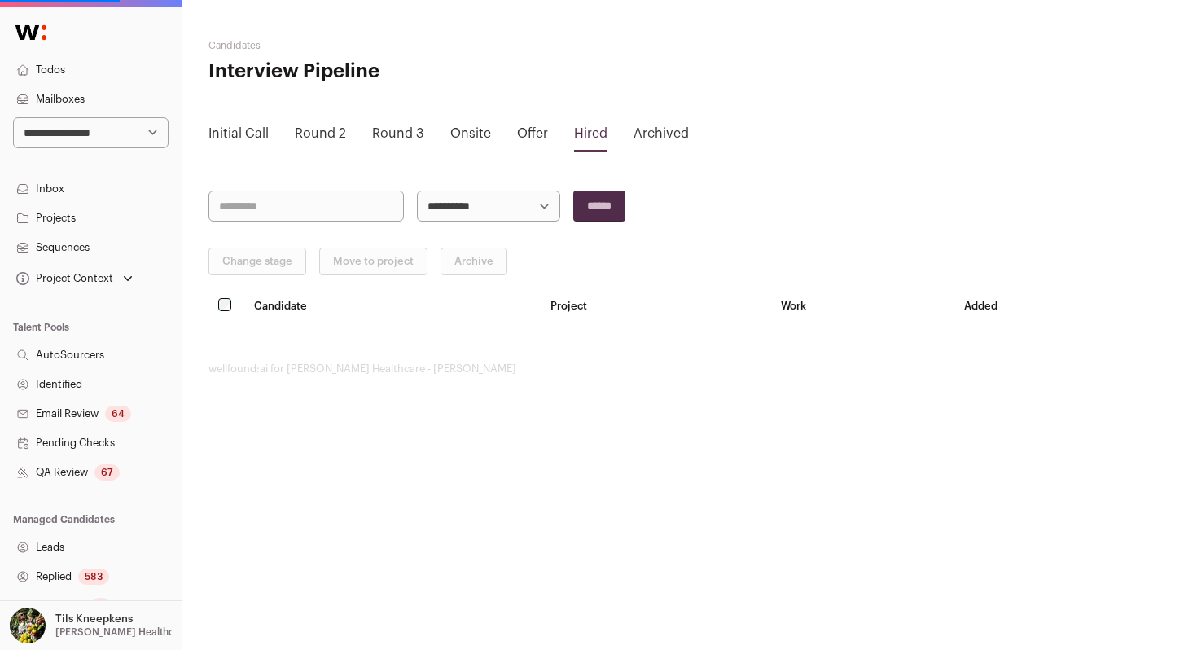
click at [647, 135] on link "Archived" at bounding box center [661, 133] width 55 height 13
click at [471, 131] on link "Onsite" at bounding box center [470, 133] width 41 height 13
click at [403, 133] on link "Round 3" at bounding box center [398, 133] width 52 height 13
click at [318, 131] on link "Round 2" at bounding box center [320, 133] width 51 height 13
click at [245, 129] on link "Initial Call" at bounding box center [238, 133] width 60 height 13
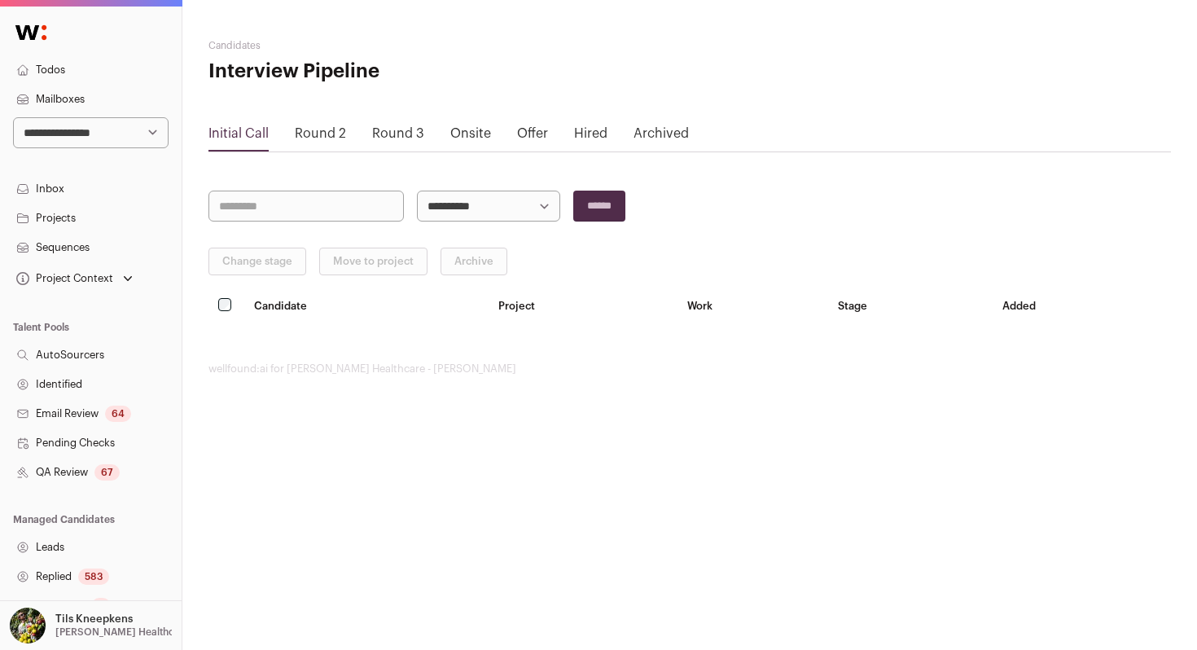
click at [128, 211] on link "Projects" at bounding box center [91, 218] width 182 height 29
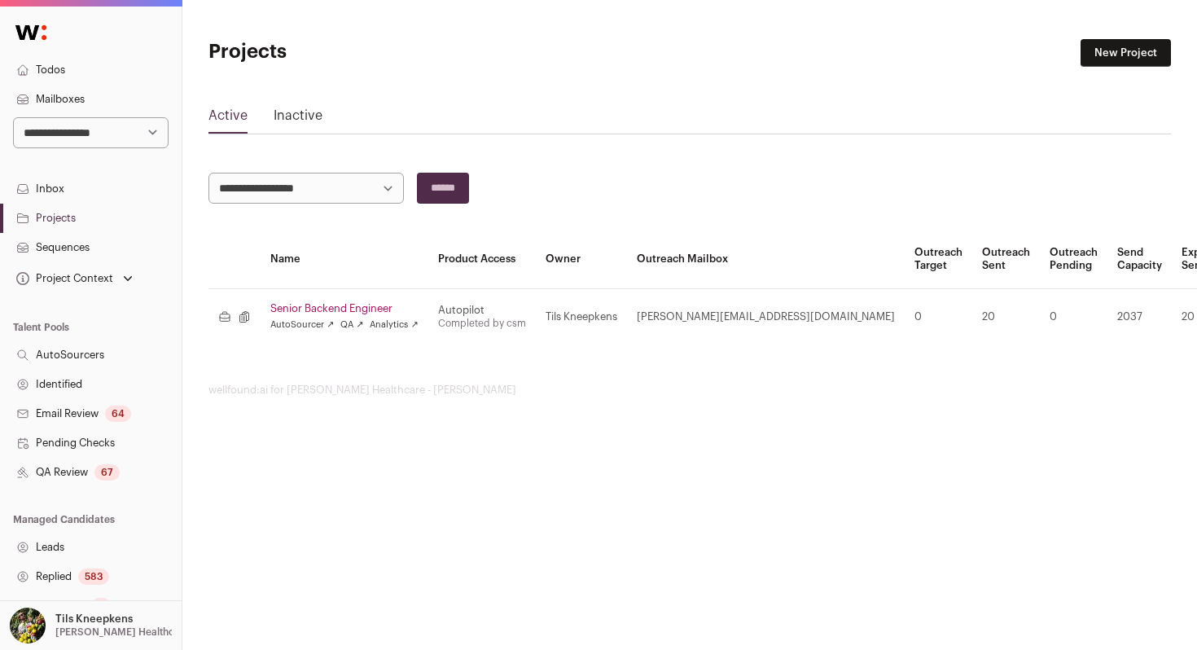
click at [314, 302] on link "Senior Backend Engineer" at bounding box center [344, 308] width 148 height 13
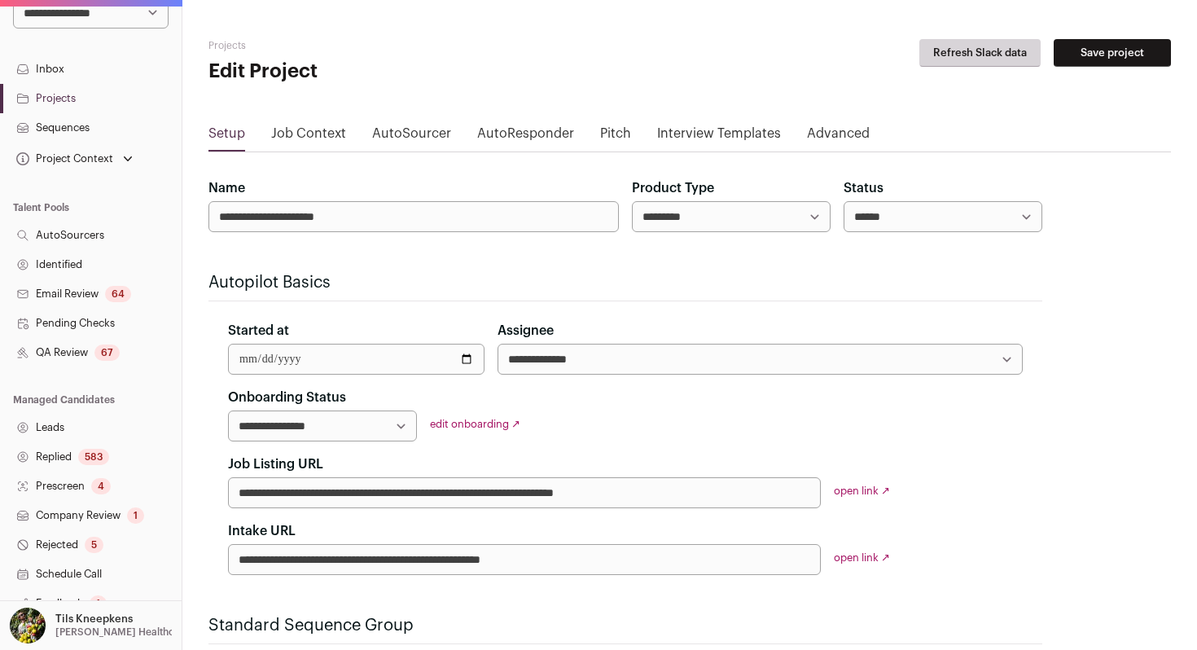
scroll to position [287, 0]
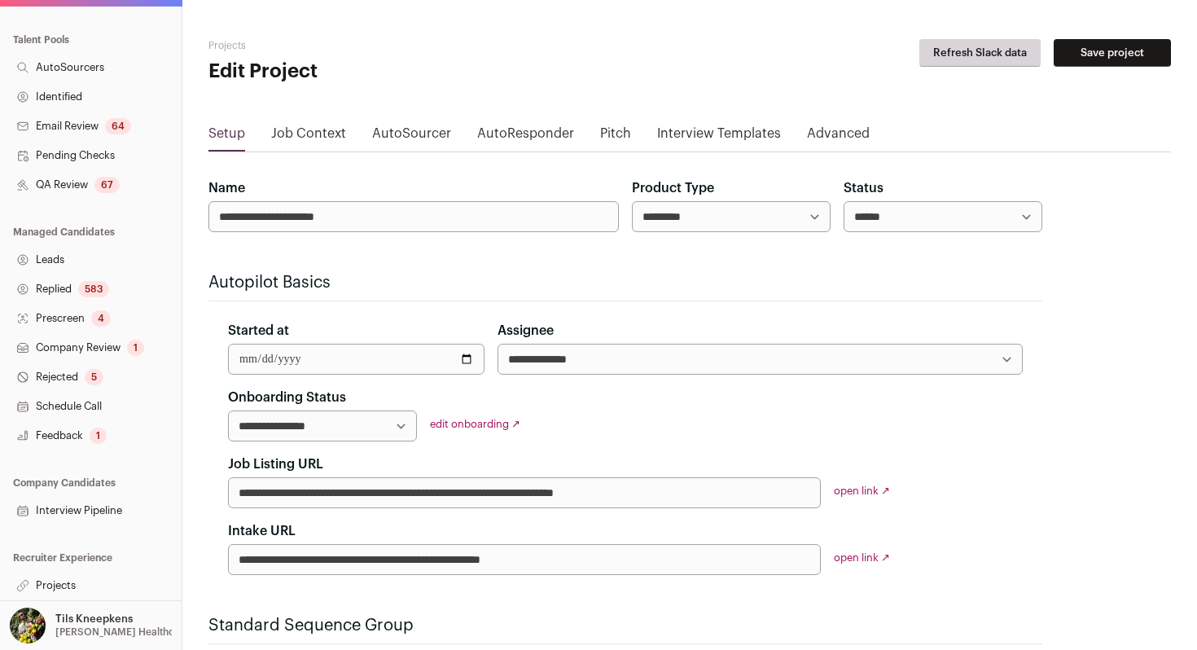
click at [109, 440] on link "Feedback 1" at bounding box center [91, 435] width 182 height 29
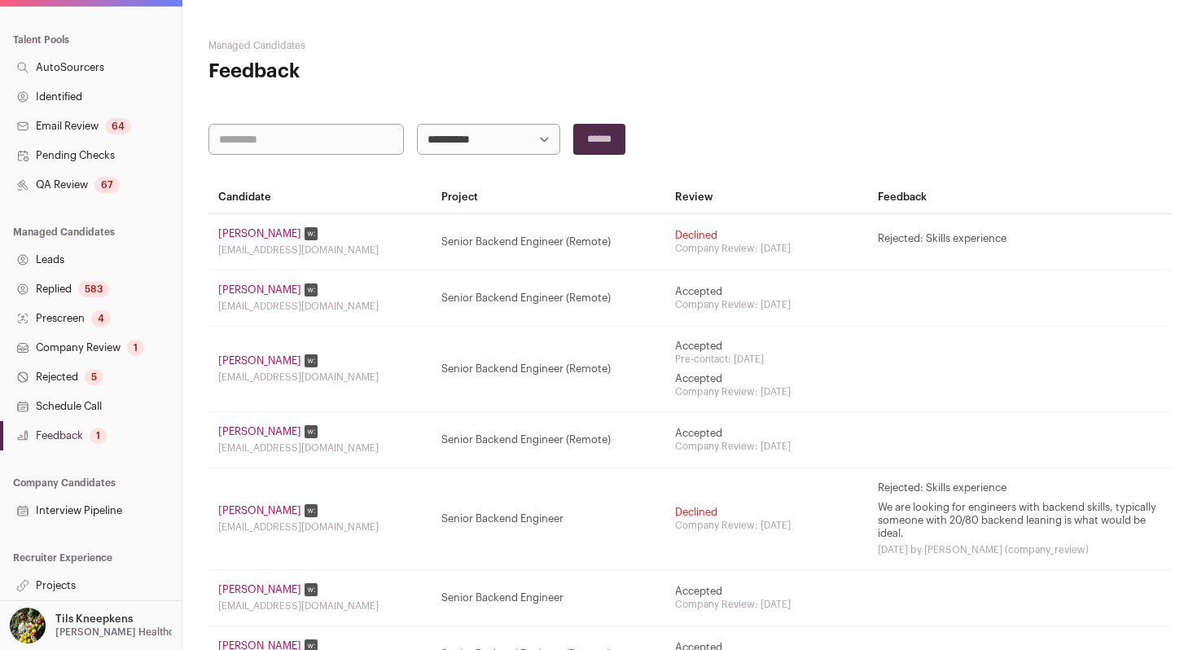
click at [126, 186] on link "QA Review 67" at bounding box center [91, 184] width 182 height 29
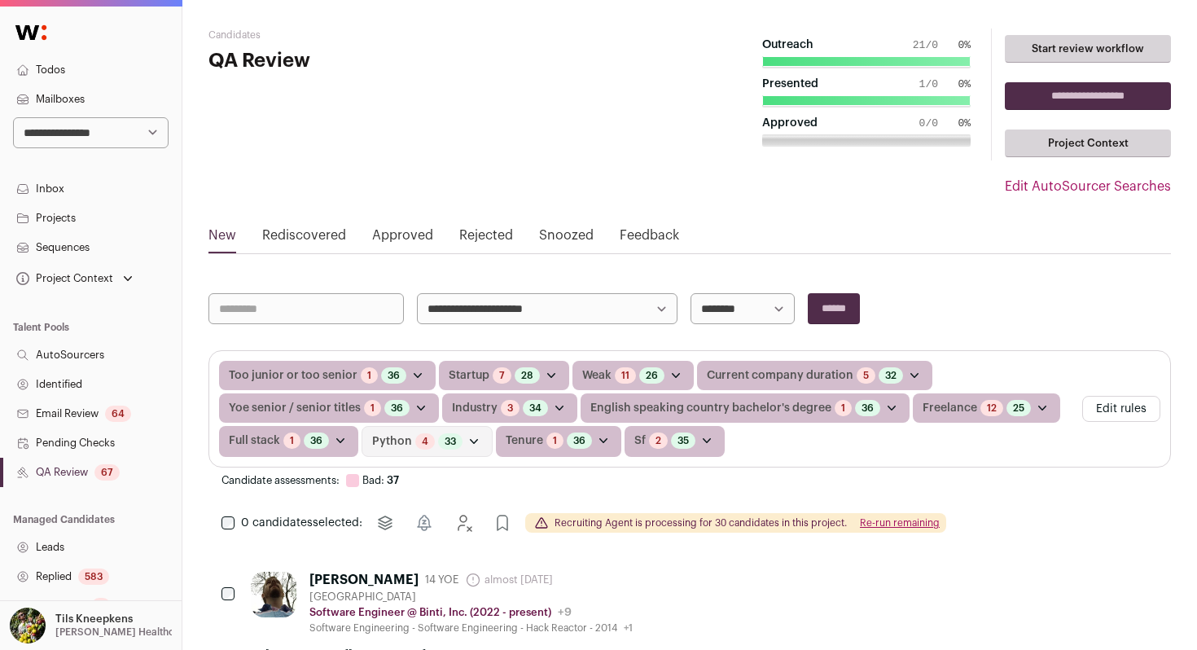
scroll to position [14, 0]
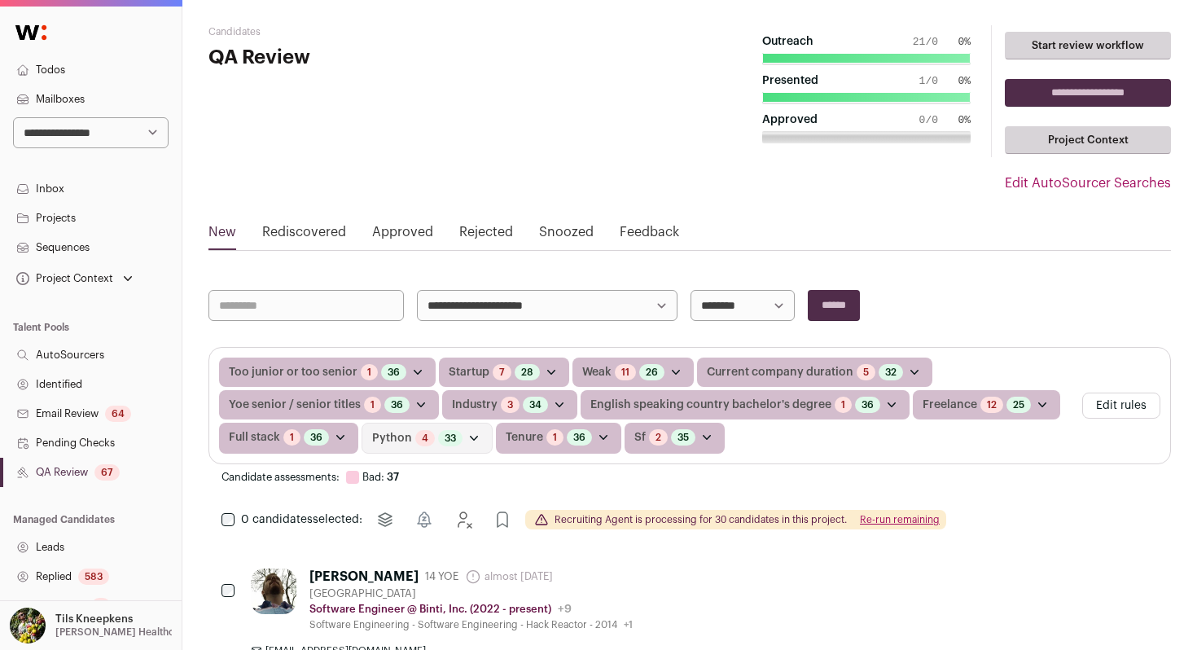
click at [630, 311] on select "**********" at bounding box center [547, 305] width 261 height 31
click at [148, 135] on select "**********" at bounding box center [91, 132] width 156 height 31
click at [97, 68] on link "Todos" at bounding box center [91, 69] width 182 height 29
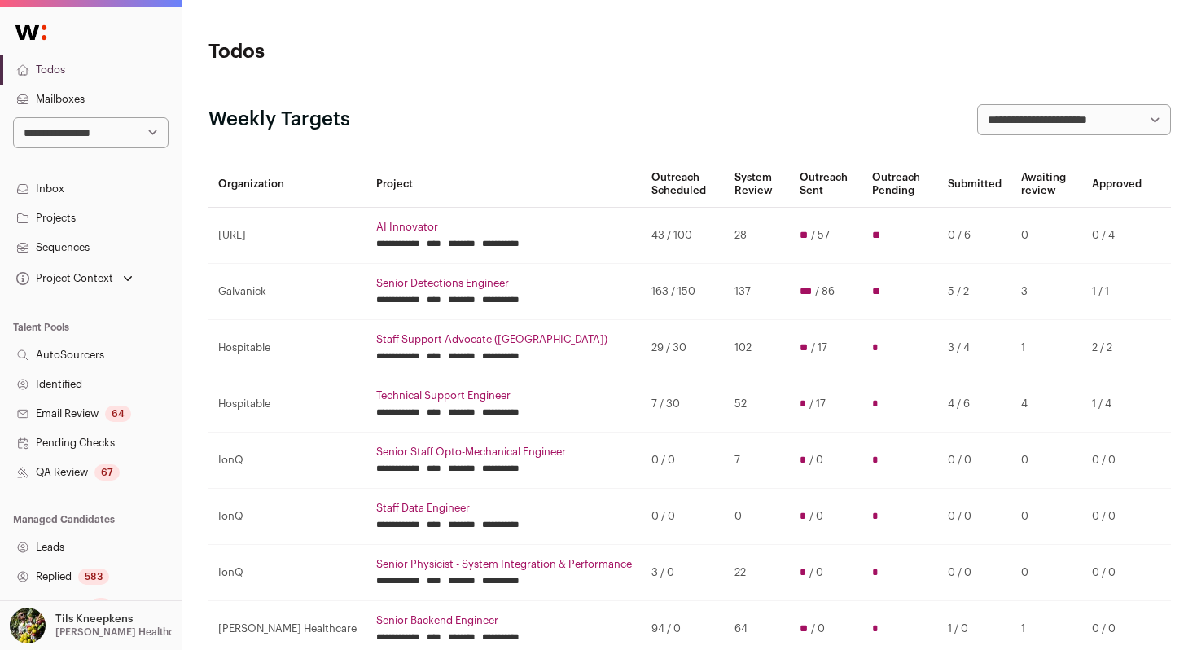
click at [64, 136] on select "**********" at bounding box center [91, 132] width 156 height 31
select select "*****"
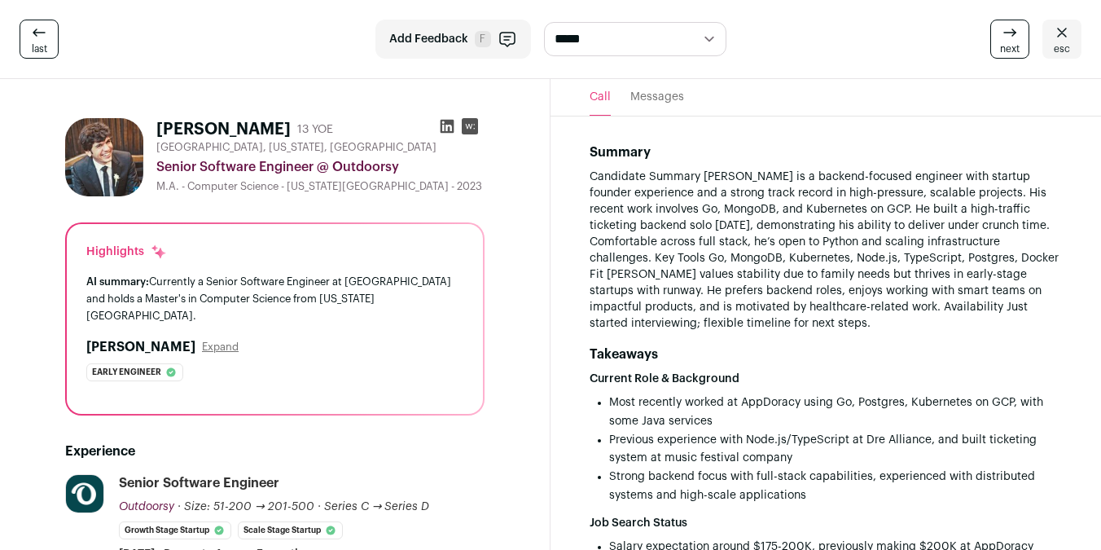
click at [1060, 38] on icon at bounding box center [1062, 33] width 20 height 20
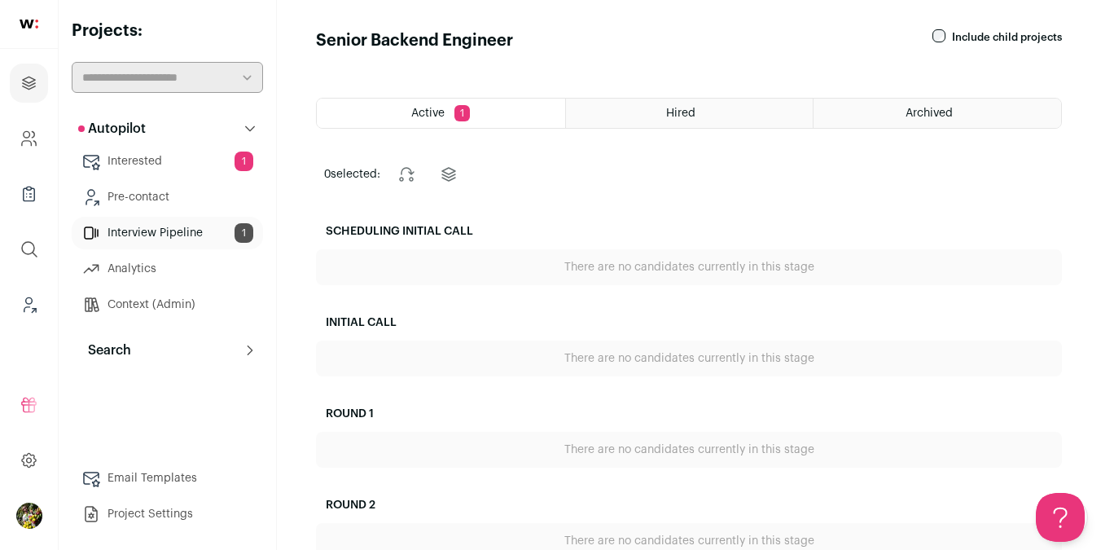
click at [207, 162] on link "Interested 1" at bounding box center [167, 161] width 191 height 33
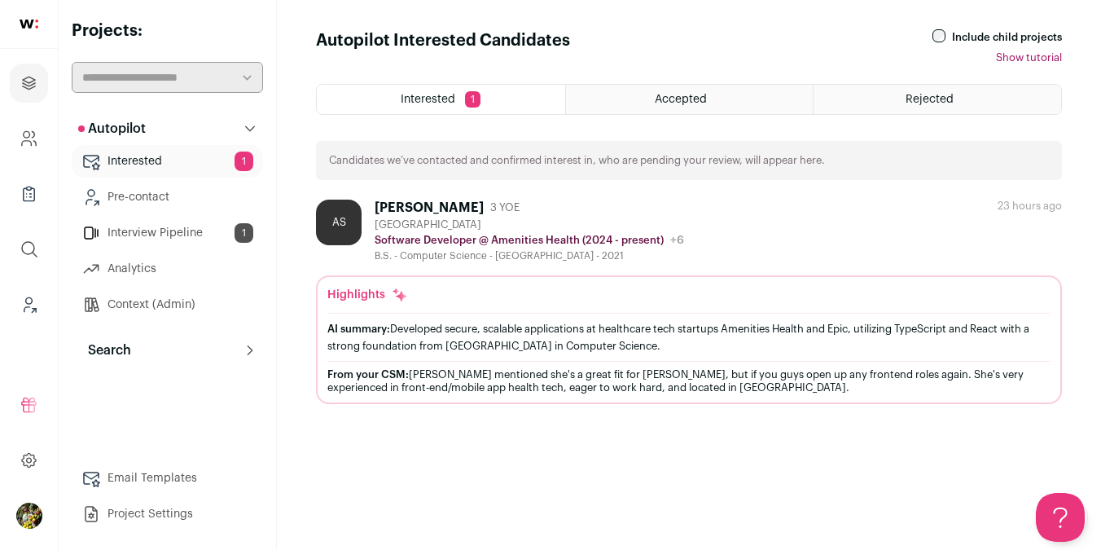
click at [214, 234] on link "Interview Pipeline 1" at bounding box center [167, 233] width 191 height 33
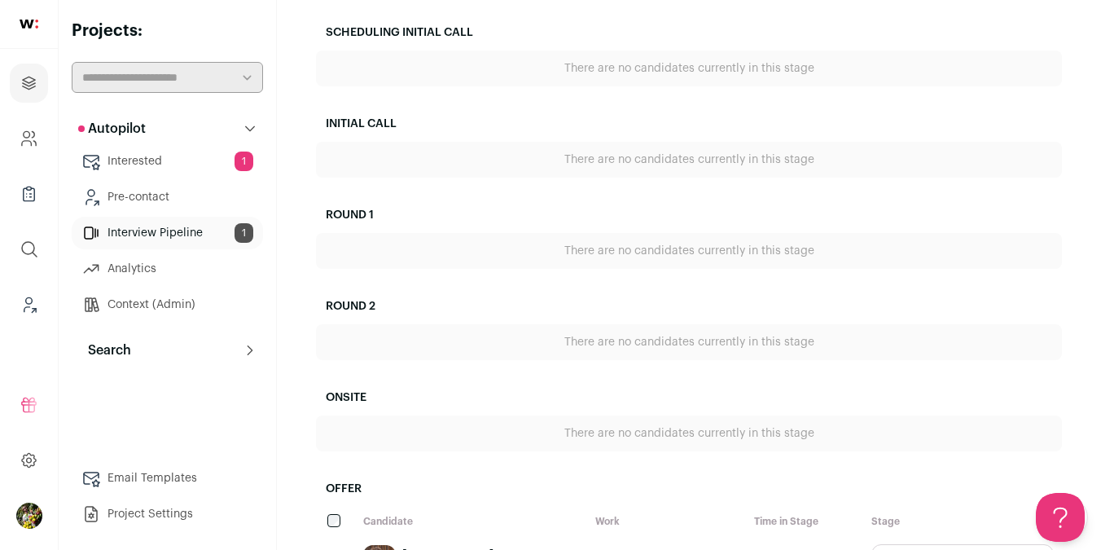
scroll to position [266, 0]
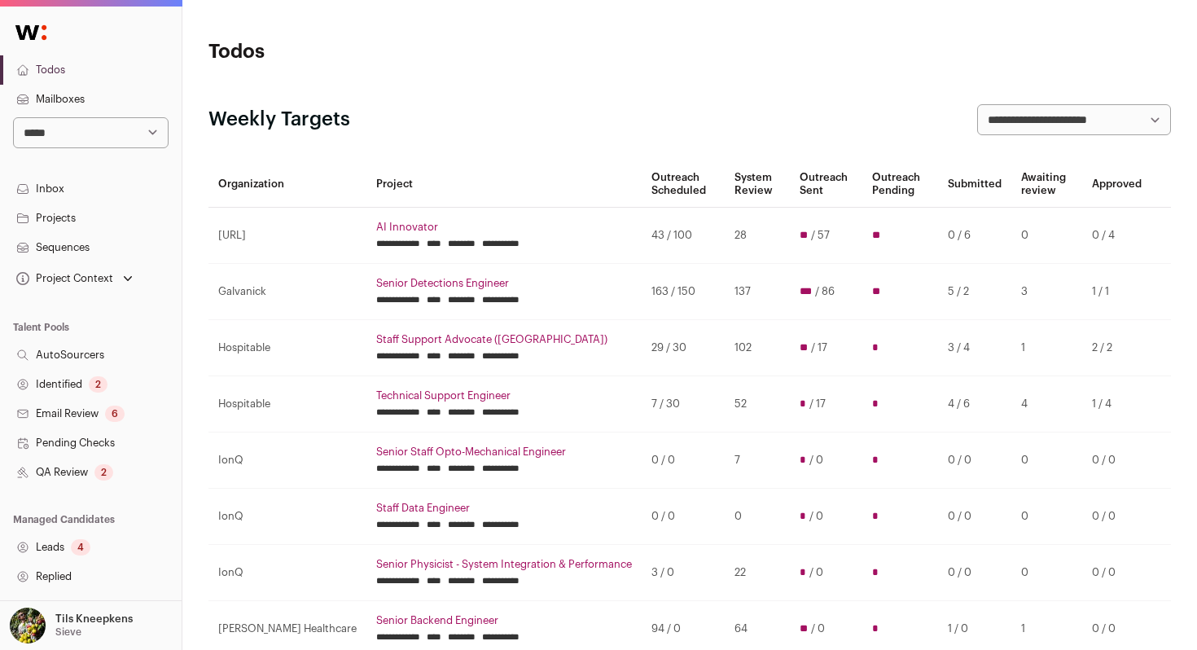
click at [118, 375] on link "Identified 2" at bounding box center [91, 384] width 182 height 29
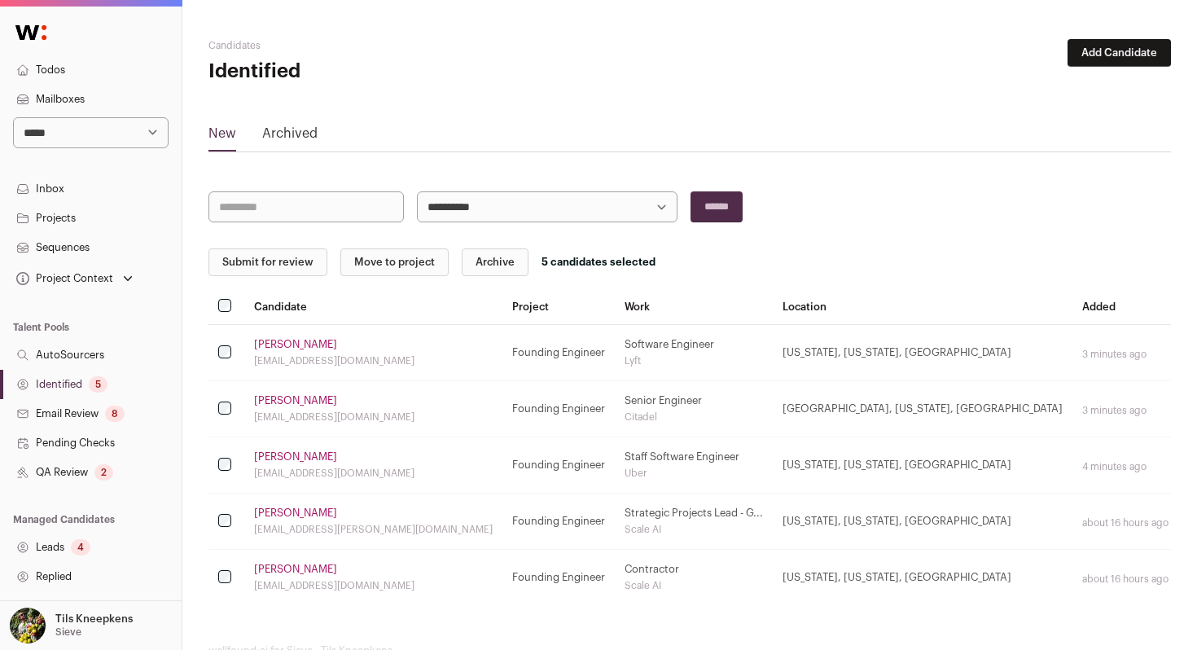
click at [243, 263] on button "Submit for review" at bounding box center [267, 262] width 119 height 28
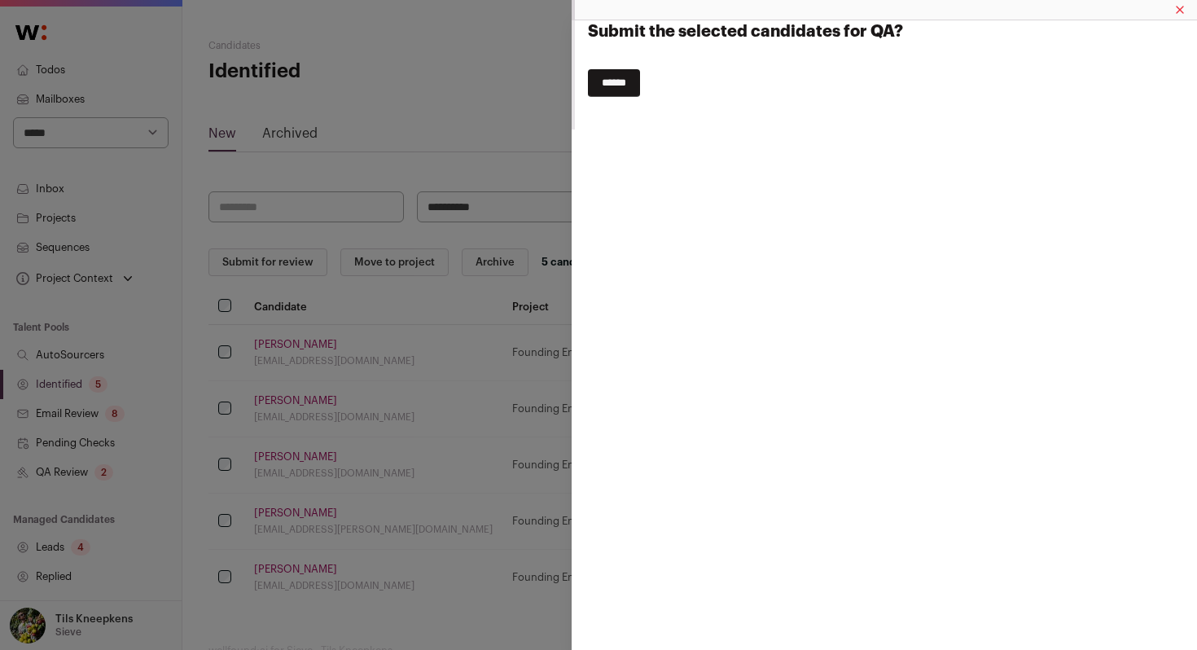
click at [640, 86] on input "******" at bounding box center [614, 83] width 52 height 28
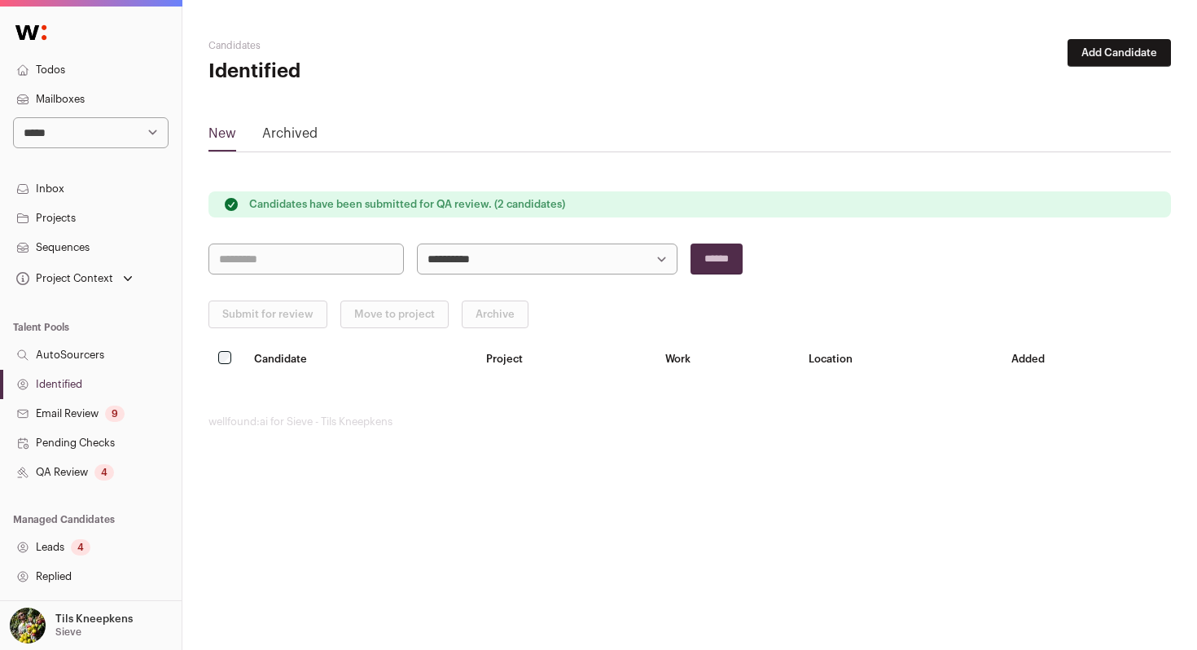
click at [90, 129] on select "**********" at bounding box center [91, 132] width 156 height 31
select select "****"
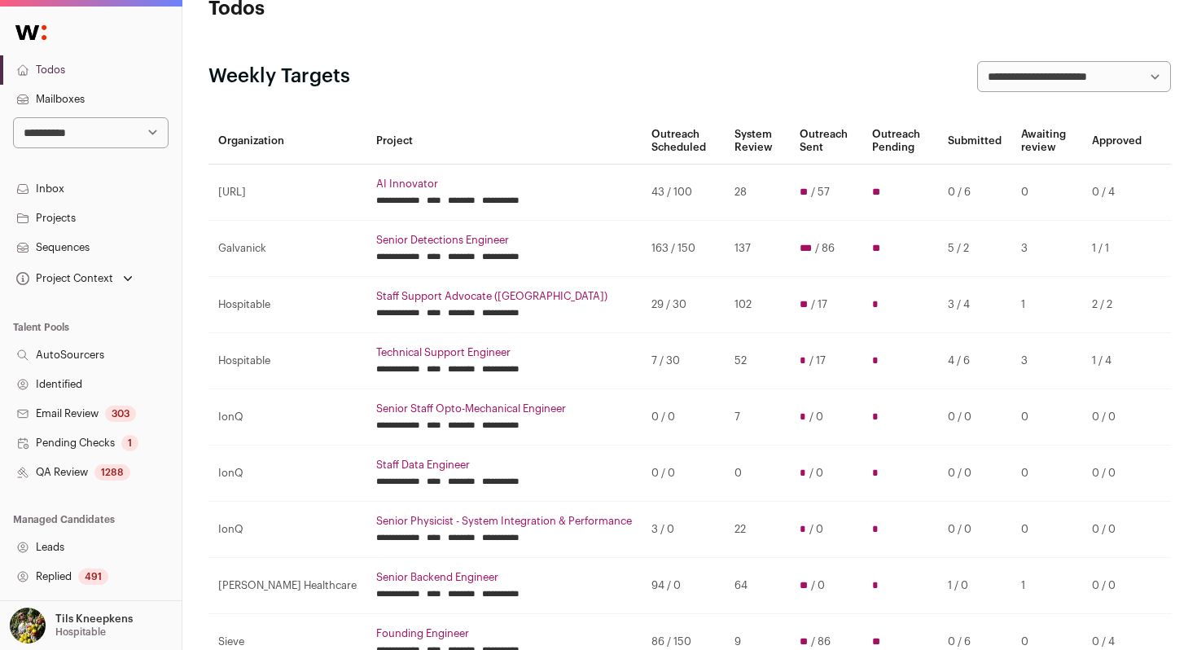
scroll to position [45, 0]
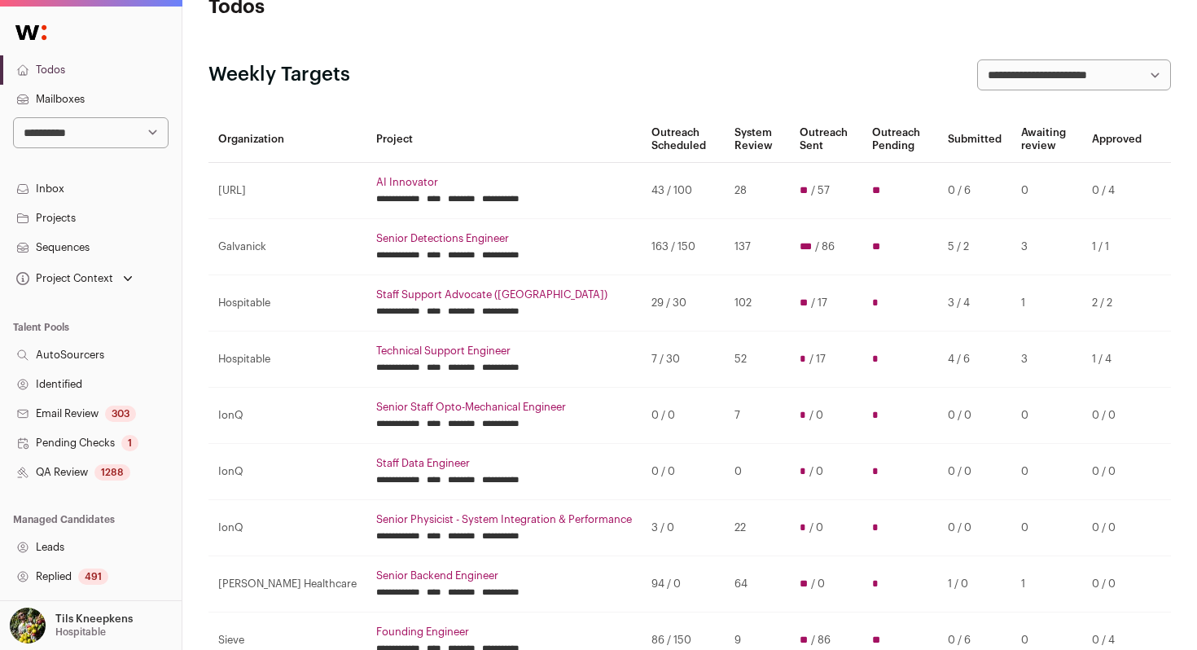
click at [104, 213] on link "Projects" at bounding box center [91, 218] width 182 height 29
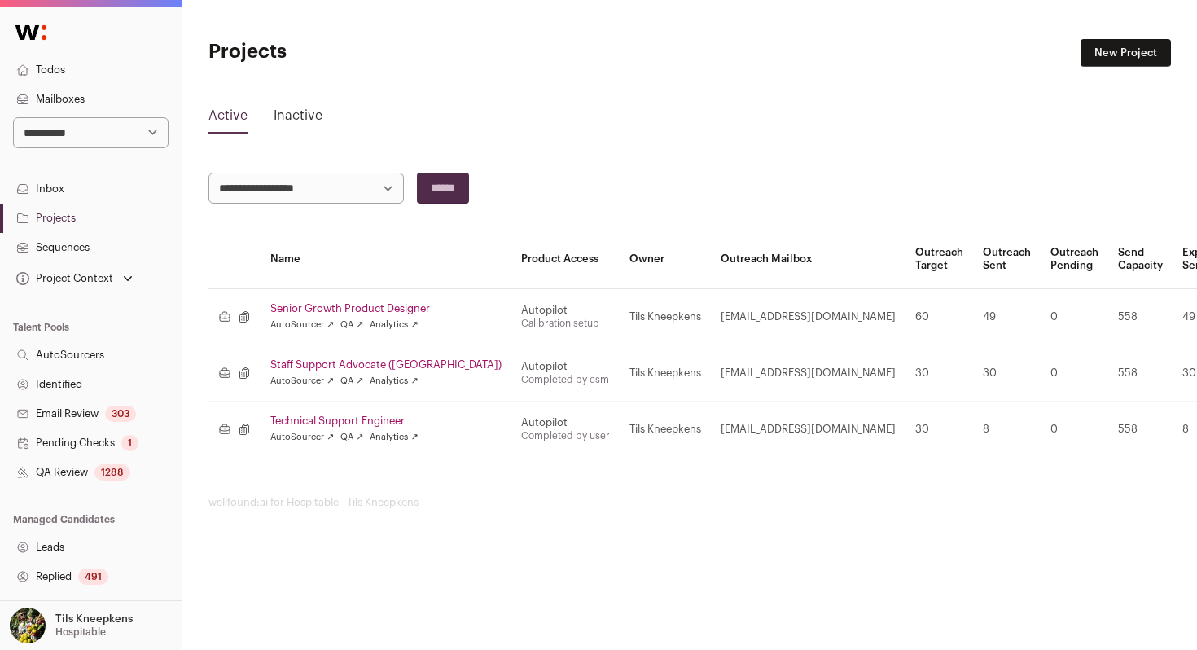
scroll to position [0, 5]
click at [287, 112] on link "Inactive" at bounding box center [293, 119] width 49 height 26
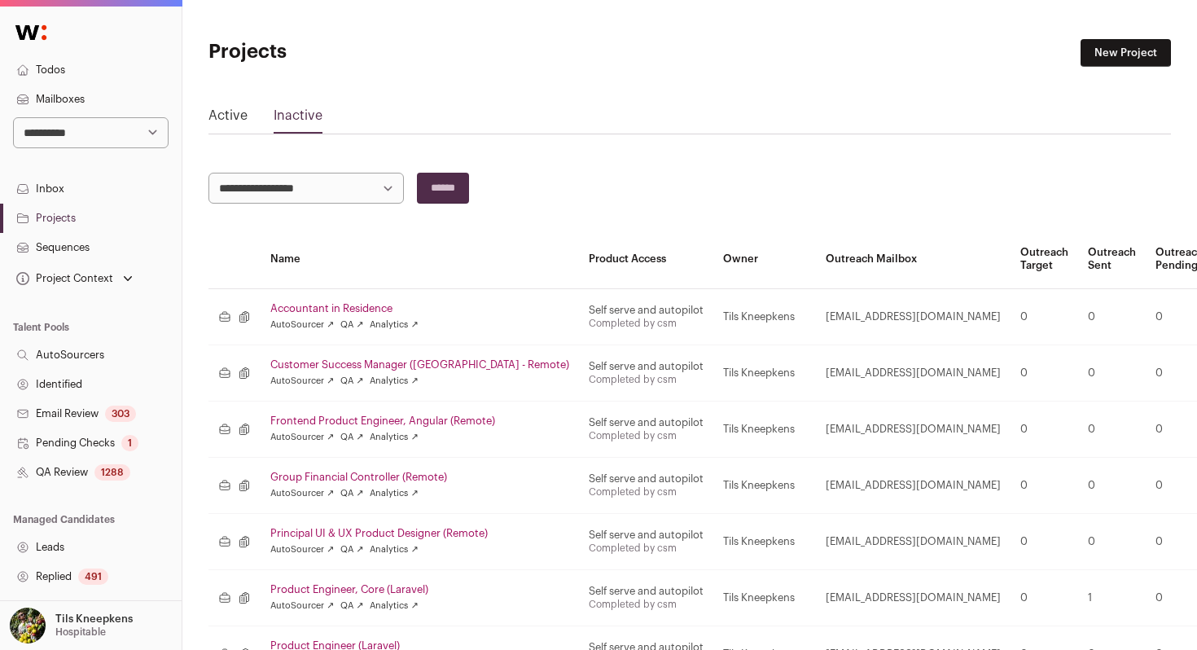
click at [105, 213] on link "Projects" at bounding box center [91, 218] width 182 height 29
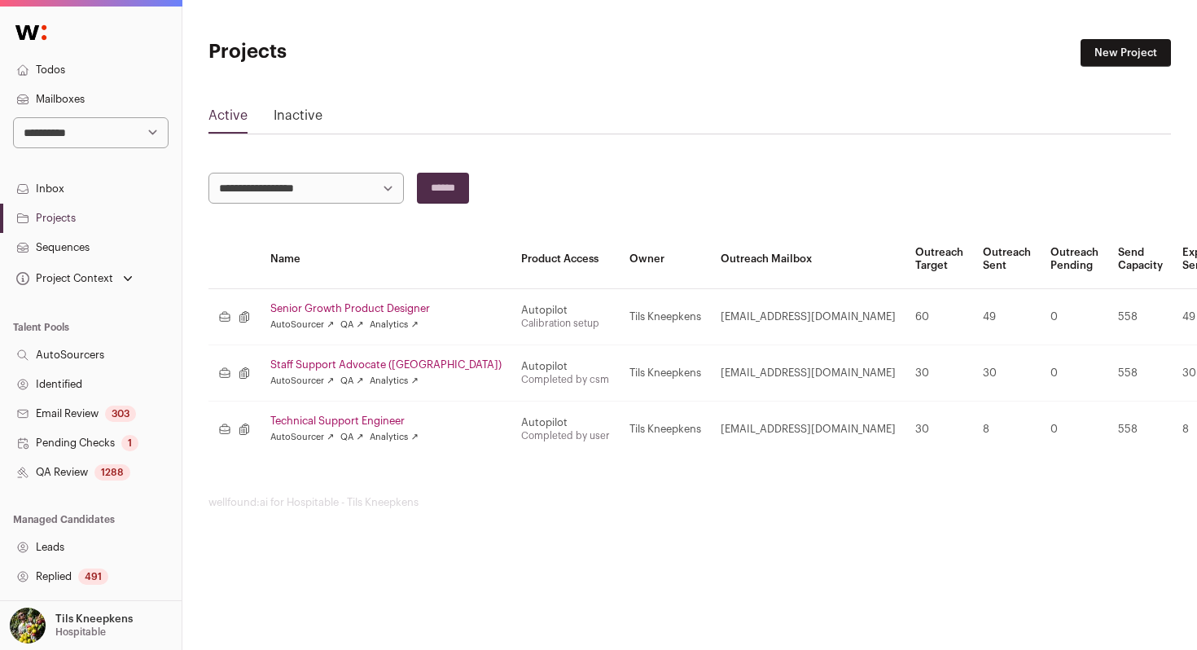
click at [122, 110] on link "Mailboxes" at bounding box center [91, 99] width 182 height 29
click at [116, 123] on select "**********" at bounding box center [91, 132] width 156 height 31
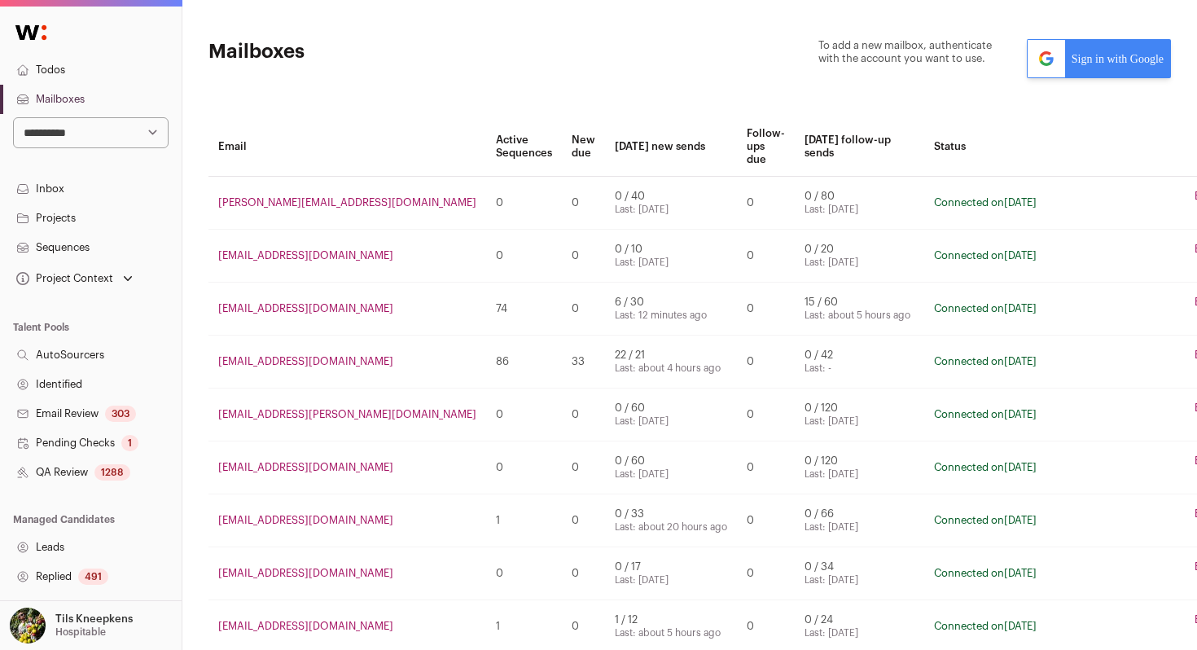
click at [142, 135] on select "**********" at bounding box center [91, 132] width 156 height 31
select select "****"
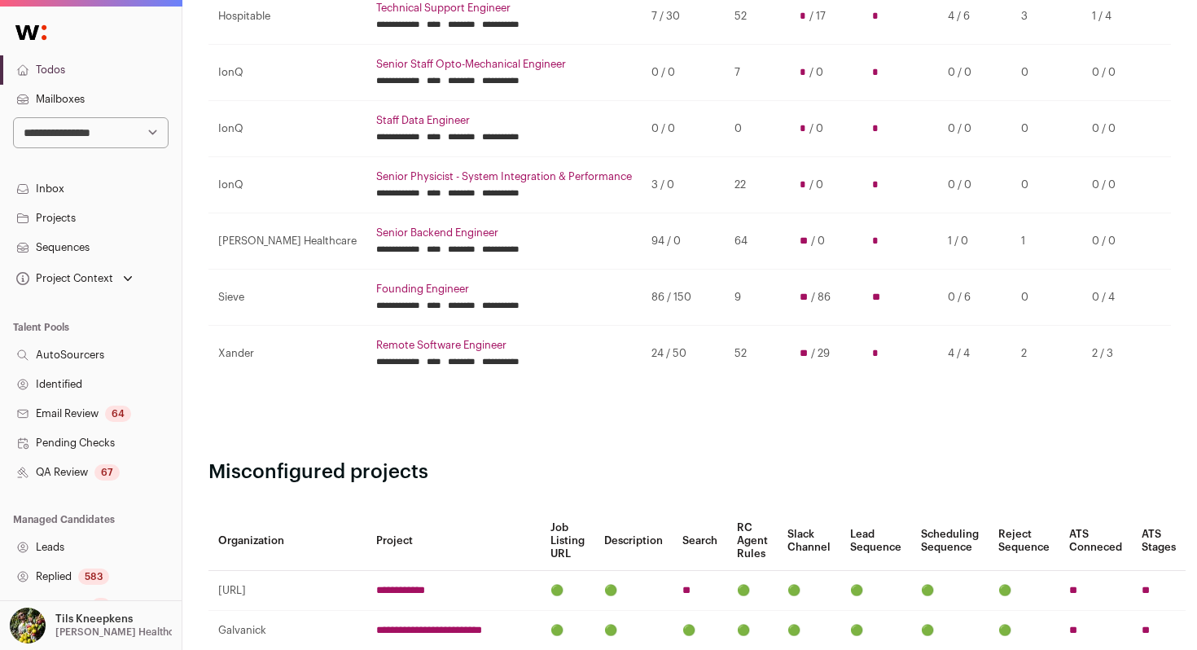
scroll to position [287, 0]
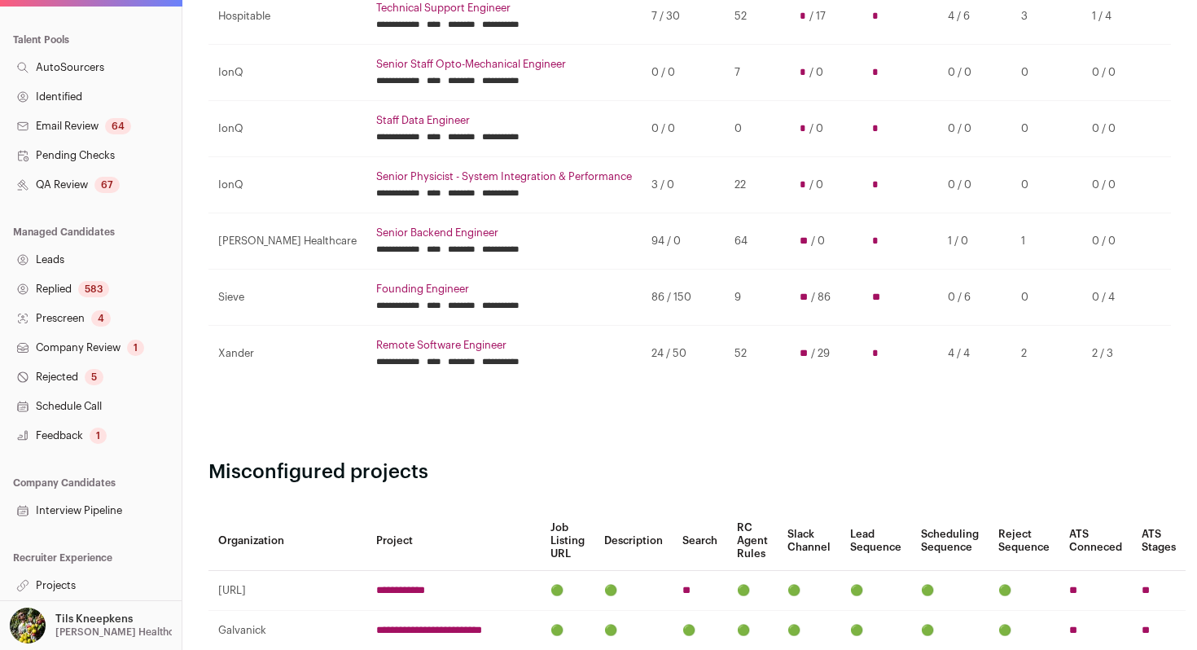
click at [116, 506] on link "Interview Pipeline" at bounding box center [91, 510] width 182 height 29
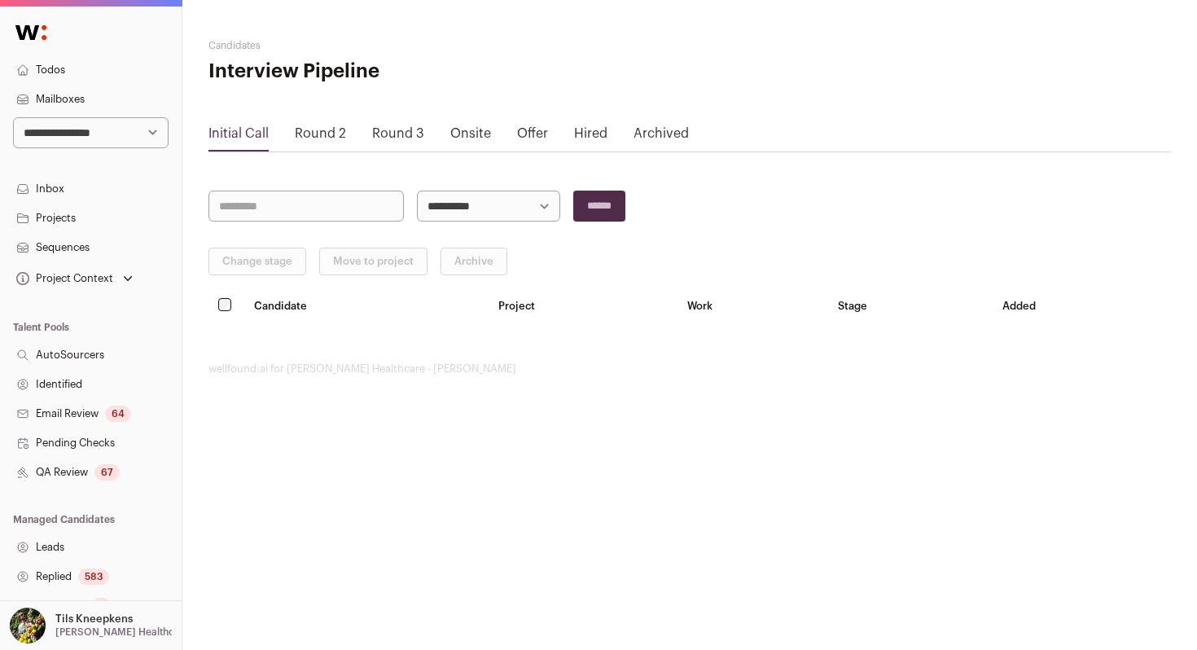
click at [521, 132] on link "Offer" at bounding box center [532, 133] width 31 height 13
click at [665, 141] on div "Archived" at bounding box center [661, 138] width 55 height 28
click at [670, 134] on link "Archived" at bounding box center [661, 133] width 55 height 13
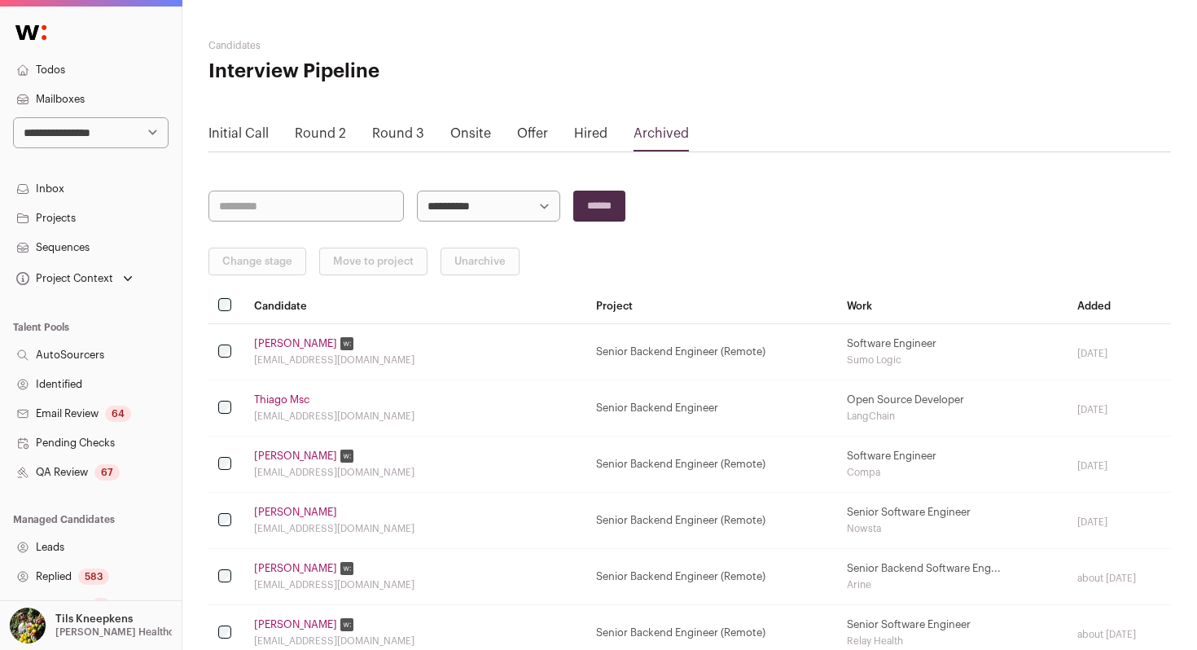
click at [105, 72] on link "Todos" at bounding box center [91, 69] width 182 height 29
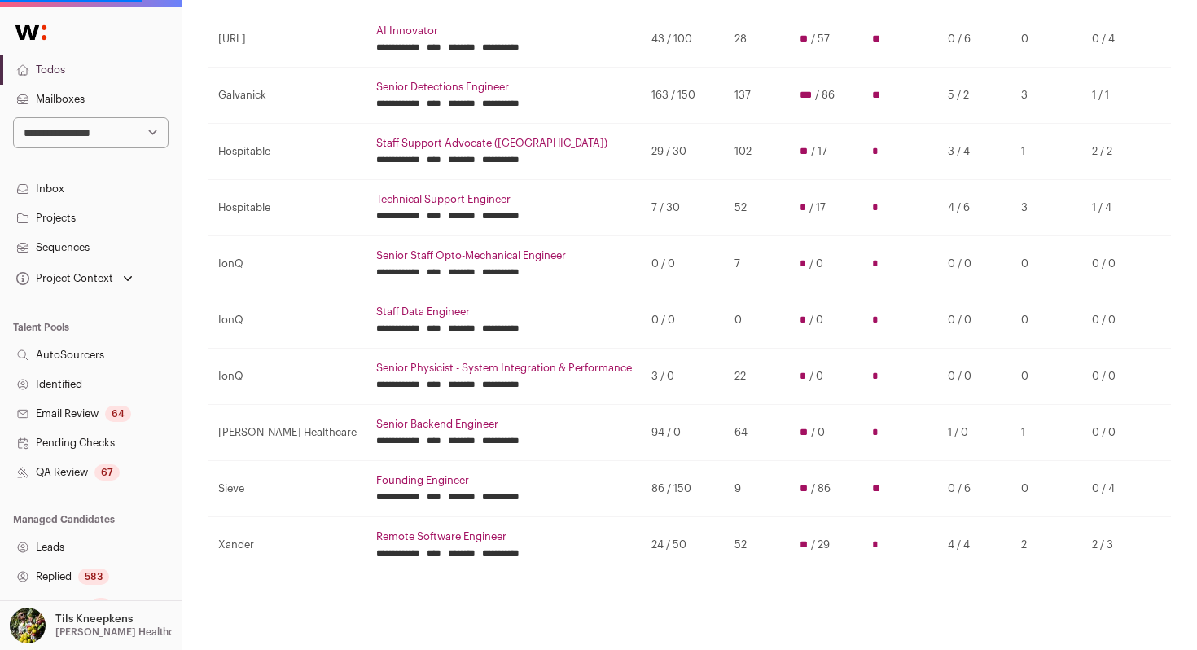
scroll to position [198, 0]
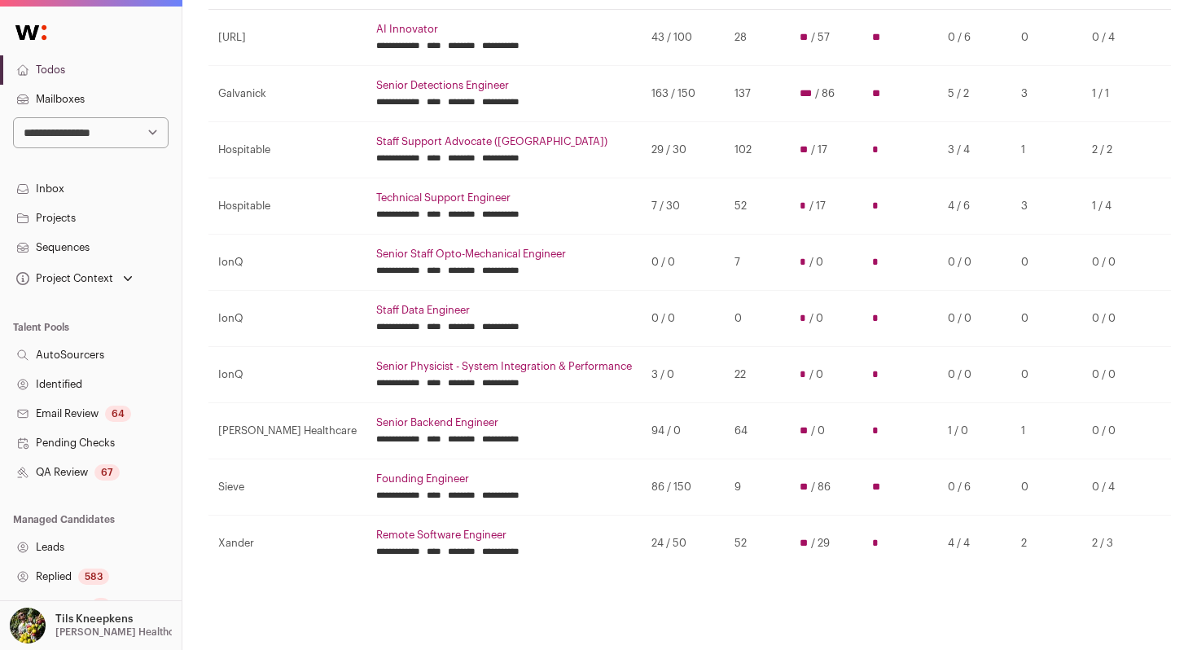
click at [376, 143] on link "Staff Support Advocate ([GEOGRAPHIC_DATA])" at bounding box center [504, 141] width 256 height 13
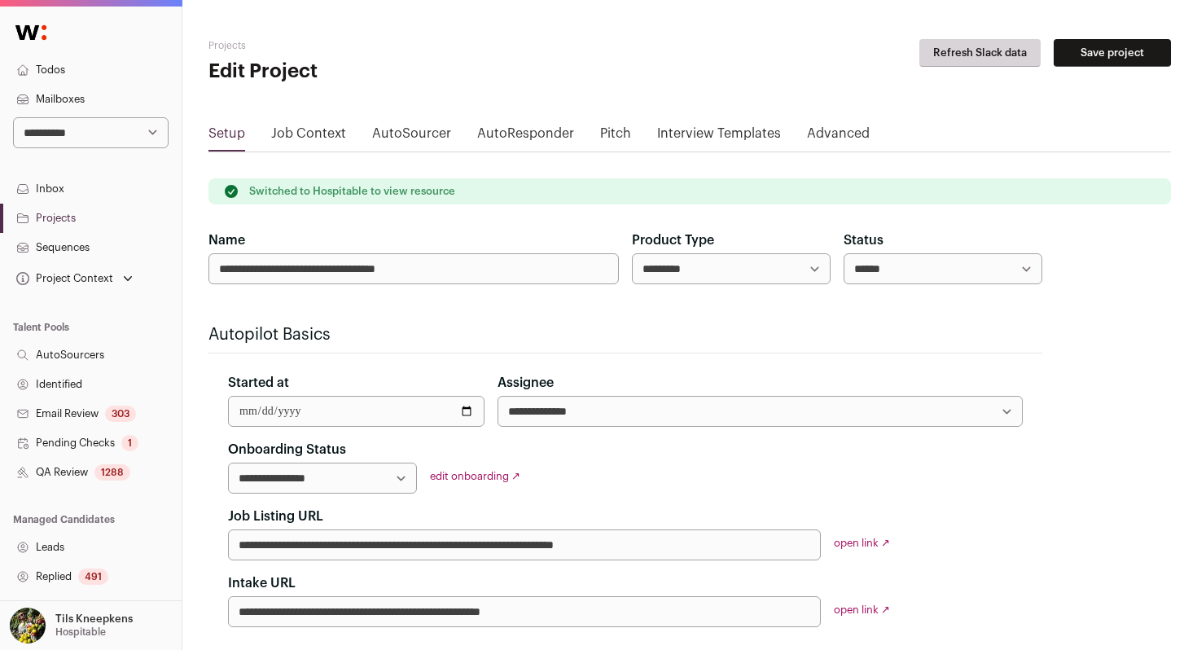
click at [121, 464] on div "1288" at bounding box center [112, 472] width 36 height 16
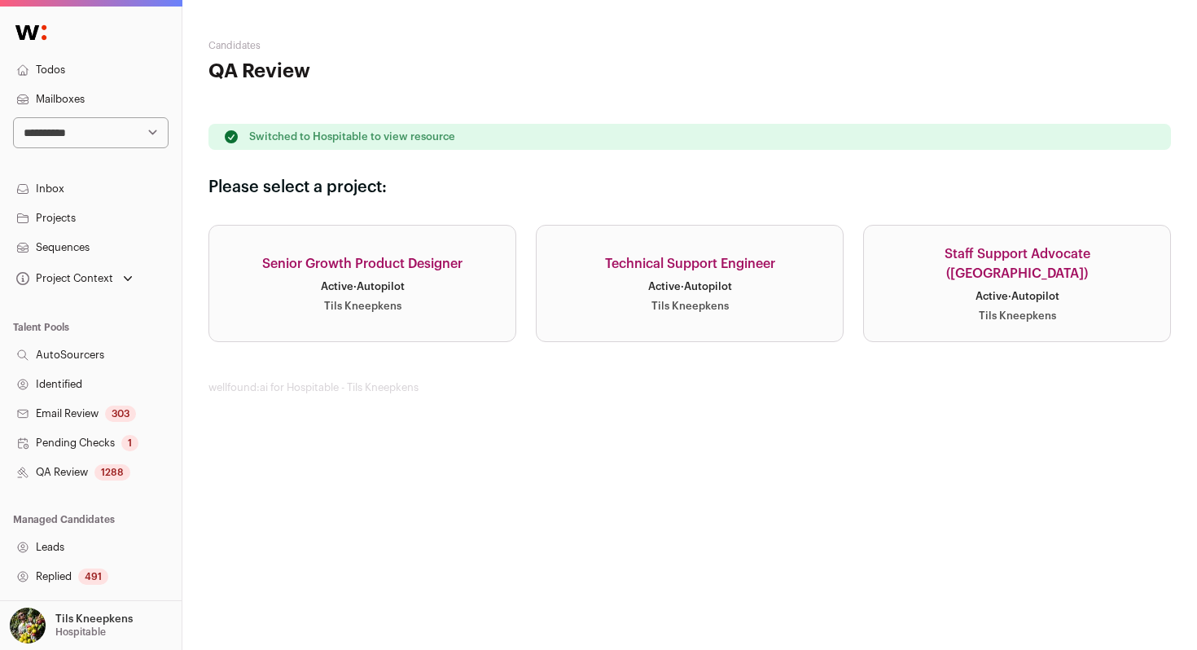
click at [916, 266] on div "Staff Support Advocate ([GEOGRAPHIC_DATA])" at bounding box center [1017, 263] width 267 height 39
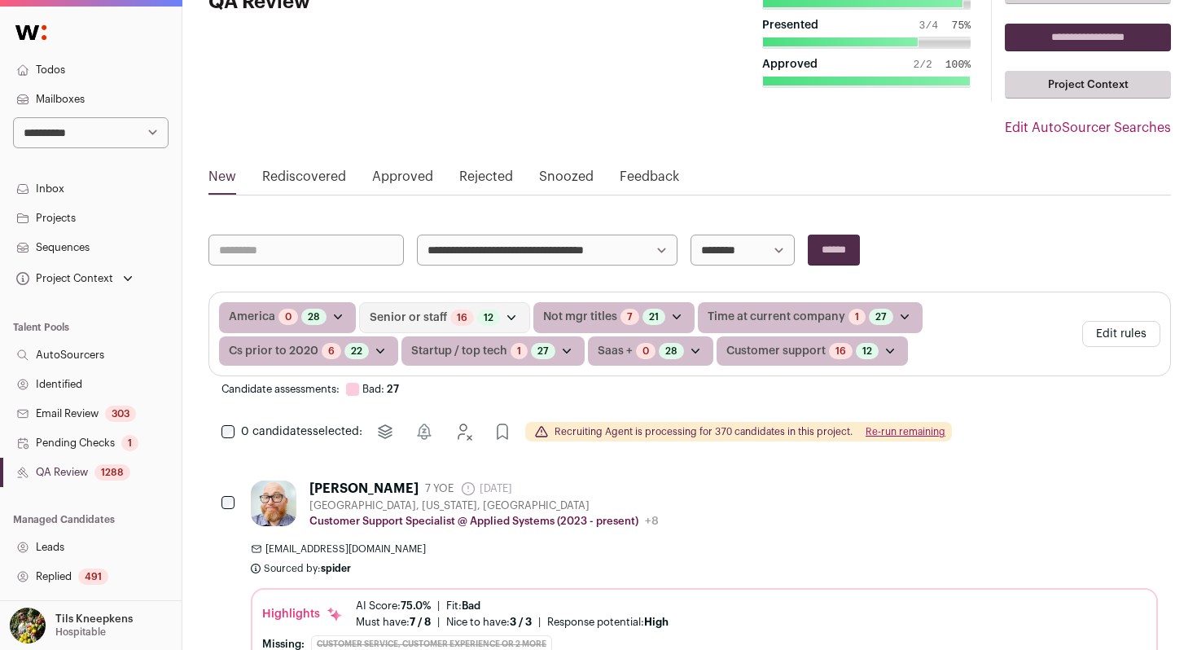
scroll to position [76, 0]
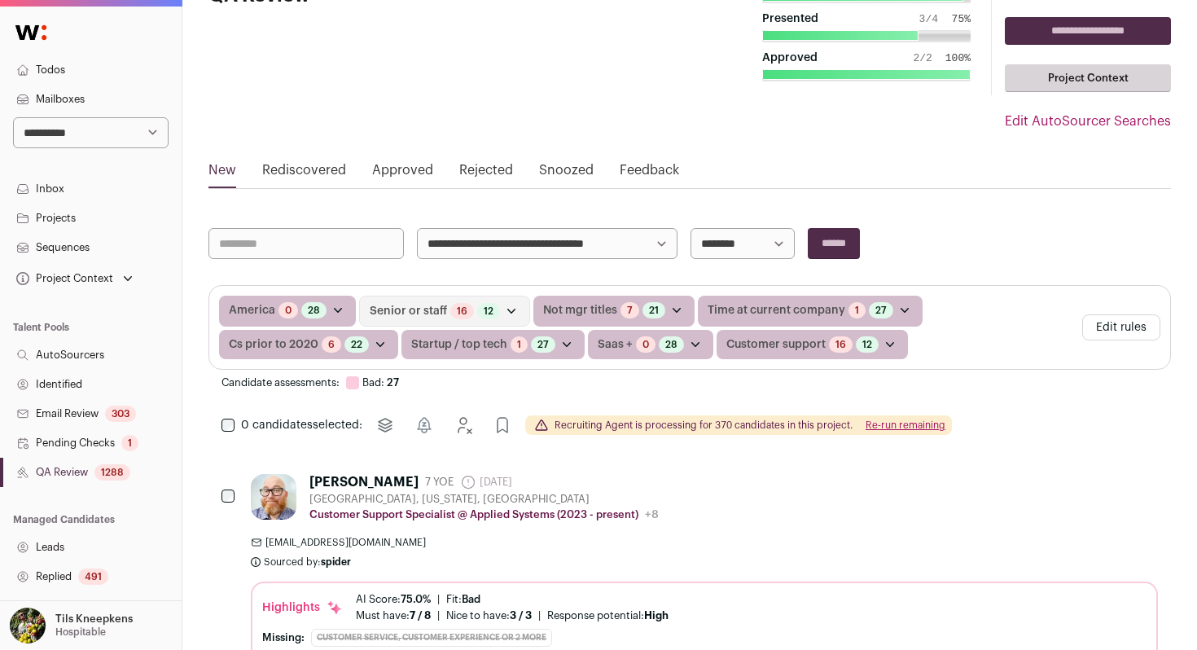
click at [906, 423] on button "Re-run remaining" at bounding box center [906, 425] width 80 height 13
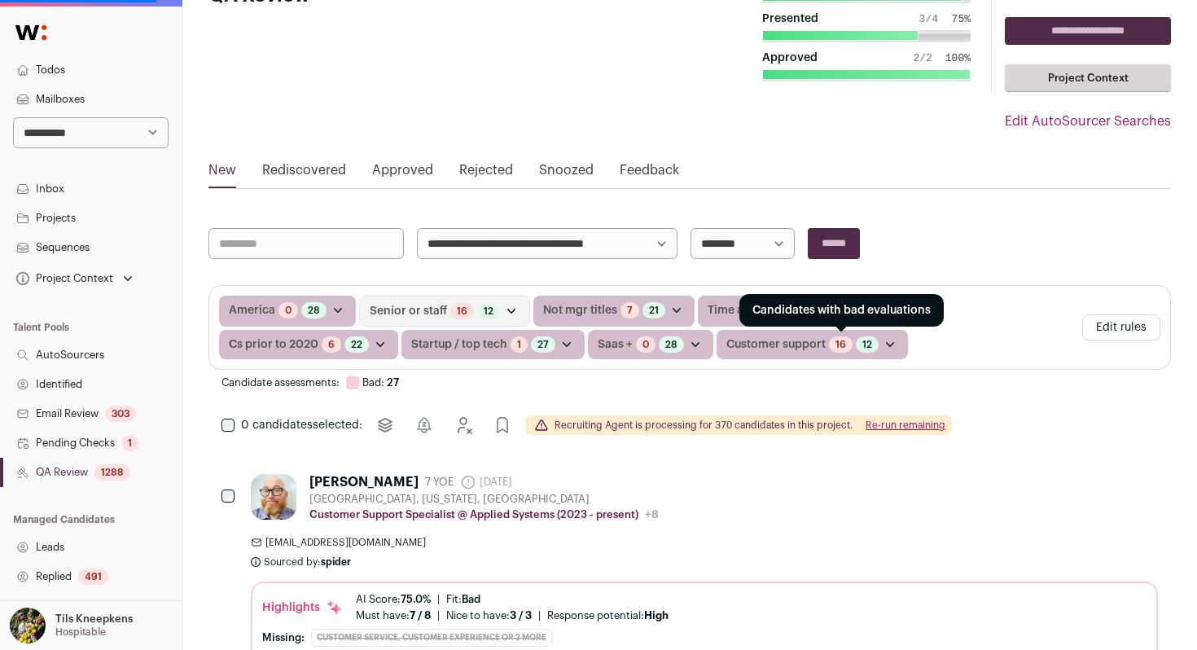
click at [840, 347] on link "16" at bounding box center [841, 344] width 11 height 13
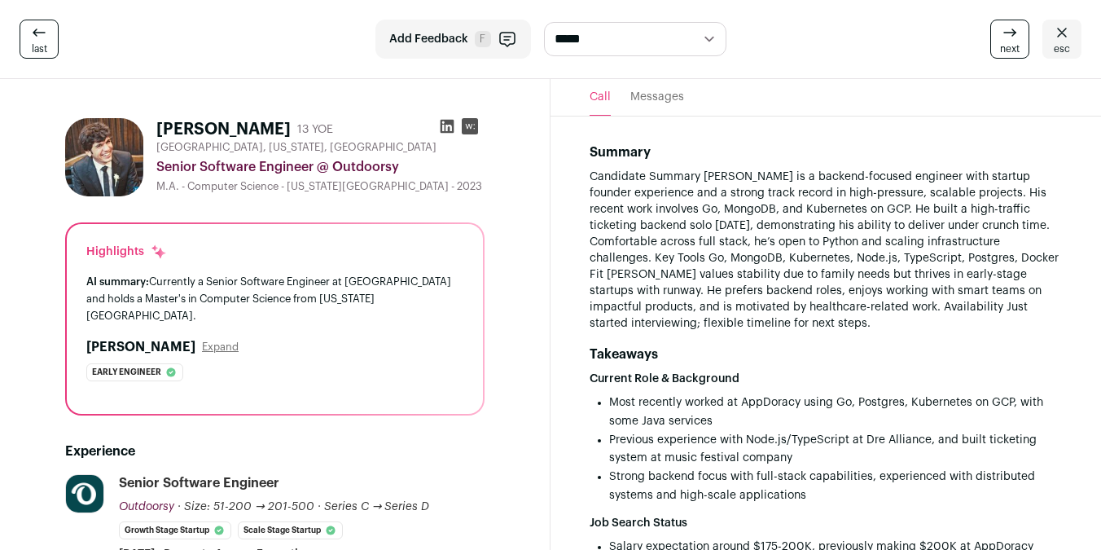
click at [380, 163] on div "Senior Software Engineer @ Outdoorsy" at bounding box center [320, 167] width 328 height 20
copy div "Outdoorsy"
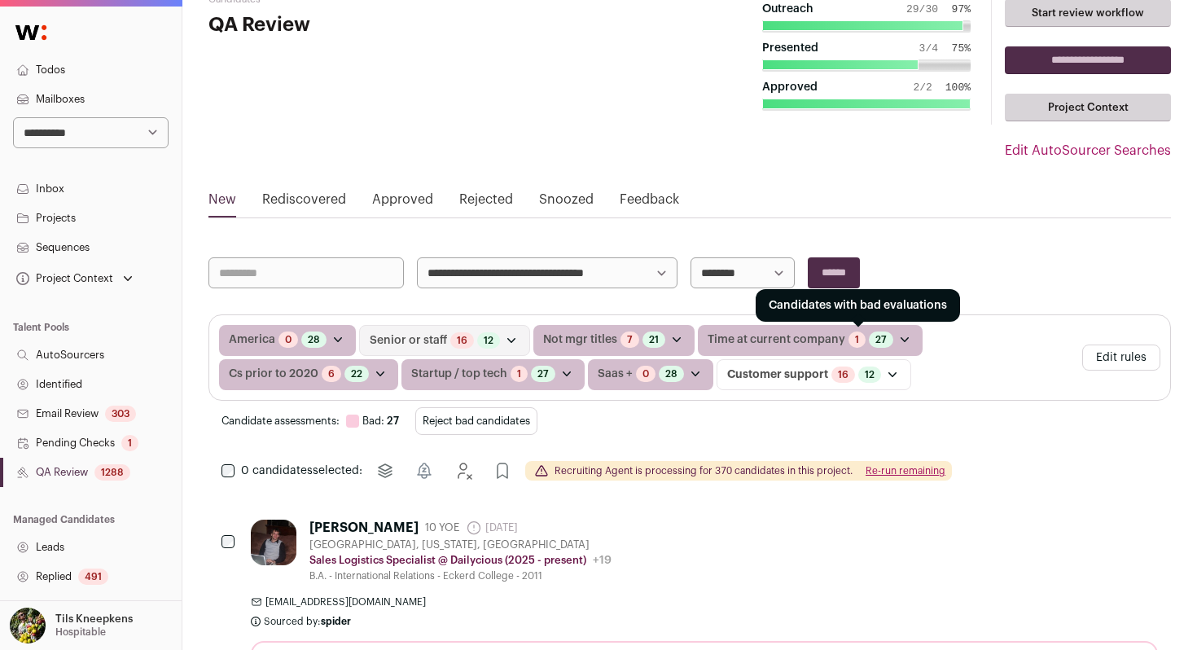
scroll to position [100, 0]
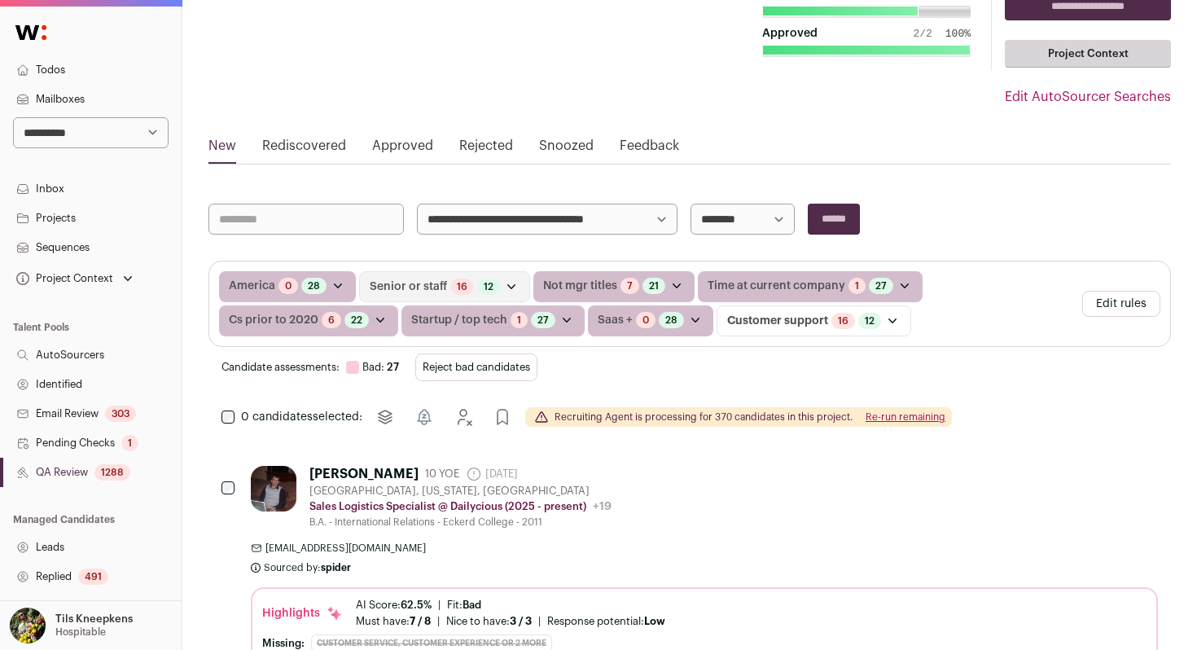
click at [498, 368] on button "Reject bad candidates" at bounding box center [476, 367] width 122 height 28
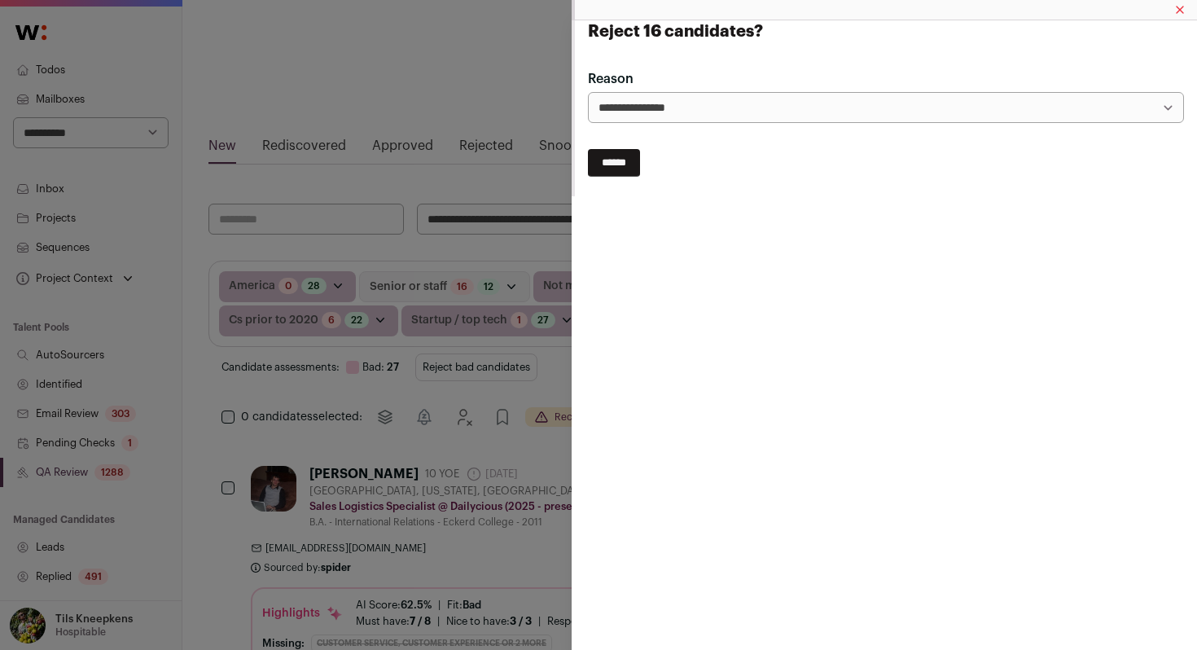
click at [616, 155] on input "******" at bounding box center [614, 163] width 52 height 28
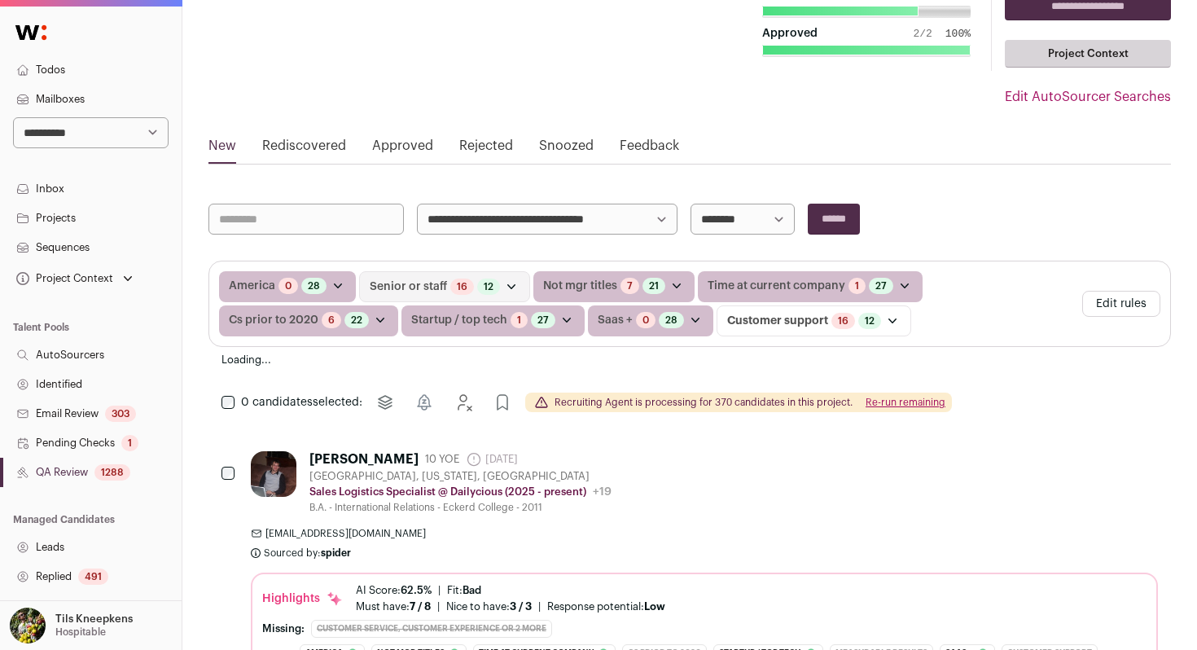
click at [556, 222] on select "**********" at bounding box center [547, 219] width 261 height 31
select select "*****"
click at [847, 223] on input "******" at bounding box center [834, 219] width 52 height 31
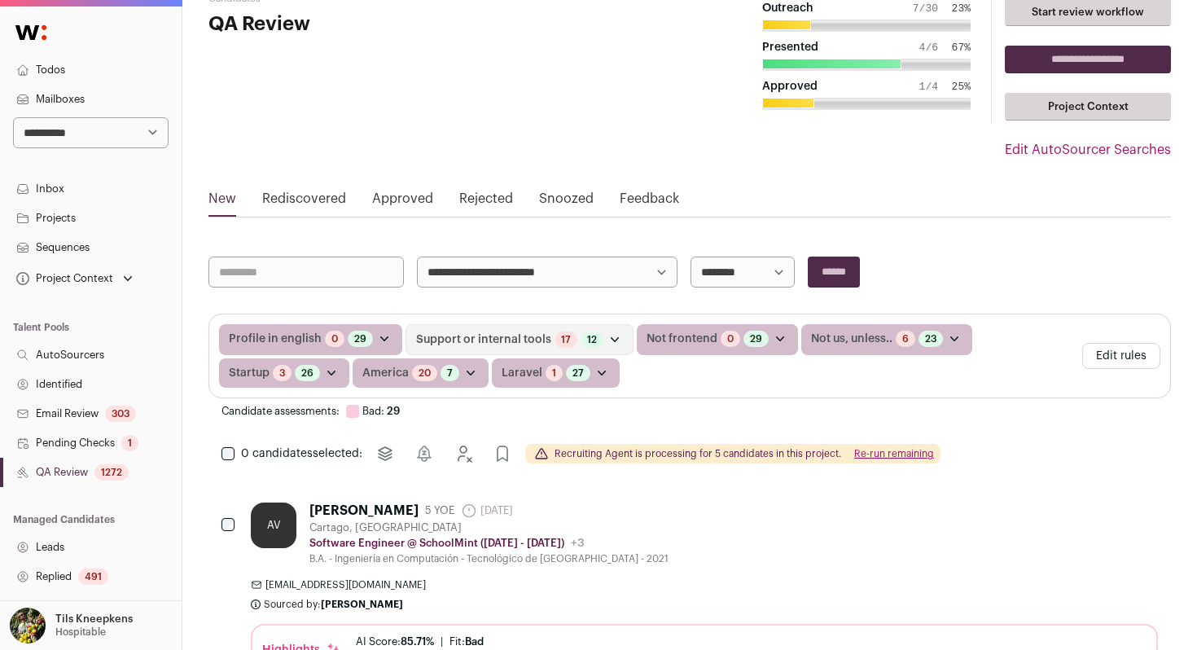
scroll to position [104, 0]
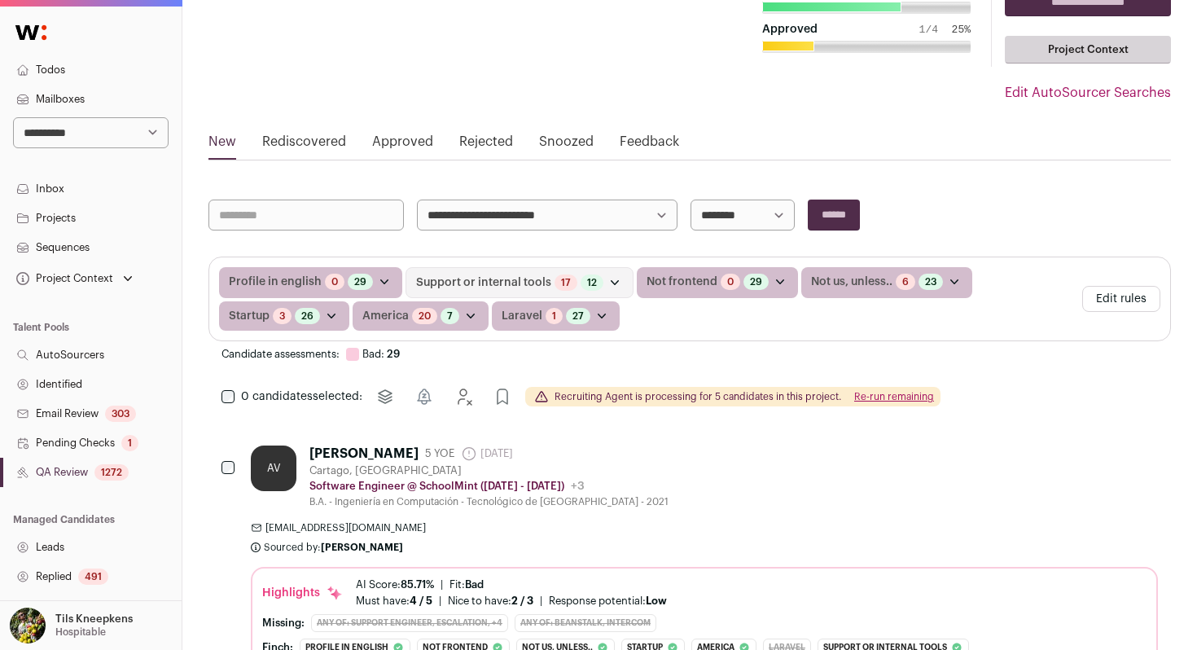
click at [621, 219] on select "**********" at bounding box center [547, 215] width 261 height 31
select select "*****"
click at [826, 206] on input "******" at bounding box center [834, 215] width 52 height 31
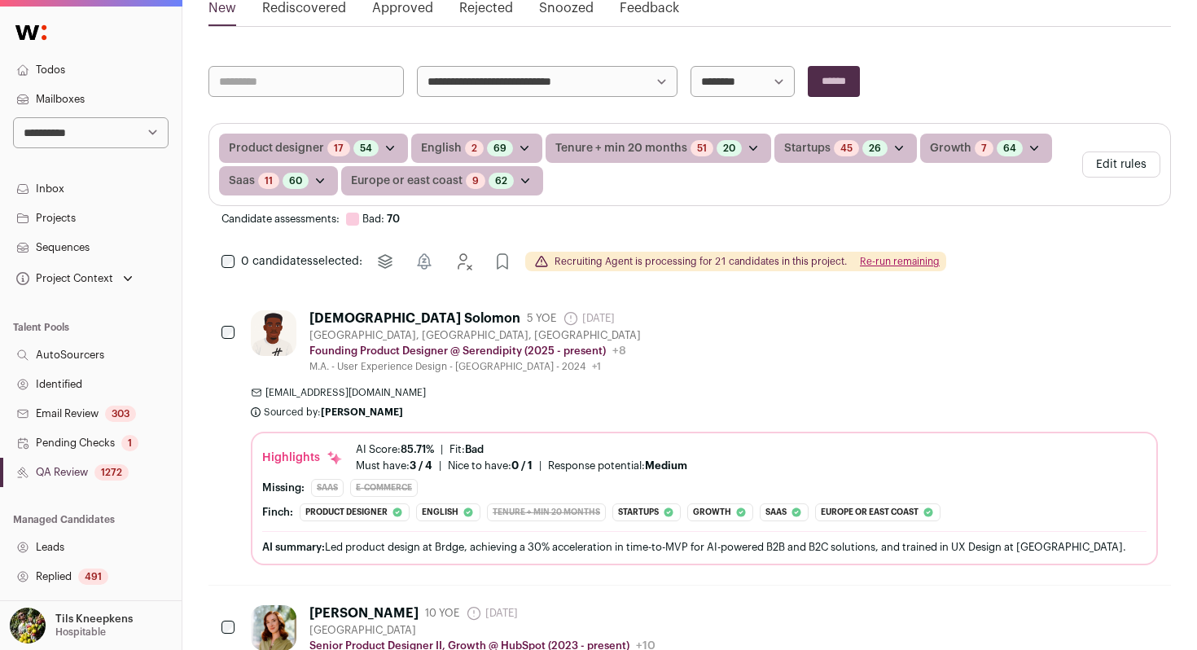
scroll to position [253, 0]
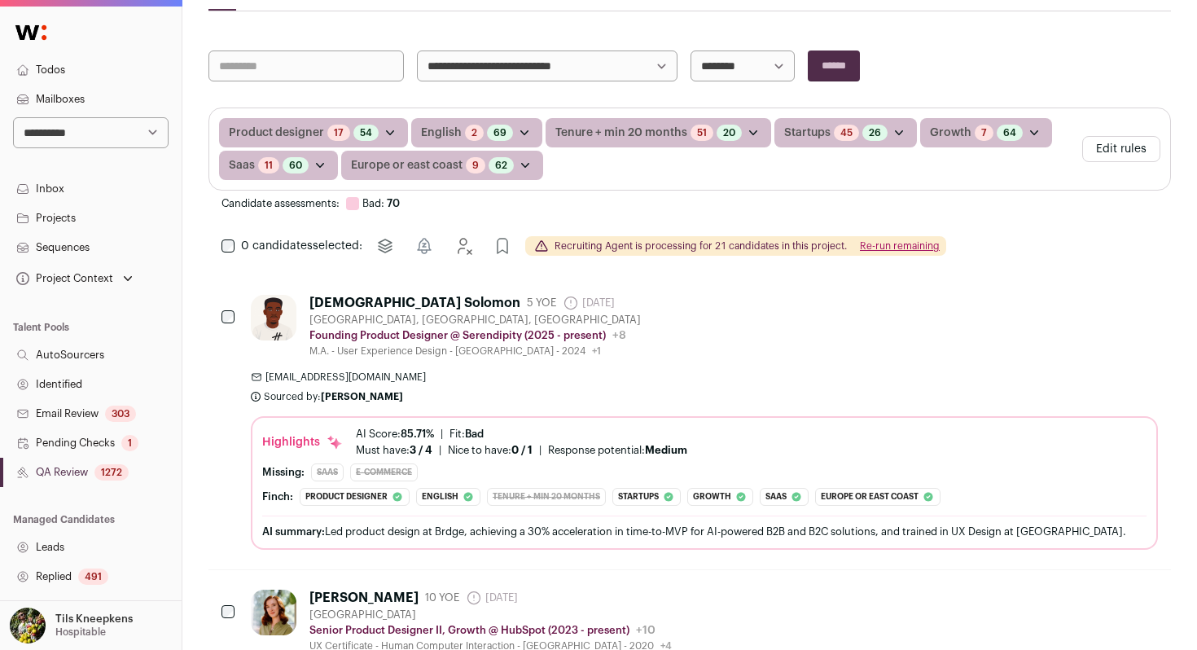
click at [795, 289] on div "Jesutomiwa Solomon 5 YOE 1 day ago Admin only. The last time the profile was sc…" at bounding box center [689, 422] width 963 height 294
click at [774, 318] on div "Jesutomiwa Solomon 5 YOE 1 day ago Admin only. The last time the profile was sc…" at bounding box center [704, 326] width 907 height 63
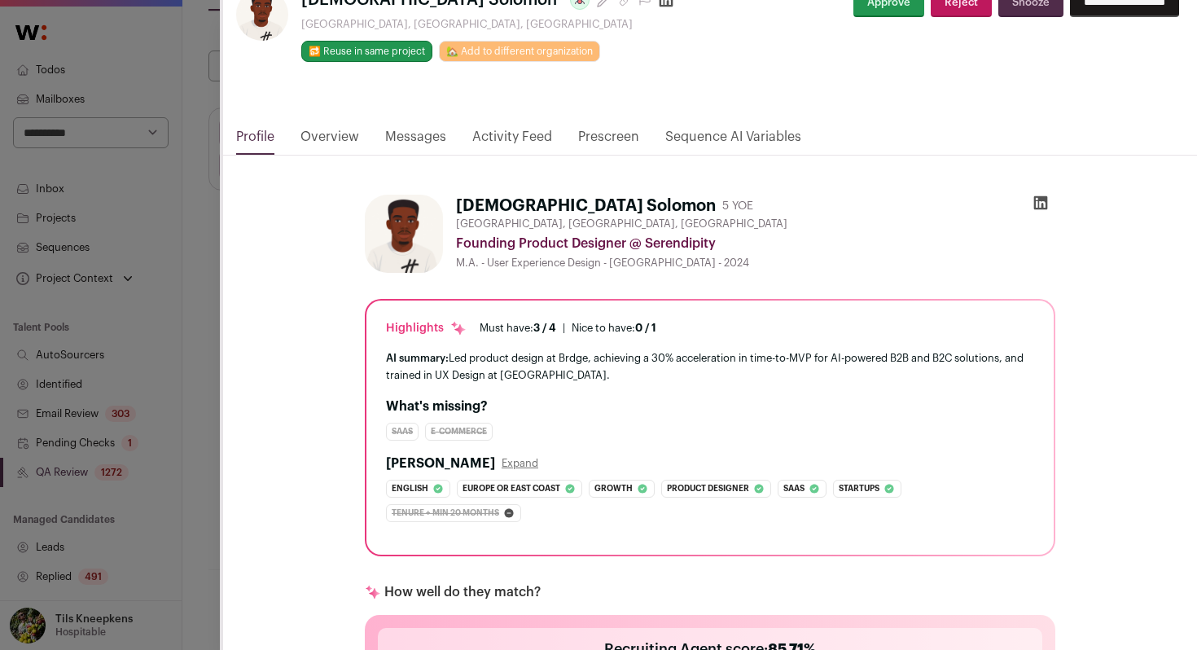
scroll to position [0, 0]
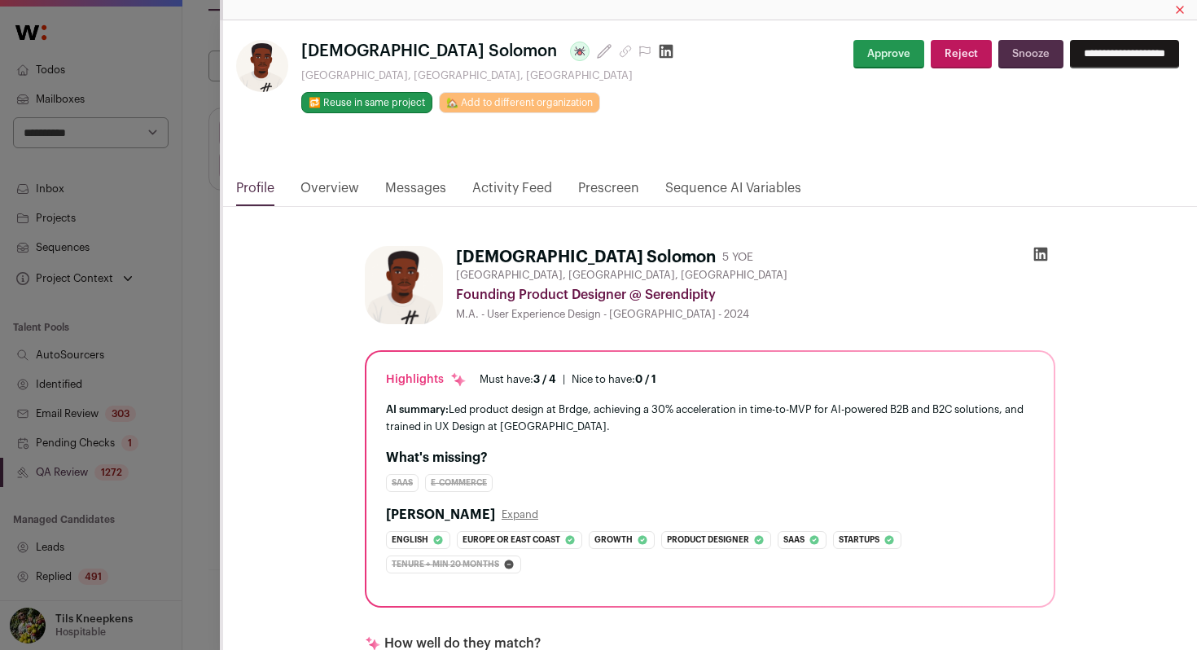
click at [931, 59] on button "Reject" at bounding box center [961, 54] width 61 height 29
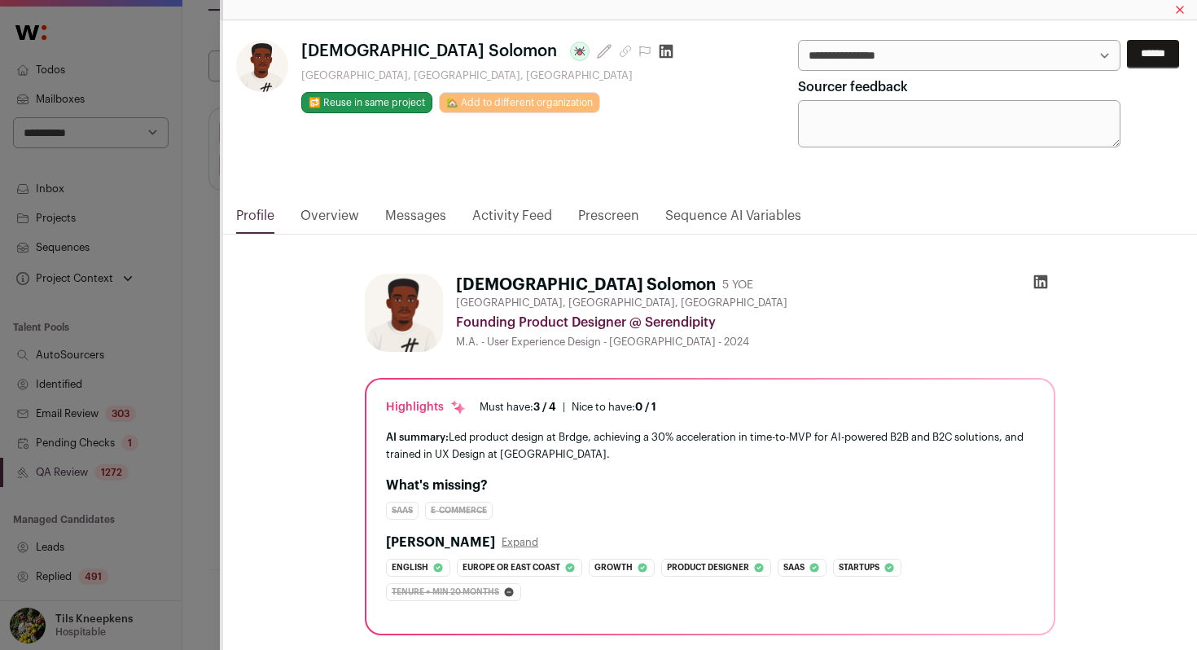
click at [929, 59] on select "**********" at bounding box center [959, 55] width 323 height 31
select select "**********"
click at [1148, 63] on input "******" at bounding box center [1153, 54] width 52 height 29
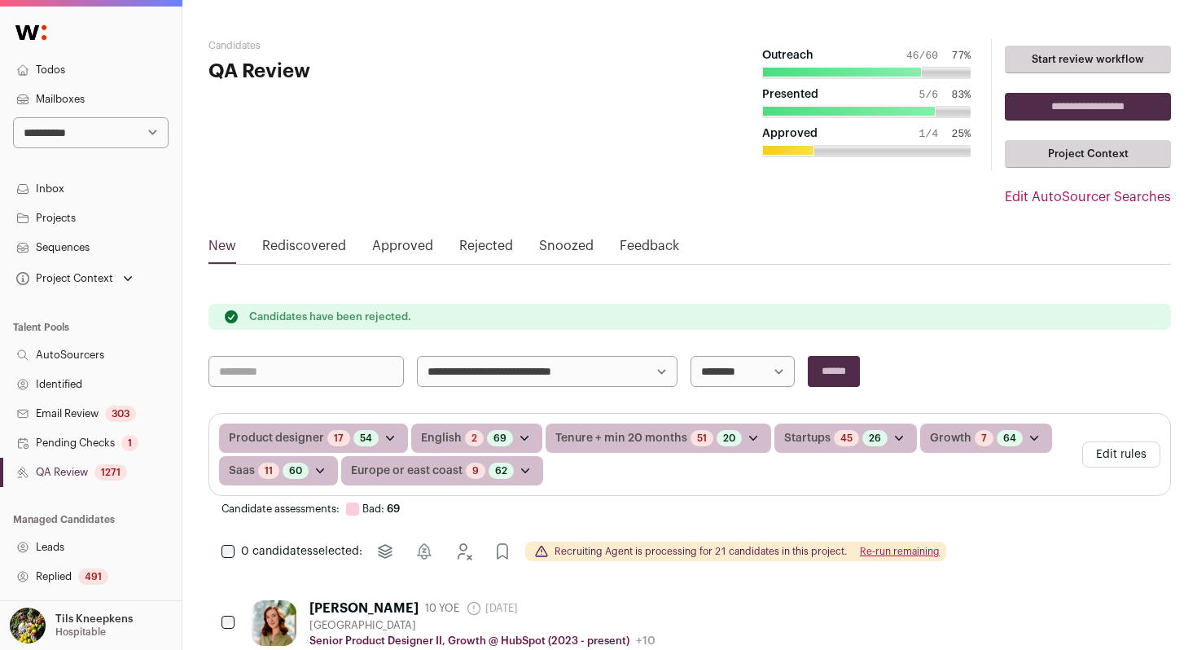
click at [115, 72] on link "Todos" at bounding box center [91, 69] width 182 height 29
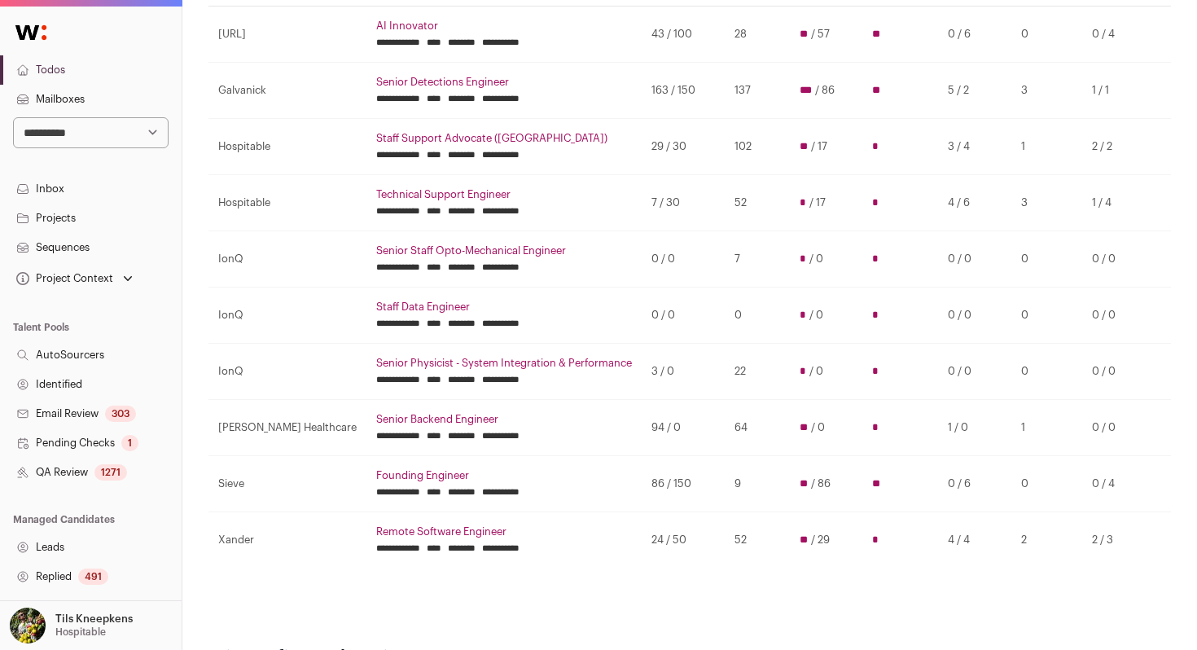
scroll to position [205, 0]
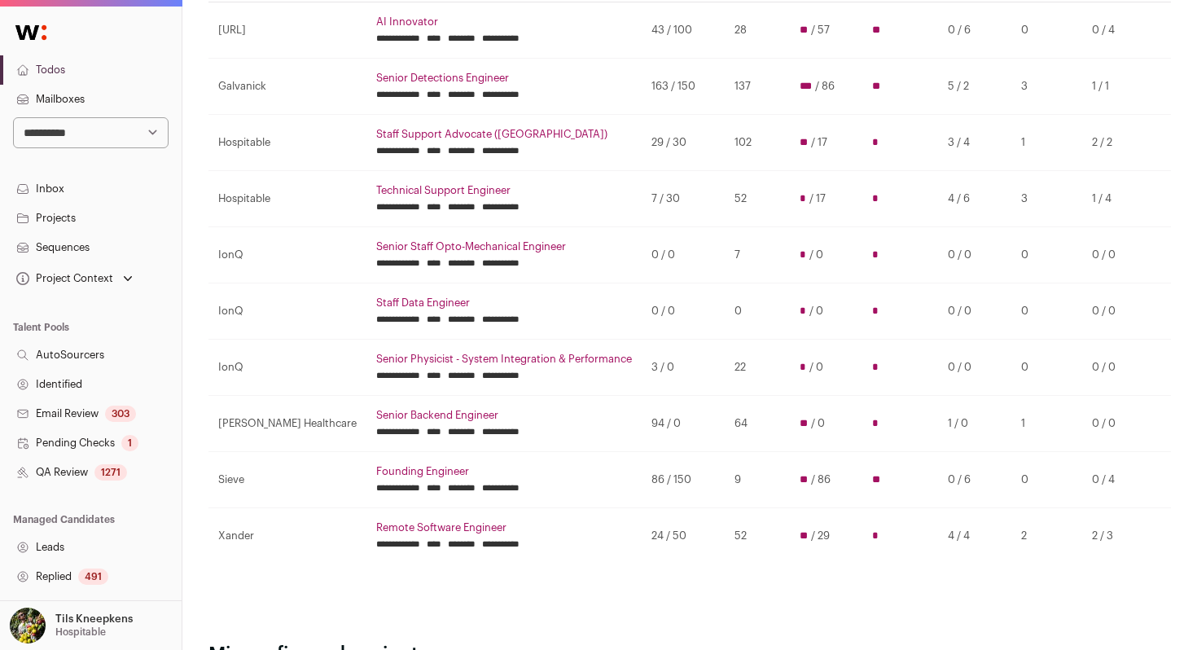
click at [408, 130] on link "Staff Support Advocate ([GEOGRAPHIC_DATA])" at bounding box center [504, 134] width 256 height 13
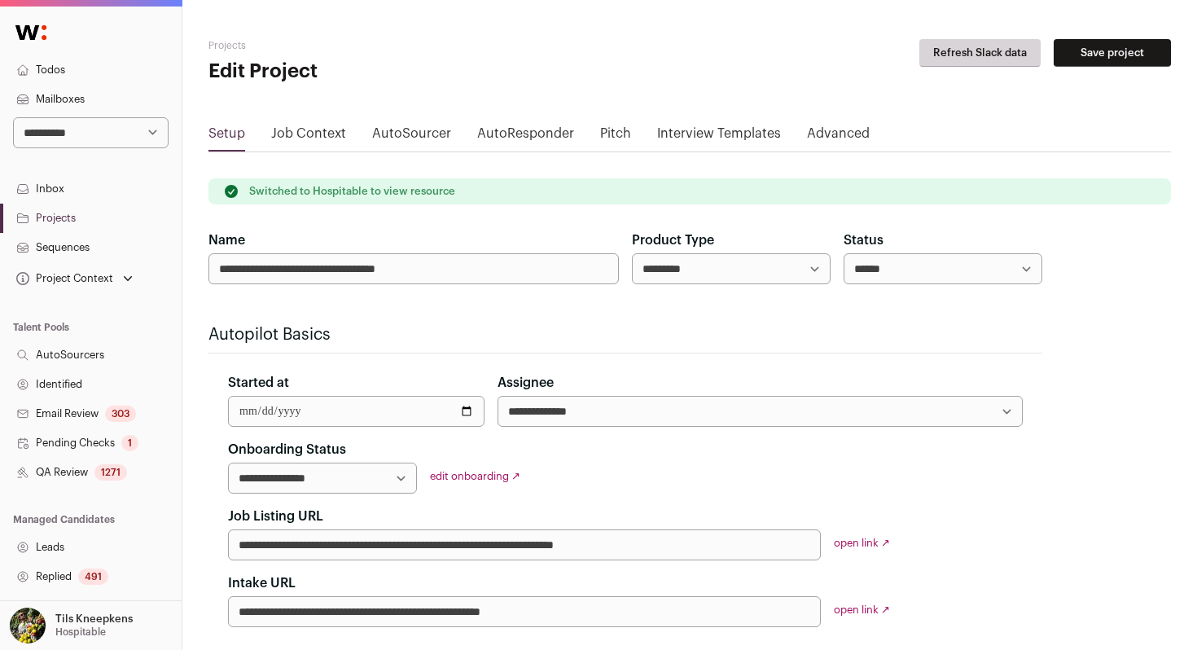
click at [96, 483] on link "QA Review 1271" at bounding box center [91, 472] width 182 height 29
click at [99, 466] on div "1271" at bounding box center [110, 472] width 33 height 16
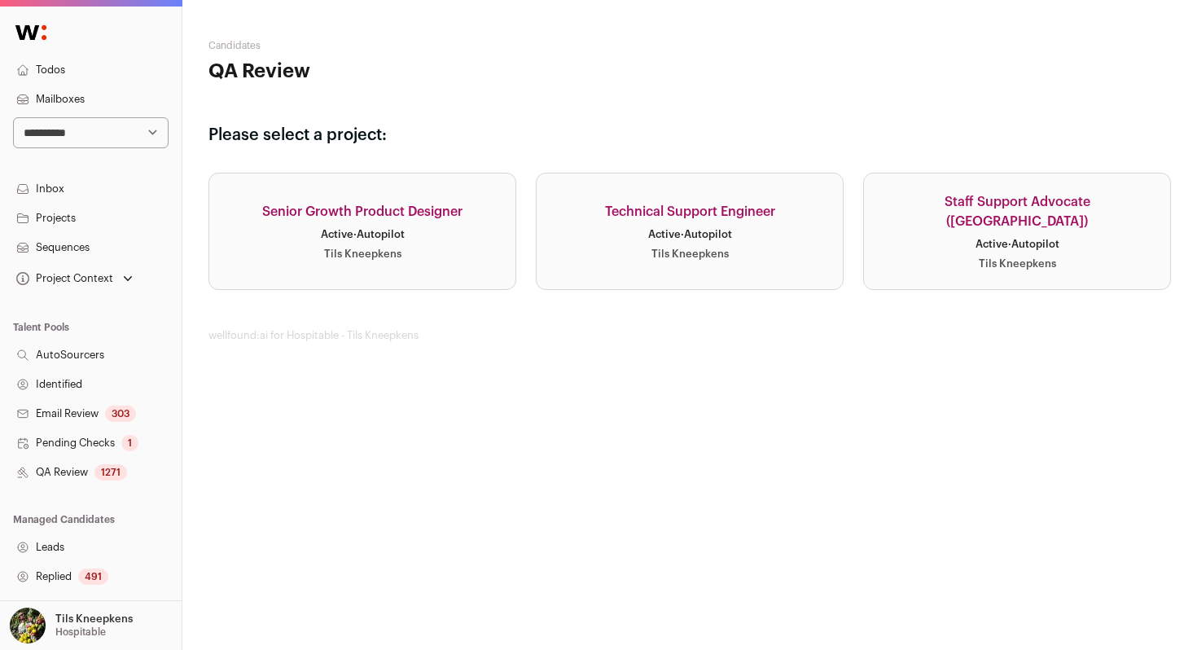
click at [894, 217] on div "Staff Support Advocate ([GEOGRAPHIC_DATA])" at bounding box center [1017, 211] width 267 height 39
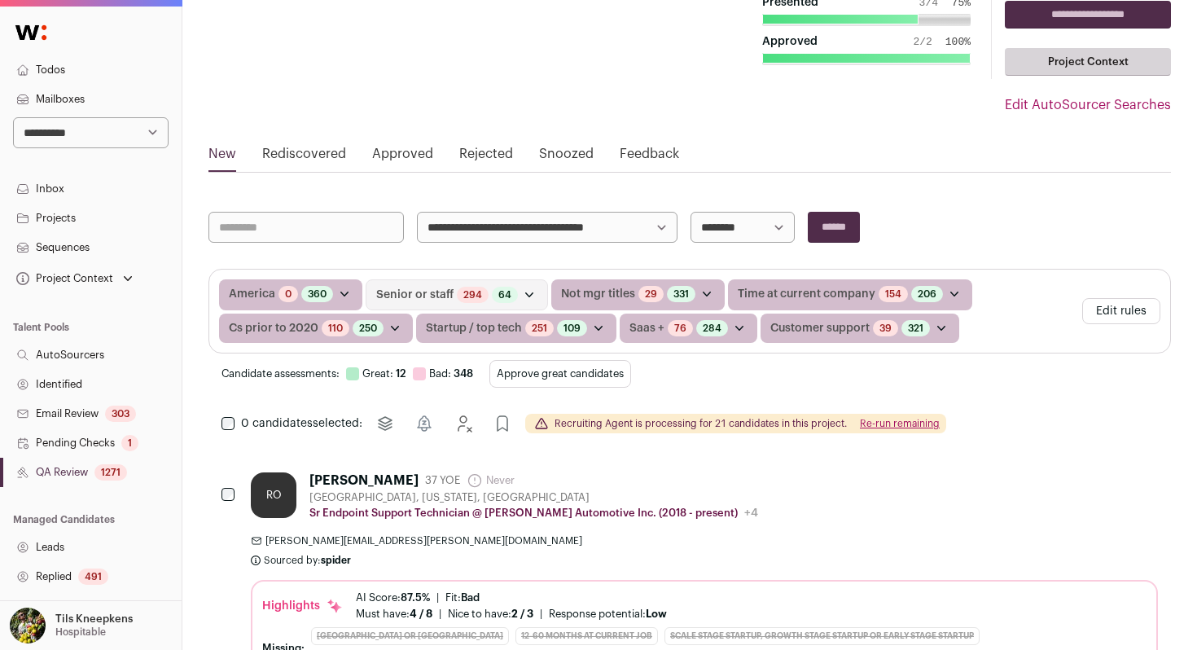
scroll to position [113, 0]
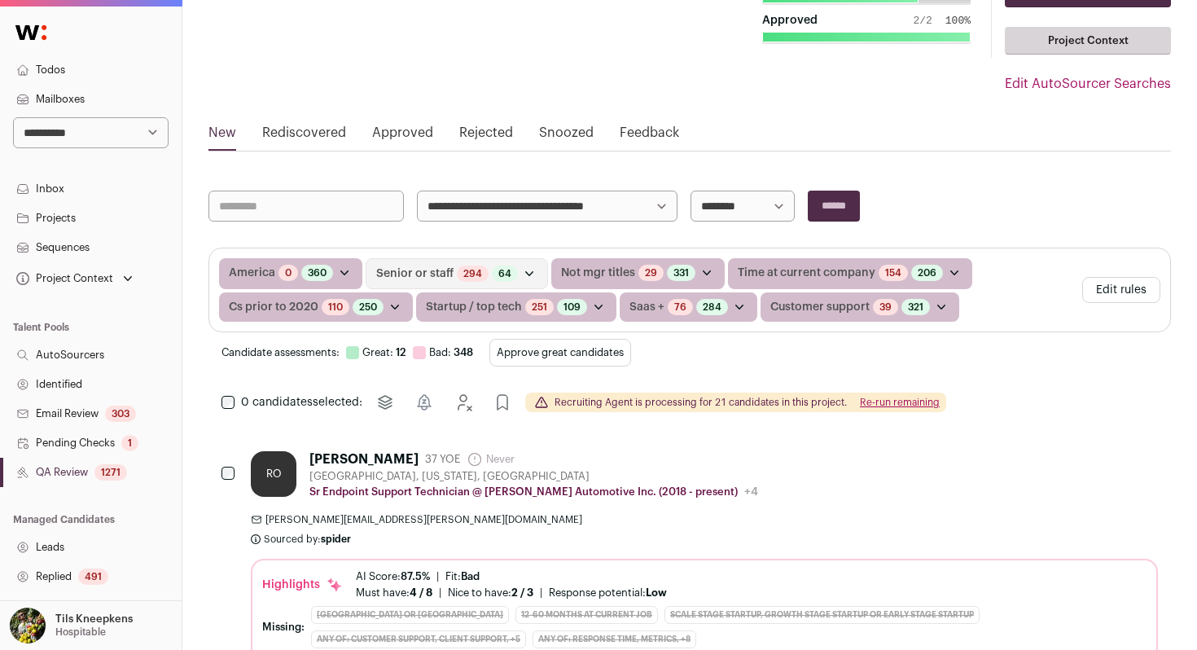
click at [603, 349] on button "Approve great candidates" at bounding box center [560, 353] width 142 height 28
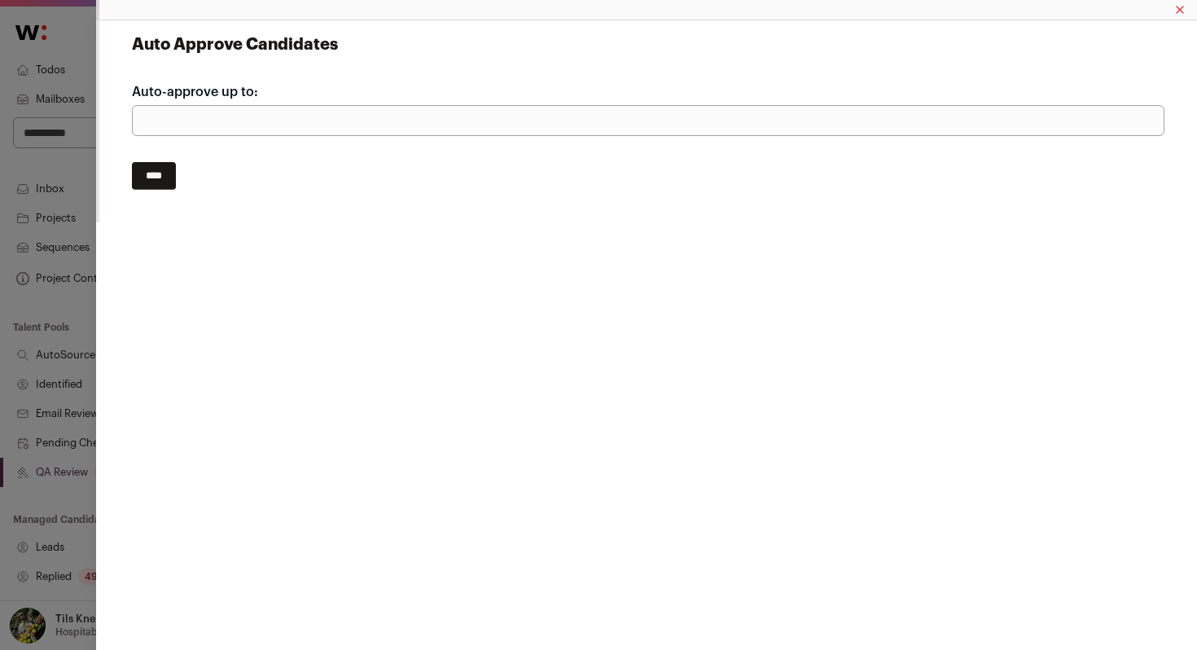
click at [173, 182] on input "****" at bounding box center [154, 176] width 44 height 28
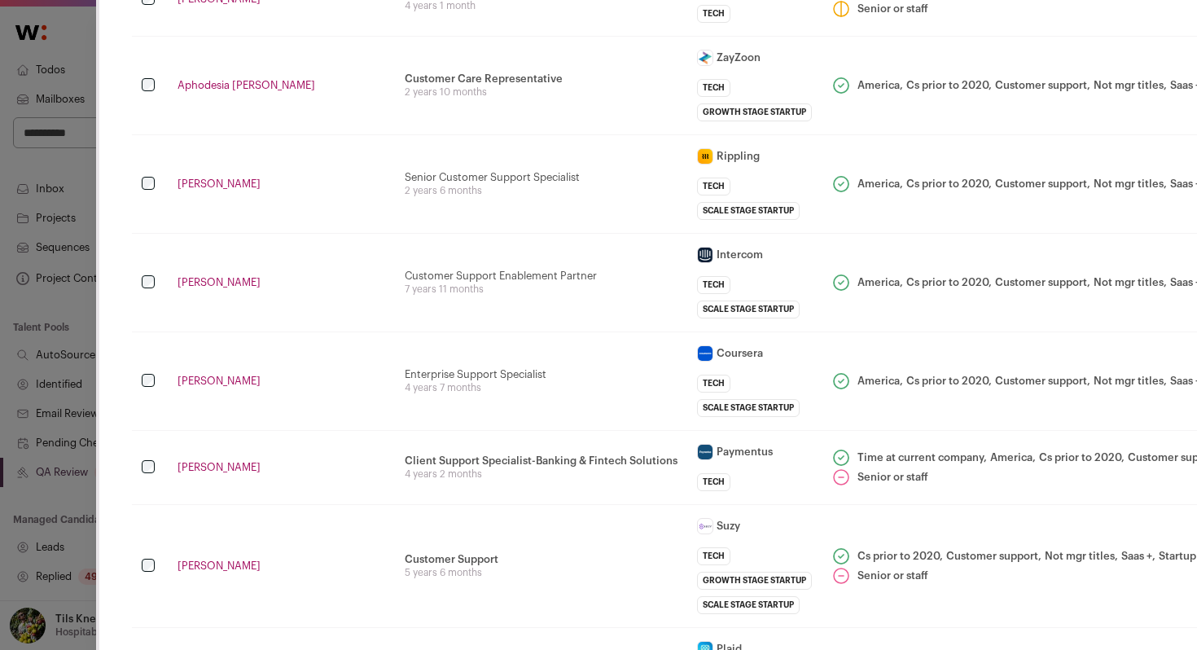
scroll to position [333, 0]
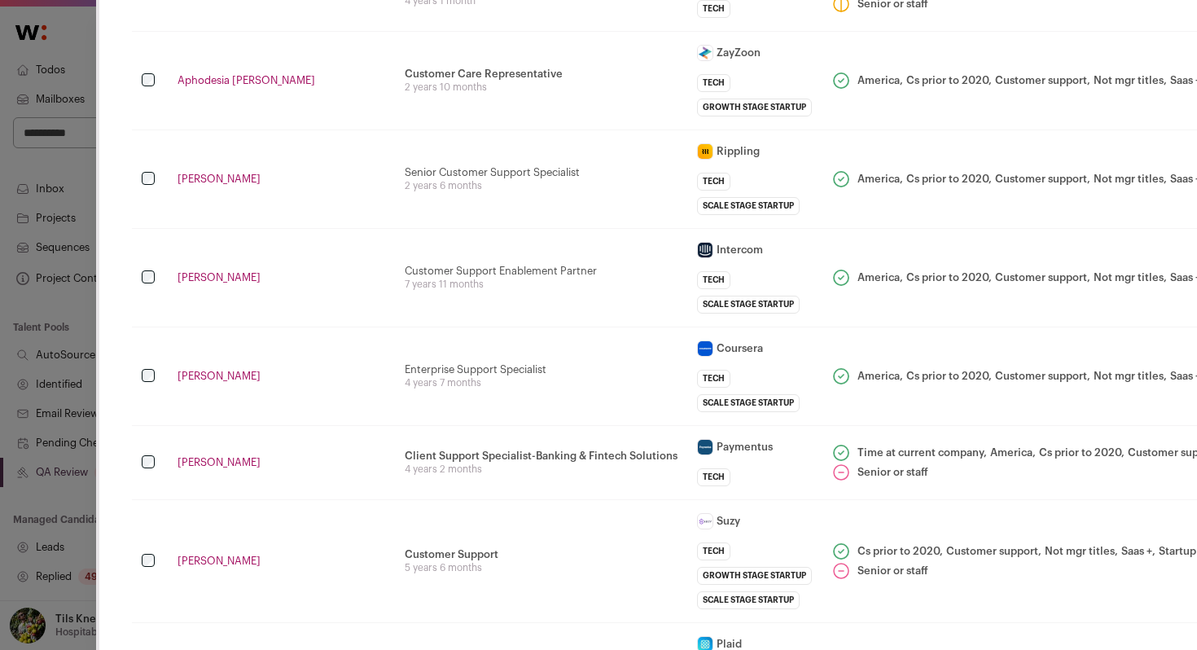
click at [233, 81] on link "Aphodesia Mckelvey" at bounding box center [282, 80] width 208 height 13
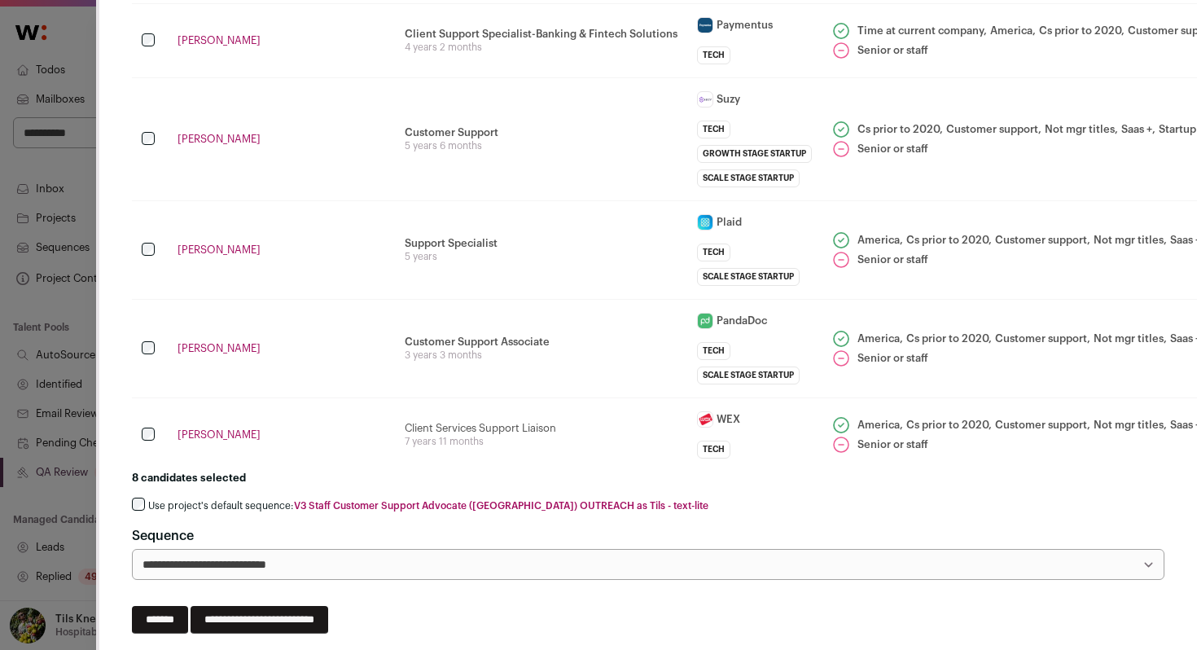
scroll to position [771, 0]
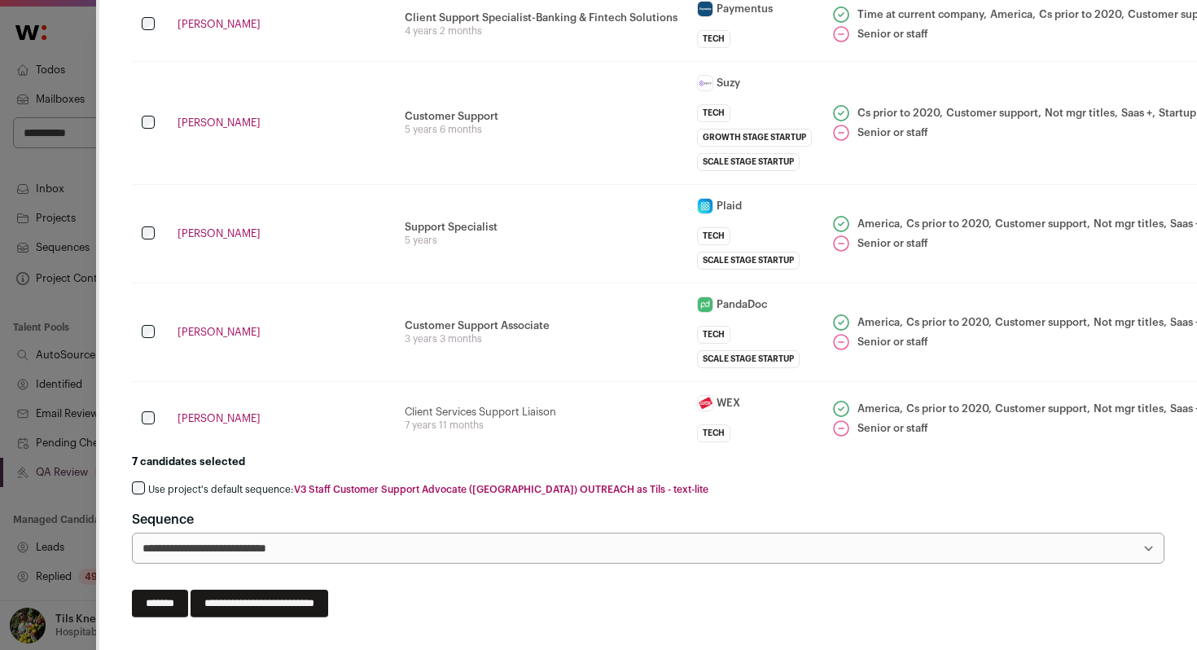
click at [227, 484] on label "Use project's default sequence: V3 Staff Customer Support Advocate (North Ameri…" at bounding box center [428, 489] width 560 height 13
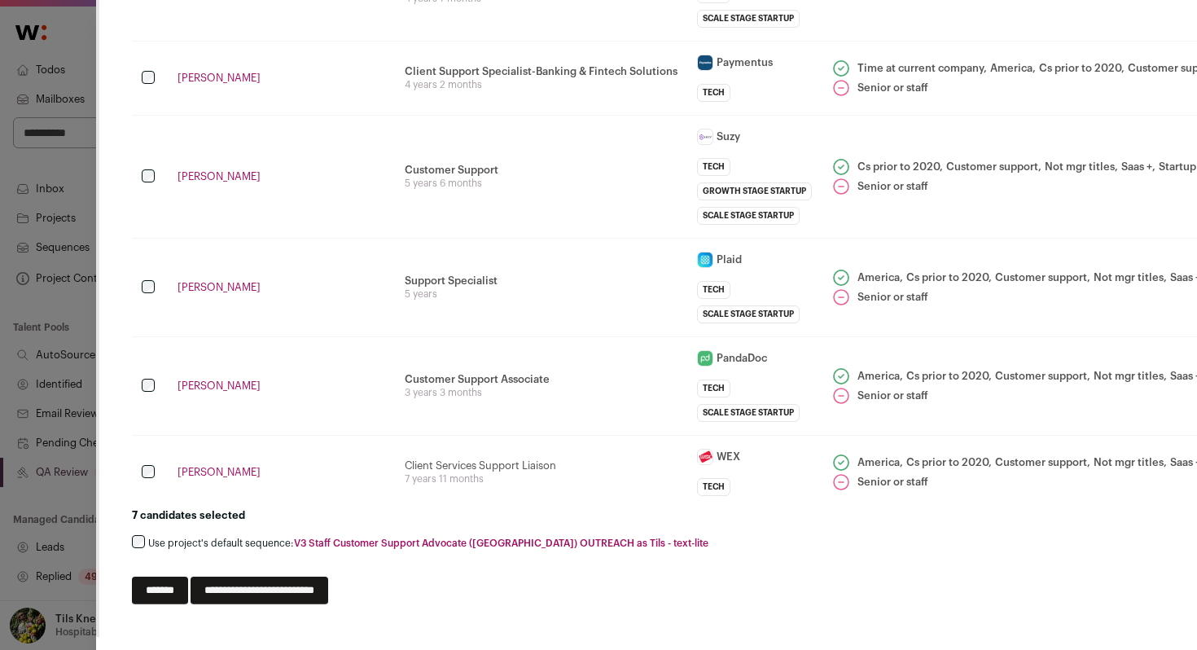
click at [319, 582] on input "**********" at bounding box center [260, 591] width 138 height 28
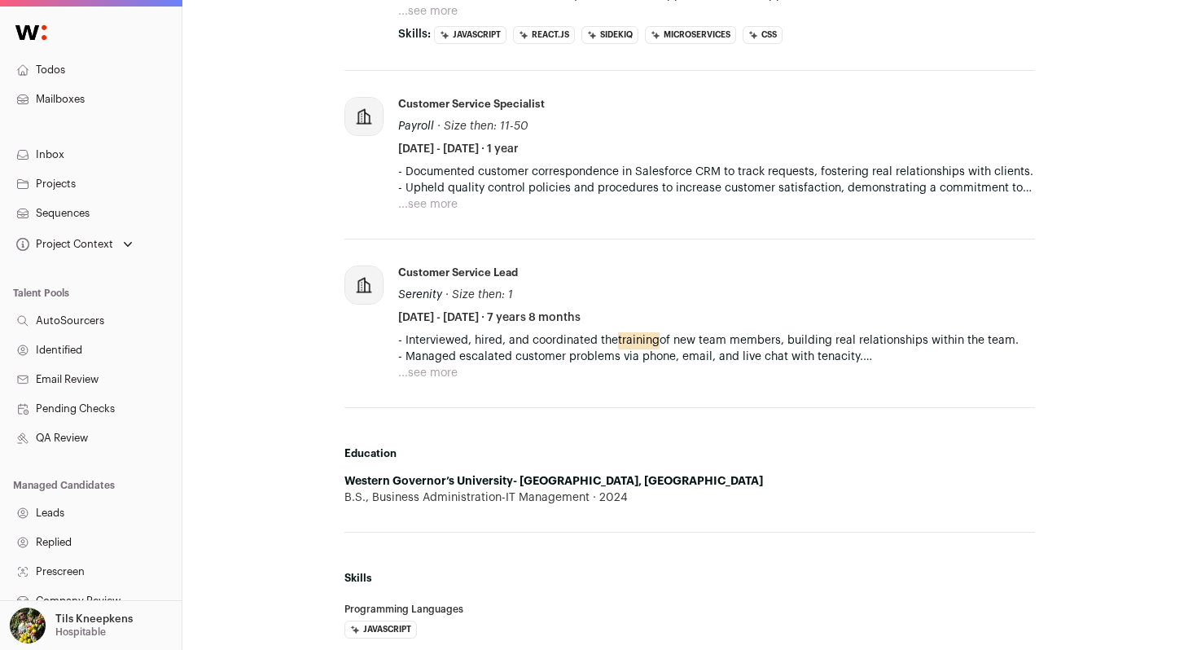
scroll to position [1041, 0]
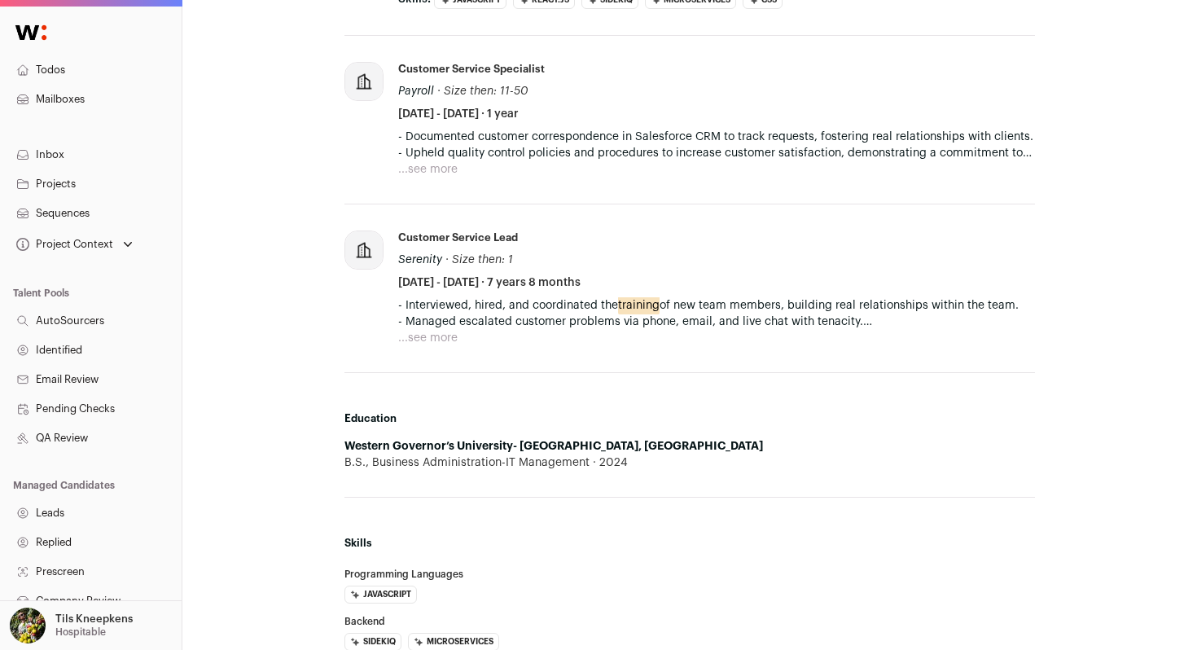
click at [412, 330] on button "...see more" at bounding box center [427, 338] width 59 height 16
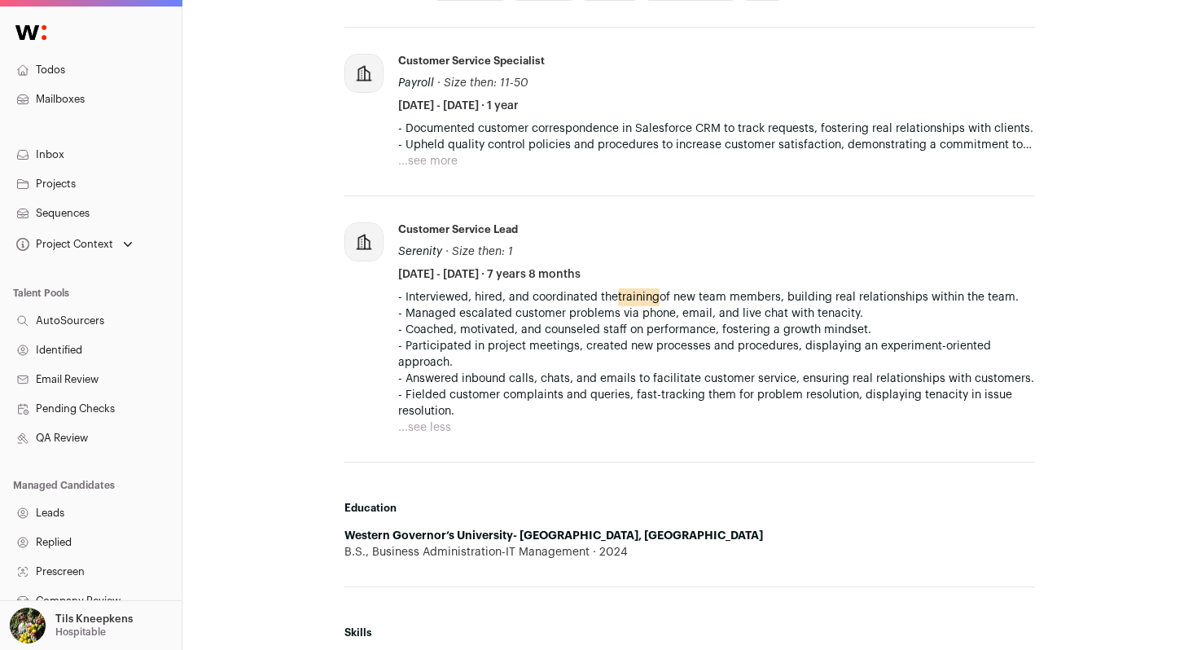
scroll to position [1046, 0]
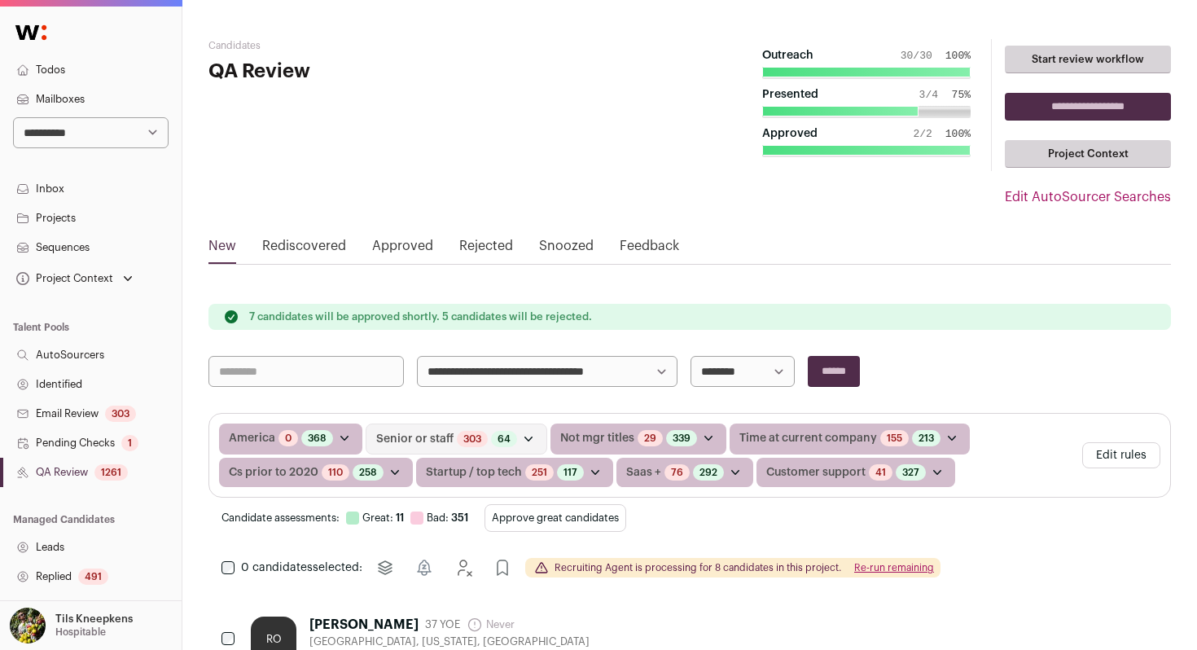
click at [519, 512] on button "Approve great candidates" at bounding box center [556, 518] width 142 height 28
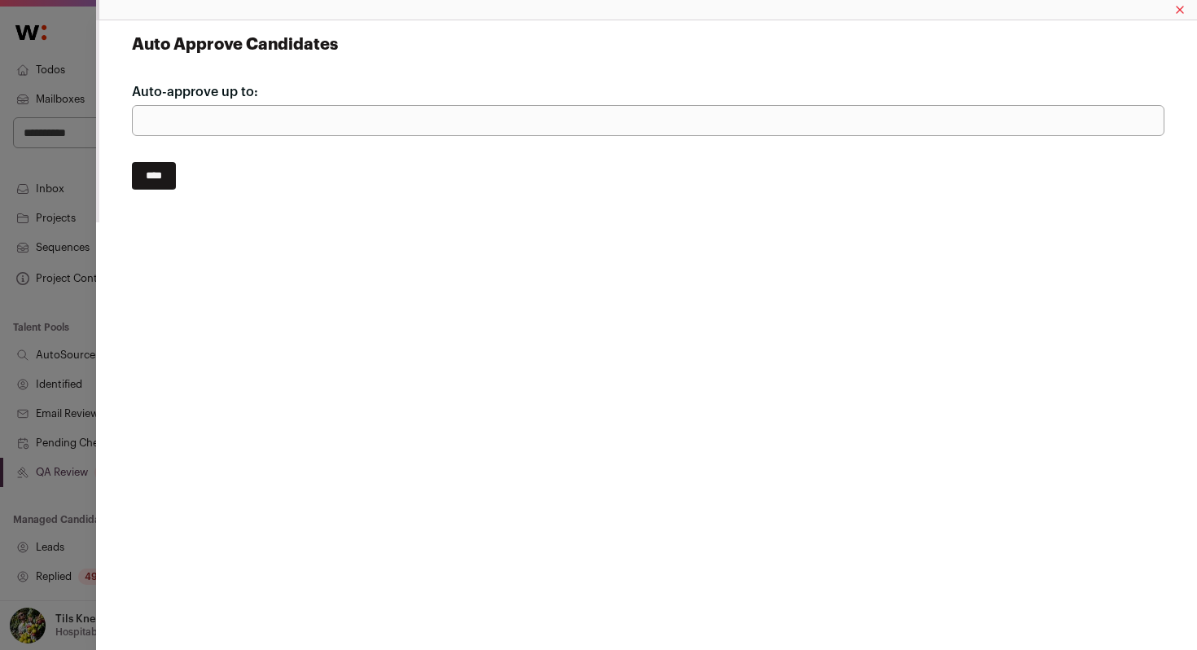
click at [149, 173] on input "****" at bounding box center [154, 176] width 44 height 28
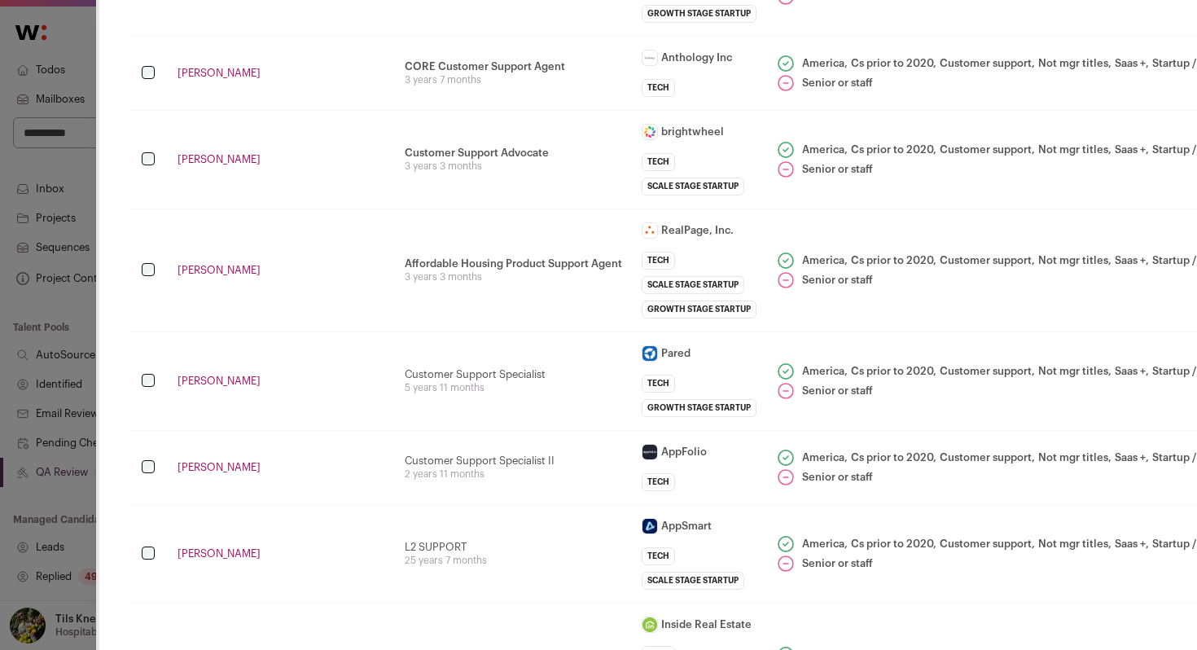
scroll to position [600, 0]
click at [216, 72] on link "[PERSON_NAME]" at bounding box center [282, 72] width 208 height 13
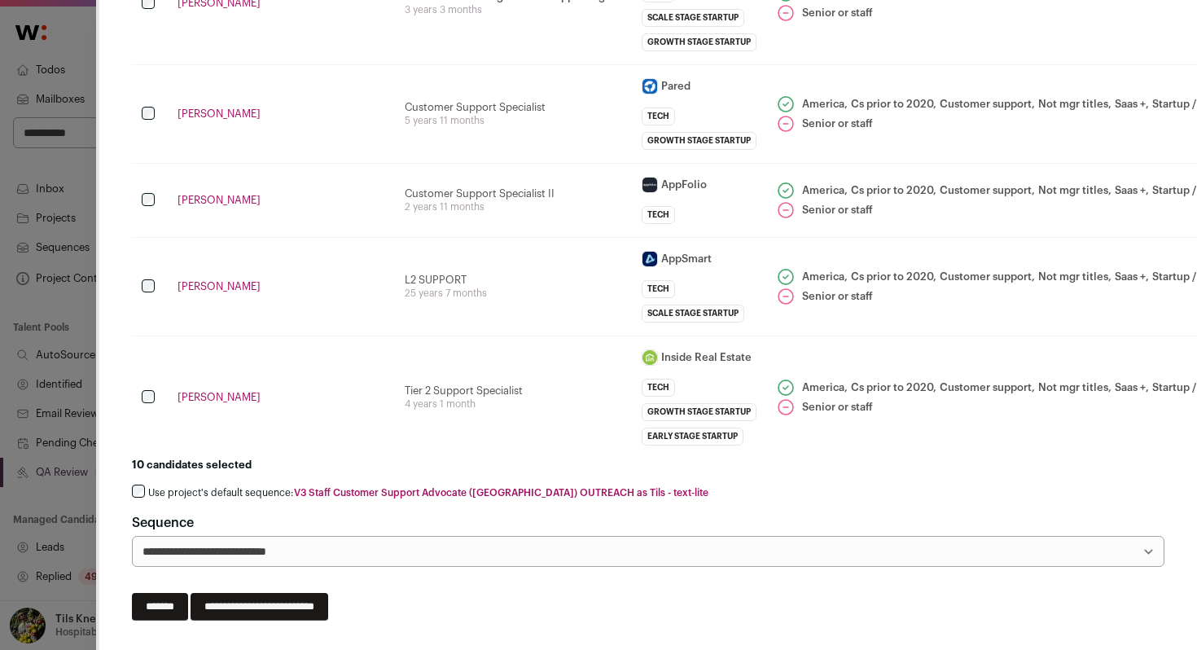
scroll to position [870, 0]
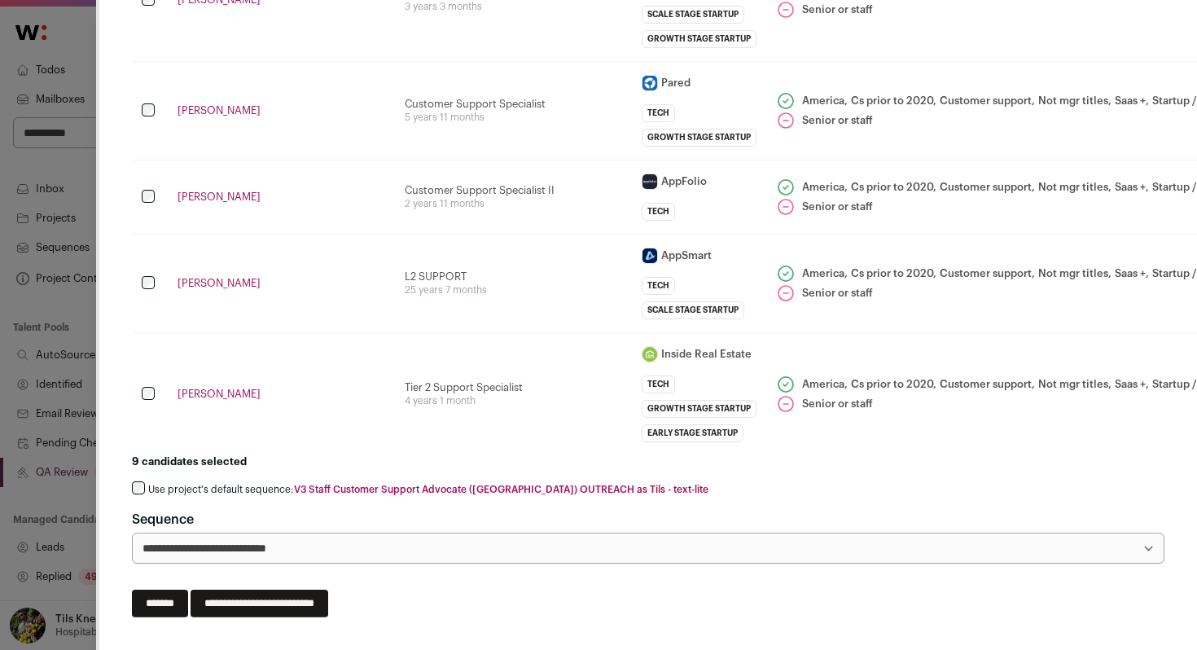
click at [237, 487] on label "Use project's default sequence: V3 Staff Customer Support Advocate ([GEOGRAPHIC…" at bounding box center [428, 489] width 560 height 13
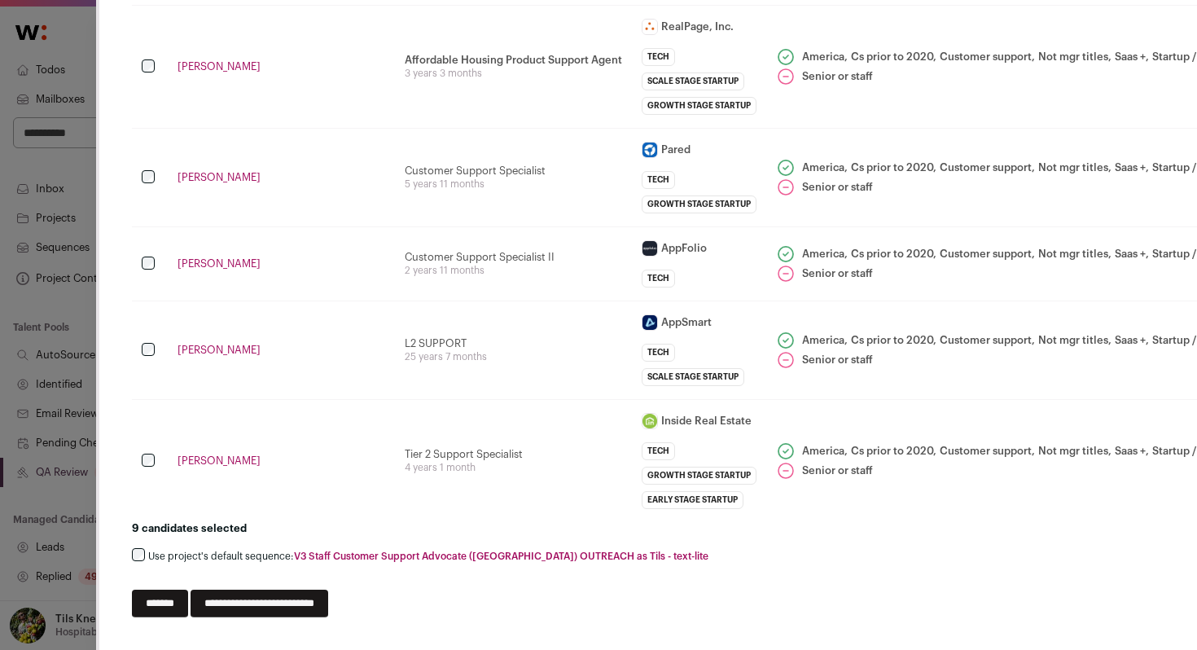
click at [287, 593] on input "**********" at bounding box center [260, 604] width 138 height 28
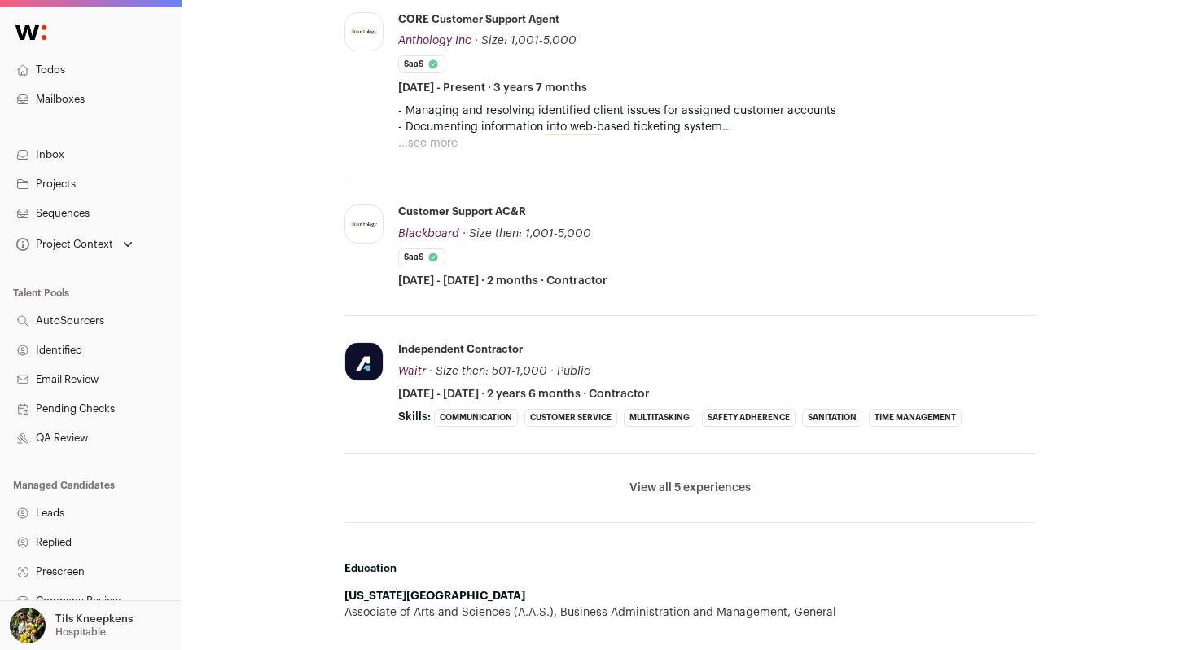
scroll to position [940, 0]
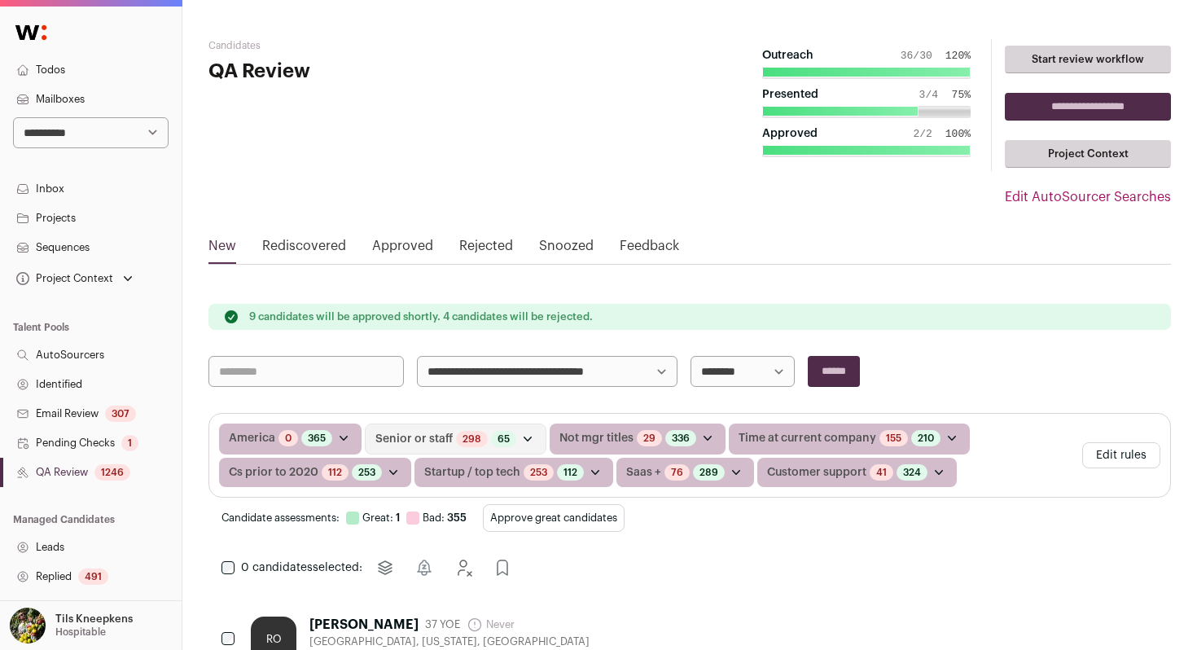
click at [93, 74] on link "Todos" at bounding box center [91, 69] width 182 height 29
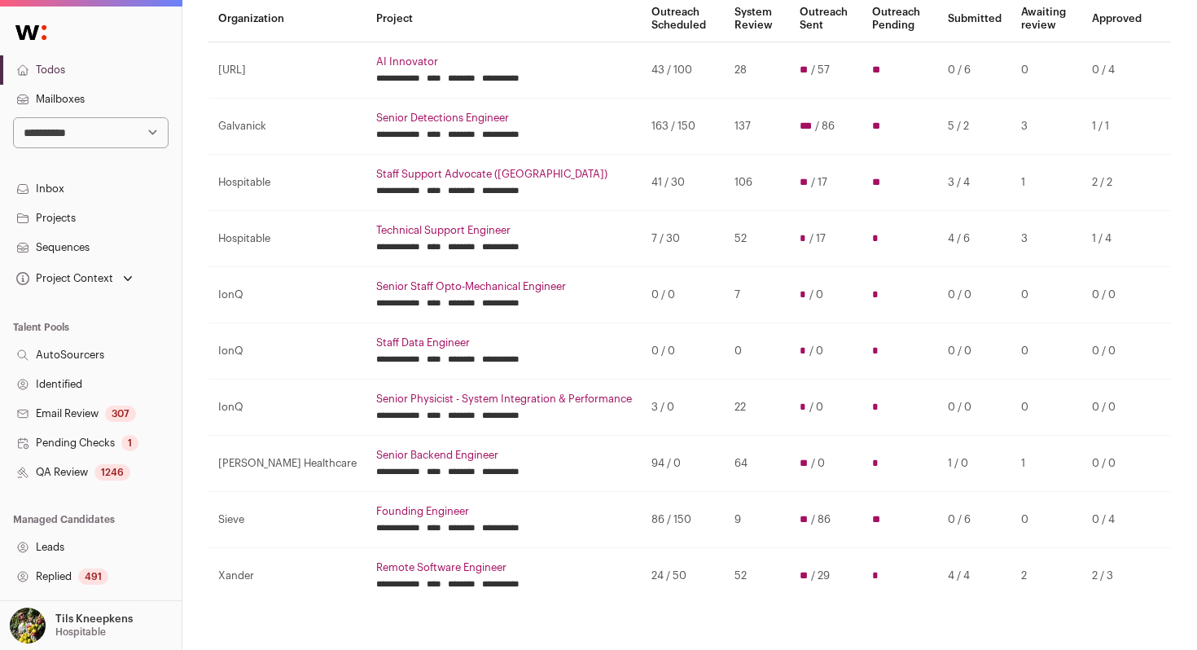
scroll to position [166, 0]
click at [101, 73] on link "Todos" at bounding box center [91, 69] width 182 height 29
click at [70, 67] on link "Todos" at bounding box center [91, 69] width 182 height 29
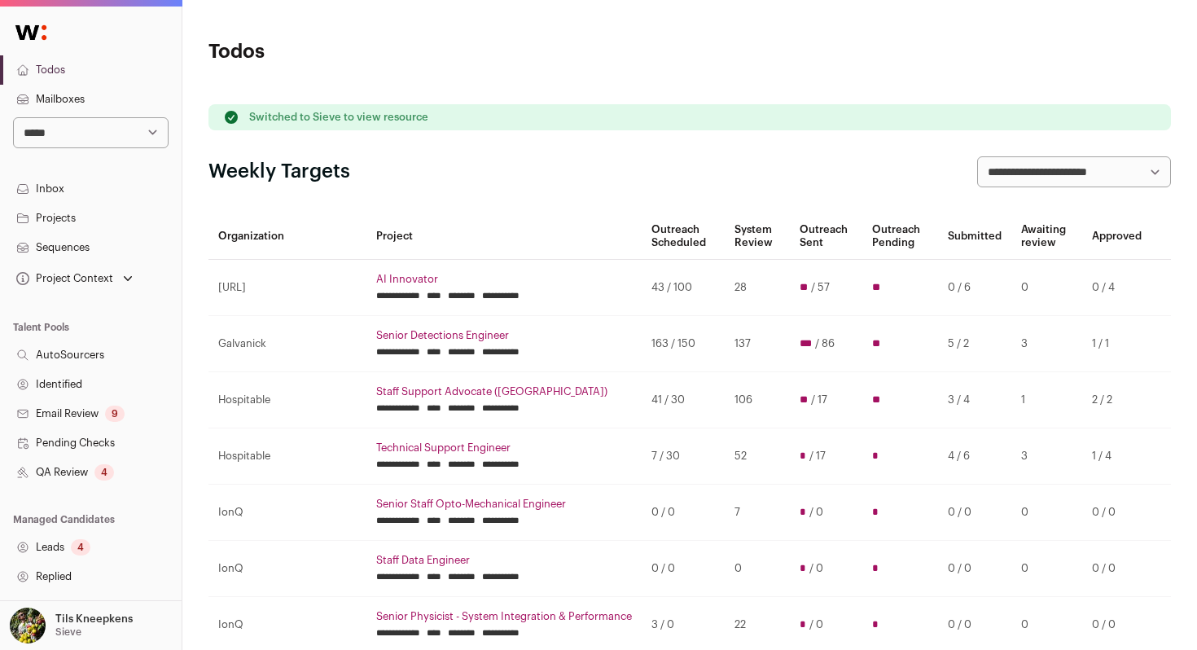
scroll to position [412, 0]
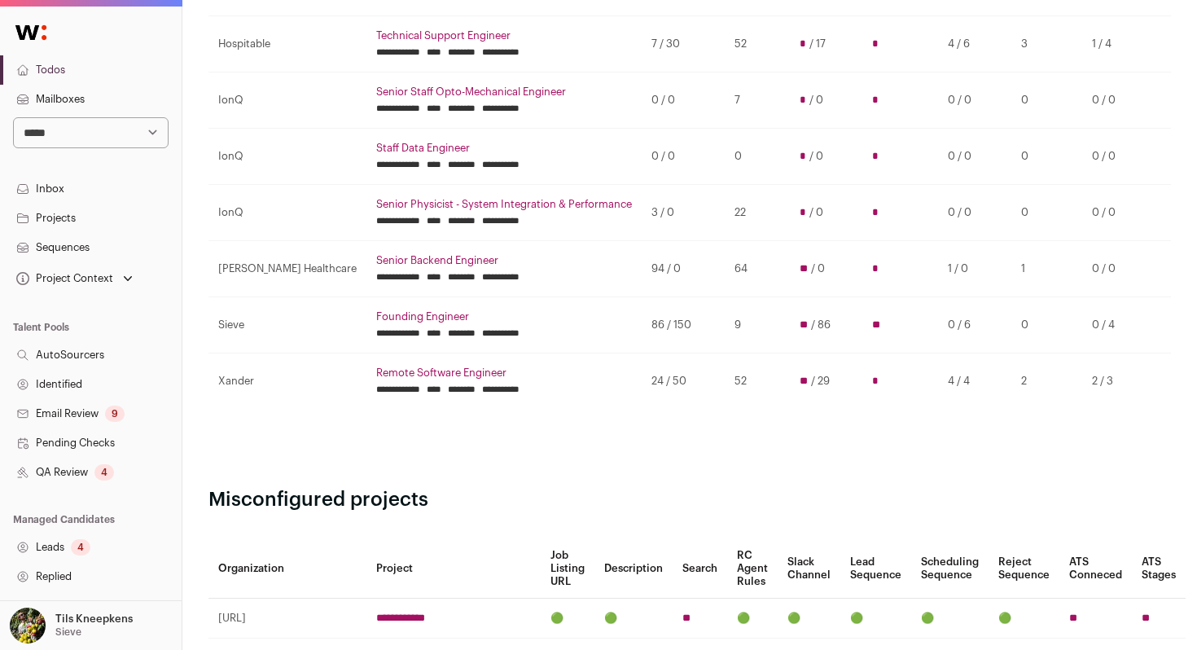
click at [376, 316] on link "Founding Engineer" at bounding box center [504, 316] width 256 height 13
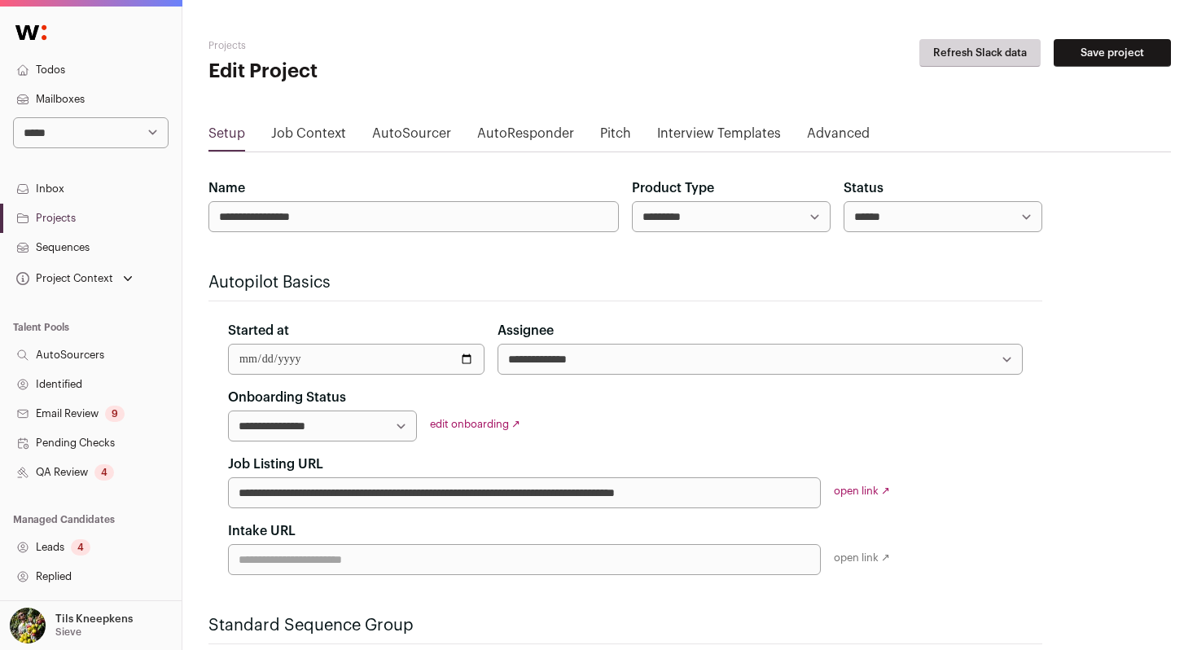
scroll to position [7, 0]
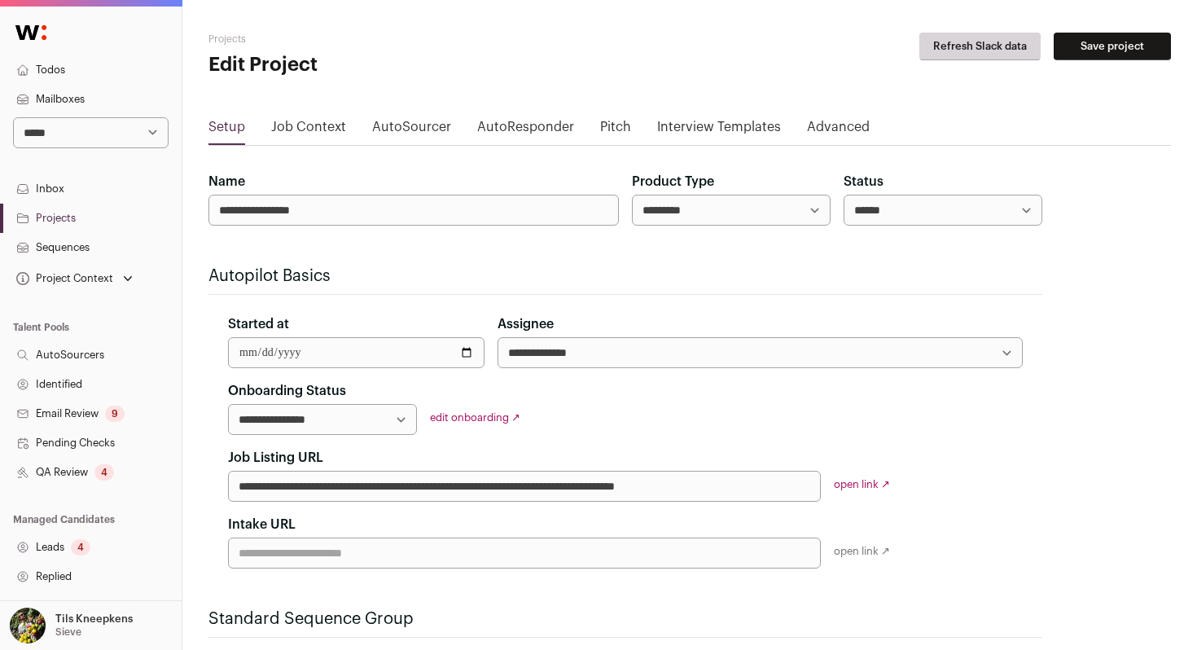
click at [91, 94] on link "Mailboxes" at bounding box center [91, 99] width 182 height 29
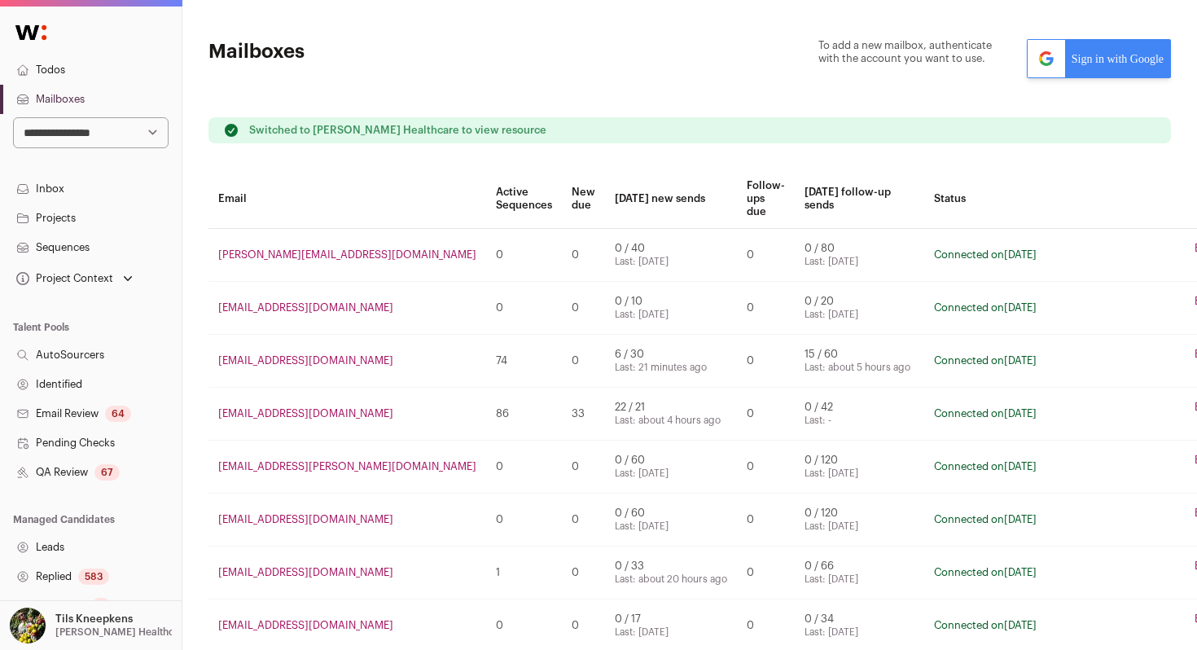
click at [1195, 407] on link "Edit" at bounding box center [1204, 407] width 19 height 13
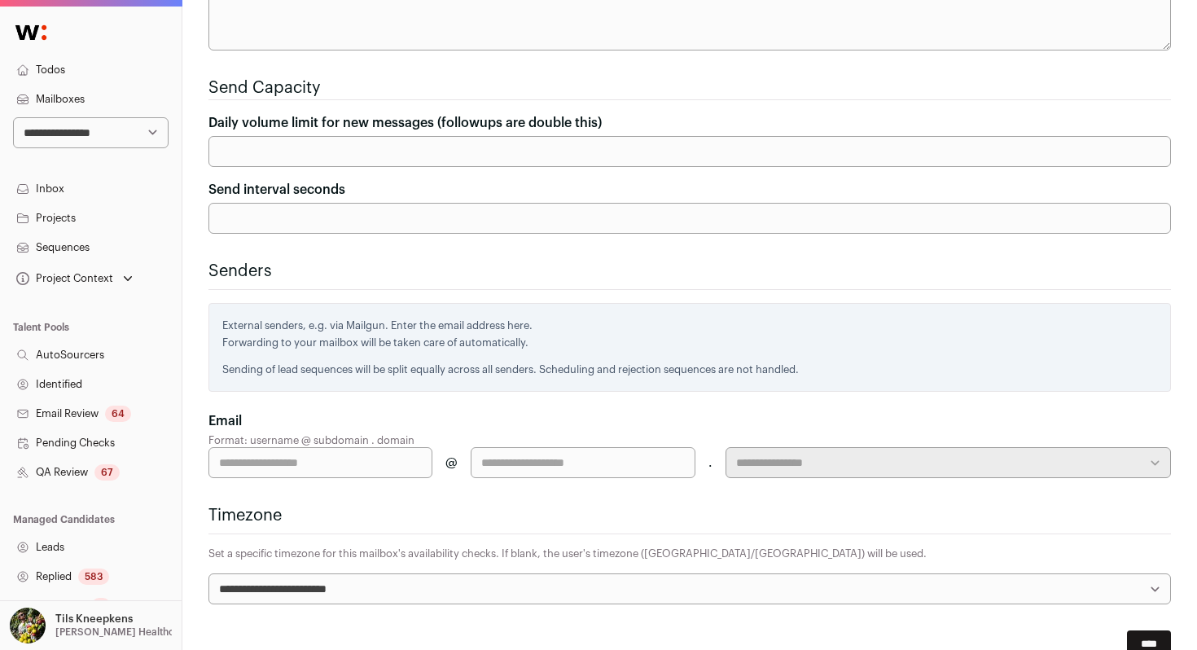
scroll to position [486, 0]
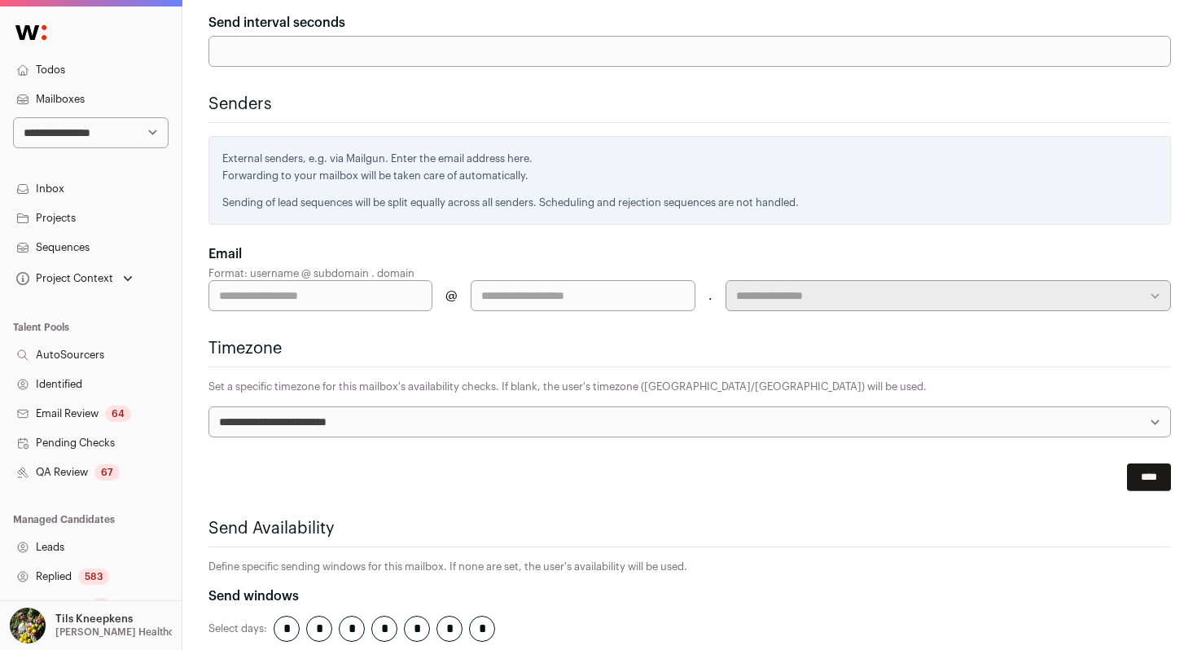
click at [347, 280] on input "text" at bounding box center [320, 295] width 224 height 31
click at [562, 280] on input "text" at bounding box center [583, 295] width 224 height 31
click at [404, 284] on input "text" at bounding box center [320, 295] width 224 height 31
click at [1127, 463] on input "****" at bounding box center [1149, 477] width 44 height 28
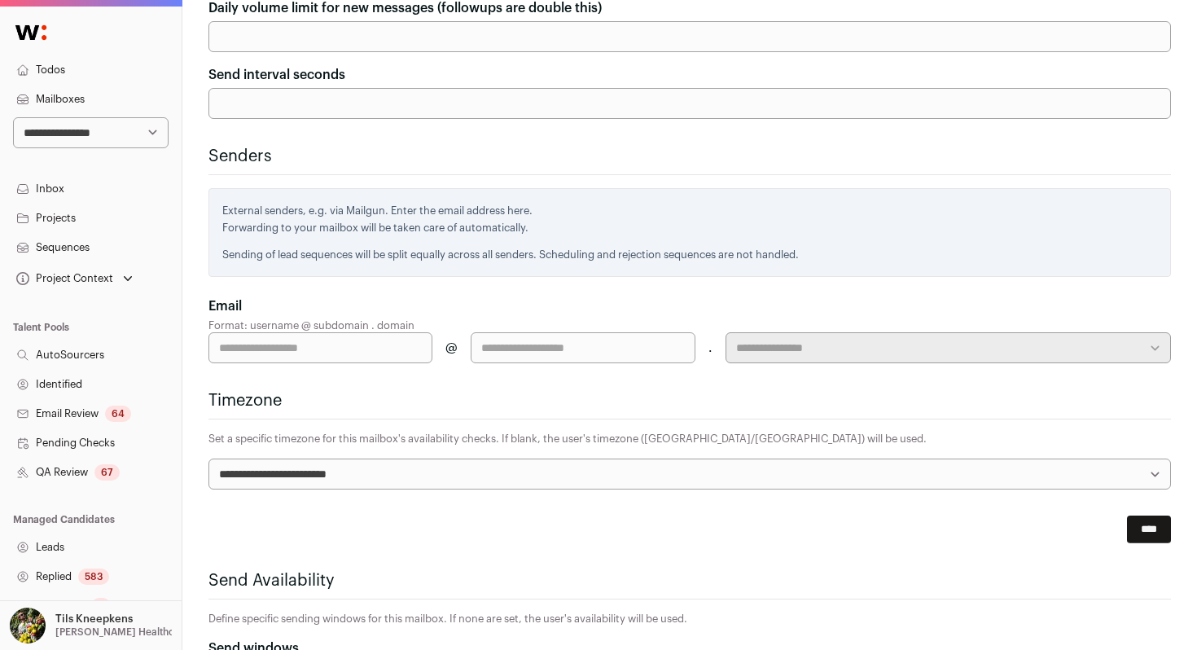
scroll to position [538, 0]
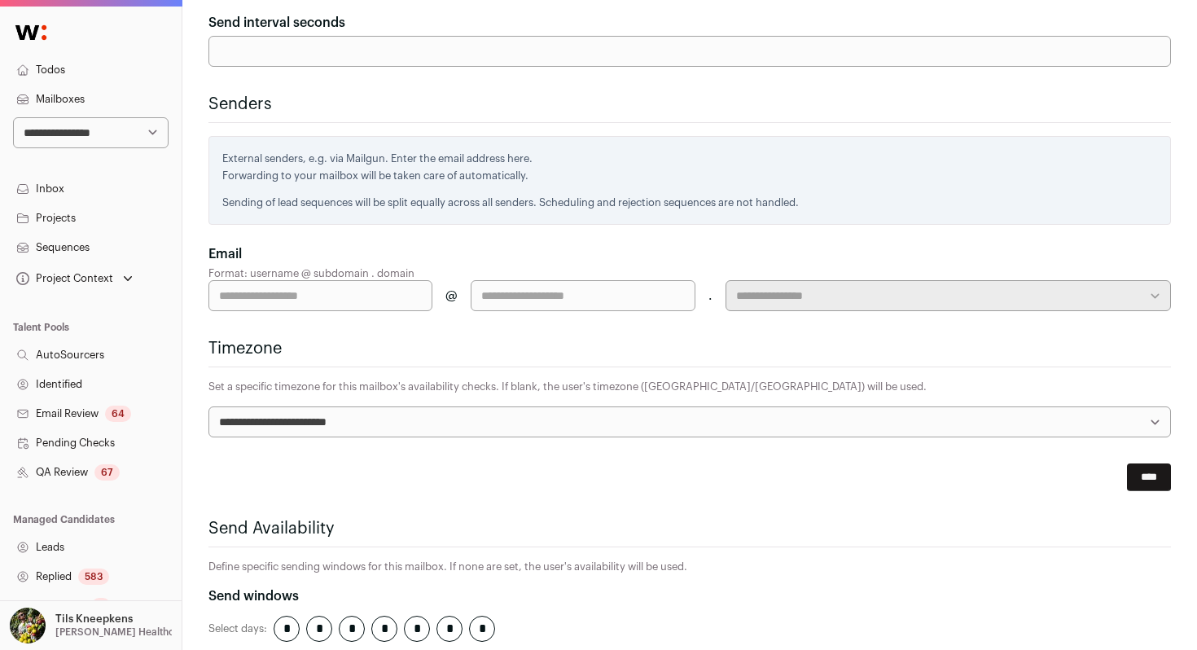
click at [493, 280] on input "text" at bounding box center [583, 295] width 224 height 31
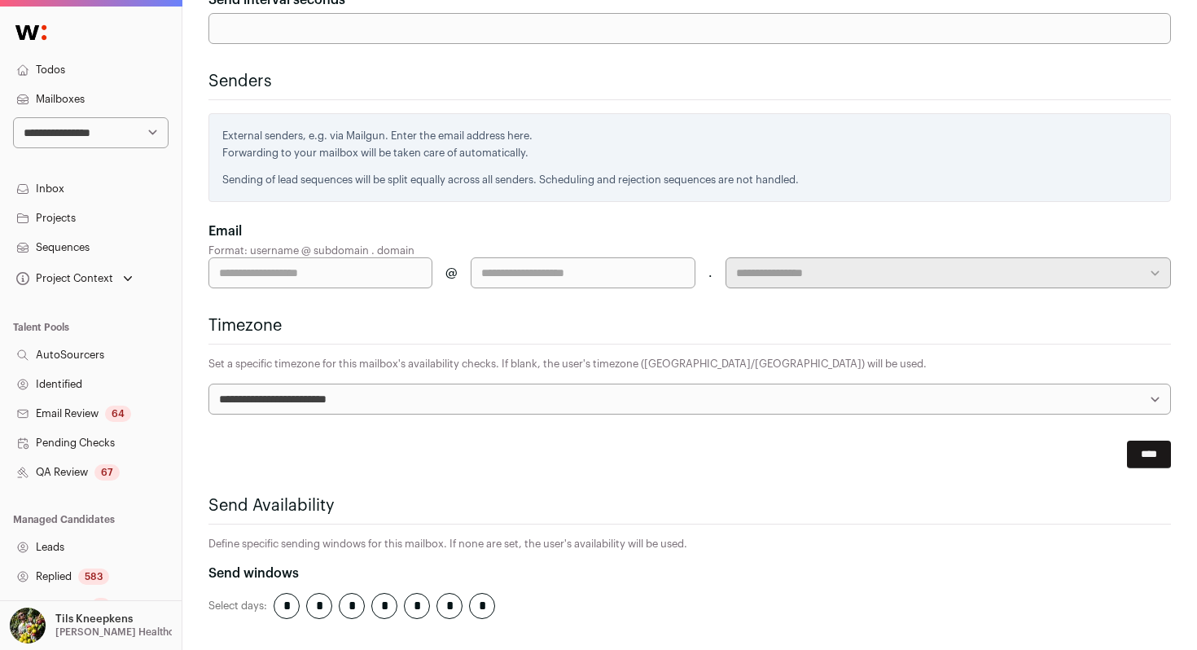
scroll to position [565, 0]
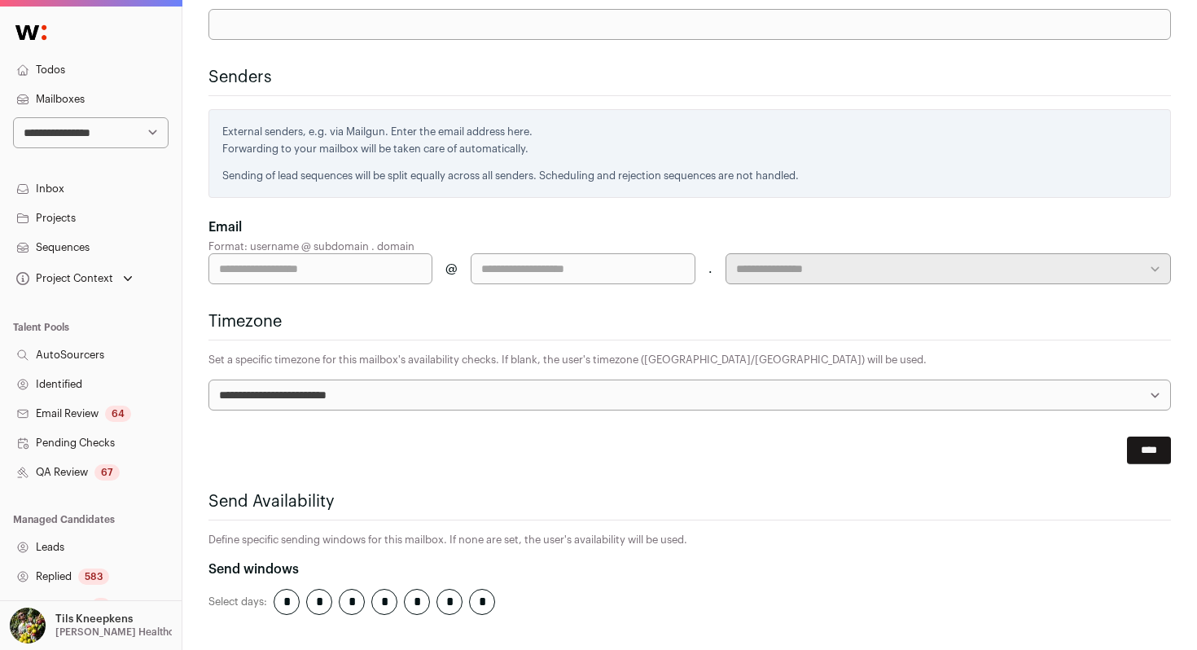
click at [538, 217] on div "**********" at bounding box center [689, 250] width 963 height 67
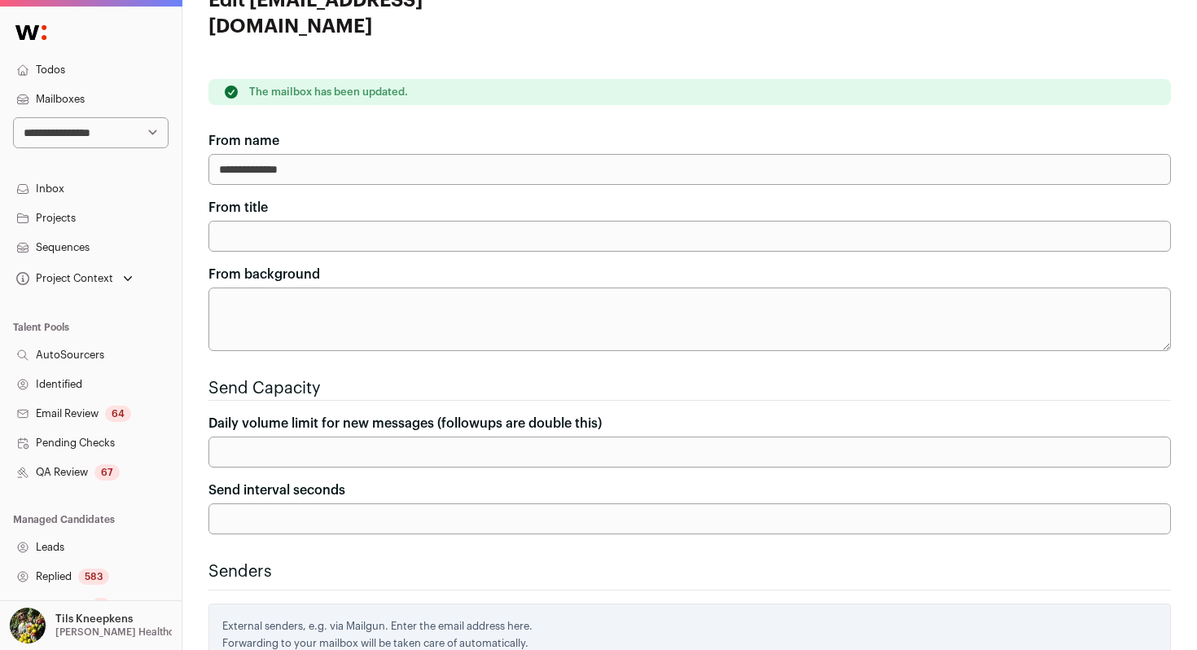
scroll to position [0, 0]
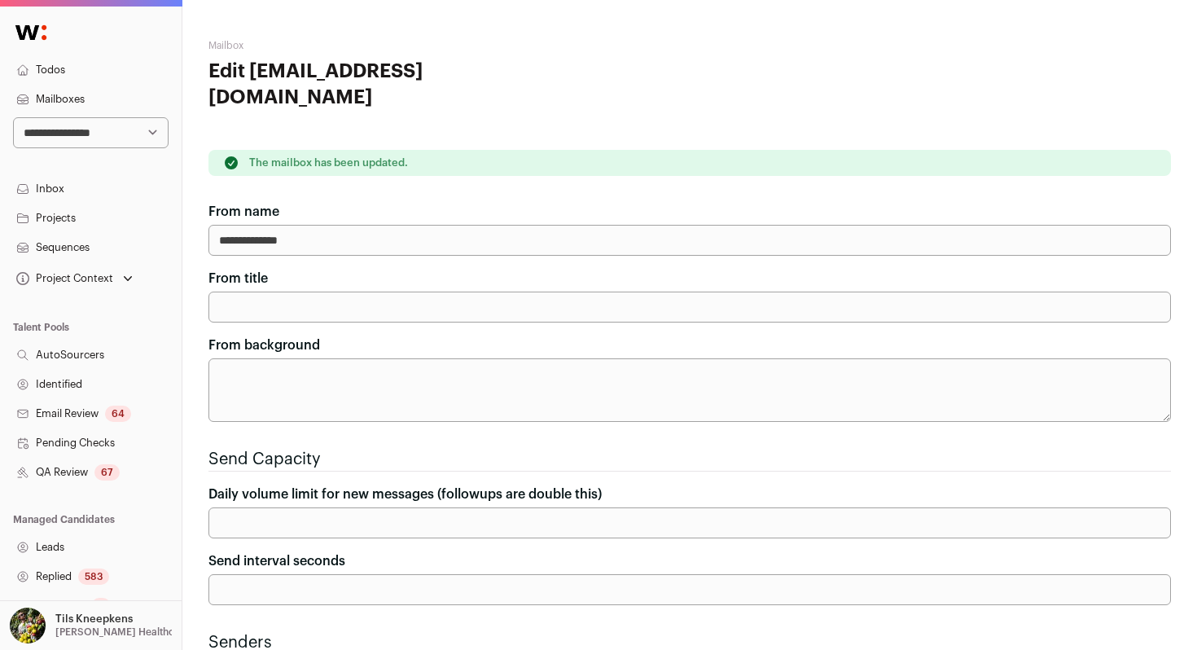
click at [96, 196] on link "Inbox" at bounding box center [91, 188] width 182 height 29
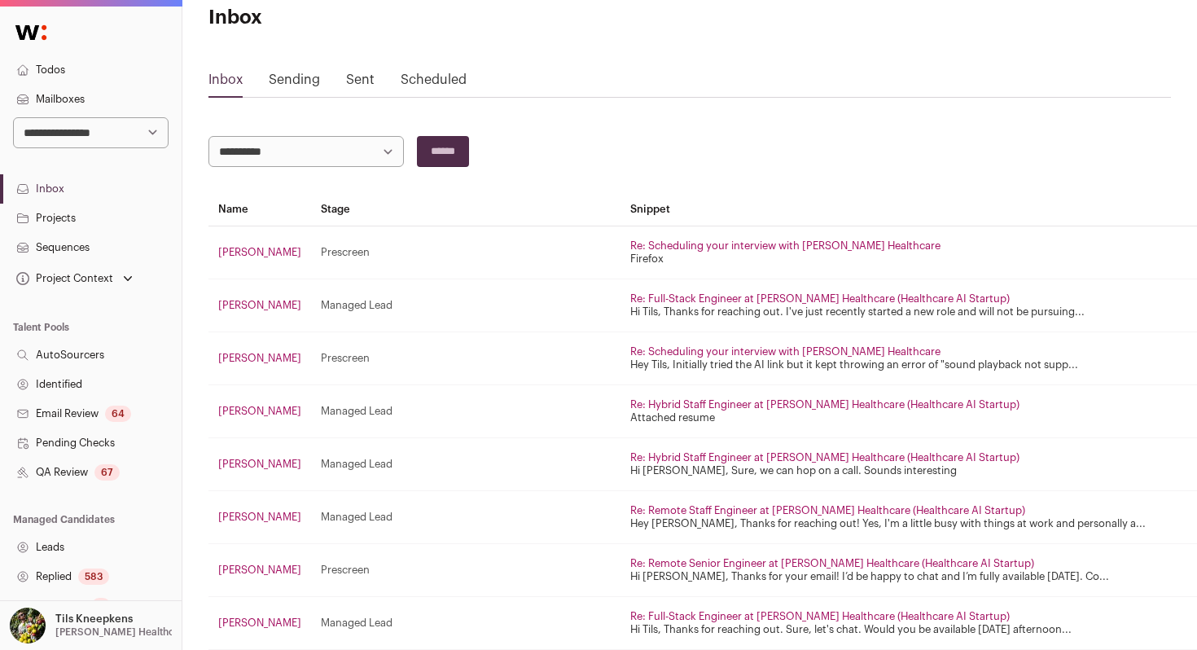
scroll to position [63, 0]
